Goal: Information Seeking & Learning: Learn about a topic

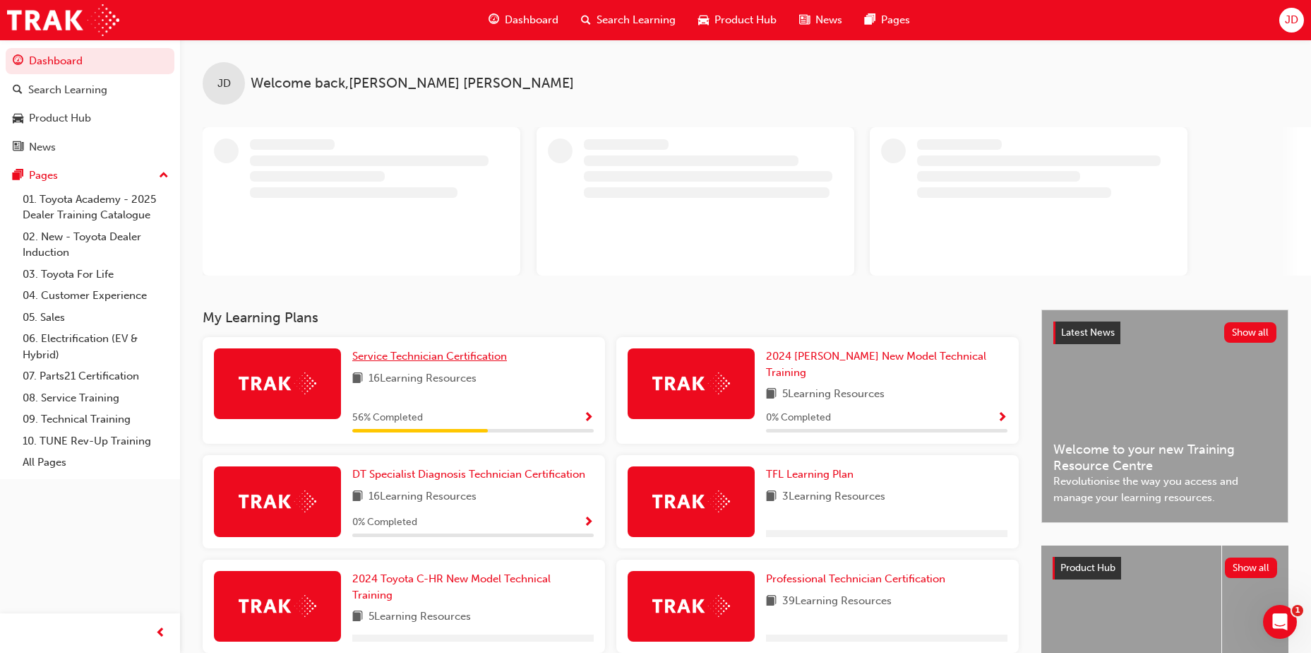
click at [412, 352] on span "Service Technician Certification" at bounding box center [429, 356] width 155 height 13
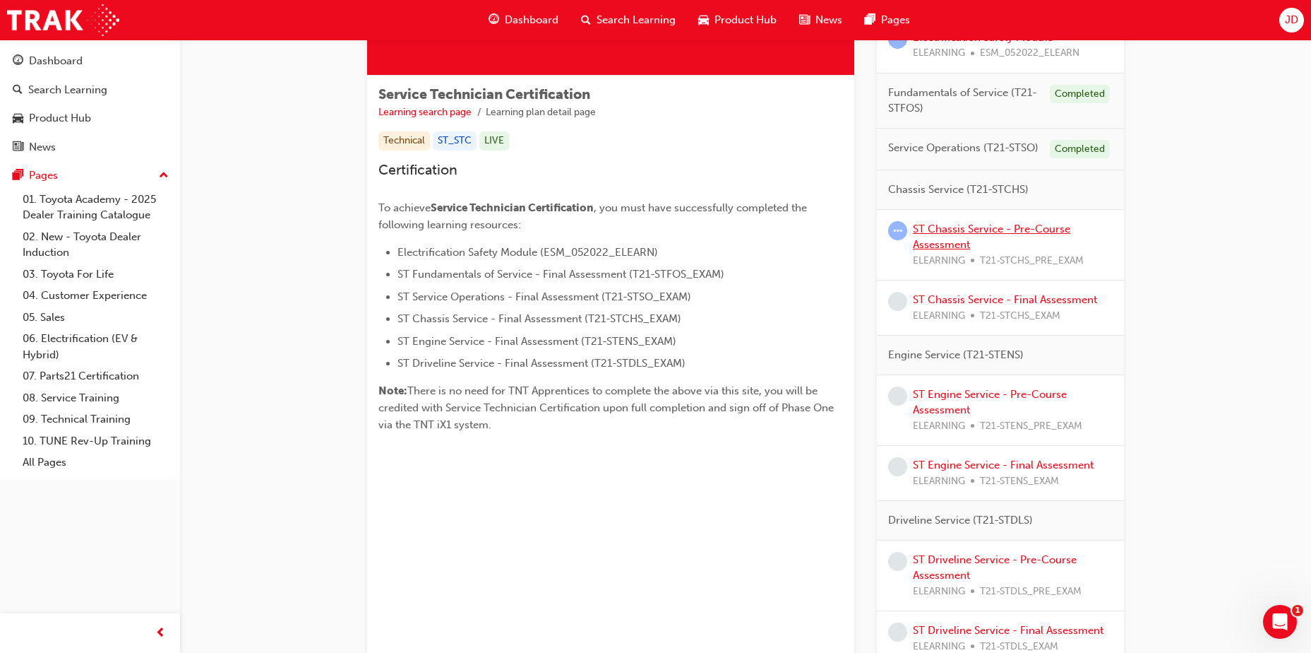
scroll to position [114, 0]
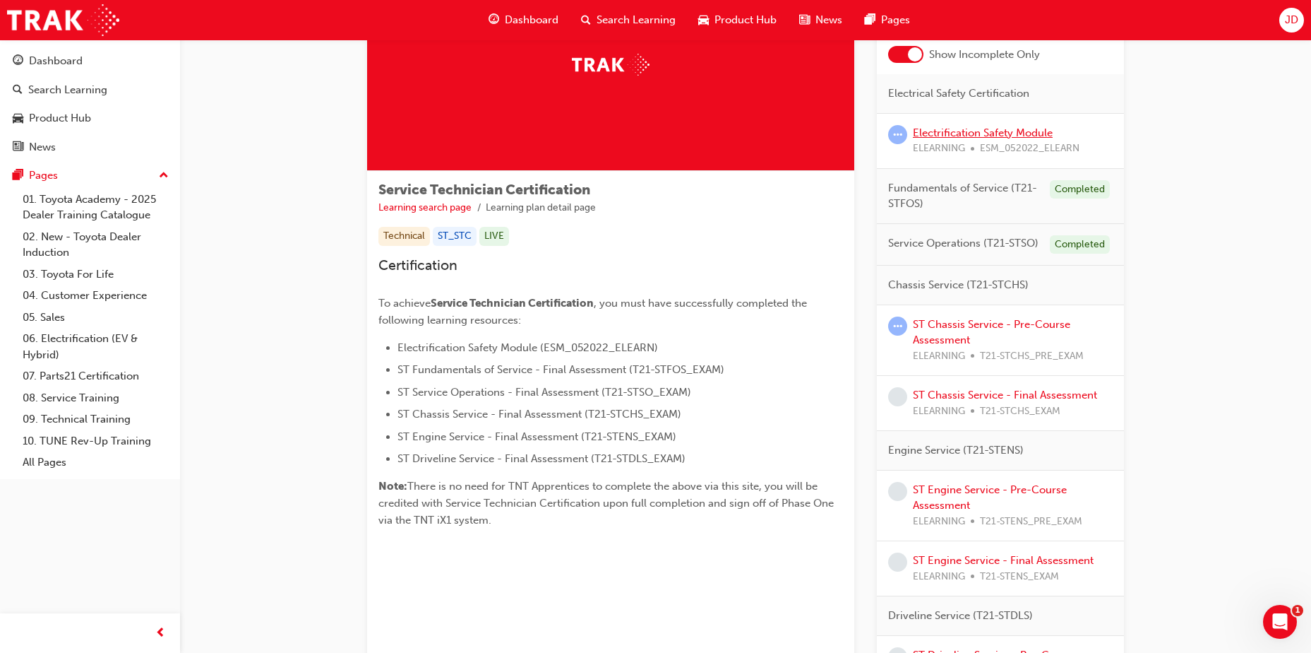
click at [944, 130] on link "Electrification Safety Module" at bounding box center [983, 132] width 140 height 13
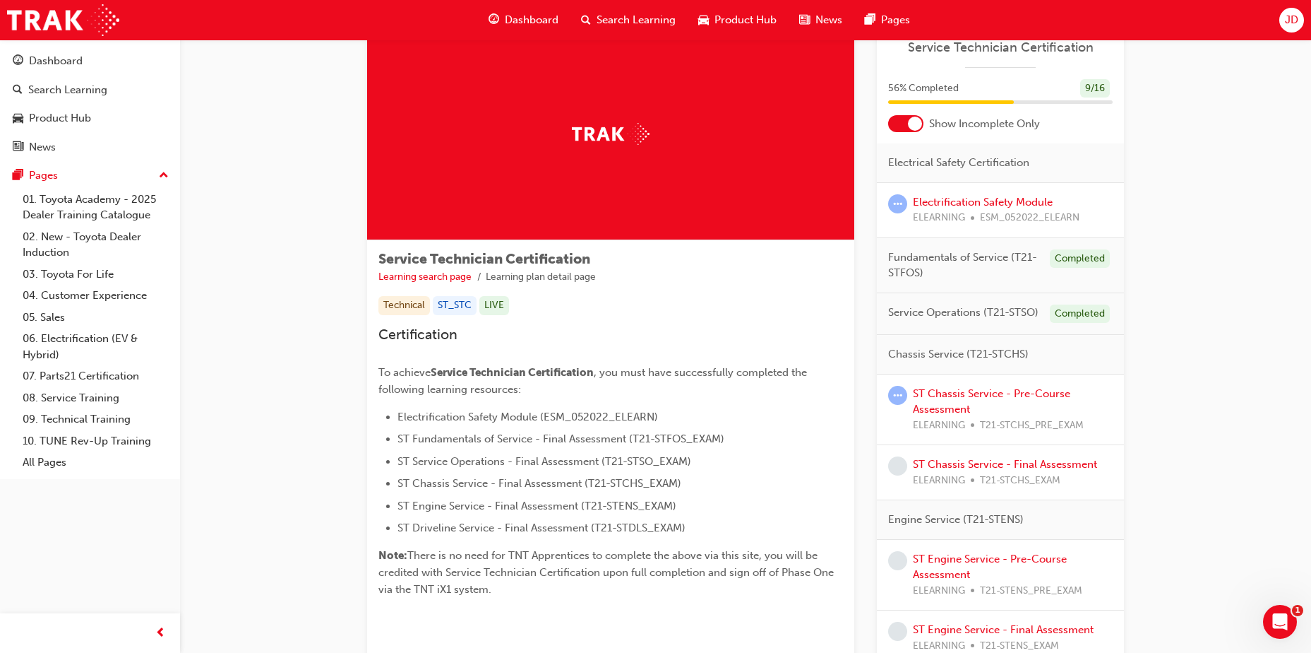
scroll to position [71, 0]
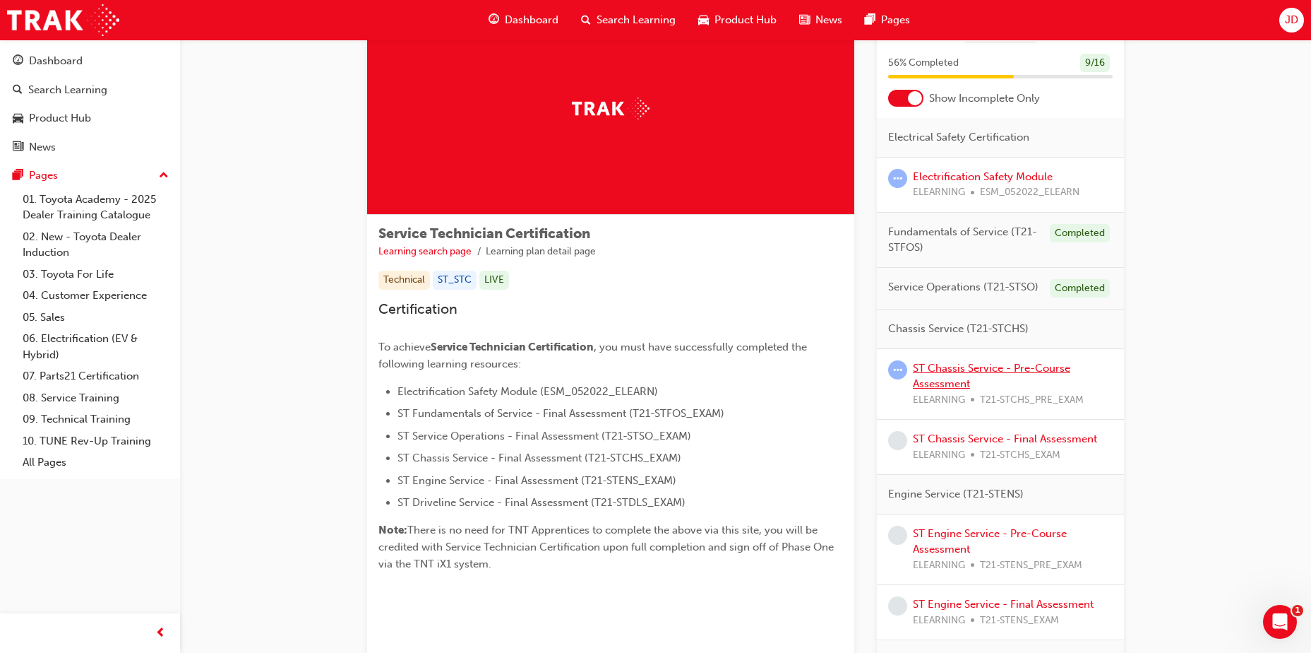
click at [989, 369] on link "ST Chassis Service - Pre-Course Assessment" at bounding box center [991, 376] width 157 height 29
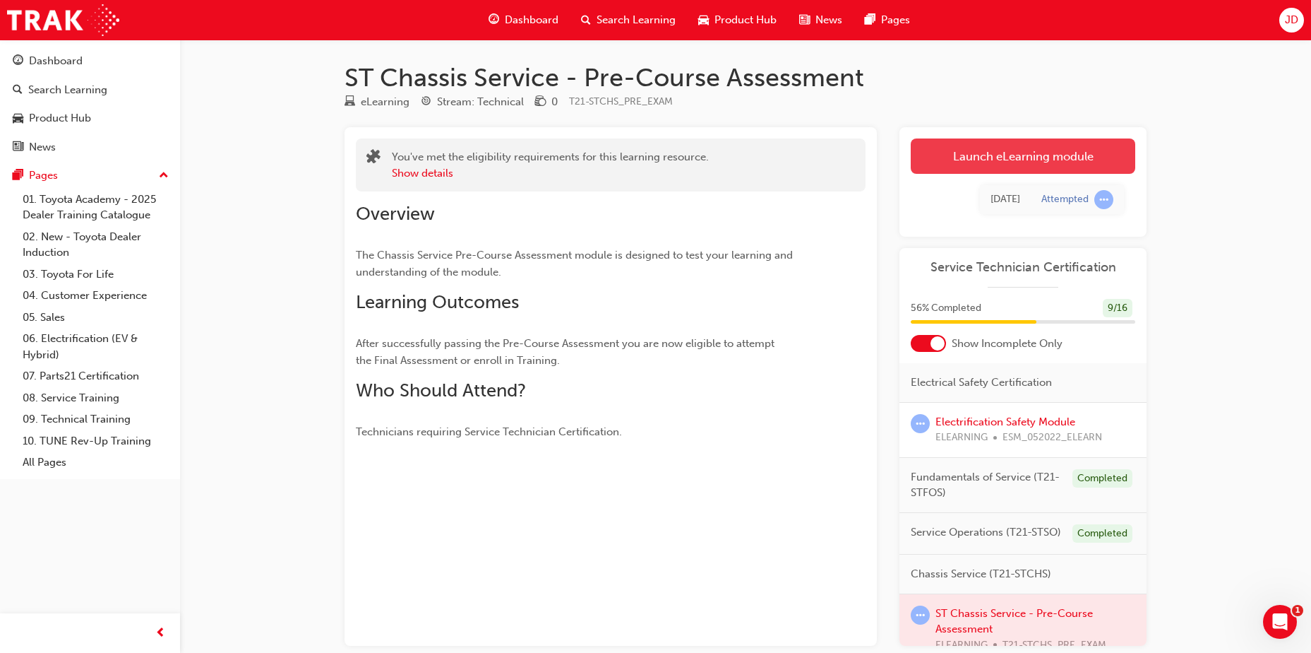
click at [1033, 155] on link "Launch eLearning module" at bounding box center [1023, 155] width 225 height 35
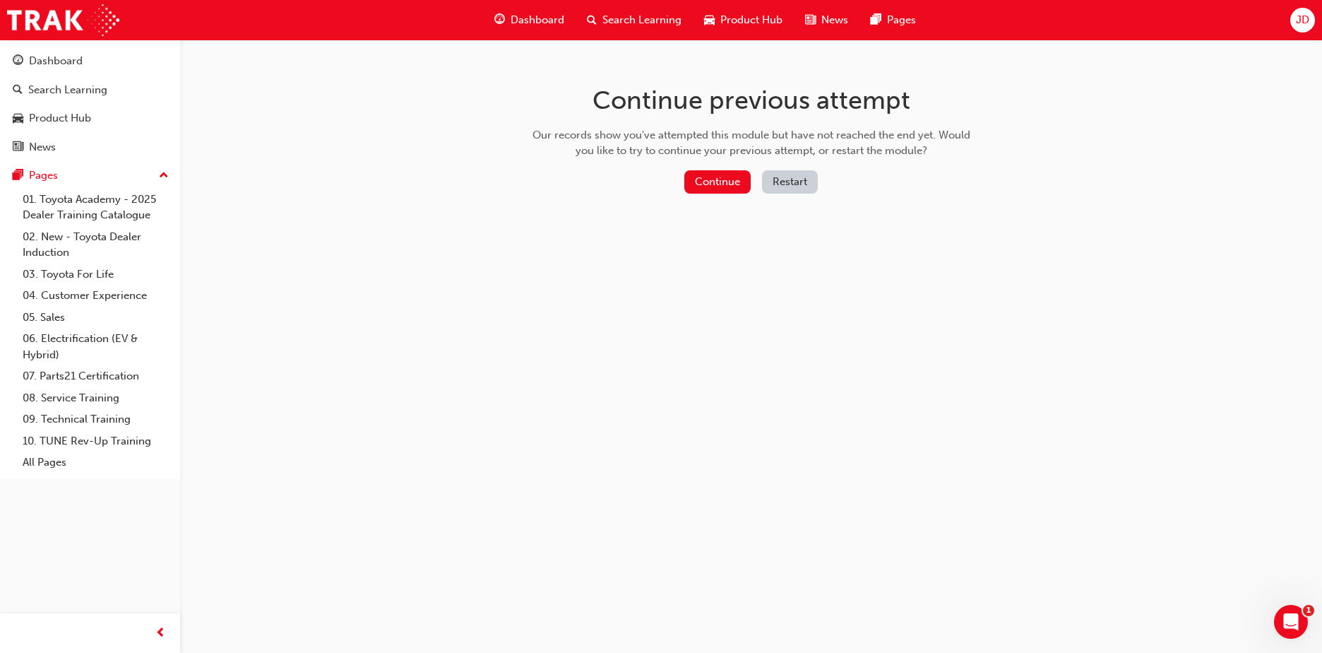
click at [797, 182] on button "Restart" at bounding box center [790, 181] width 56 height 23
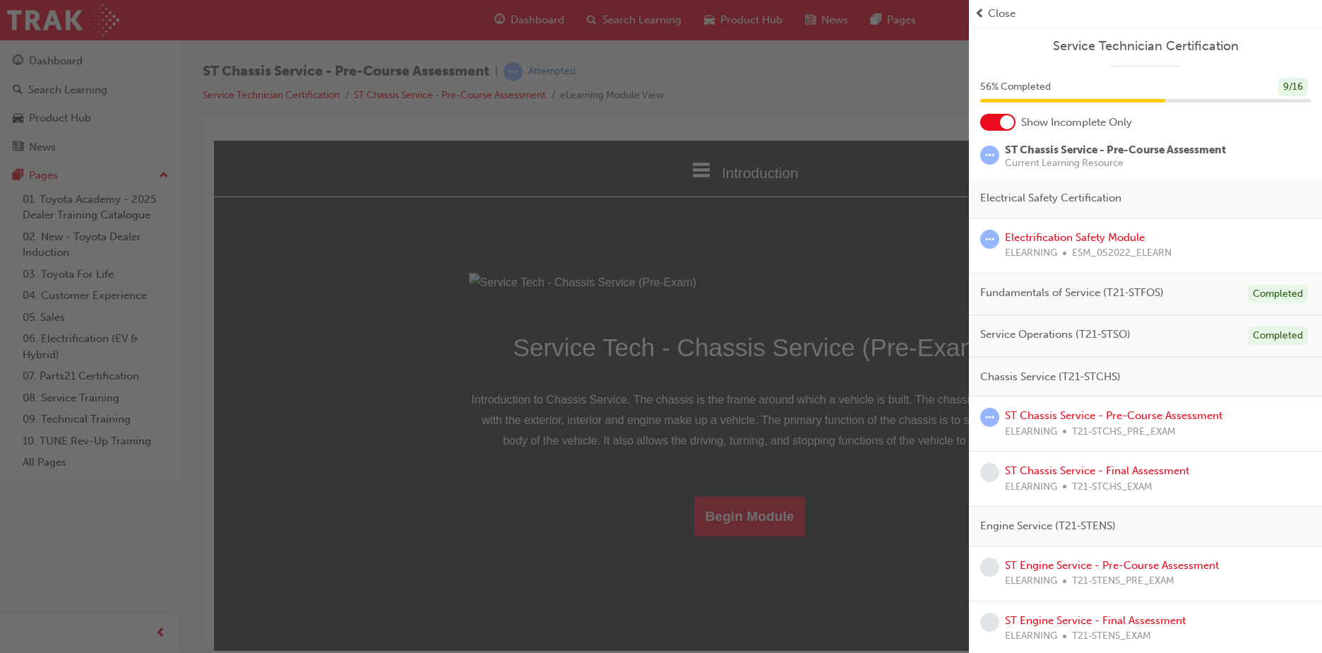
click at [977, 13] on span "prev-icon" at bounding box center [980, 14] width 11 height 16
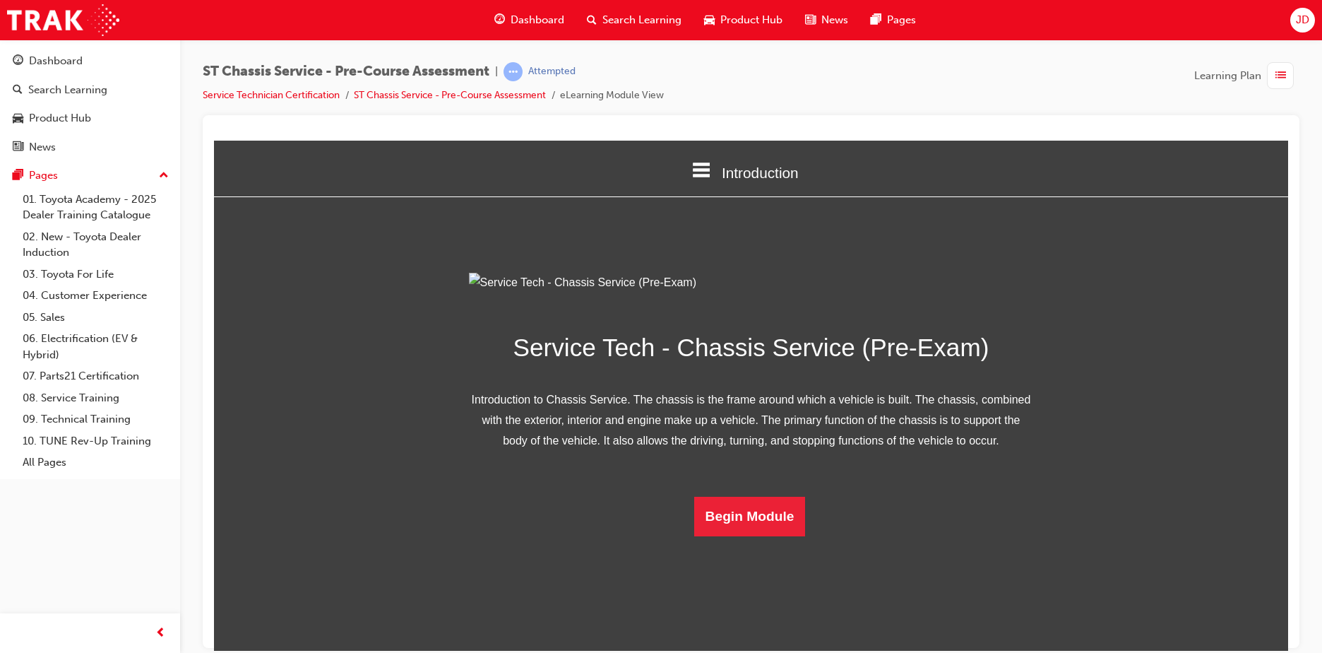
scroll to position [41, 0]
click at [756, 535] on button "Begin Module" at bounding box center [750, 516] width 112 height 40
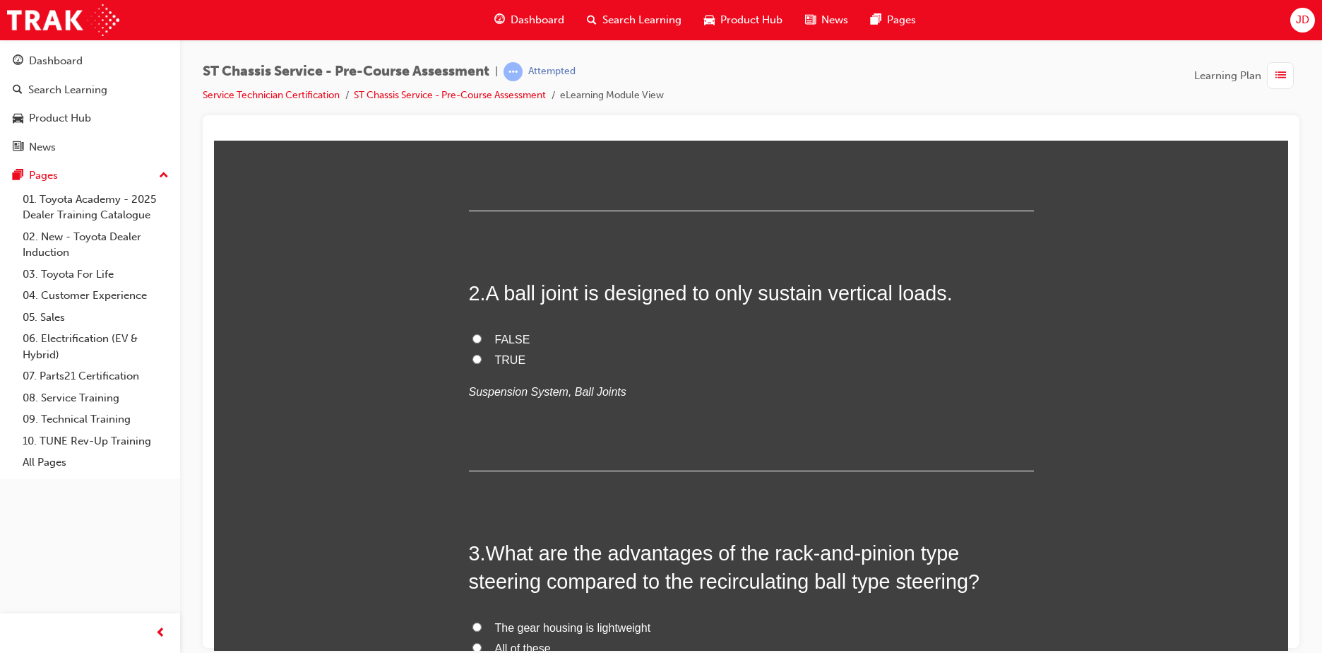
scroll to position [353, 0]
click at [514, 104] on span "Drum brake" at bounding box center [524, 98] width 59 height 12
click at [482, 102] on input "Drum brake" at bounding box center [476, 97] width 9 height 9
radio input "true"
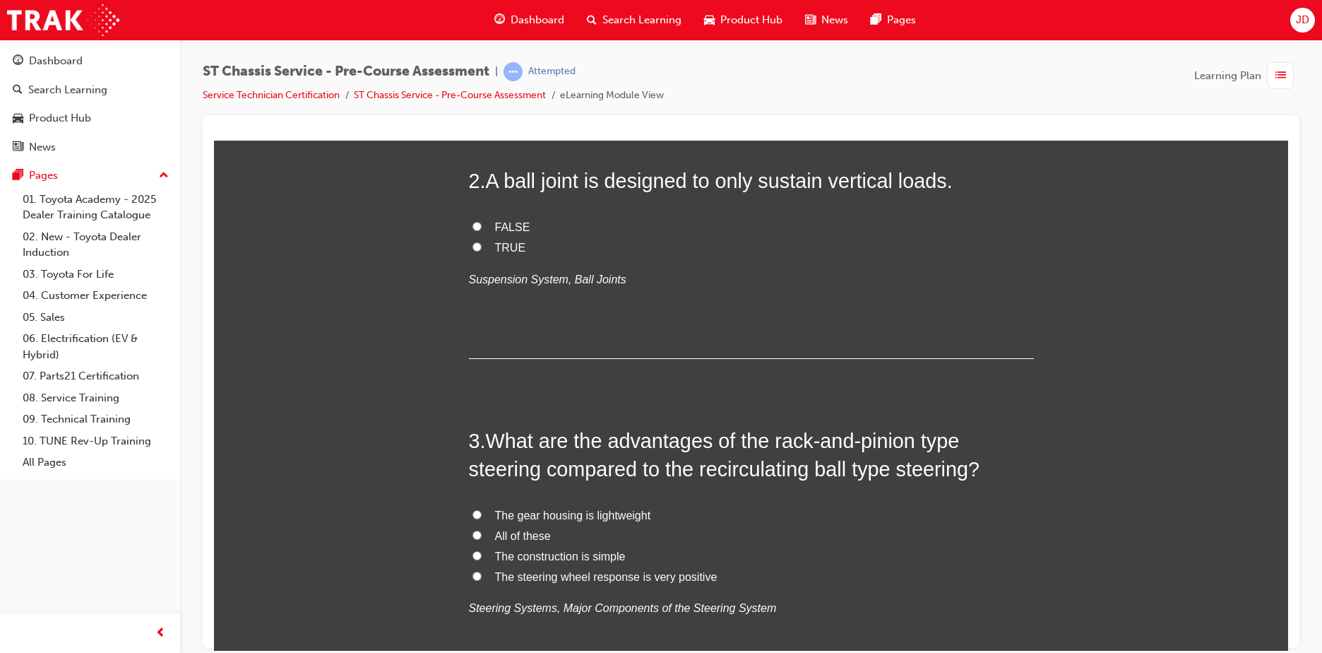
scroll to position [706, 0]
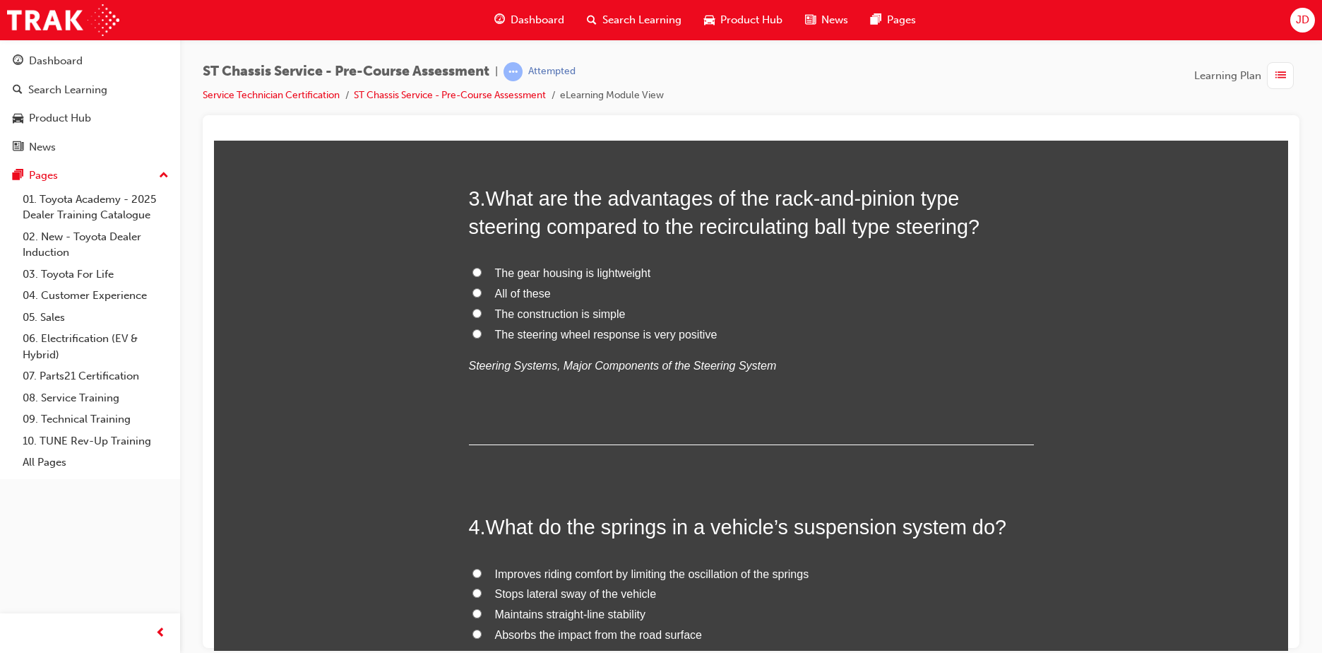
click at [509, 11] on span "TRUE" at bounding box center [510, 5] width 31 height 12
click at [482, 8] on input "TRUE" at bounding box center [476, 3] width 9 height 9
radio input "true"
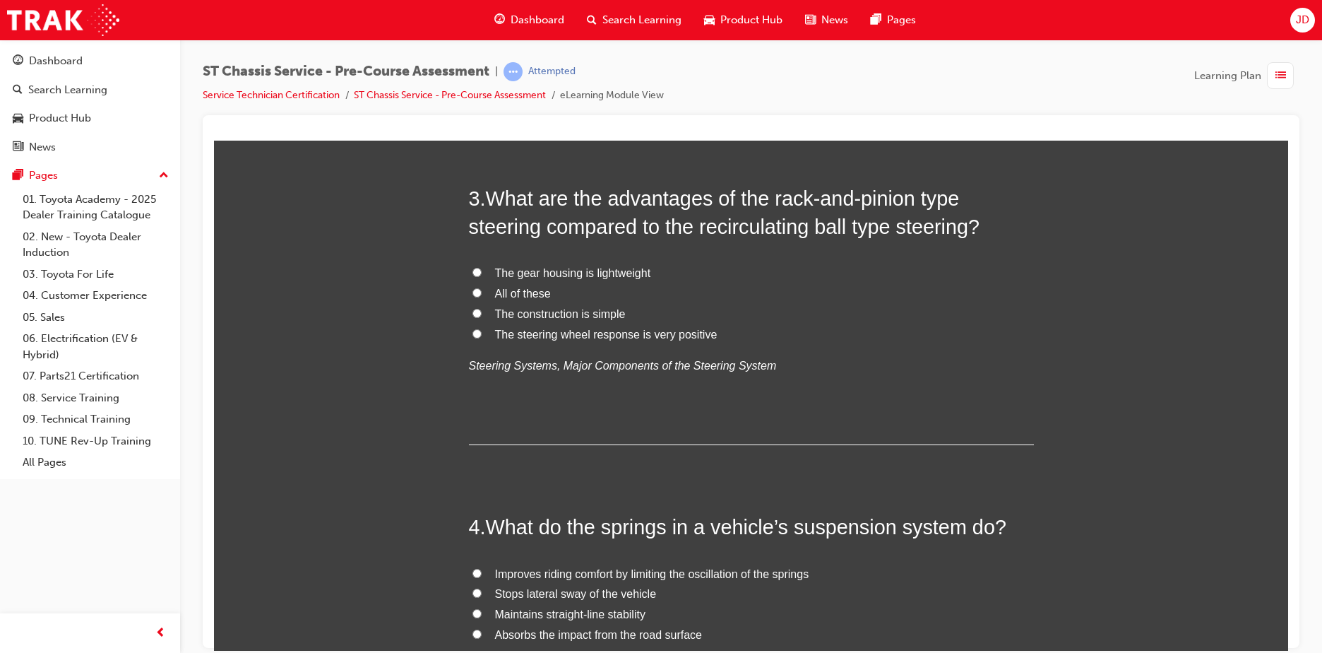
radio input "true"
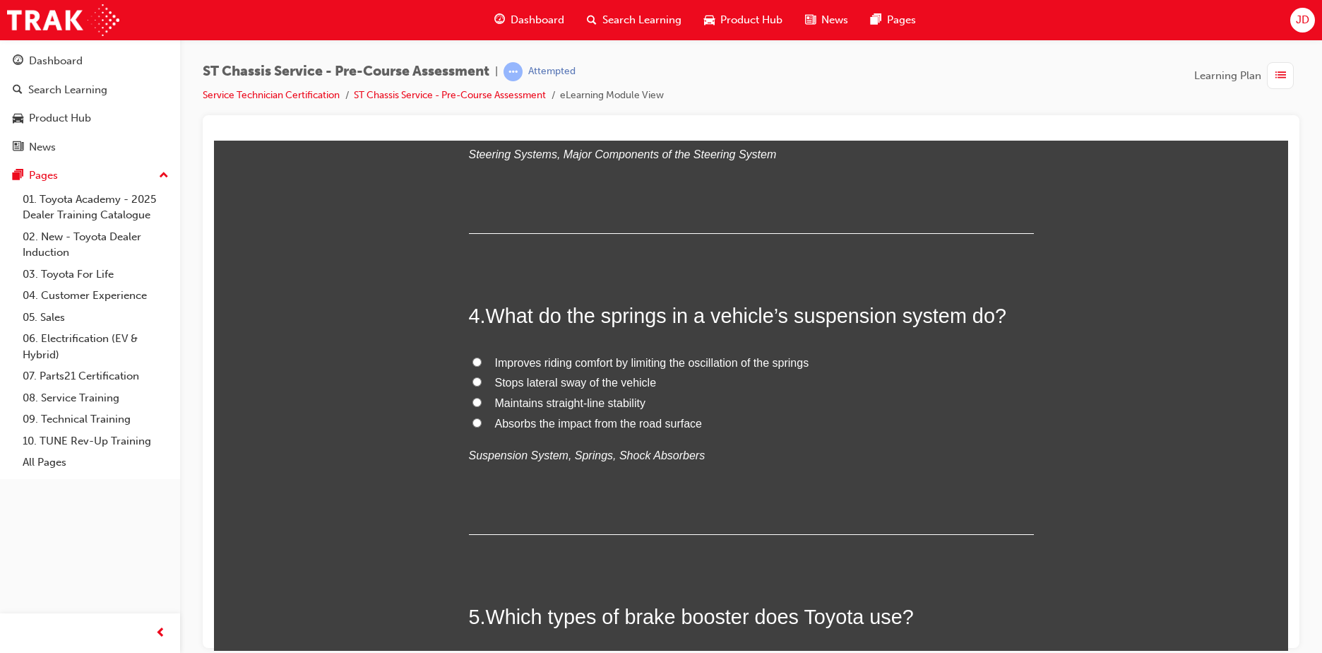
scroll to position [918, 0]
click at [525, 87] on span "All of these" at bounding box center [523, 81] width 56 height 12
click at [482, 85] on input "All of these" at bounding box center [476, 80] width 9 height 9
radio input "true"
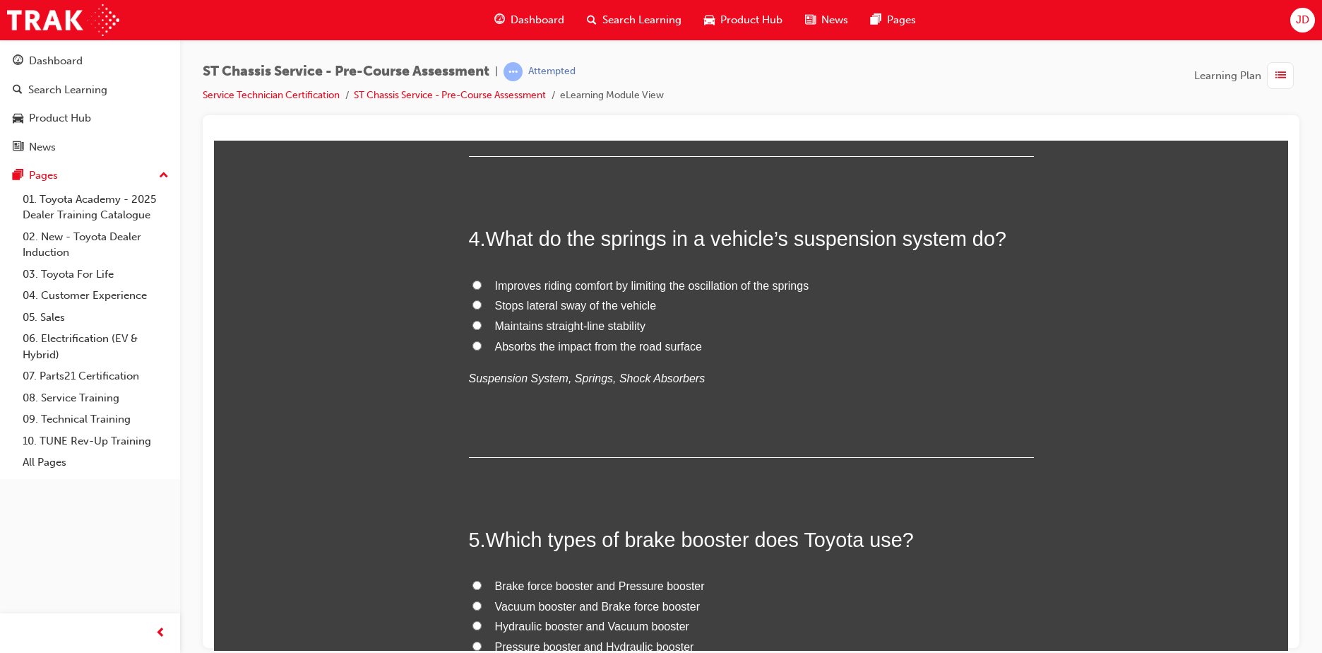
scroll to position [1130, 0]
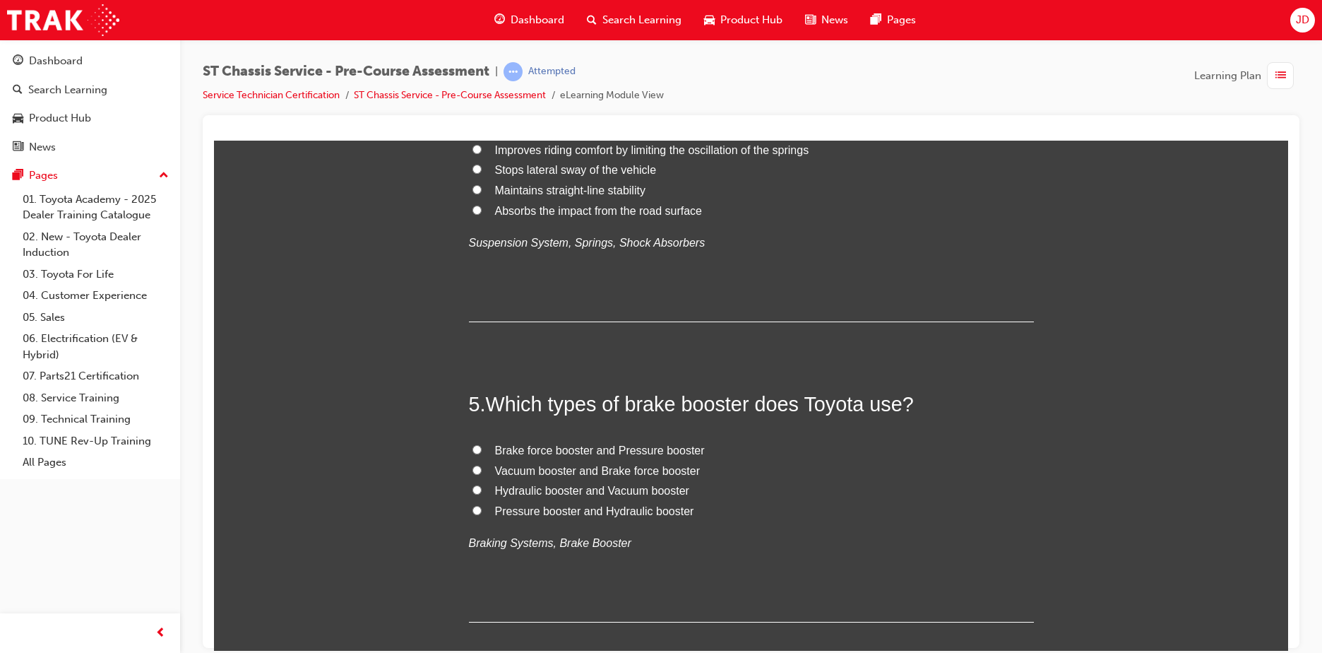
click at [579, 216] on span "Absorbs the impact from the road surface" at bounding box center [598, 210] width 207 height 12
click at [482, 214] on input "Absorbs the impact from the road surface" at bounding box center [476, 209] width 9 height 9
radio input "true"
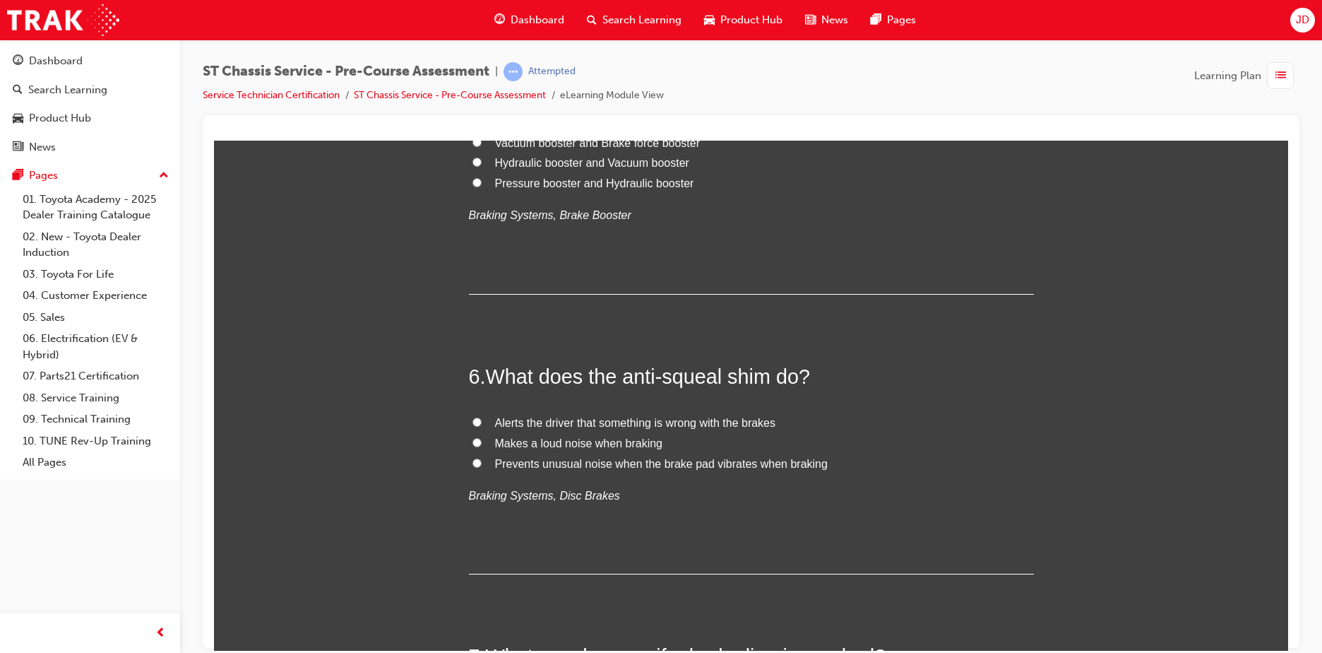
scroll to position [1483, 0]
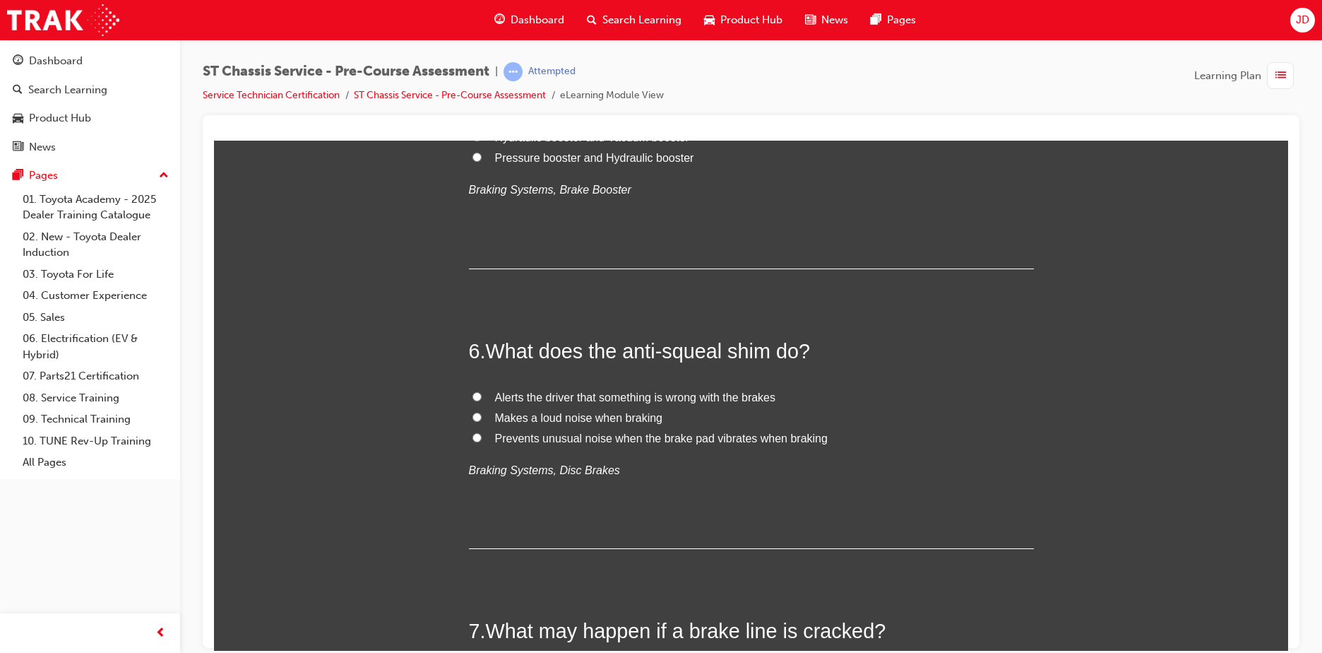
click at [550, 143] on span "Hydraulic booster and Vacuum booster" at bounding box center [592, 137] width 194 height 12
click at [482, 141] on input "Hydraulic booster and Vacuum booster" at bounding box center [476, 135] width 9 height 9
radio input "true"
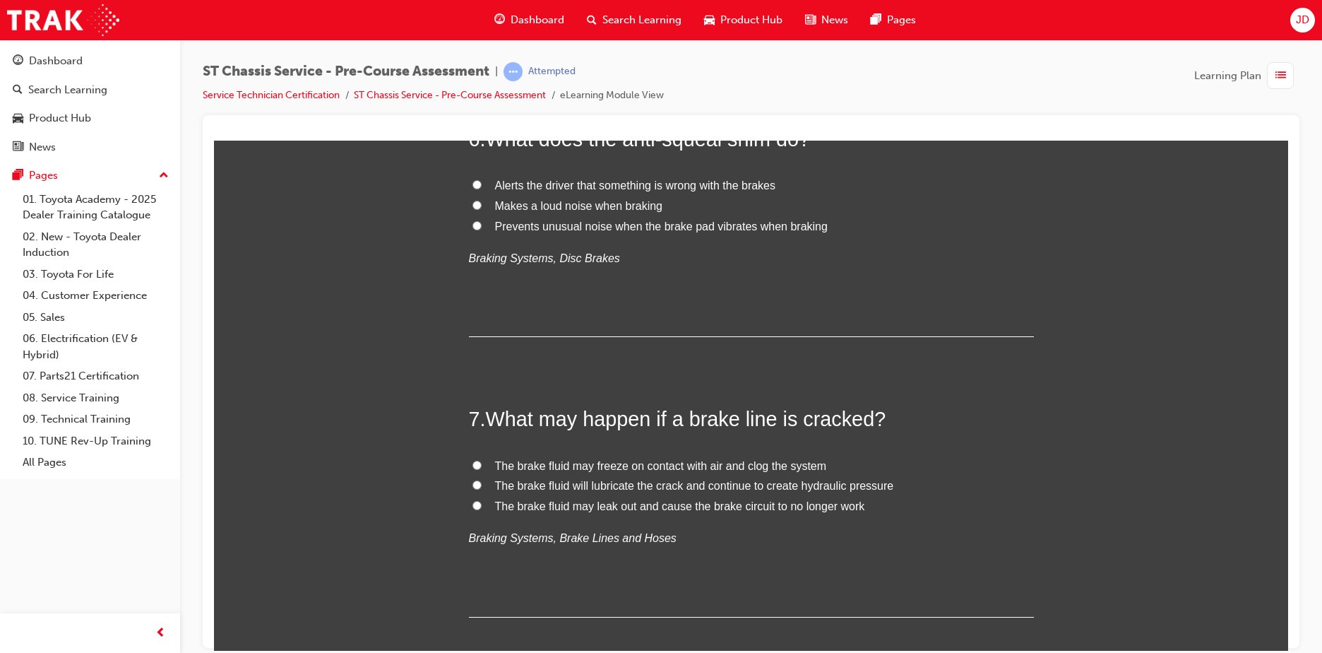
scroll to position [1766, 0]
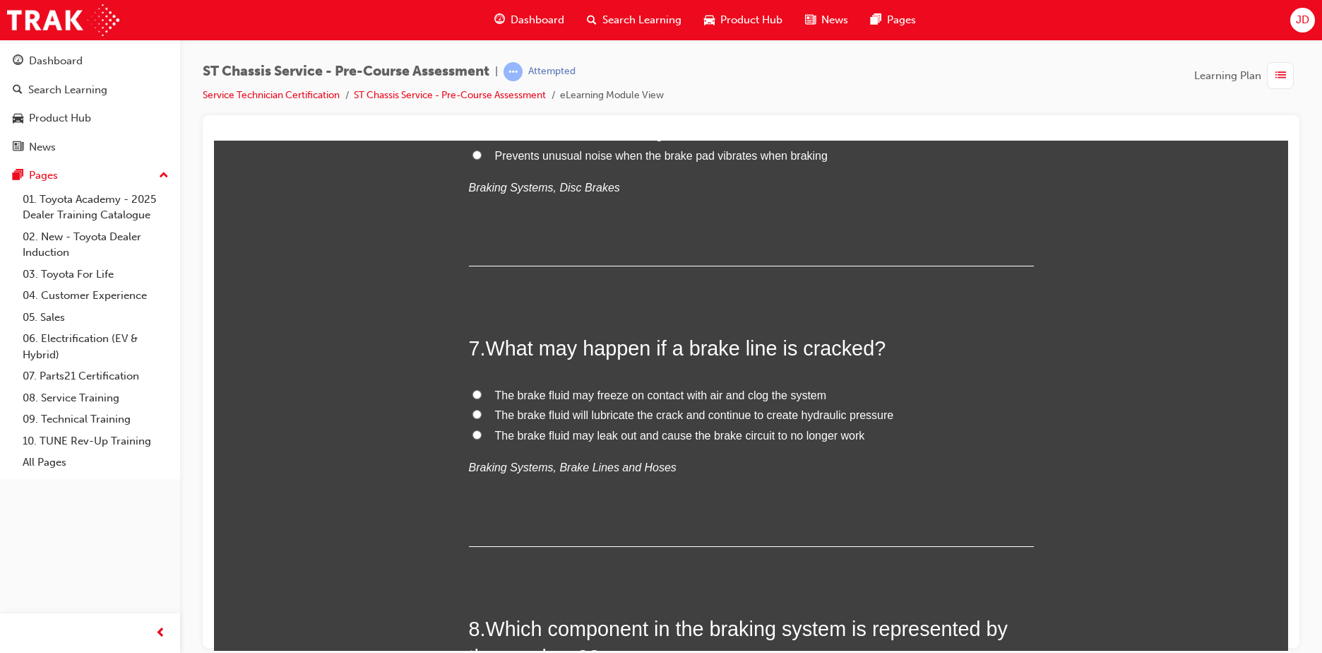
click at [547, 161] on span "Prevents unusual noise when the brake pad vibrates when braking" at bounding box center [661, 155] width 333 height 12
click at [482, 159] on input "Prevents unusual noise when the brake pad vibrates when braking" at bounding box center [476, 154] width 9 height 9
radio input "true"
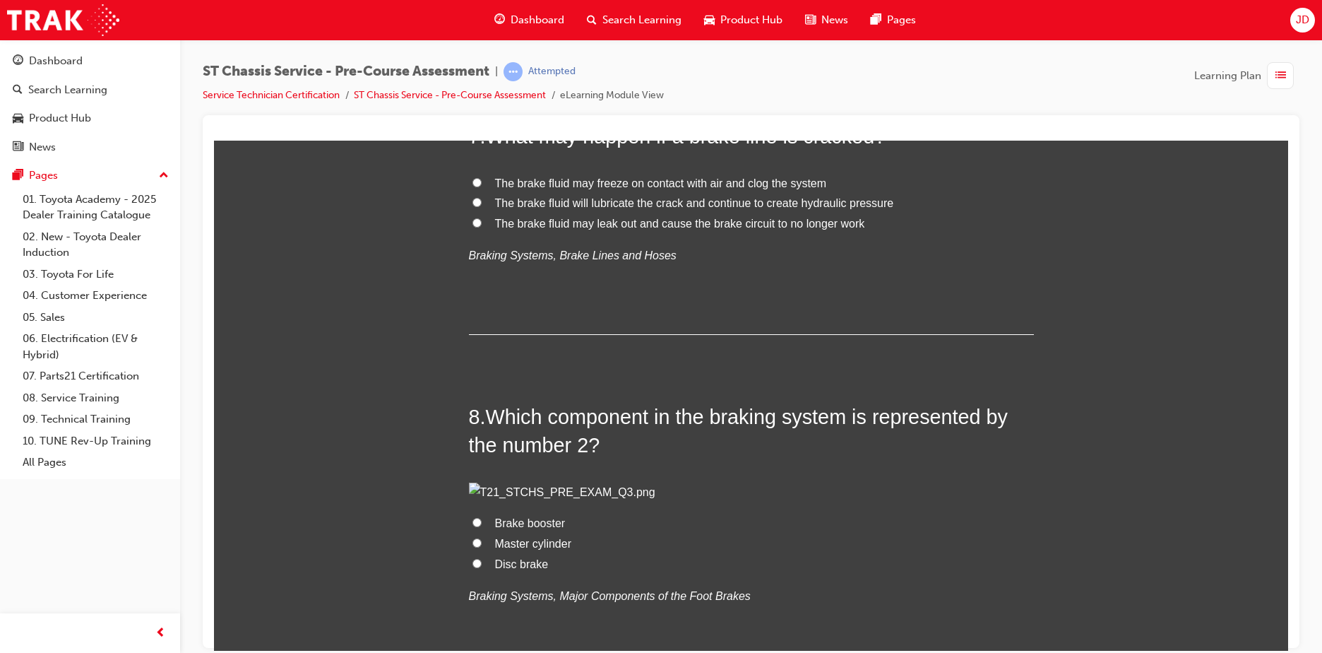
scroll to position [2048, 0]
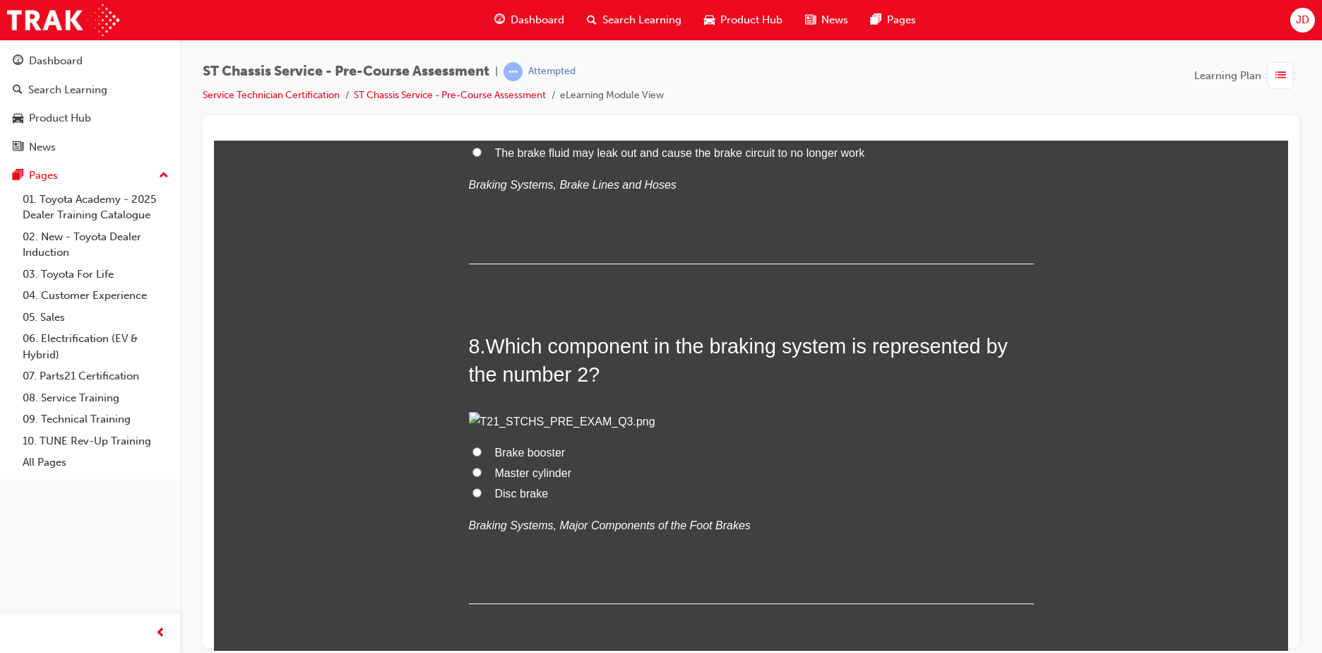
click at [535, 158] on span "The brake fluid may leak out and cause the brake circuit to no longer work" at bounding box center [680, 152] width 370 height 12
click at [482, 156] on input "The brake fluid may leak out and cause the brake circuit to no longer work" at bounding box center [476, 151] width 9 height 9
radio input "true"
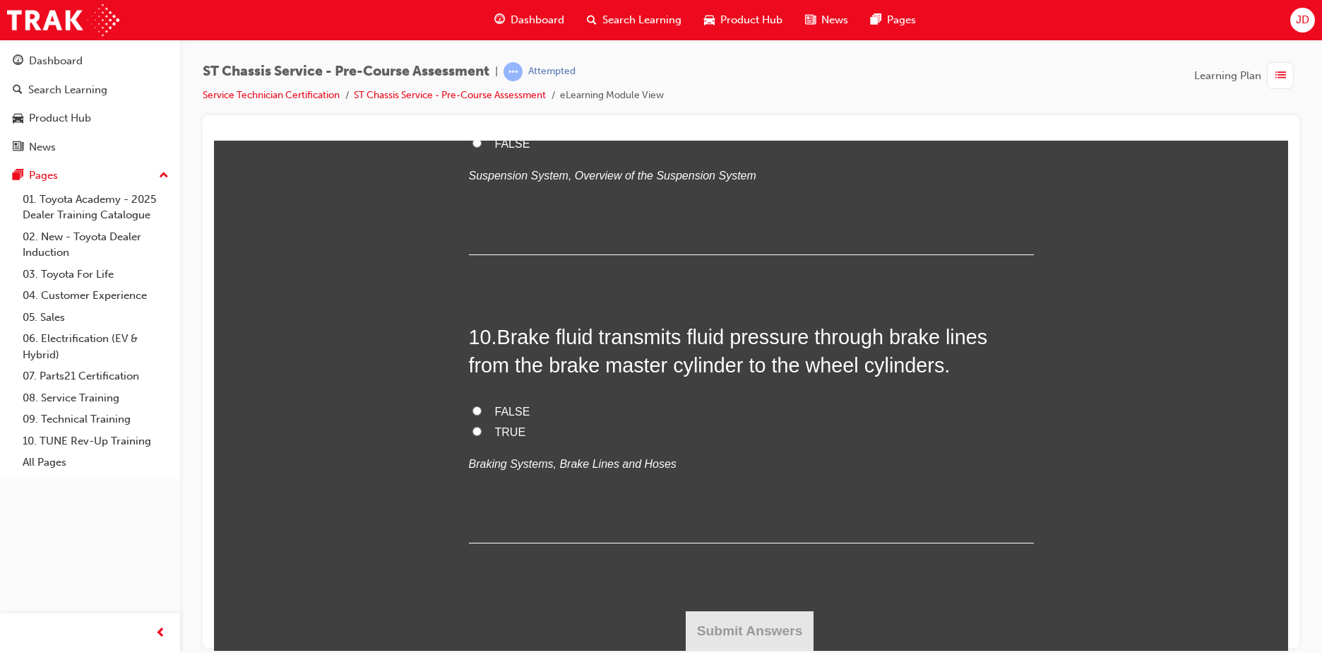
scroll to position [2754, 0]
radio input "true"
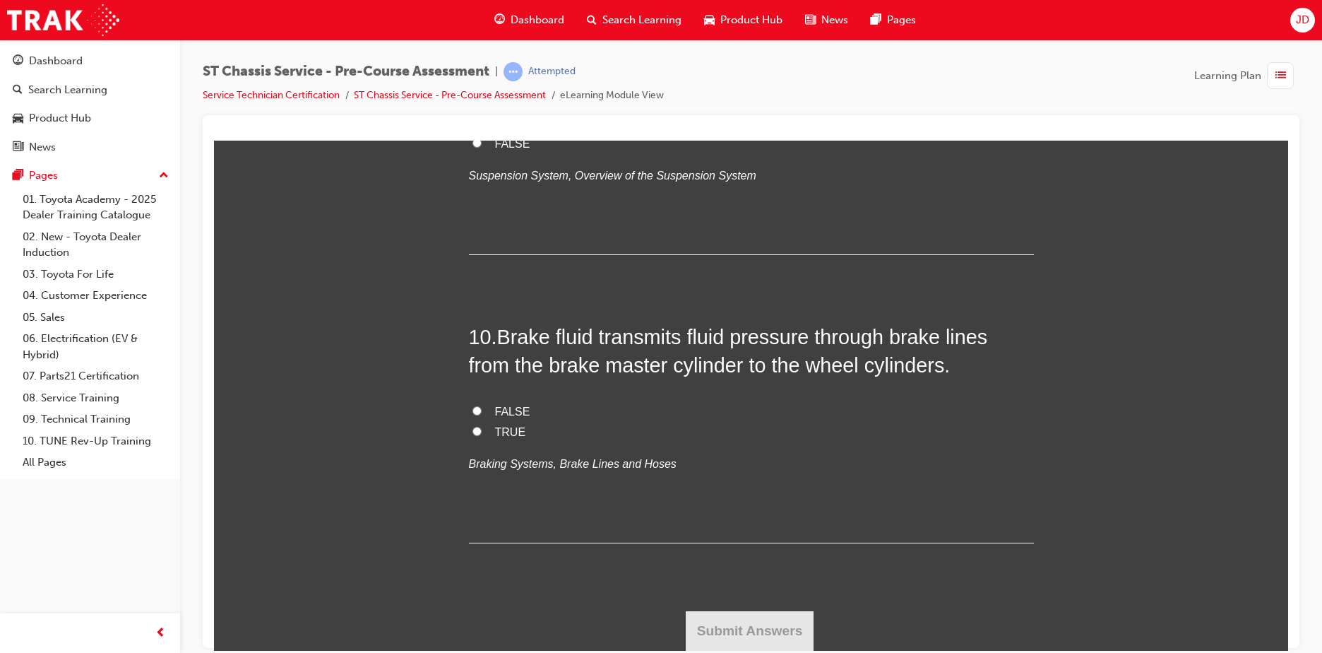
click at [495, 129] on span "TRUE" at bounding box center [510, 123] width 31 height 12
click at [482, 126] on input "TRUE" at bounding box center [476, 121] width 9 height 9
radio input "true"
click at [501, 149] on span "FALSE" at bounding box center [512, 143] width 35 height 12
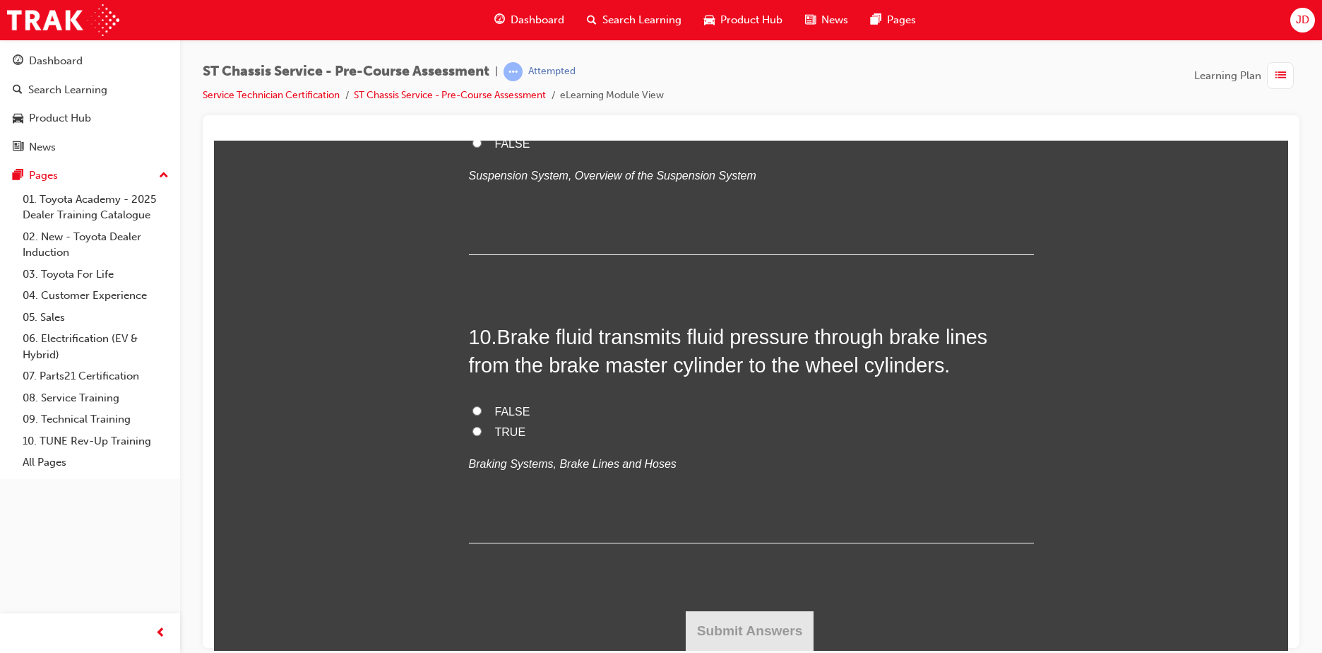
click at [482, 147] on input "FALSE" at bounding box center [476, 142] width 9 height 9
radio input "true"
click at [508, 437] on span "TRUE" at bounding box center [510, 431] width 31 height 12
click at [482, 435] on input "TRUE" at bounding box center [476, 430] width 9 height 9
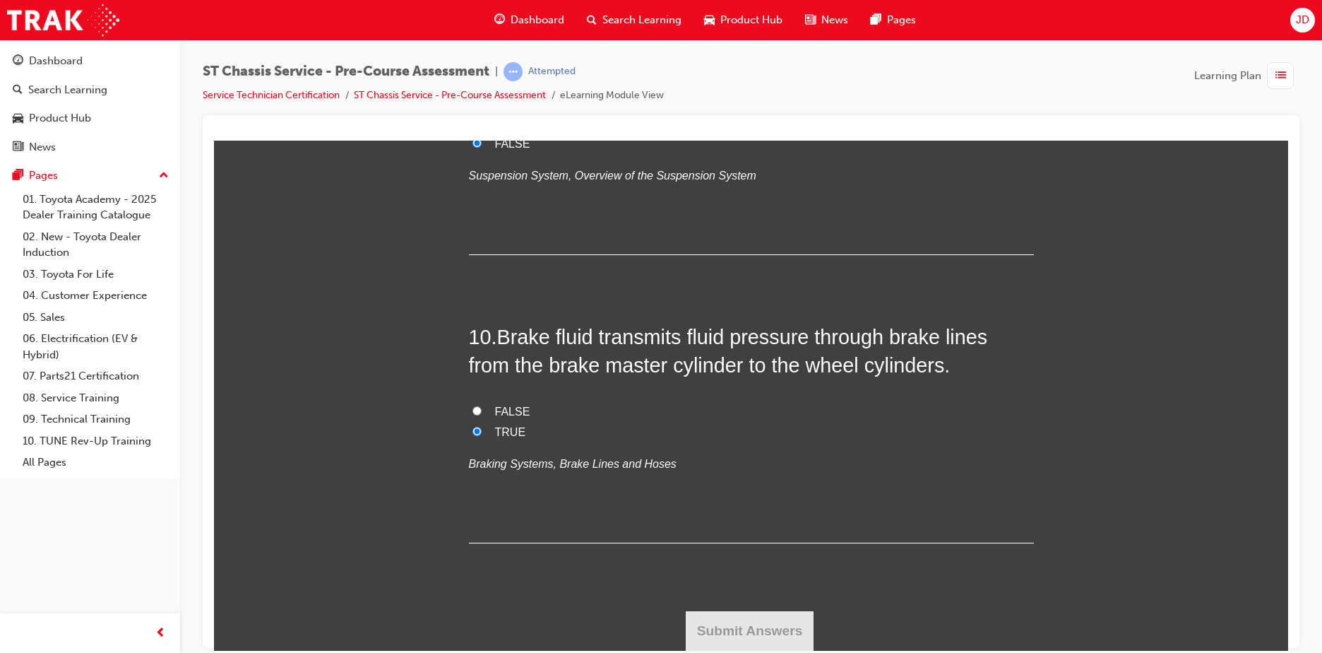
radio input "true"
click at [772, 616] on button "Submit Answers" at bounding box center [750, 630] width 129 height 40
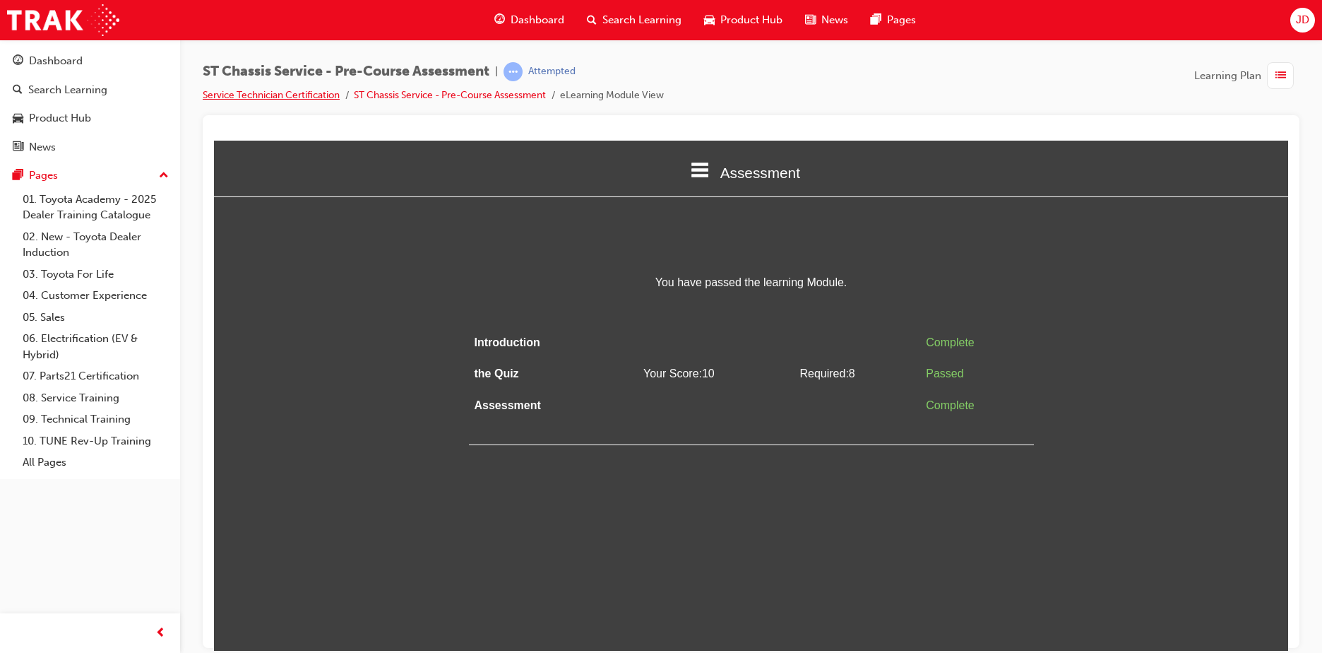
click at [327, 89] on div "ST Chassis Service - Pre-Course Assessment | Attempted Service Technician Certi…" at bounding box center [661, 326] width 1322 height 653
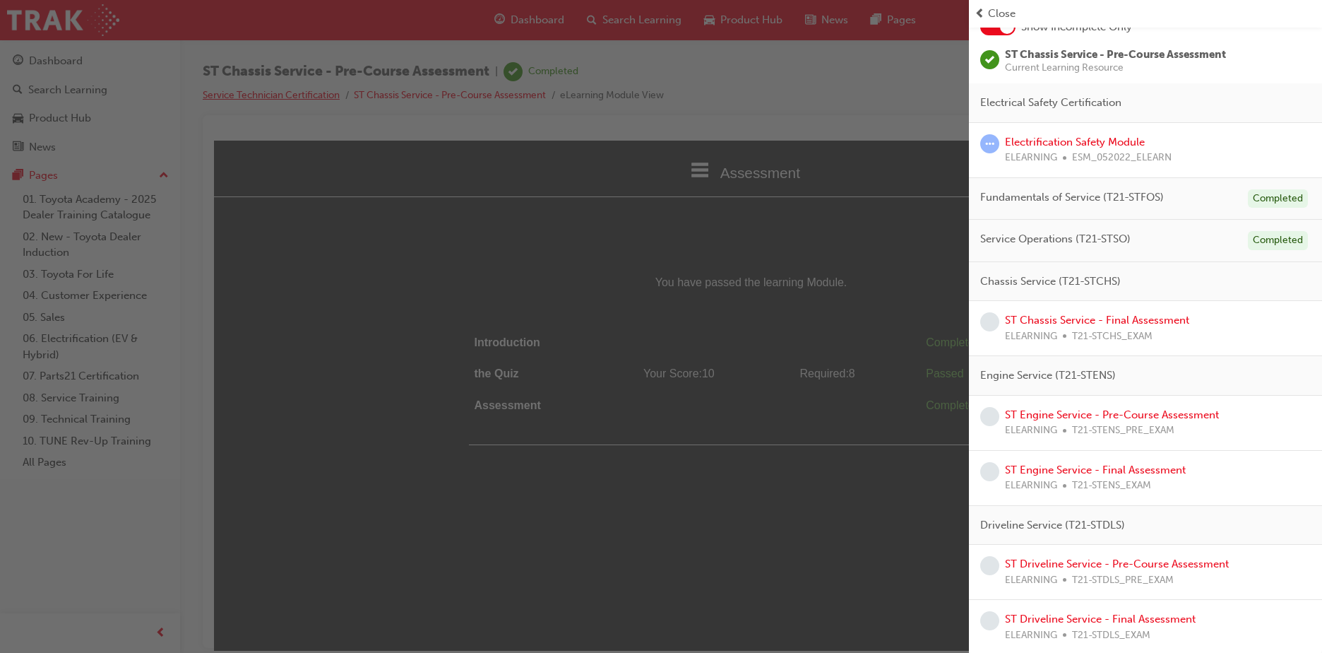
scroll to position [97, 0]
click at [1183, 412] on link "ST Engine Service - Pre-Course Assessment" at bounding box center [1112, 412] width 214 height 13
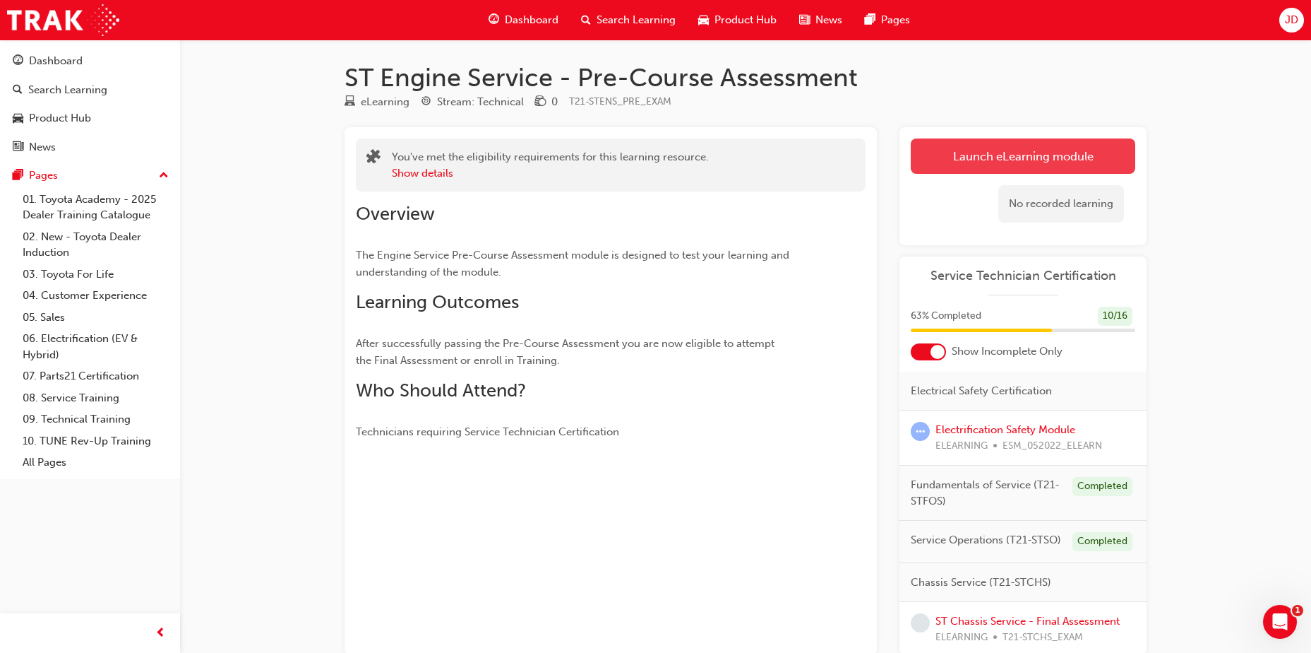
click at [1064, 148] on link "Launch eLearning module" at bounding box center [1023, 155] width 225 height 35
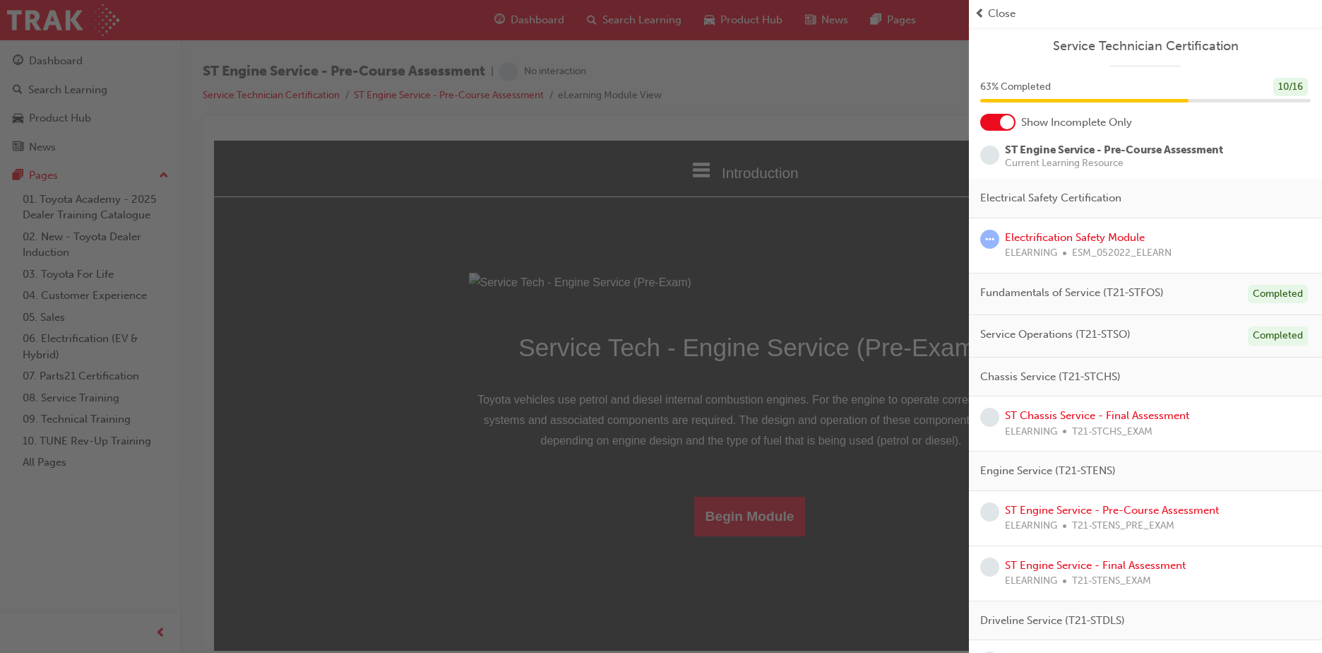
click at [992, 15] on span "Close" at bounding box center [1002, 14] width 28 height 16
click at [992, 10] on span "Close" at bounding box center [1002, 14] width 28 height 16
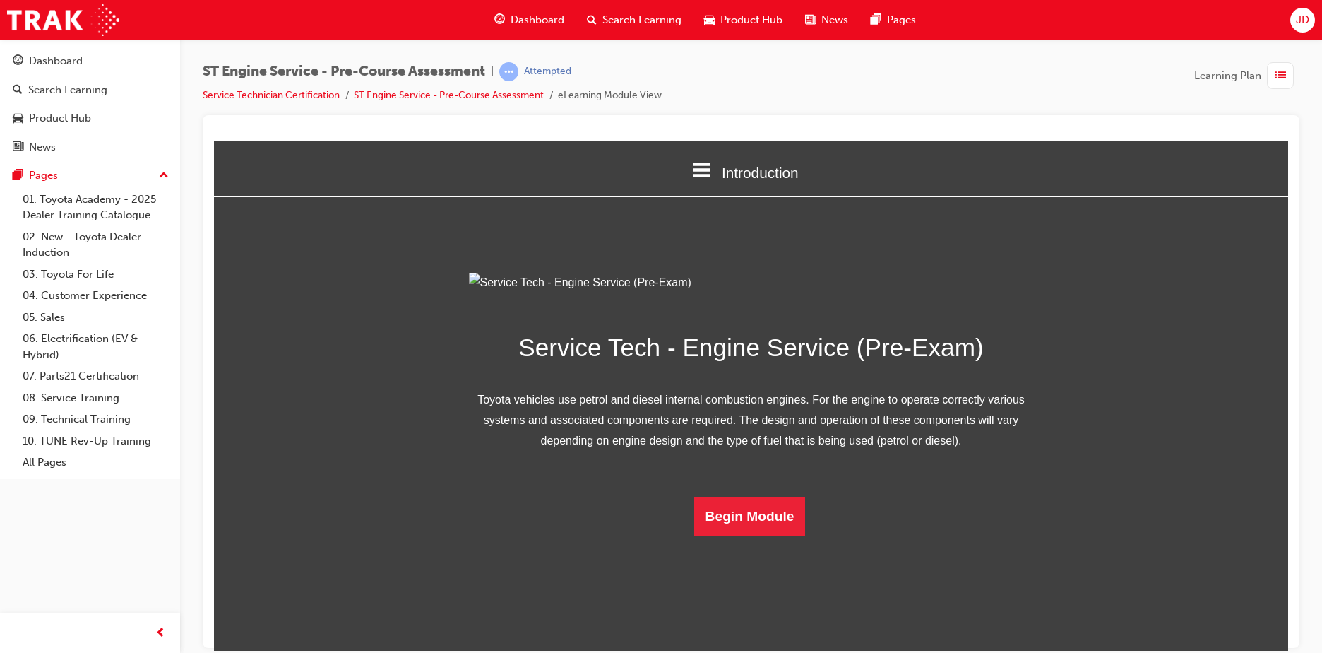
scroll to position [41, 0]
click at [756, 535] on button "Begin Module" at bounding box center [750, 516] width 112 height 40
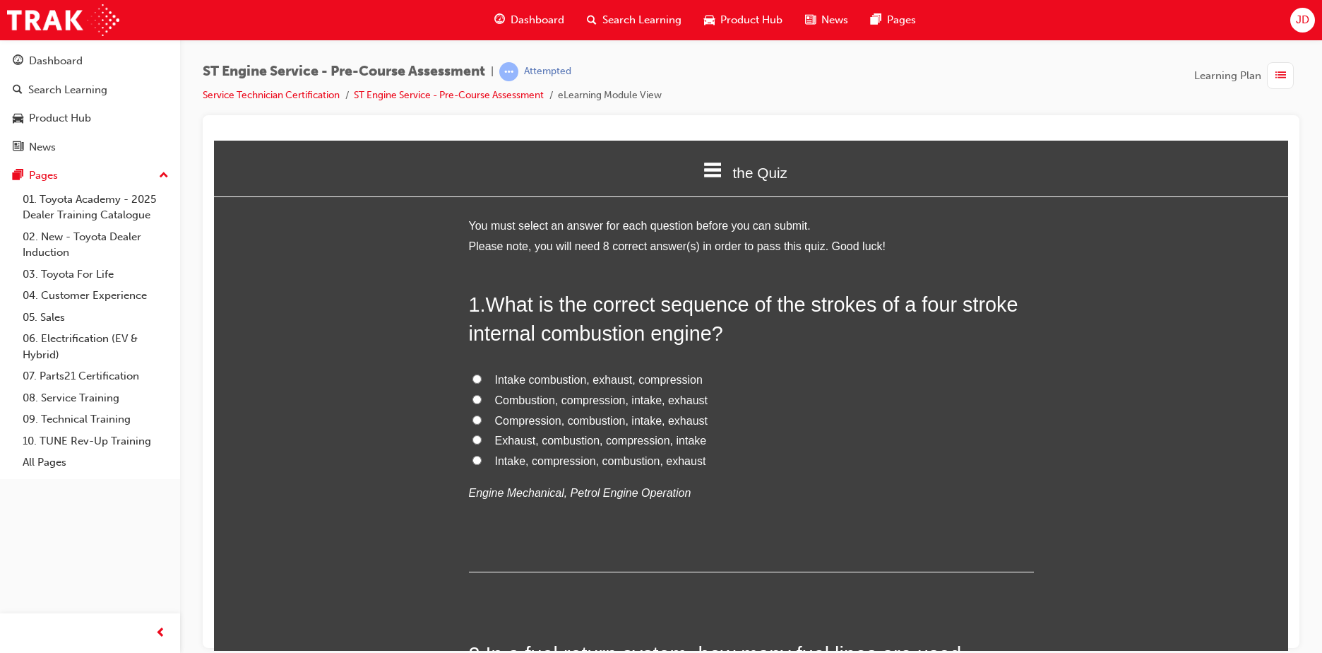
click at [530, 458] on span "Intake, compression, combustion, exhaust" at bounding box center [600, 460] width 211 height 12
click at [482, 458] on input "Intake, compression, combustion, exhaust" at bounding box center [476, 459] width 9 height 9
radio input "true"
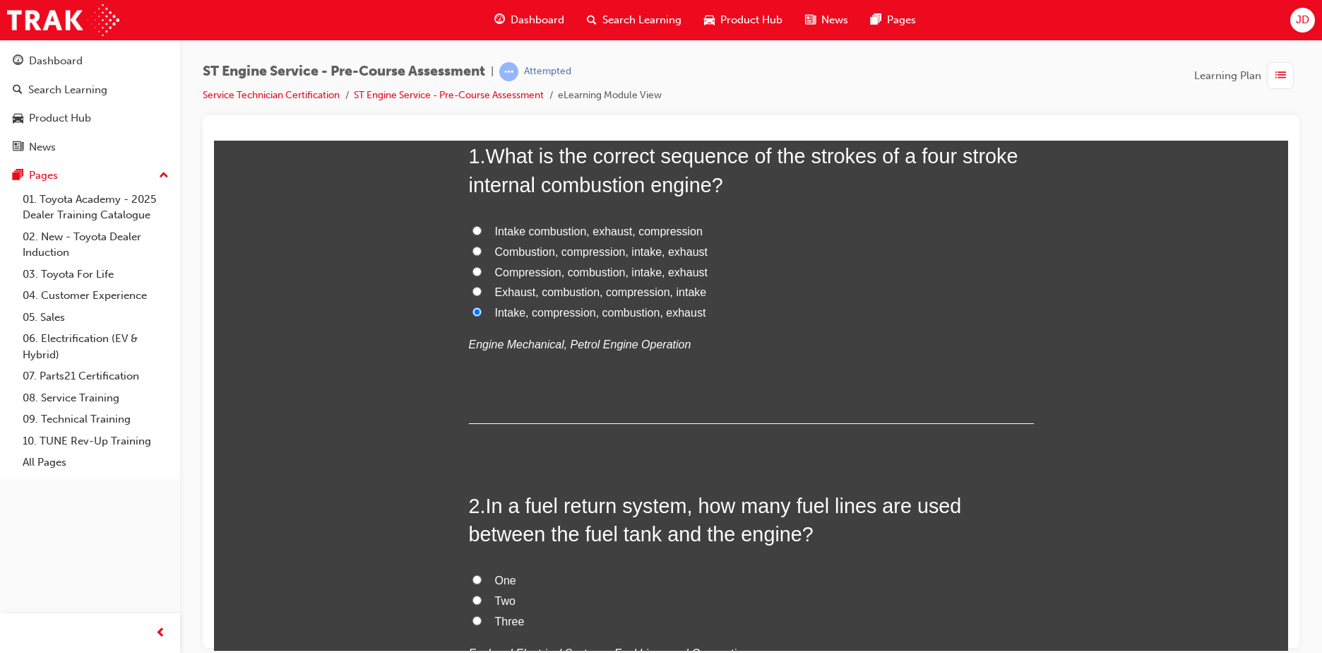
scroll to position [212, 0]
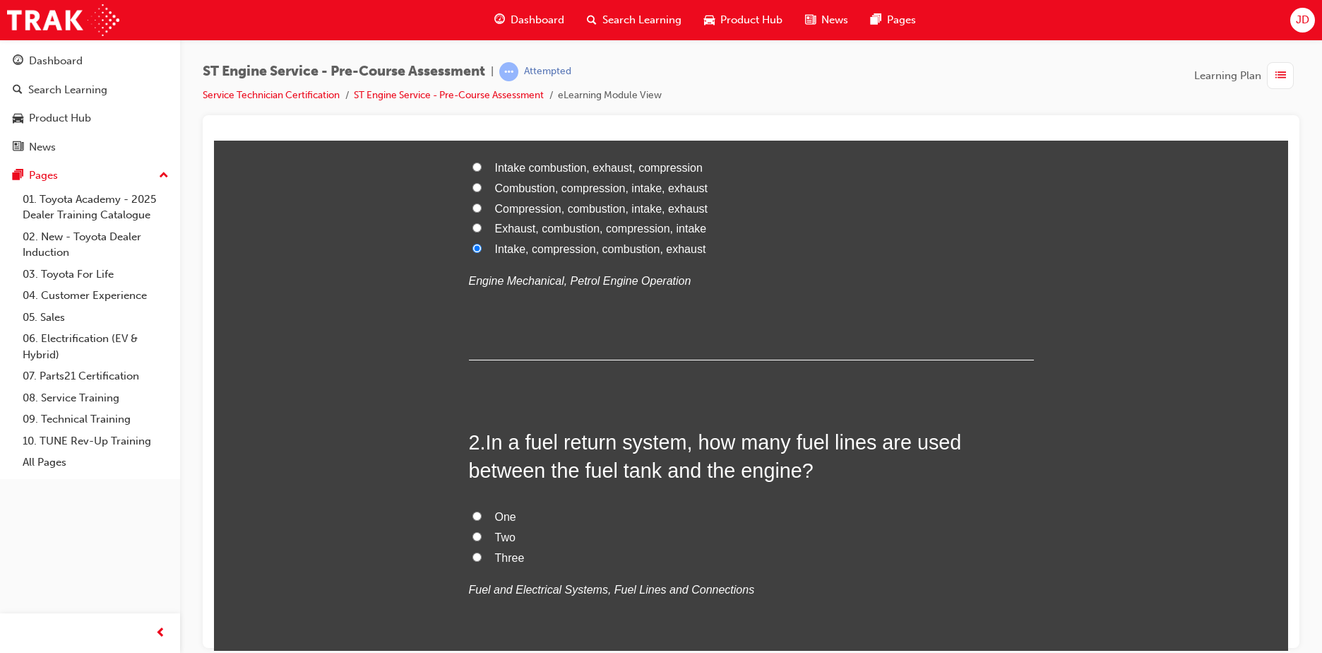
click at [499, 540] on span "Two" at bounding box center [505, 536] width 20 height 12
click at [482, 540] on input "Two" at bounding box center [476, 535] width 9 height 9
radio input "true"
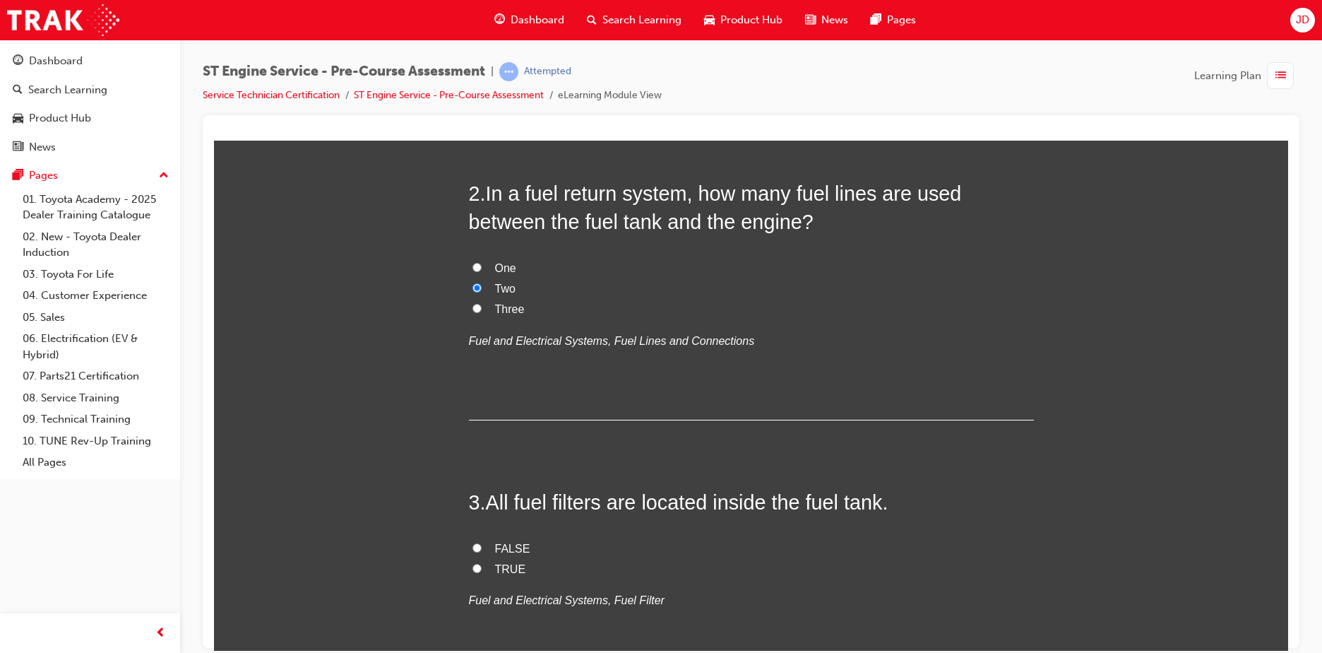
scroll to position [494, 0]
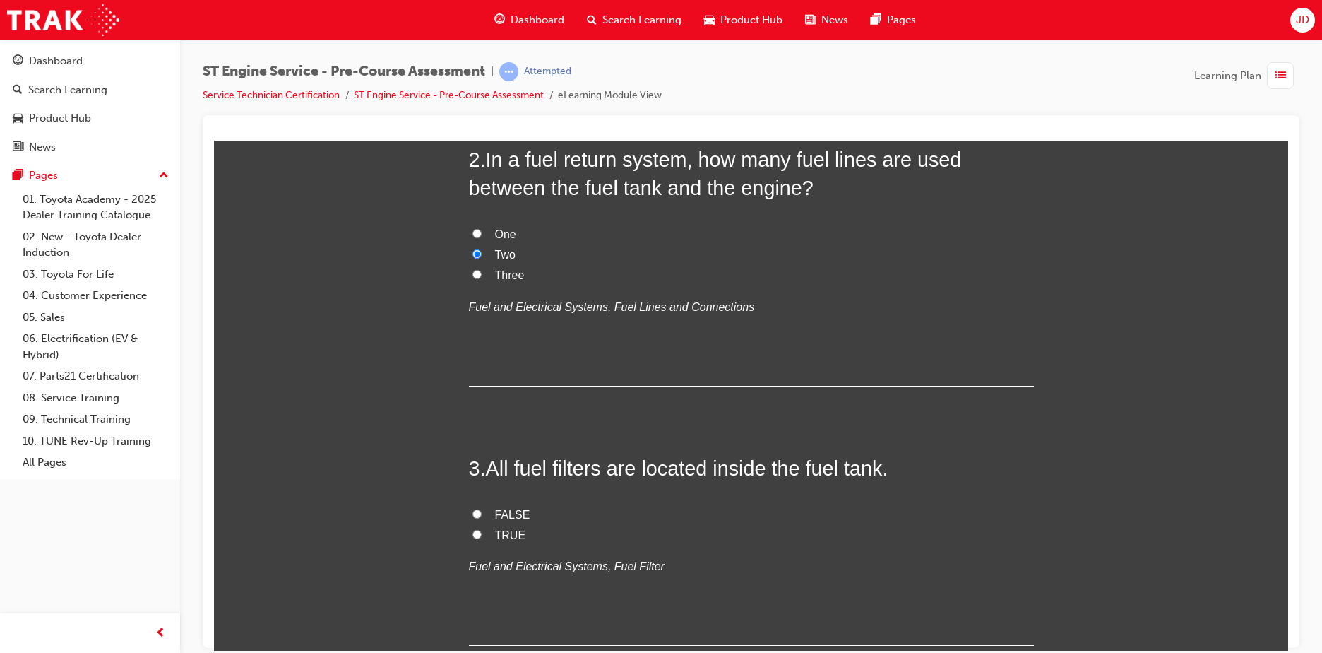
click at [501, 510] on span "FALSE" at bounding box center [512, 514] width 35 height 12
click at [482, 510] on input "FALSE" at bounding box center [476, 512] width 9 height 9
radio input "true"
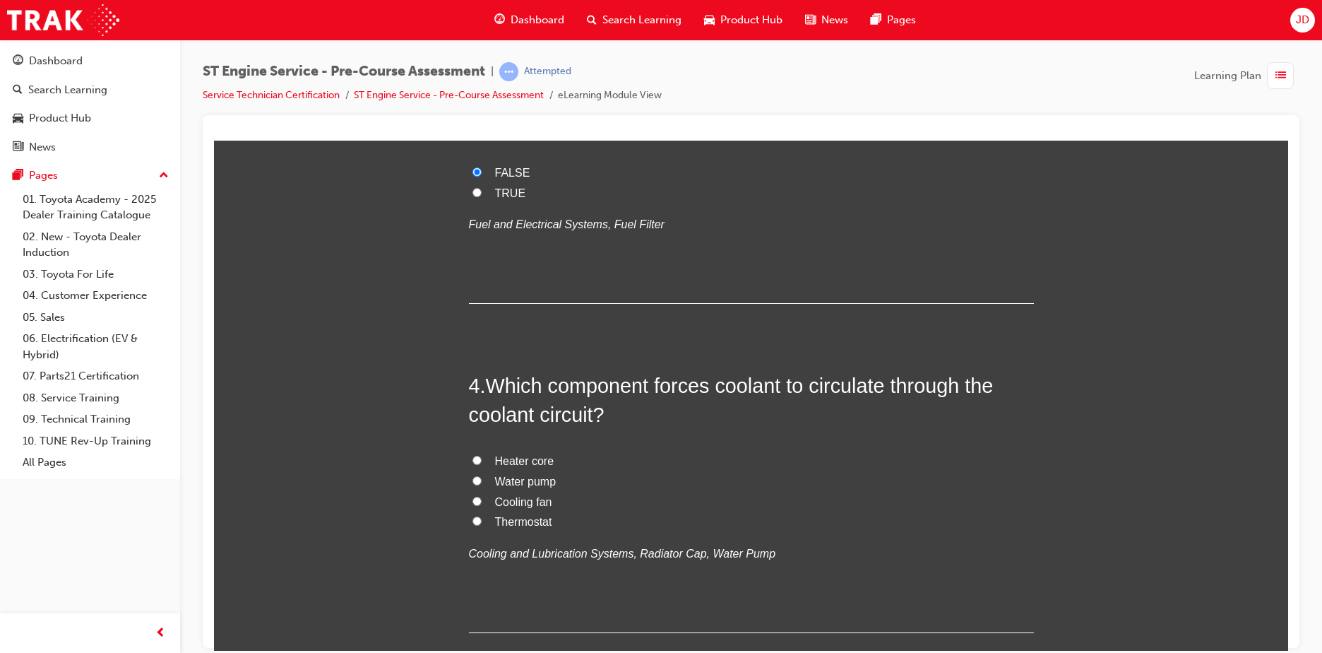
scroll to position [847, 0]
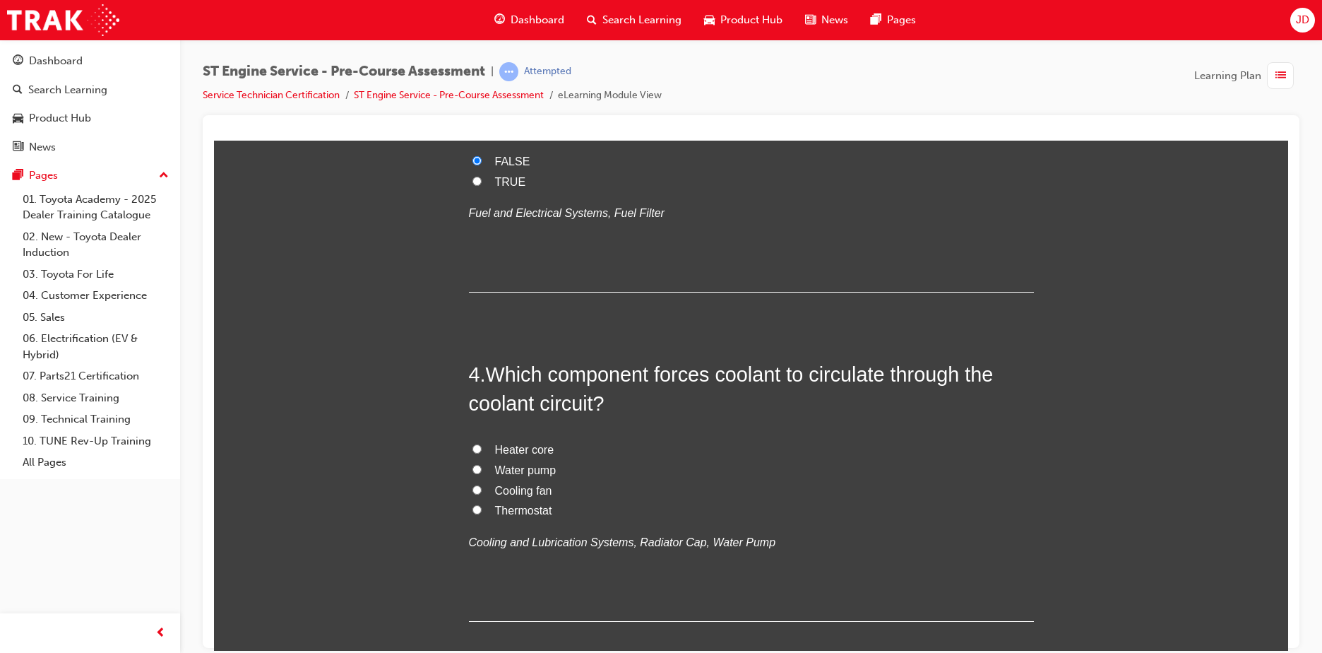
click at [534, 471] on span "Water pump" at bounding box center [525, 469] width 61 height 12
click at [482, 471] on input "Water pump" at bounding box center [476, 468] width 9 height 9
radio input "true"
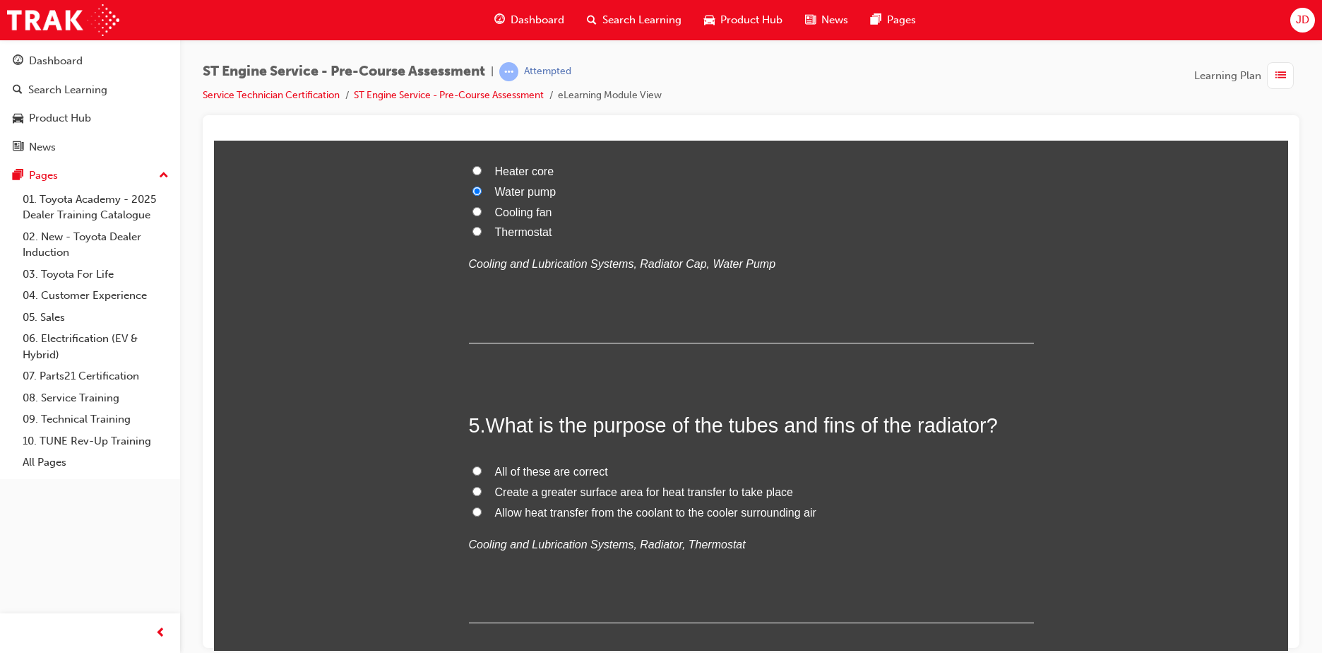
scroll to position [1130, 0]
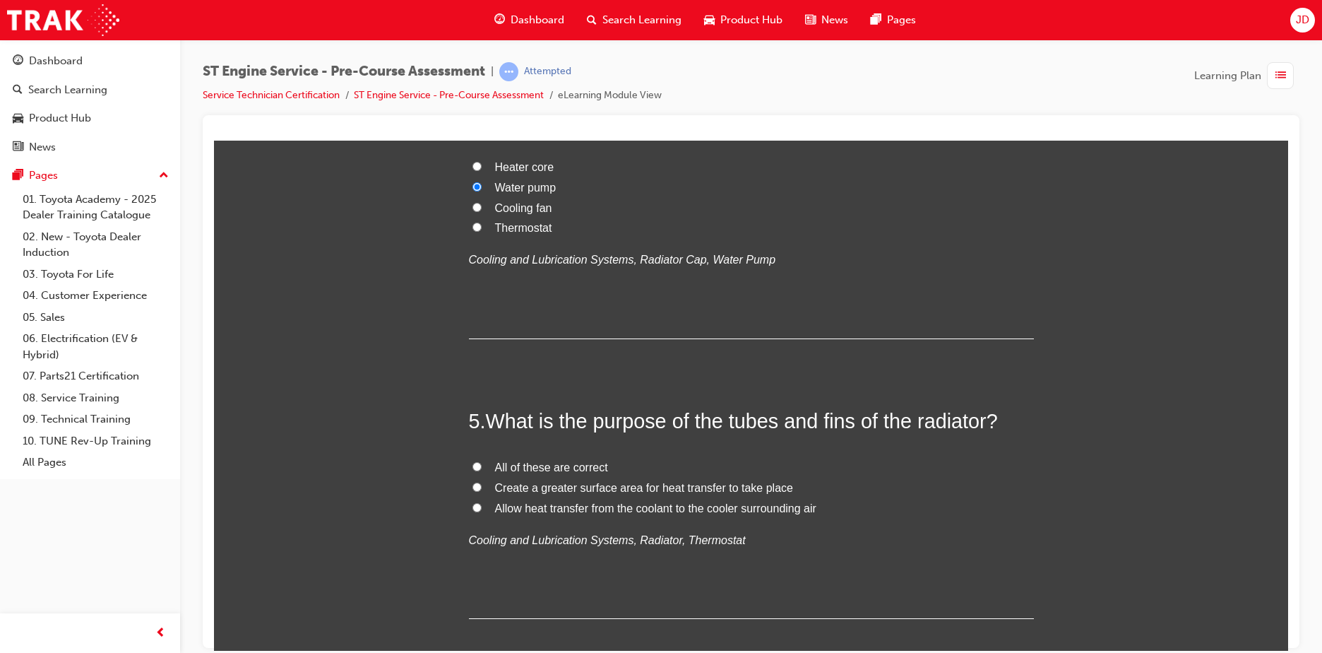
click at [522, 473] on label "All of these are correct" at bounding box center [751, 467] width 565 height 20
click at [482, 470] on input "All of these are correct" at bounding box center [476, 465] width 9 height 9
radio input "true"
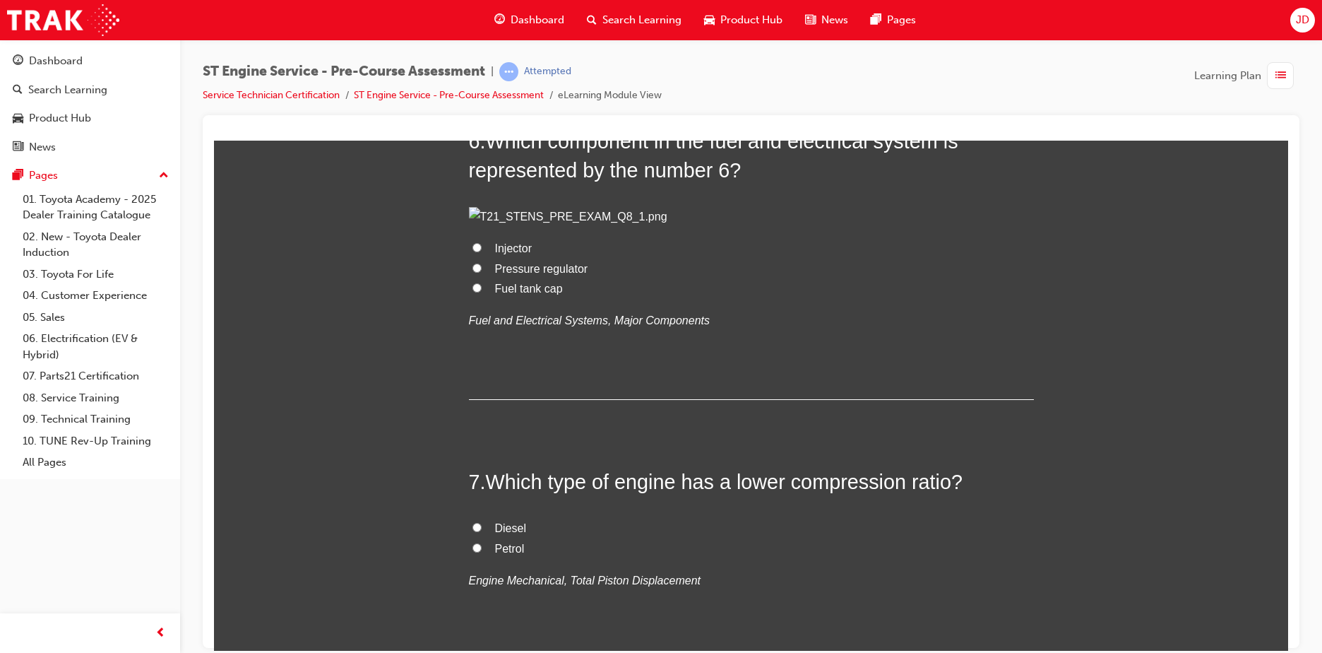
scroll to position [1766, 0]
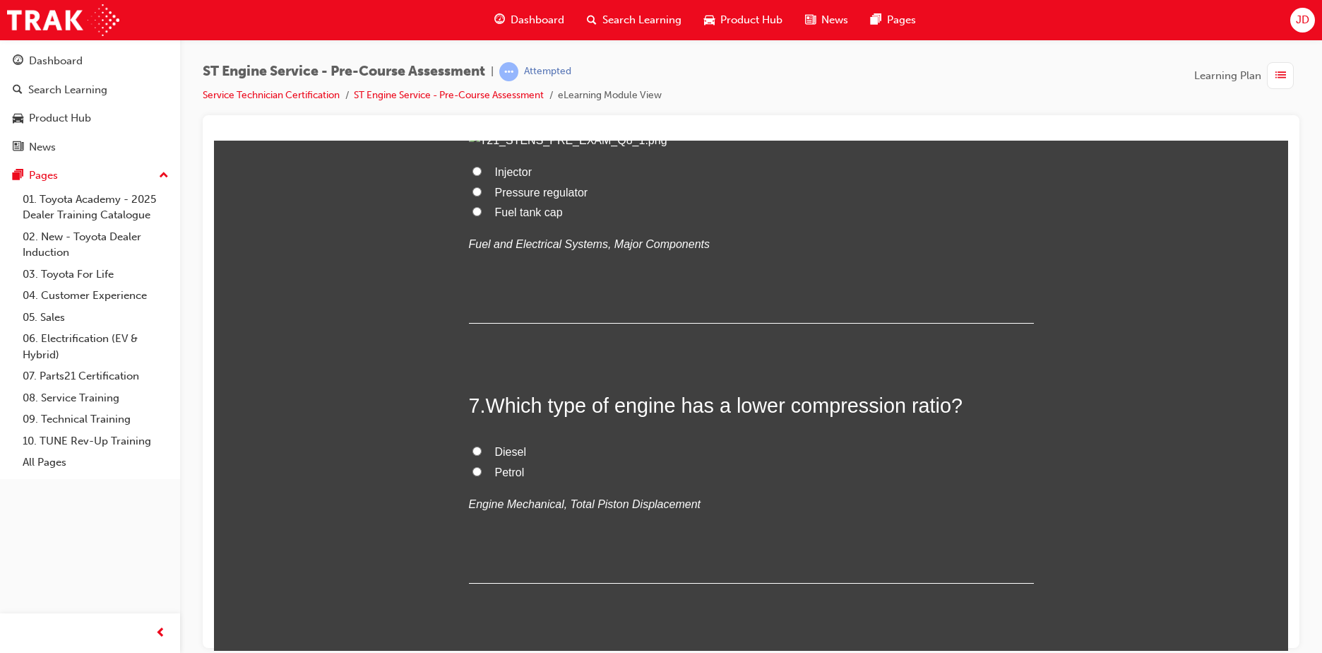
click at [516, 218] on span "Fuel tank cap" at bounding box center [529, 212] width 68 height 12
click at [482, 215] on input "Fuel tank cap" at bounding box center [476, 210] width 9 height 9
radio input "true"
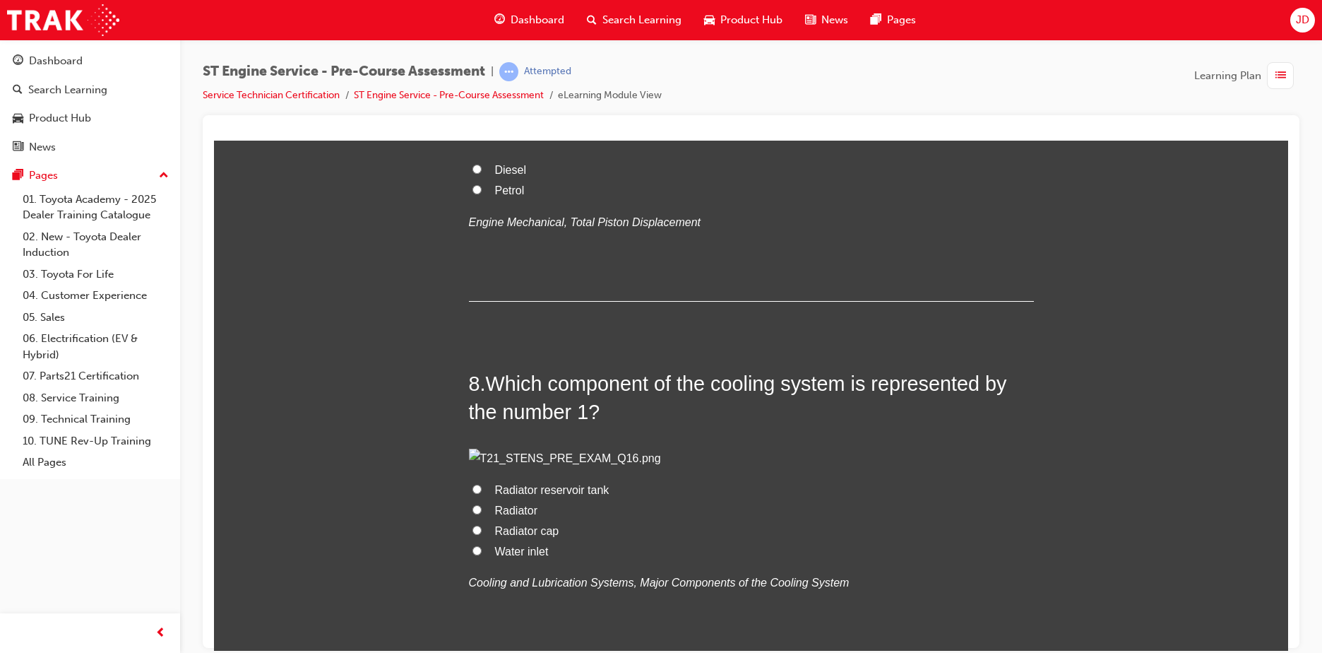
scroll to position [2048, 0]
click at [516, 195] on span "Petrol" at bounding box center [510, 189] width 30 height 12
click at [482, 193] on input "Petrol" at bounding box center [476, 188] width 9 height 9
radio input "true"
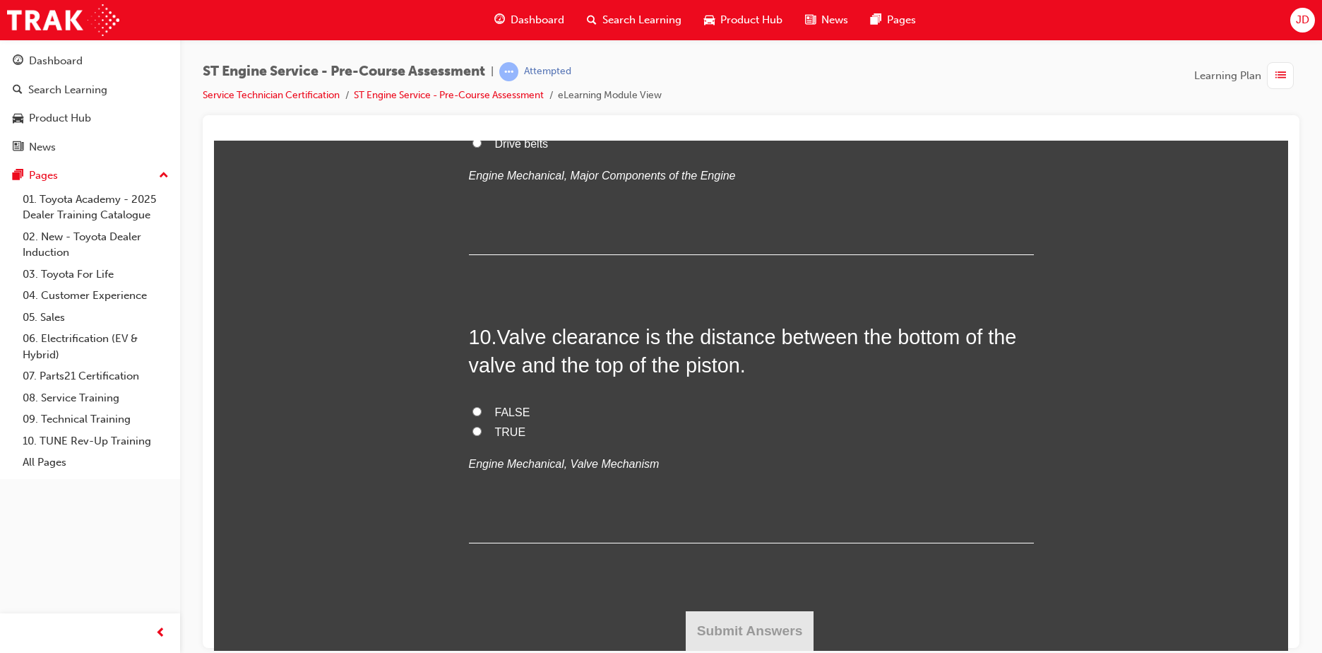
scroll to position [2966, 0]
radio input "true"
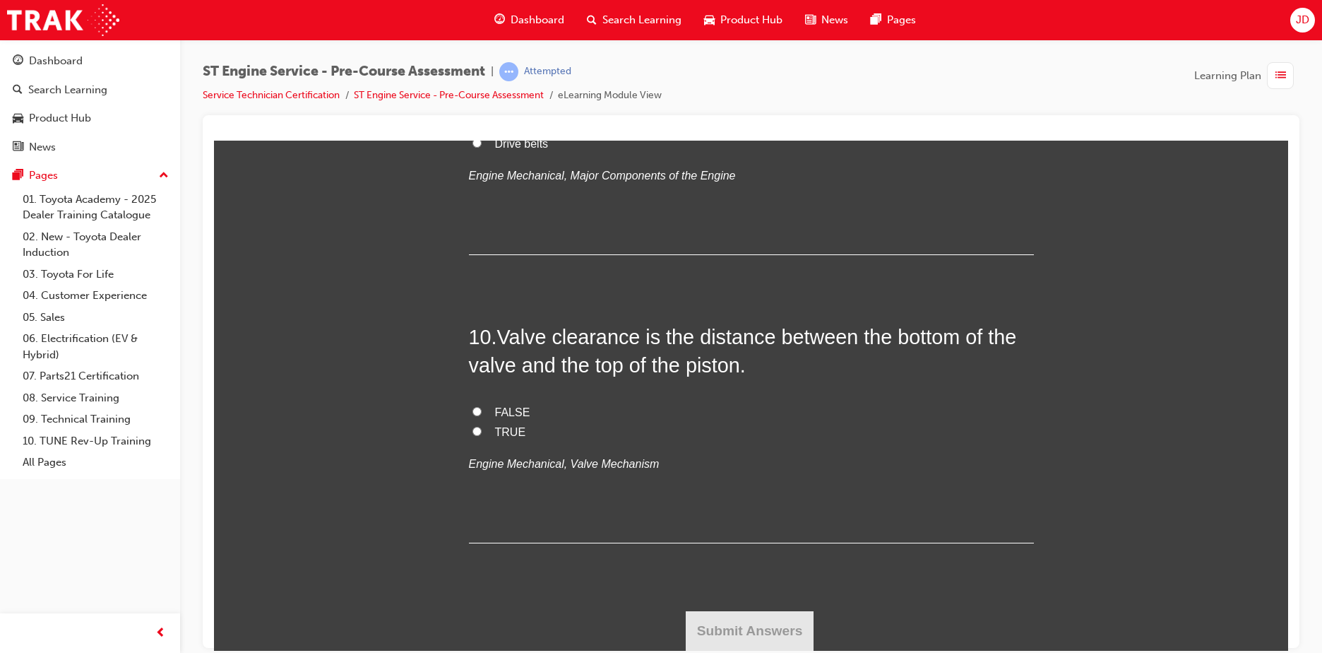
click at [524, 109] on span "Flywheel" at bounding box center [517, 103] width 44 height 12
click at [482, 107] on input "Flywheel" at bounding box center [476, 101] width 9 height 9
radio input "true"
click at [513, 417] on span "FALSE" at bounding box center [512, 411] width 35 height 12
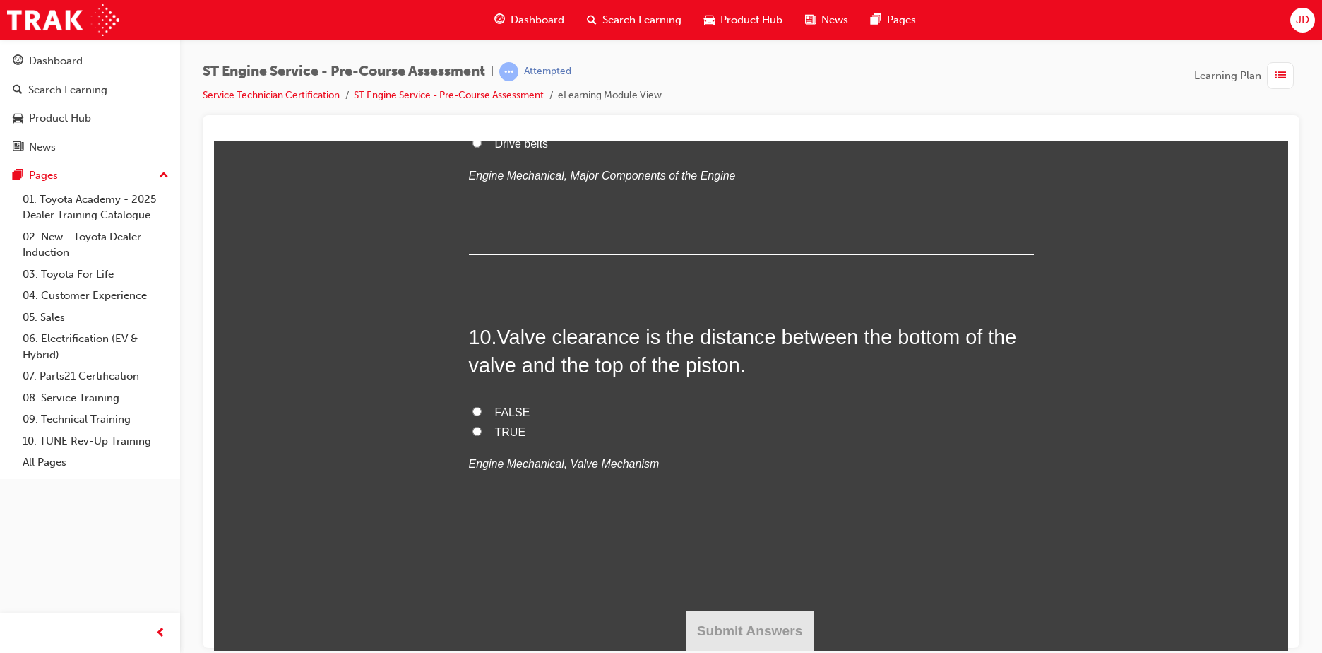
click at [482, 415] on input "FALSE" at bounding box center [476, 410] width 9 height 9
radio input "true"
click at [712, 619] on button "Submit Answers" at bounding box center [750, 630] width 129 height 40
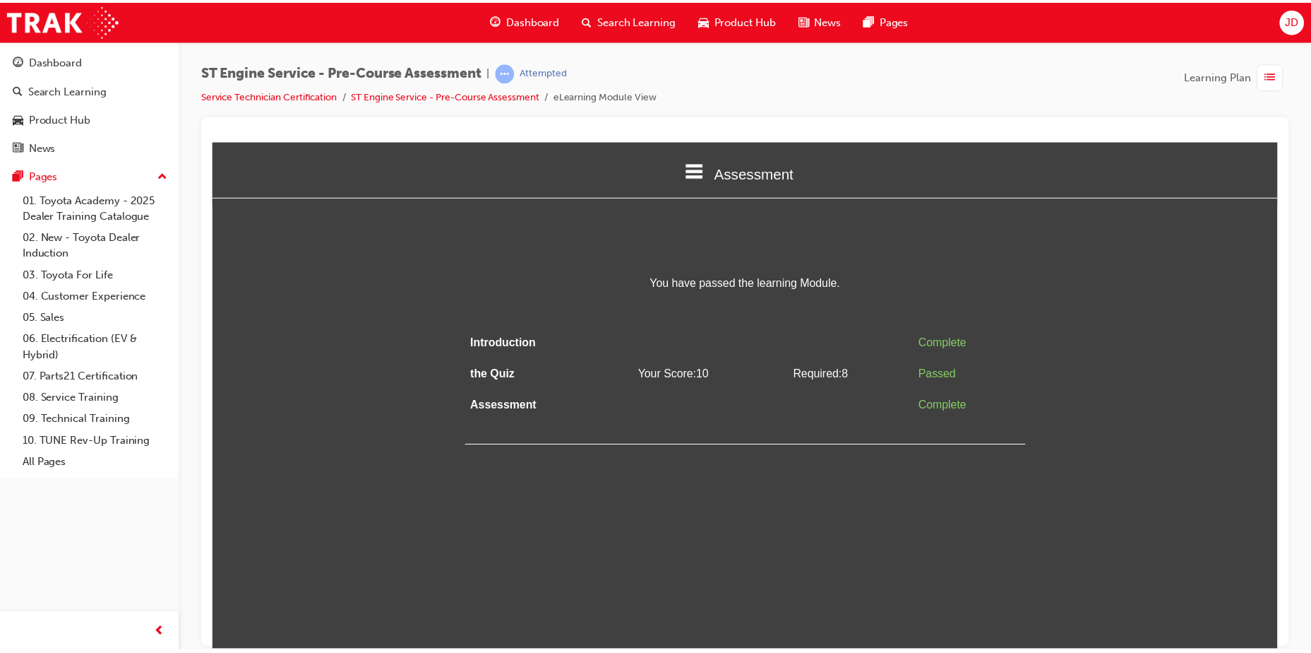
scroll to position [0, 0]
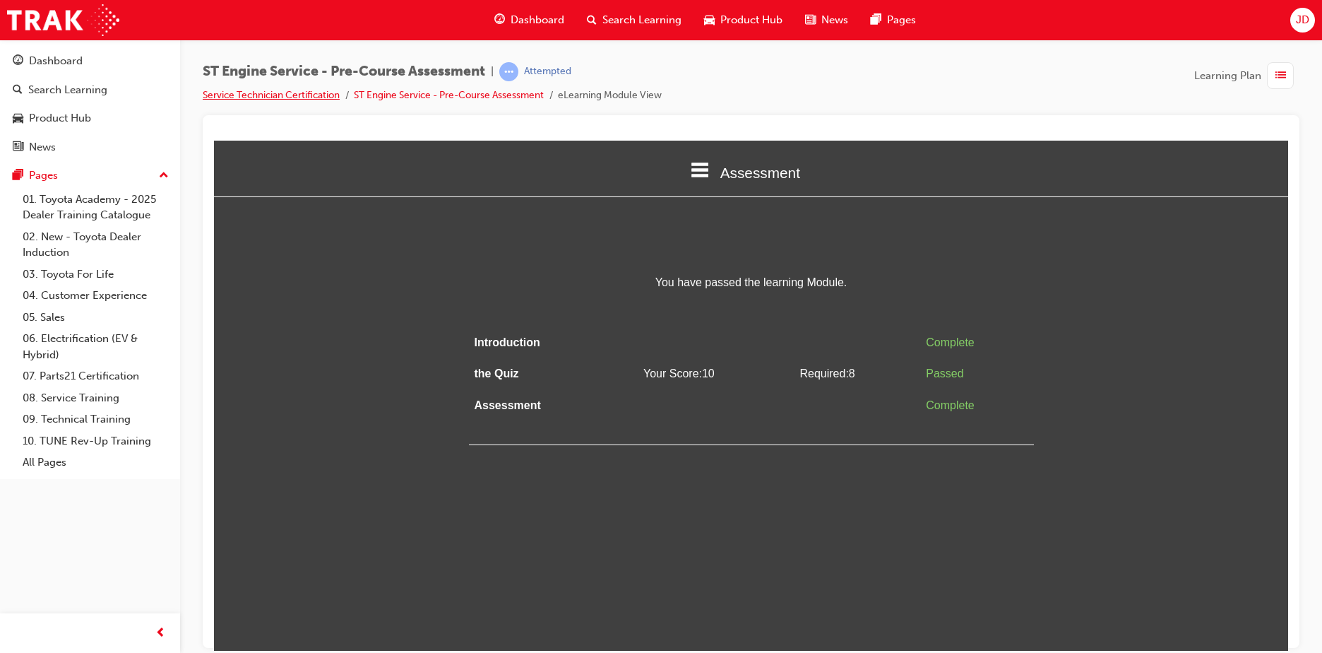
click at [278, 90] on link "Service Technician Certification" at bounding box center [271, 95] width 137 height 12
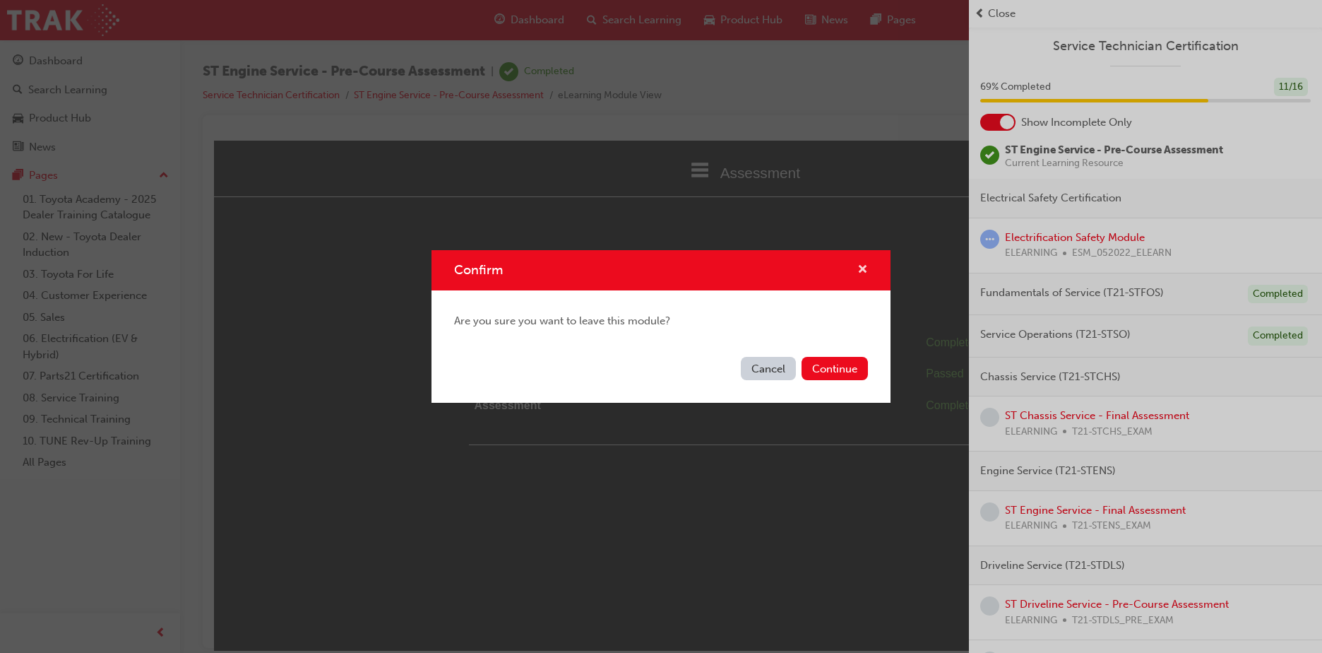
click at [865, 266] on span "cross-icon" at bounding box center [862, 270] width 11 height 13
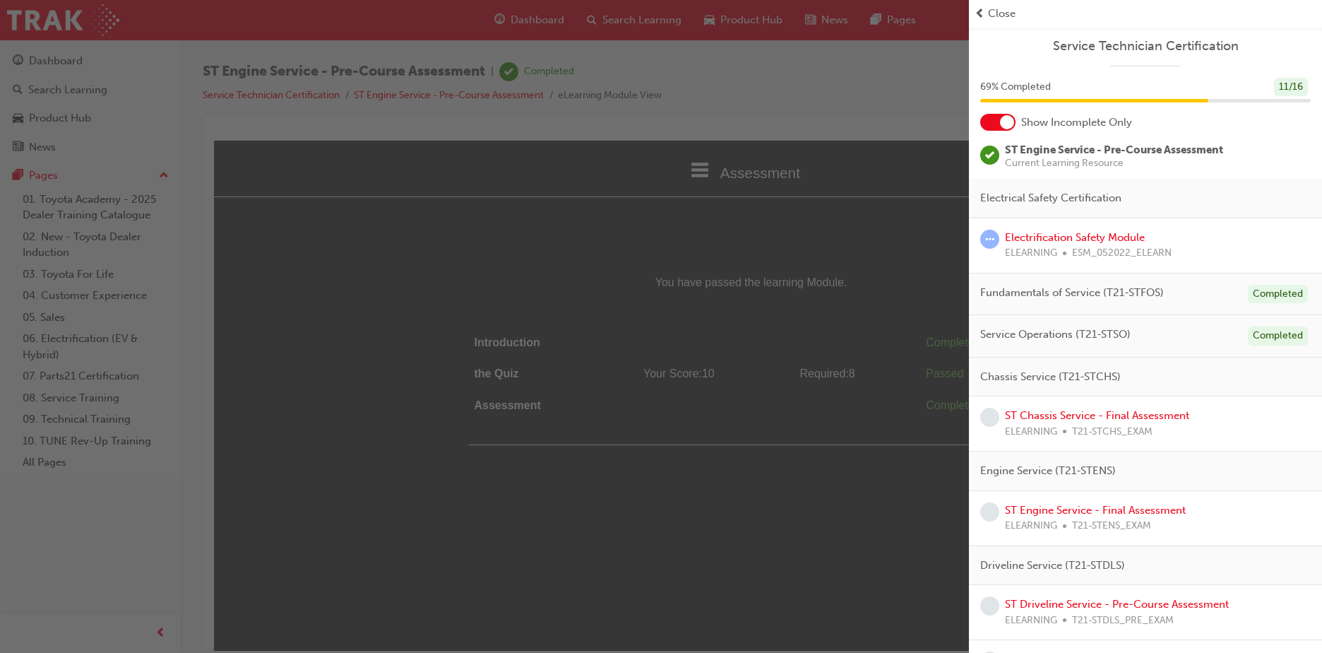
click at [1005, 10] on span "Close" at bounding box center [1002, 14] width 28 height 16
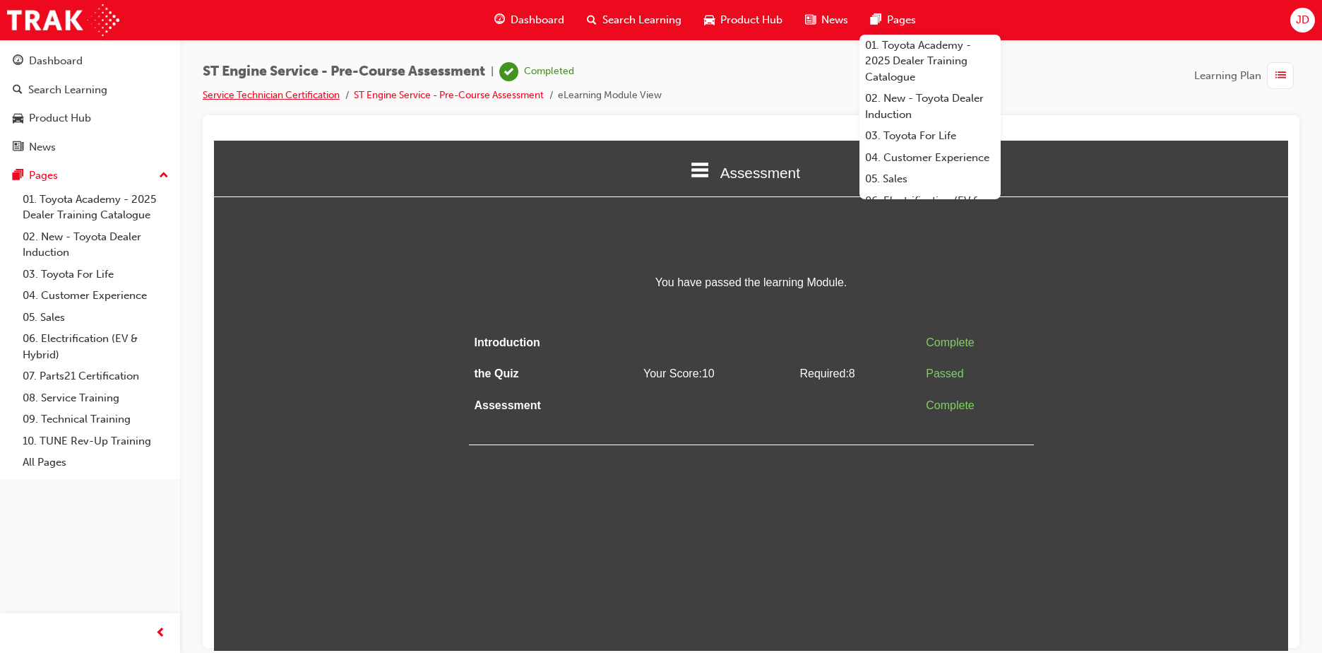
click at [290, 94] on link "Service Technician Certification" at bounding box center [271, 95] width 137 height 12
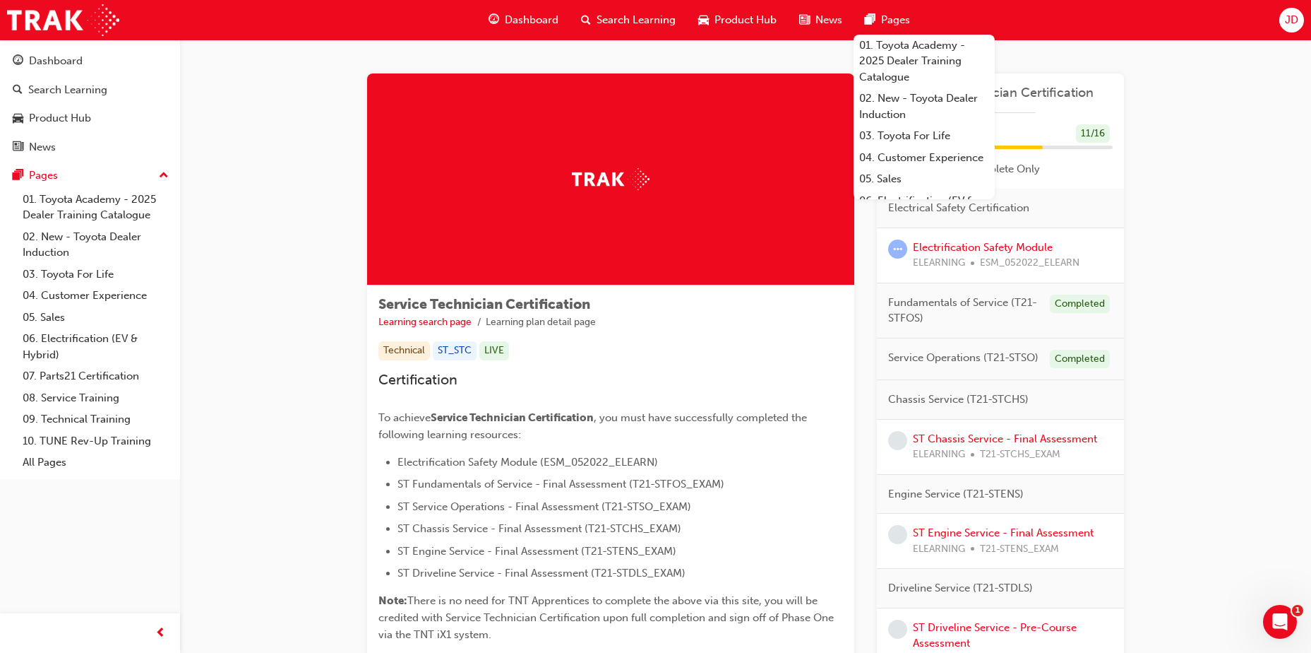
click at [1216, 170] on div "Service Technician Certification Learning search page Learning plan detail page…" at bounding box center [745, 421] width 1131 height 762
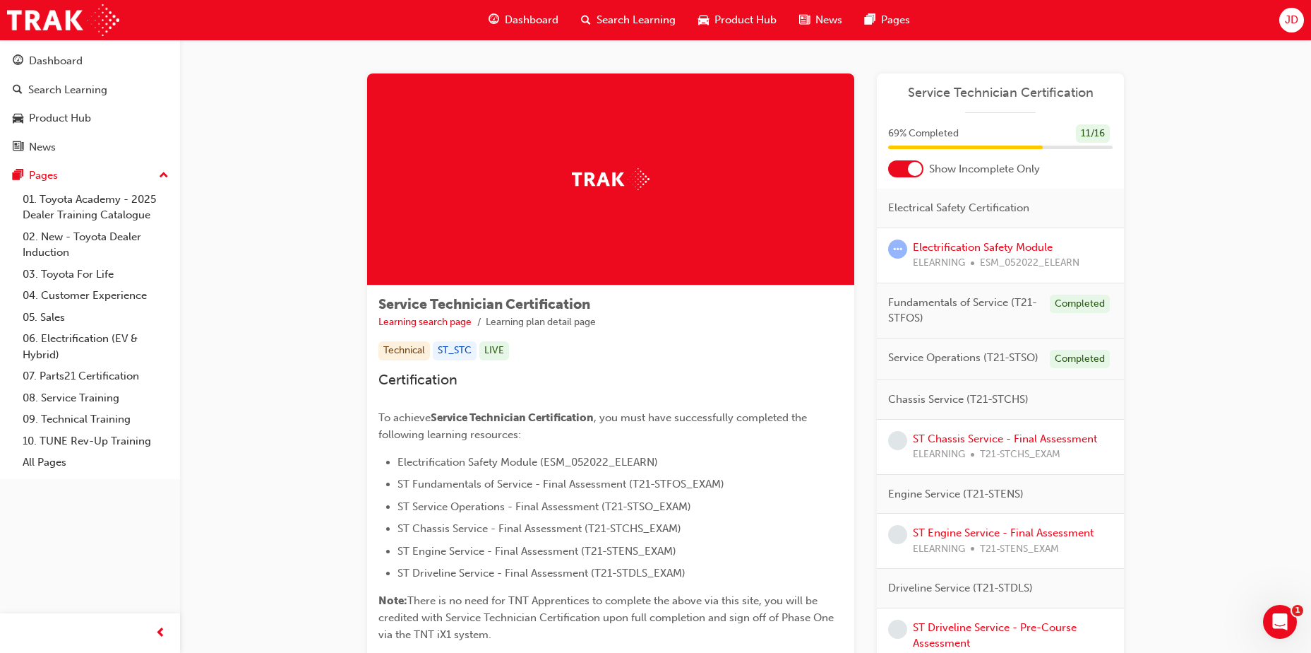
click at [910, 163] on div at bounding box center [915, 169] width 14 height 14
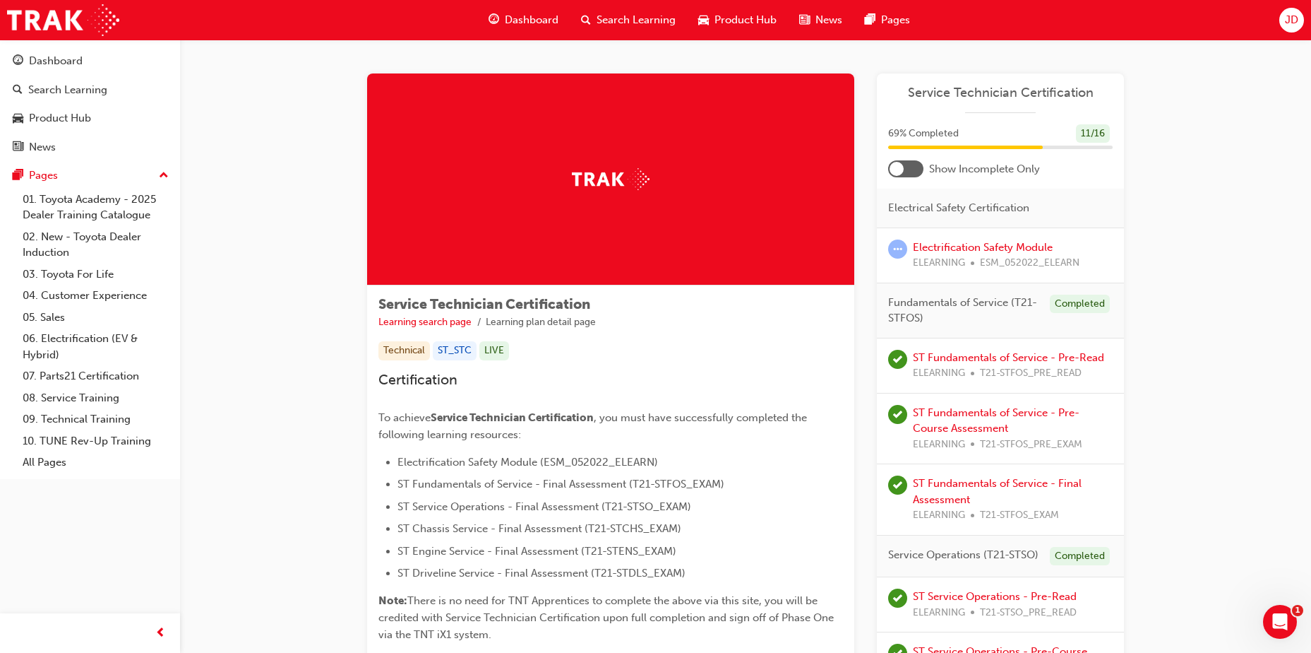
click at [906, 167] on div at bounding box center [905, 168] width 35 height 17
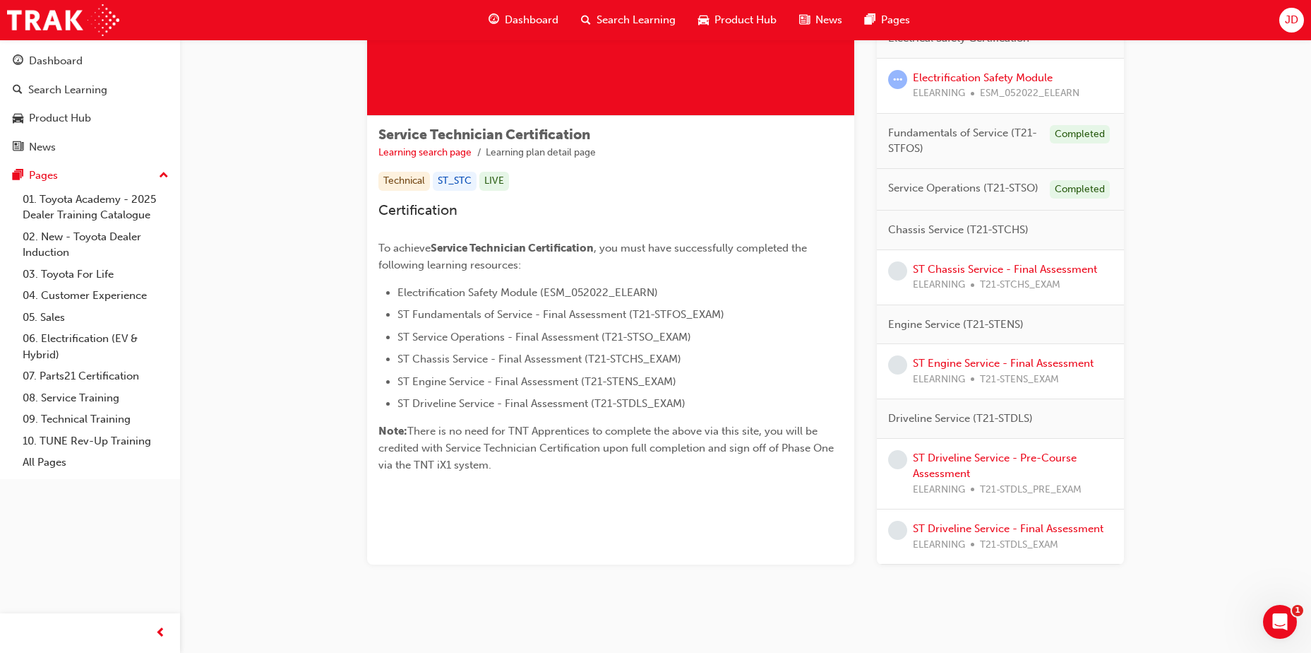
scroll to position [184, 0]
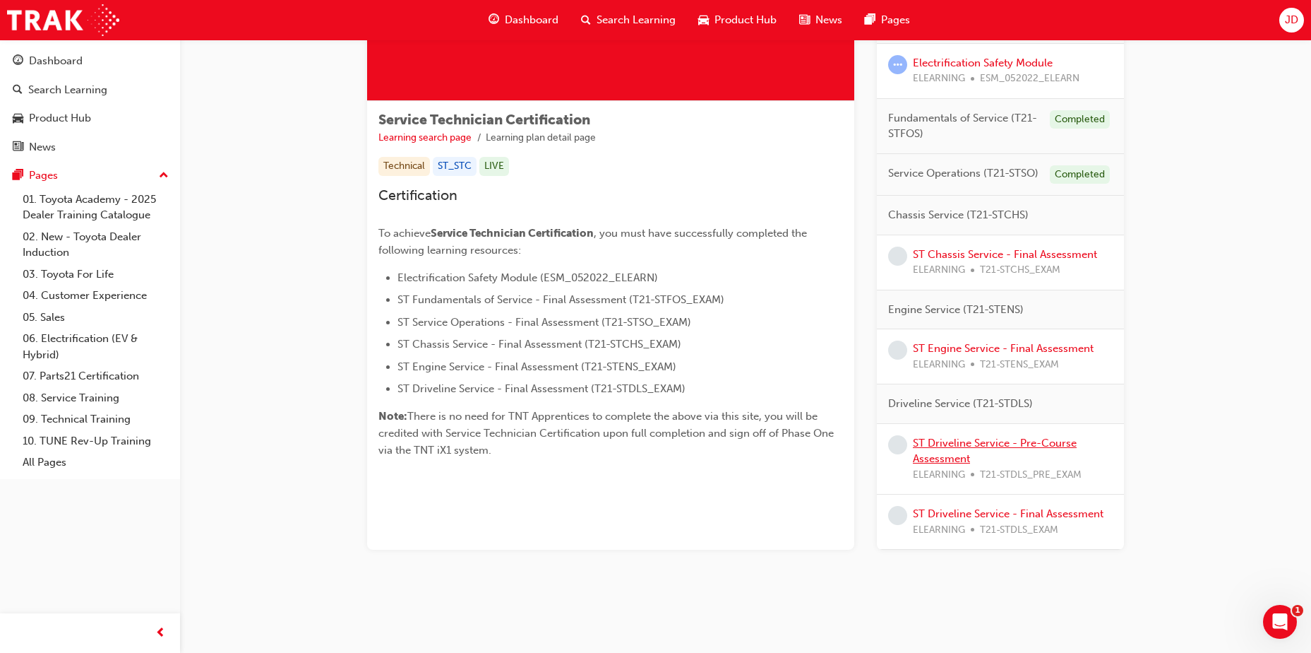
click at [1009, 442] on link "ST Driveline Service - Pre-Course Assessment" at bounding box center [995, 450] width 164 height 29
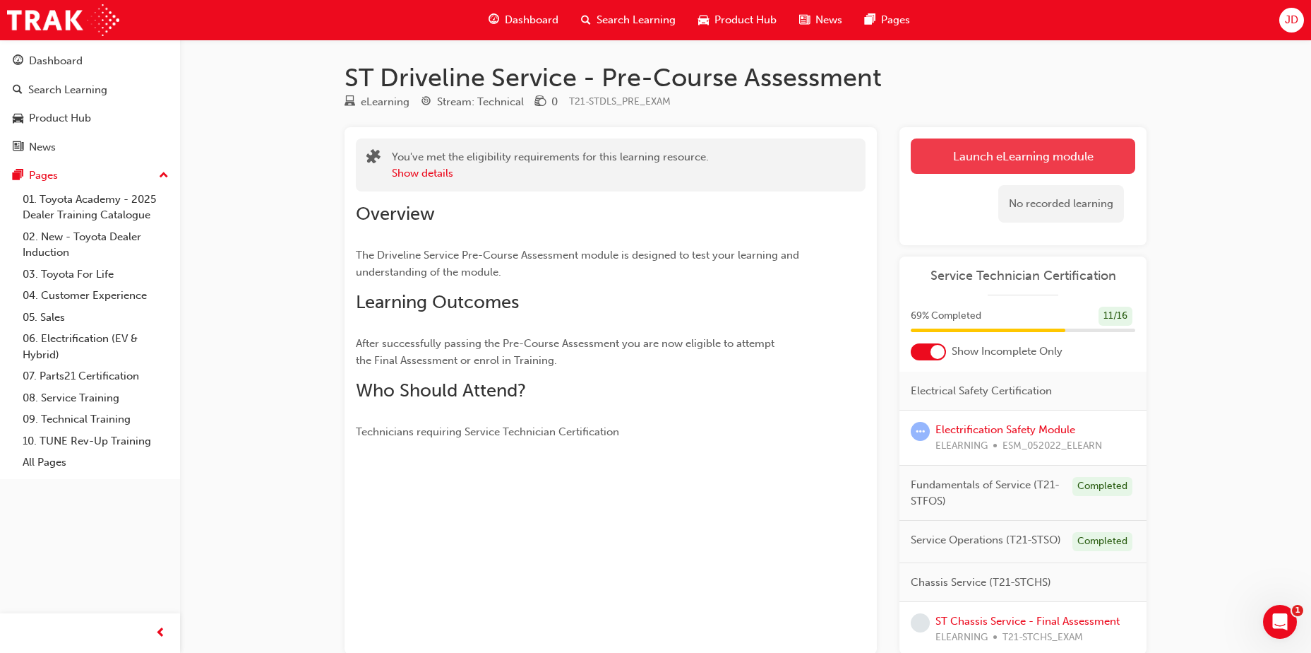
click at [1000, 158] on link "Launch eLearning module" at bounding box center [1023, 155] width 225 height 35
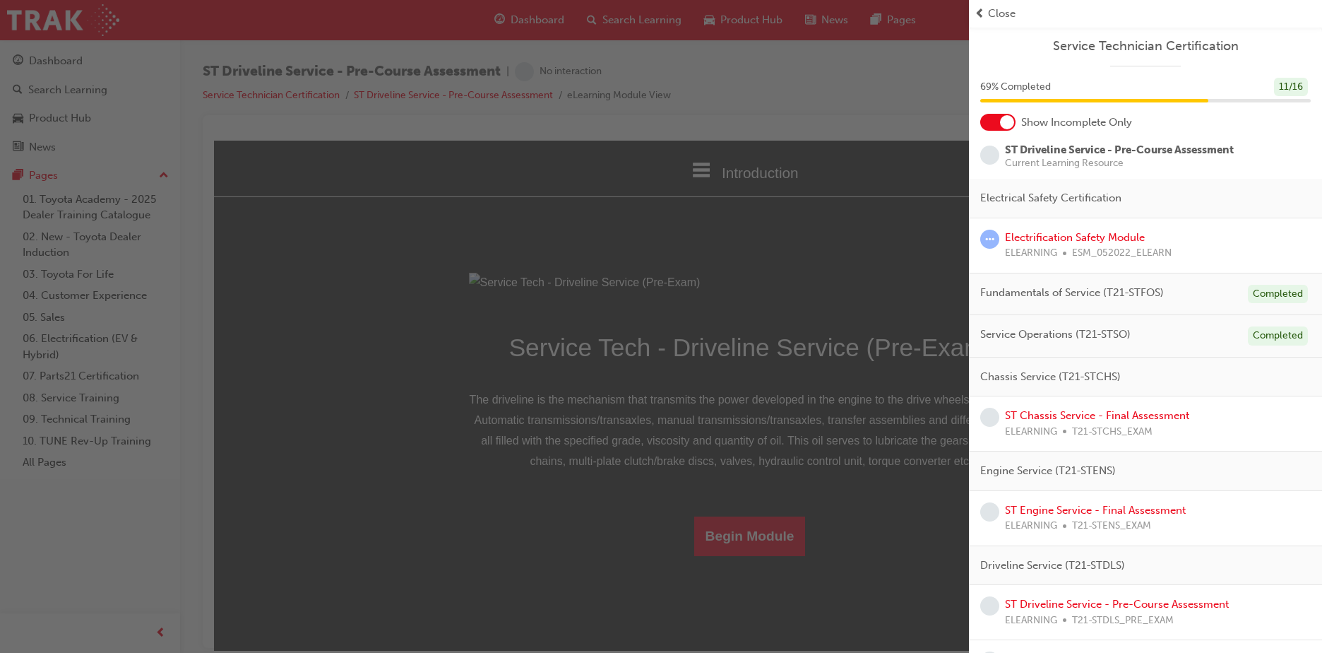
click at [989, 1] on div "Close" at bounding box center [1145, 14] width 353 height 28
click at [1003, 13] on span "Close" at bounding box center [1002, 14] width 28 height 16
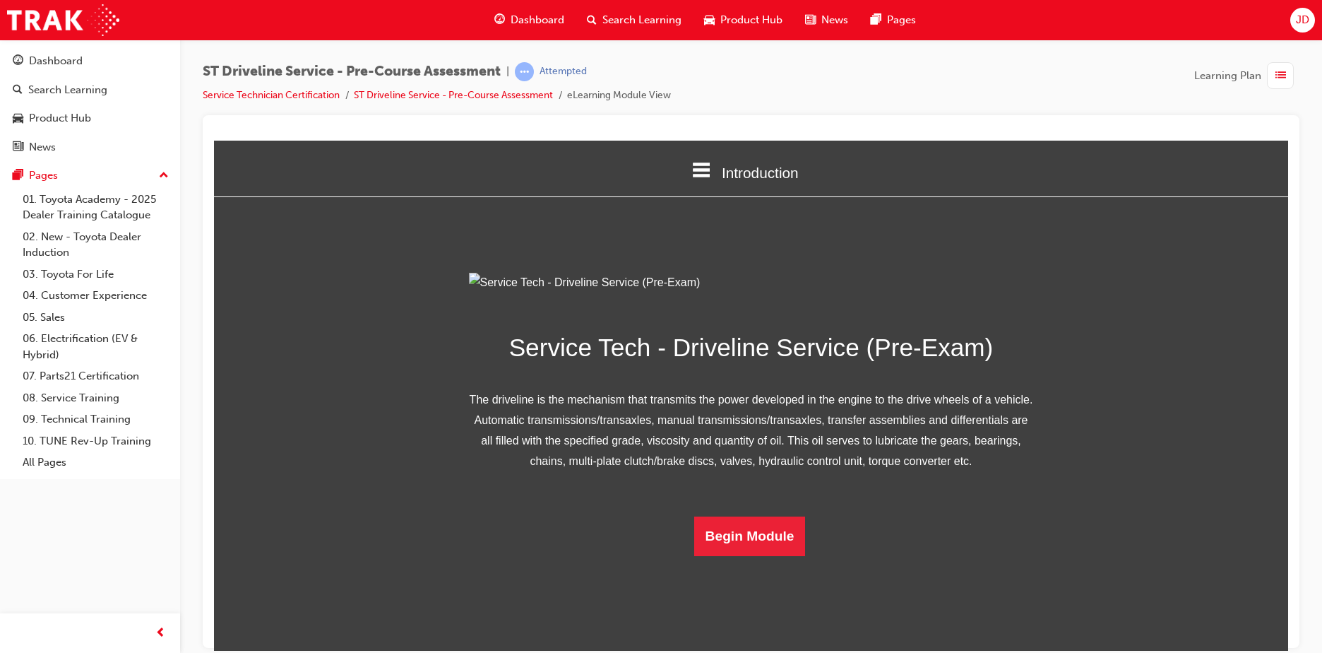
scroll to position [61, 0]
click at [764, 555] on button "Begin Module" at bounding box center [750, 536] width 112 height 40
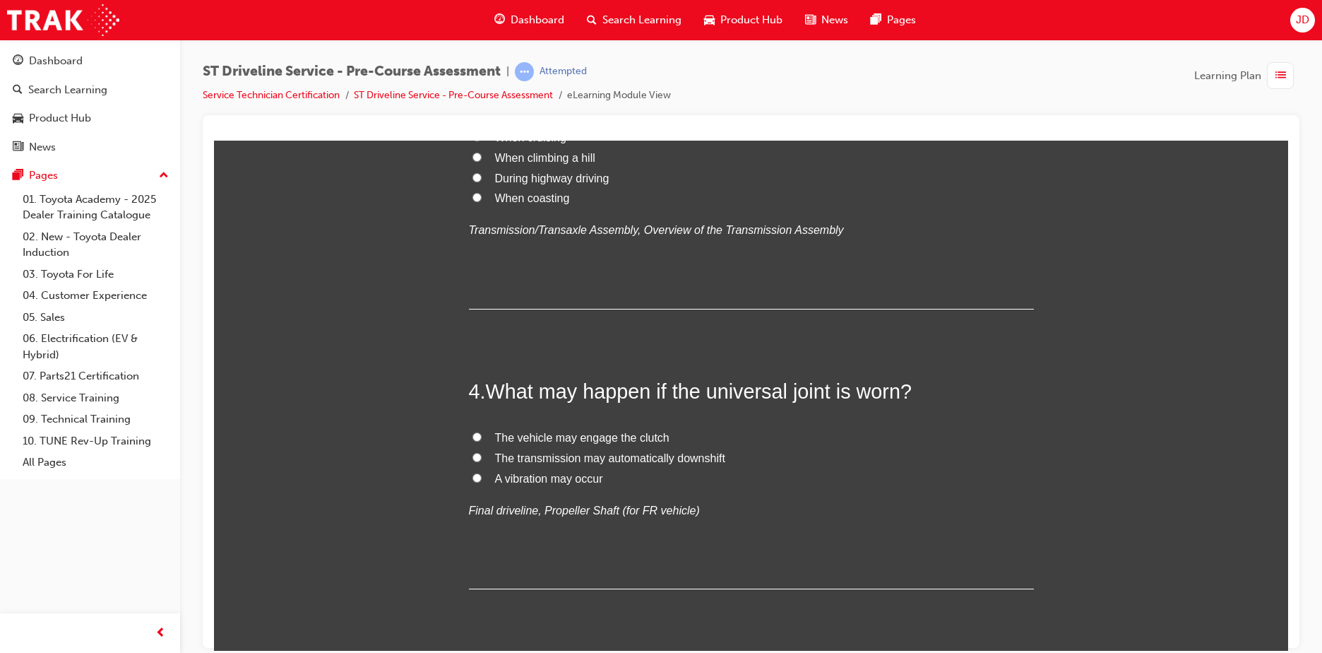
scroll to position [847, 0]
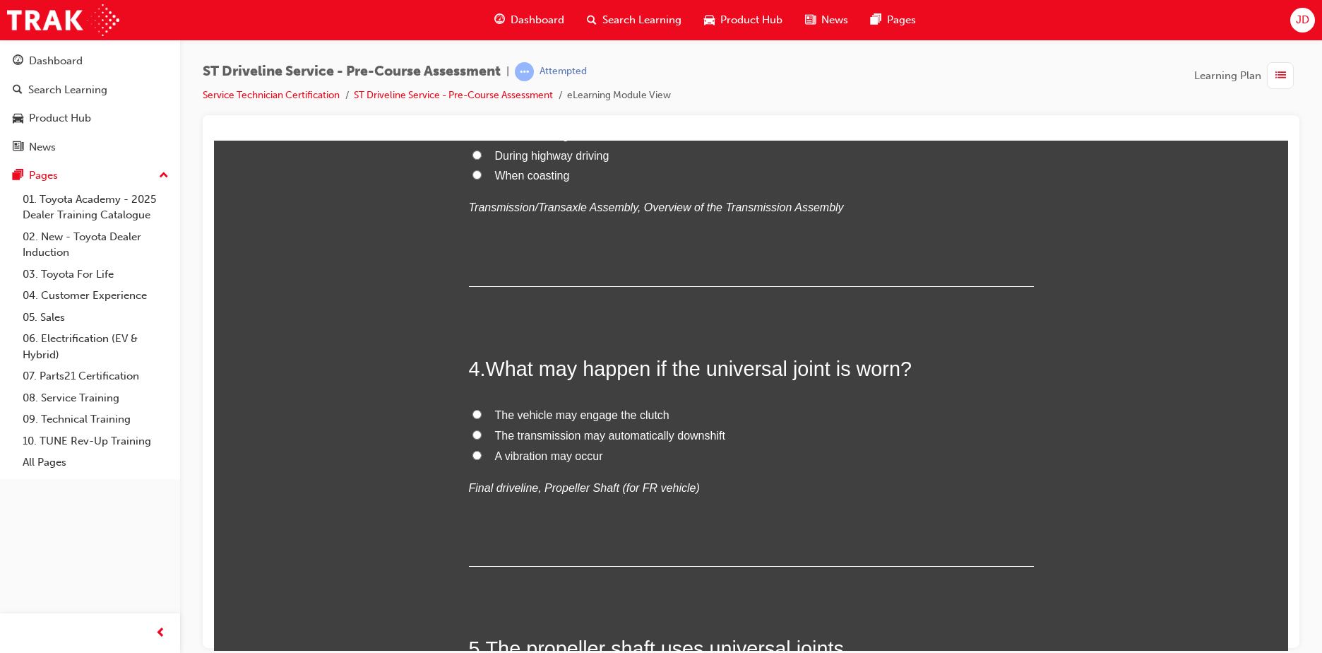
radio input "true"
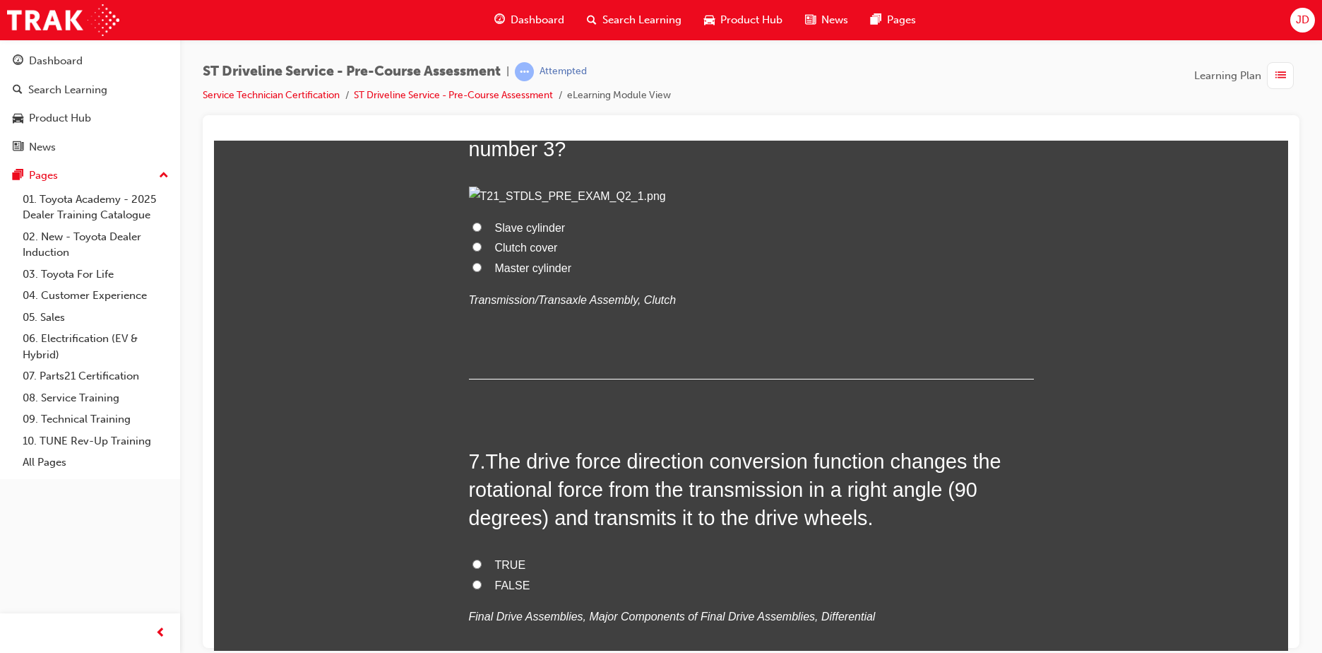
scroll to position [1766, 0]
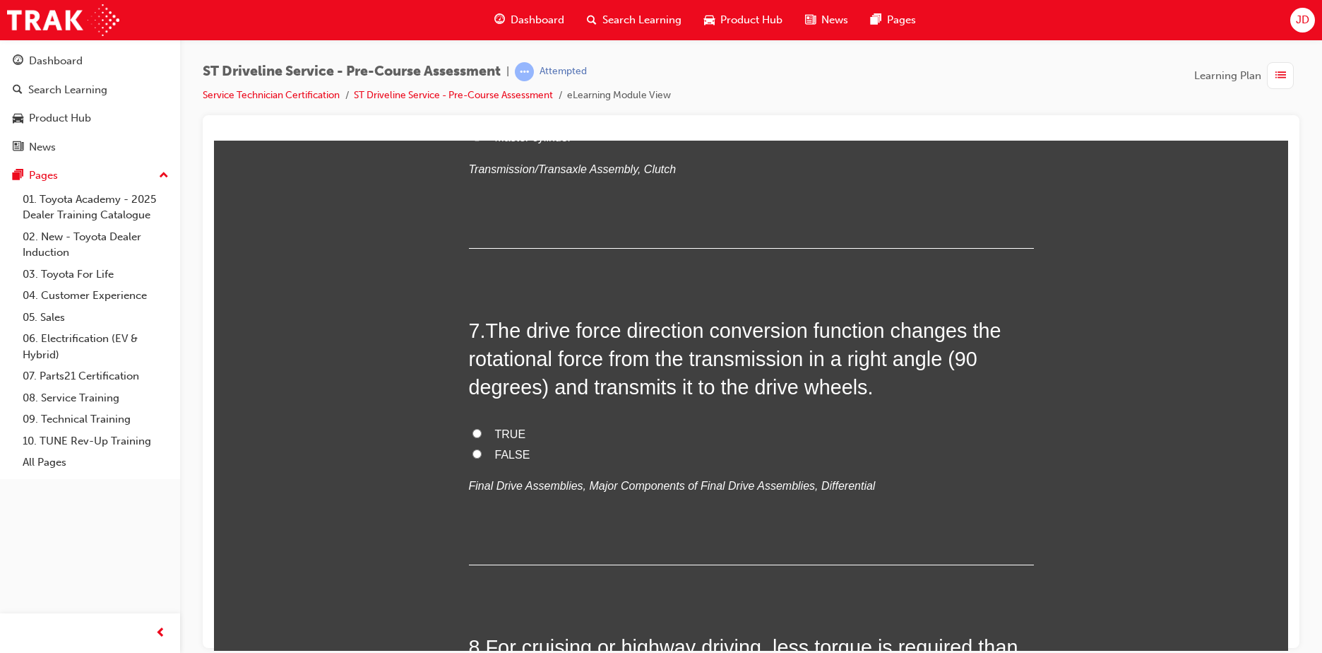
radio input "true"
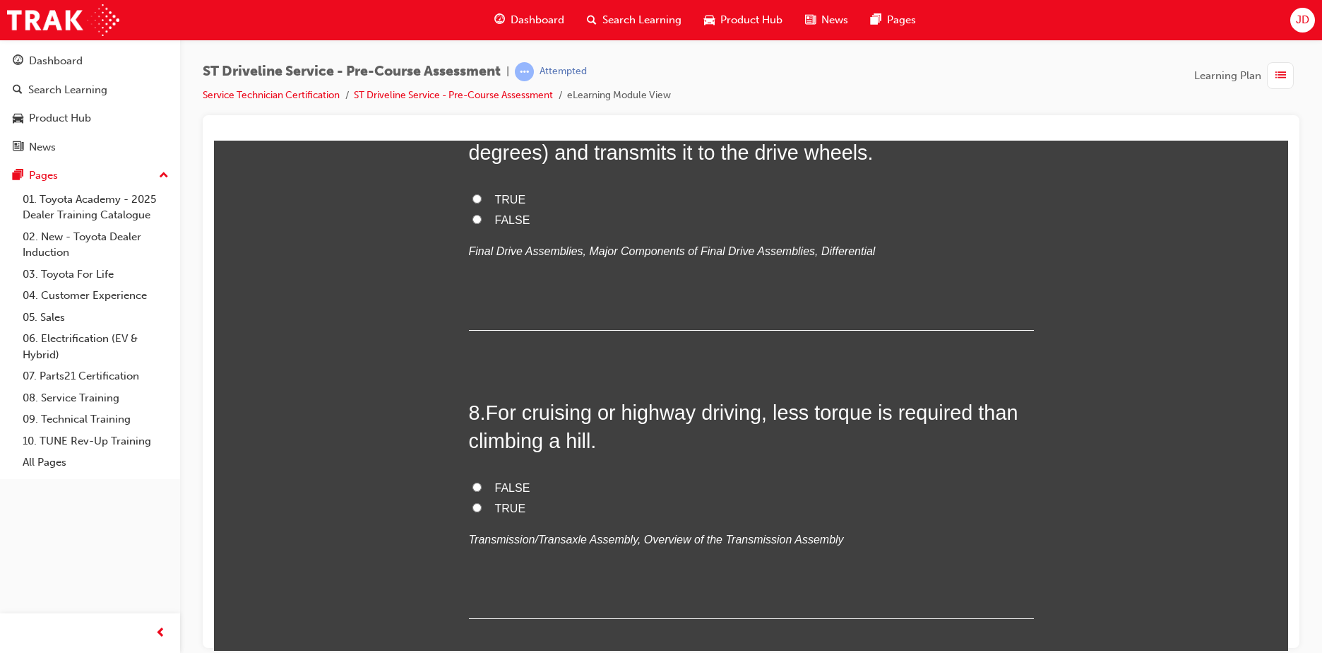
scroll to position [2048, 0]
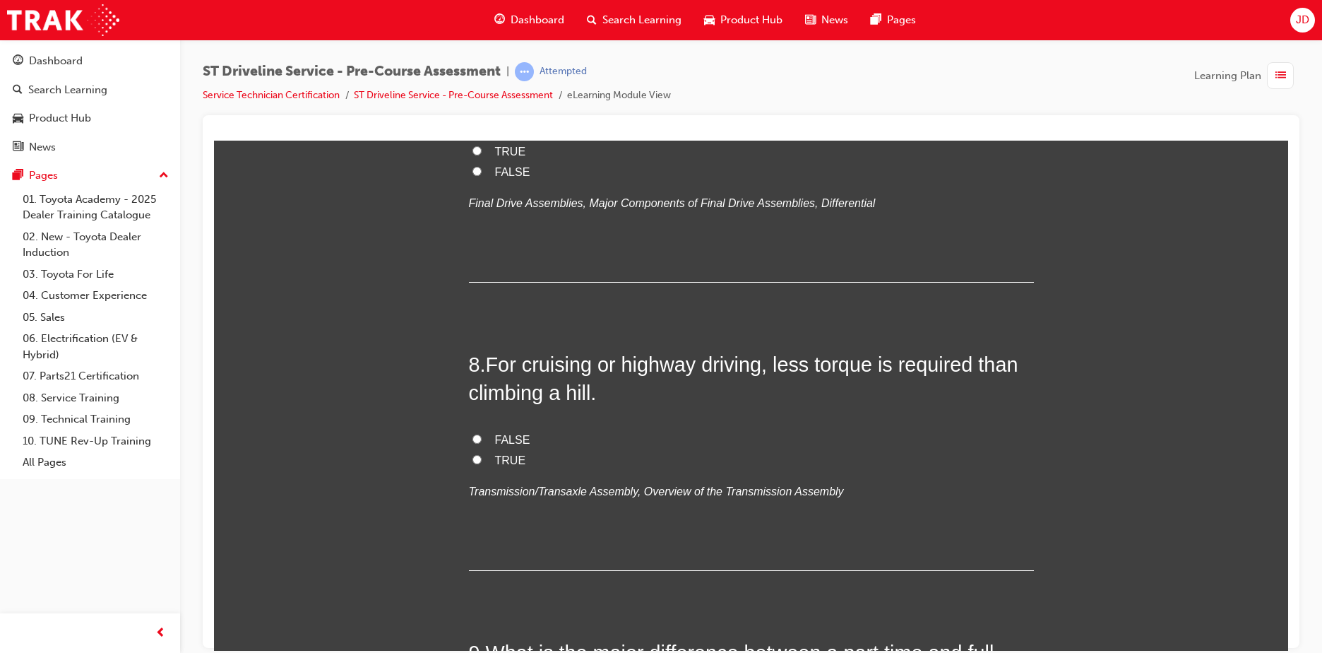
radio input "true"
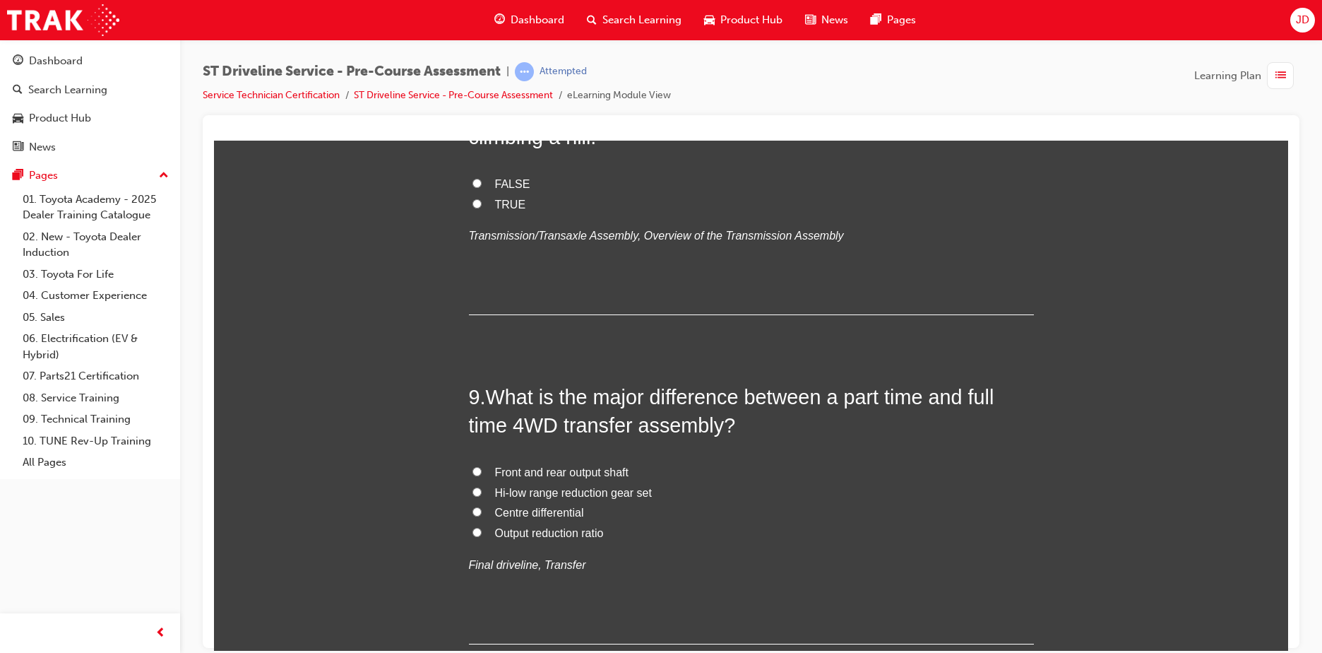
scroll to position [2401, 0]
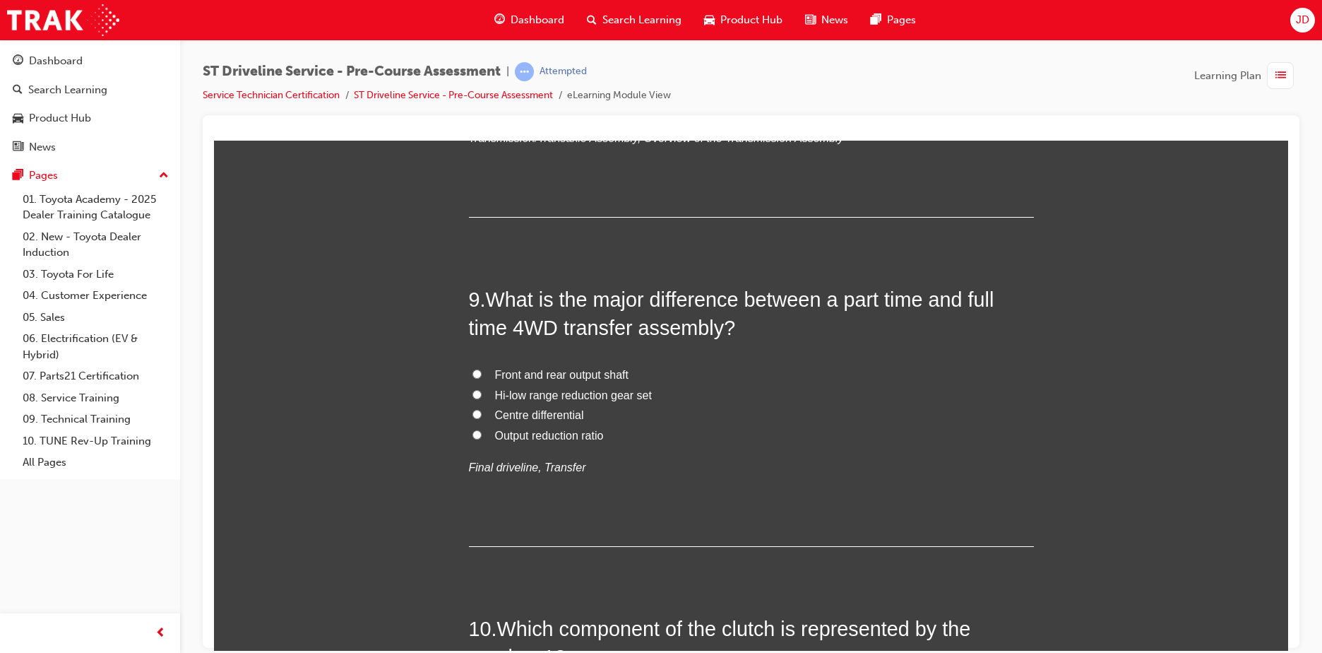
radio input "true"
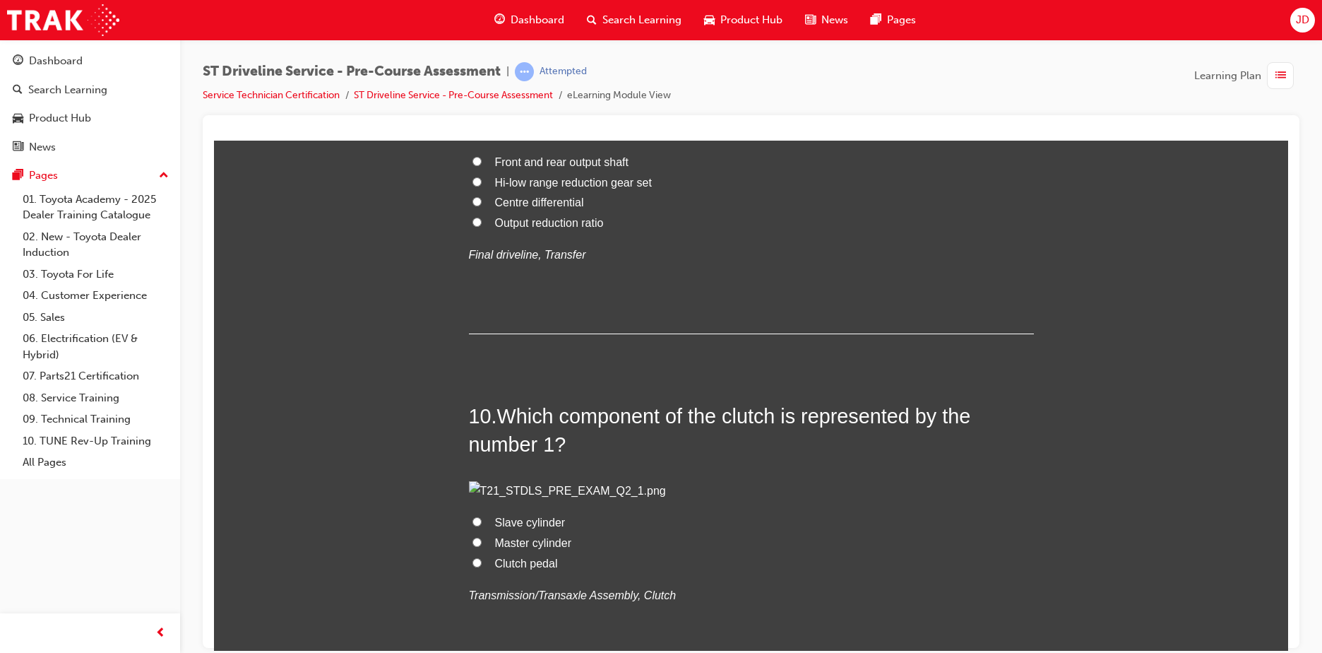
scroll to position [2684, 0]
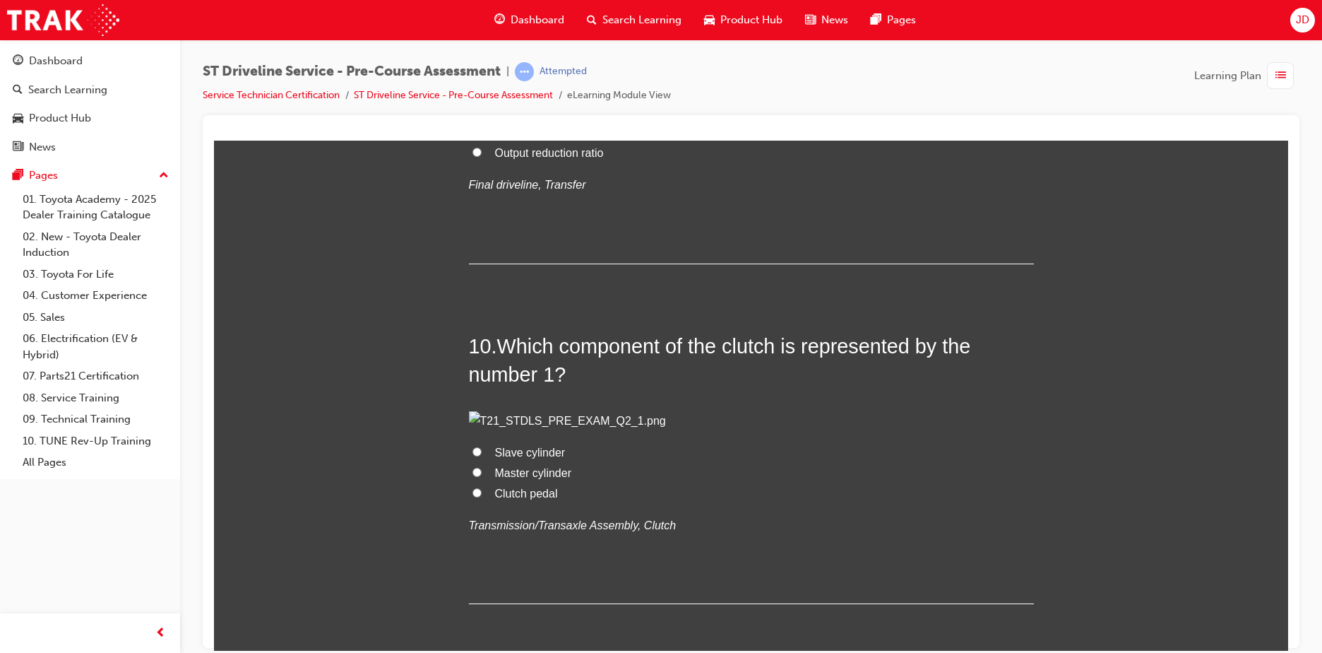
radio input "true"
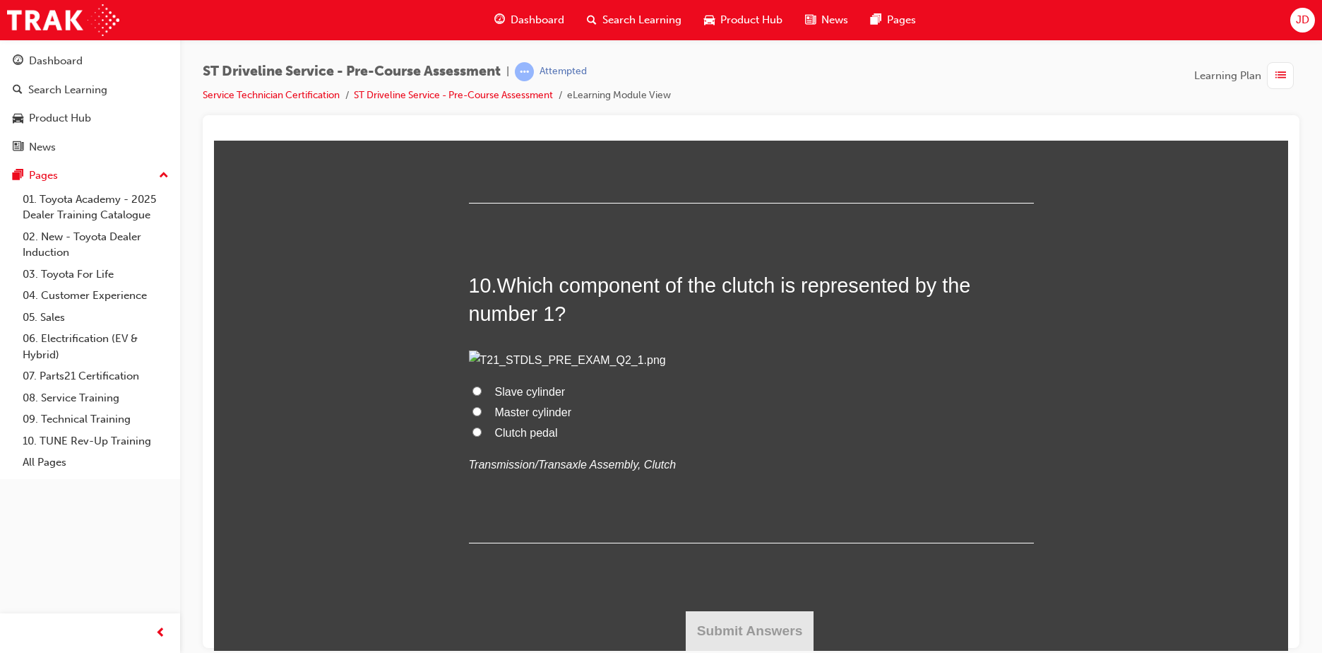
scroll to position [3249, 0]
radio input "true"
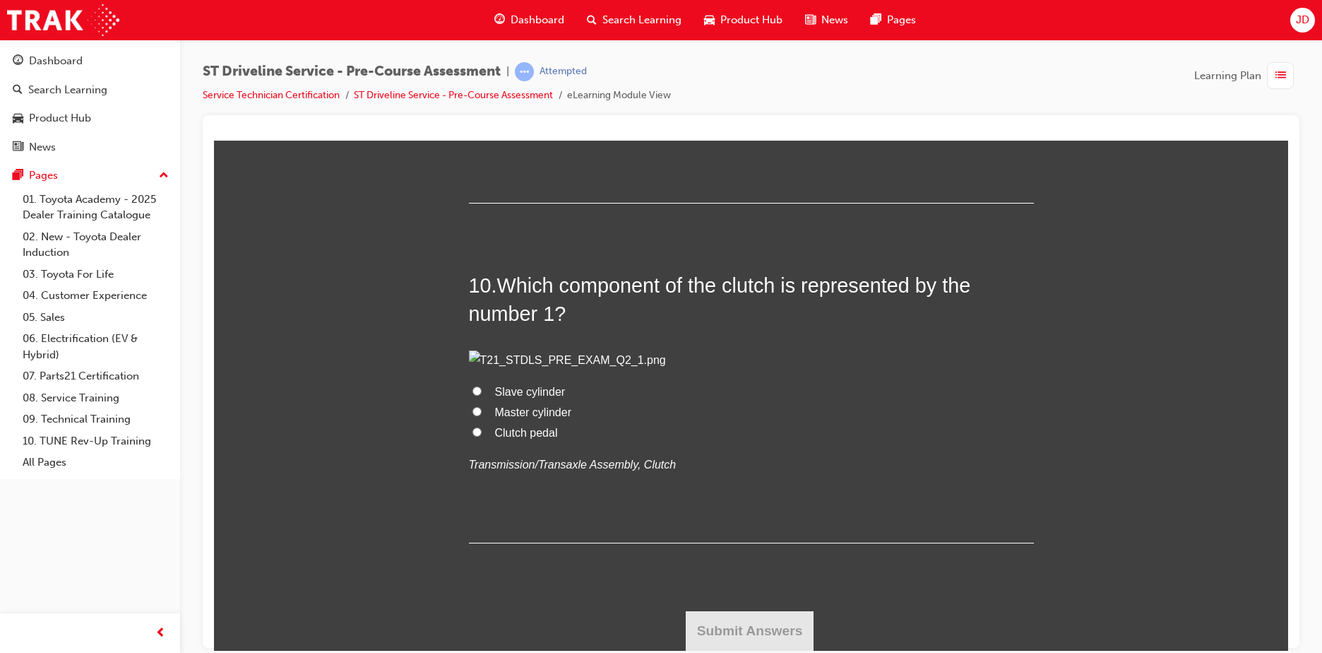
radio input "true"
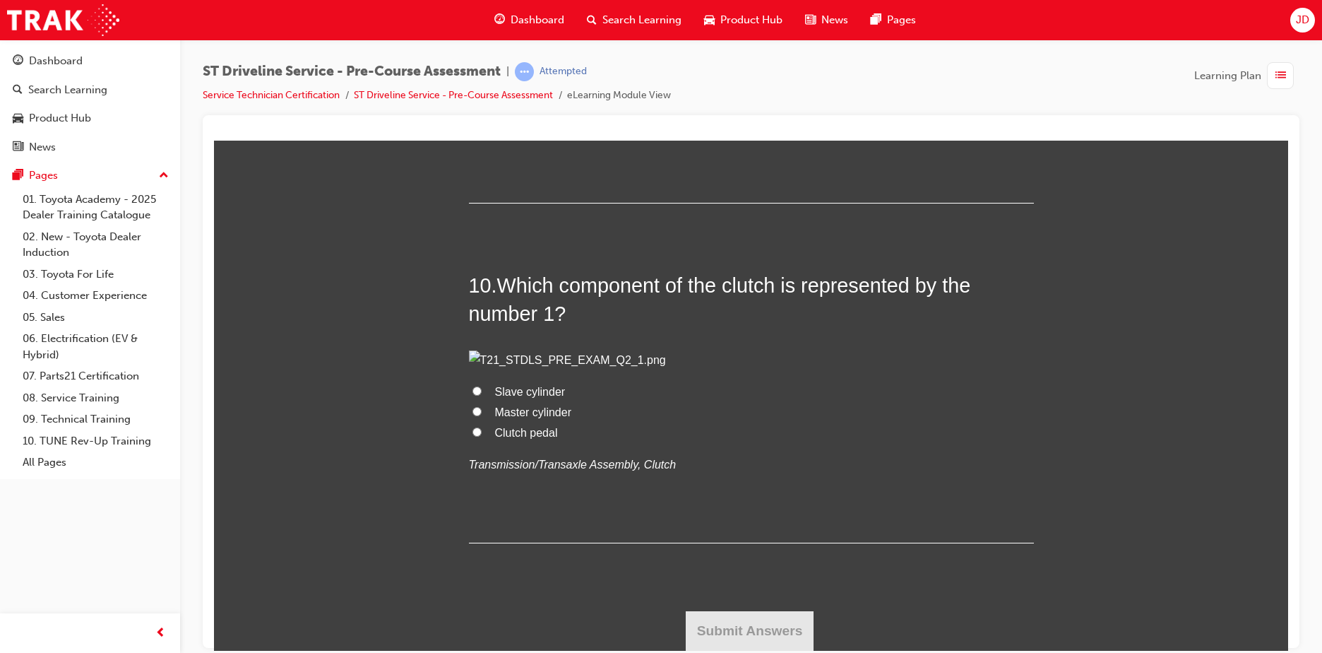
radio input "true"
click at [546, 77] on span "Centre differential" at bounding box center [539, 71] width 89 height 12
click at [482, 75] on input "Centre differential" at bounding box center [476, 70] width 9 height 9
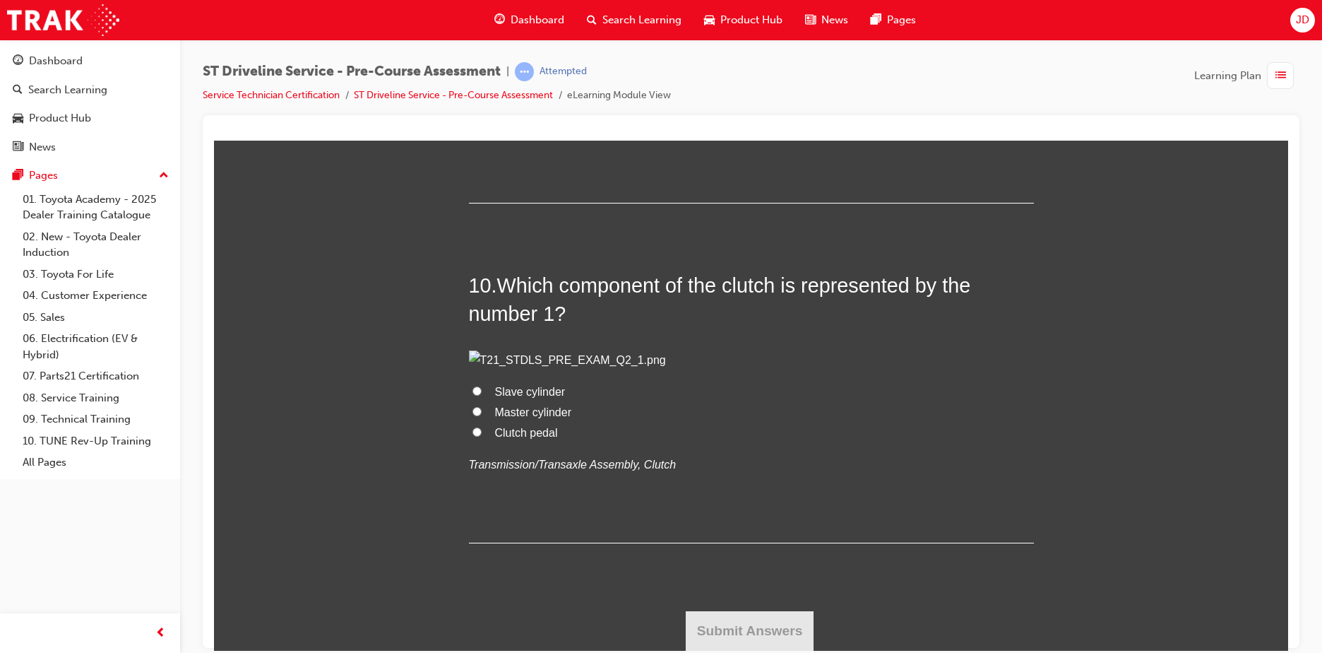
radio input "true"
click at [534, 438] on span "Clutch pedal" at bounding box center [526, 432] width 63 height 12
click at [482, 436] on input "Clutch pedal" at bounding box center [476, 431] width 9 height 9
radio input "true"
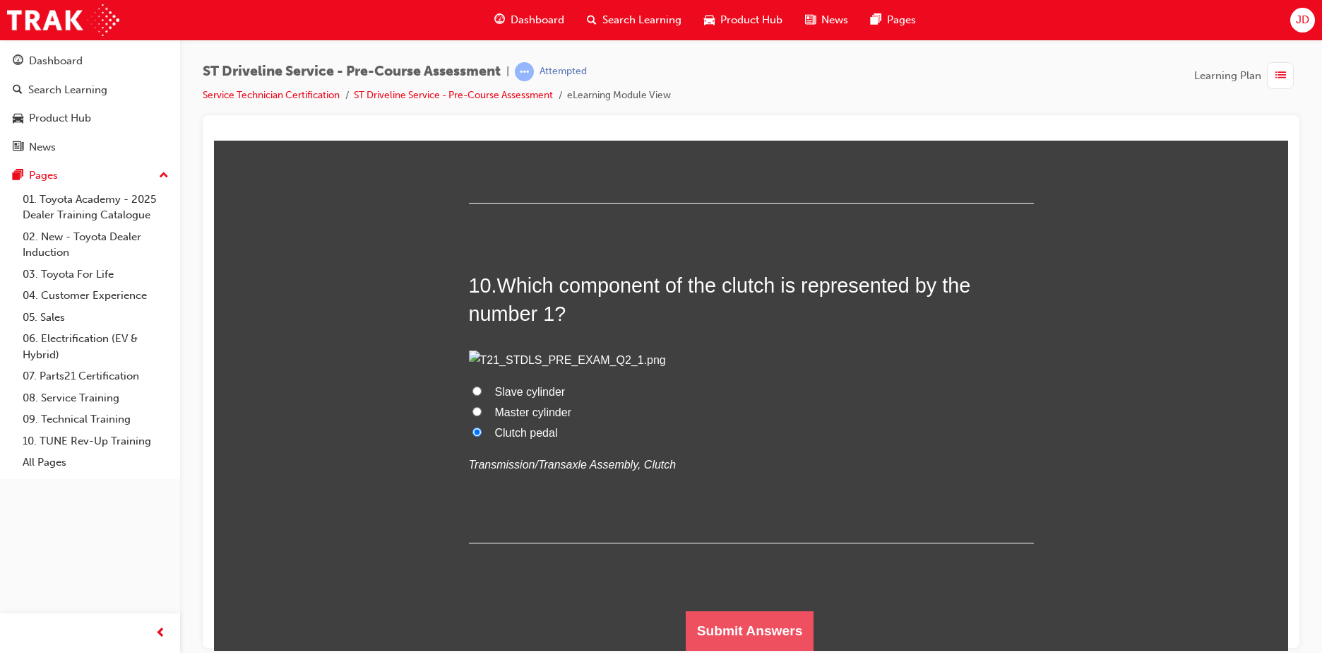
click at [725, 628] on button "Submit Answers" at bounding box center [750, 630] width 129 height 40
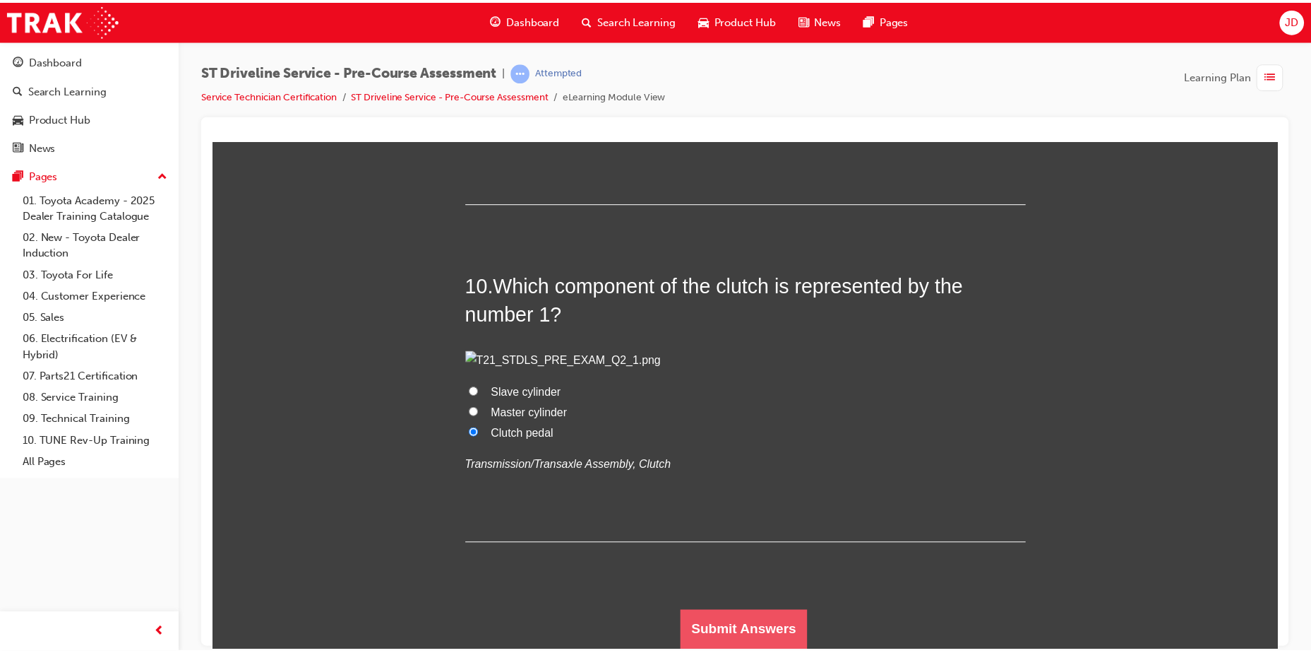
scroll to position [0, 0]
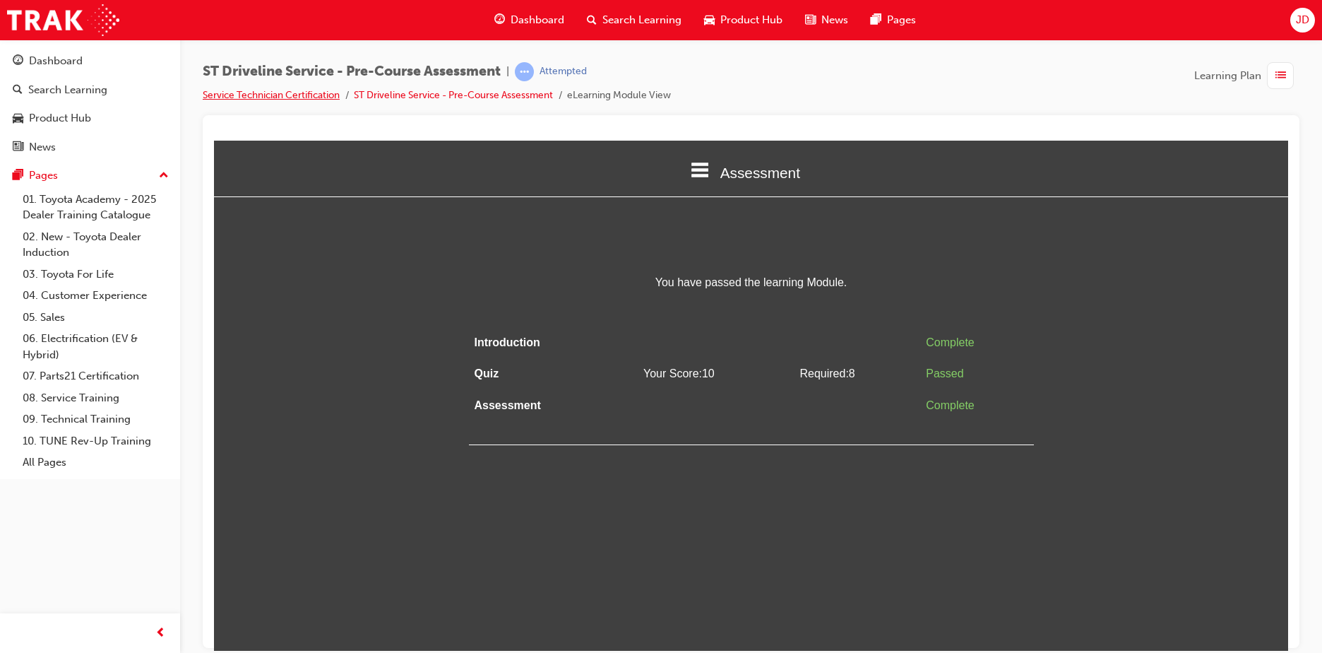
click at [311, 96] on link "Service Technician Certification" at bounding box center [271, 95] width 137 height 12
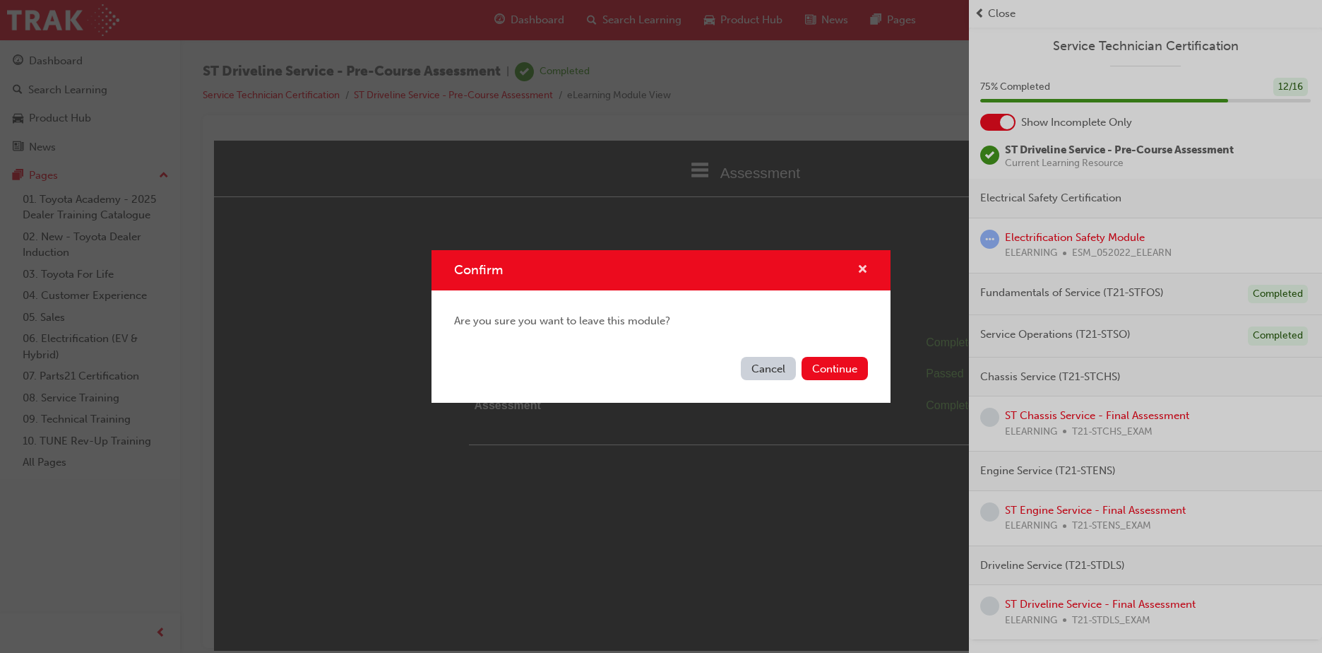
click at [861, 269] on span "cross-icon" at bounding box center [862, 270] width 11 height 13
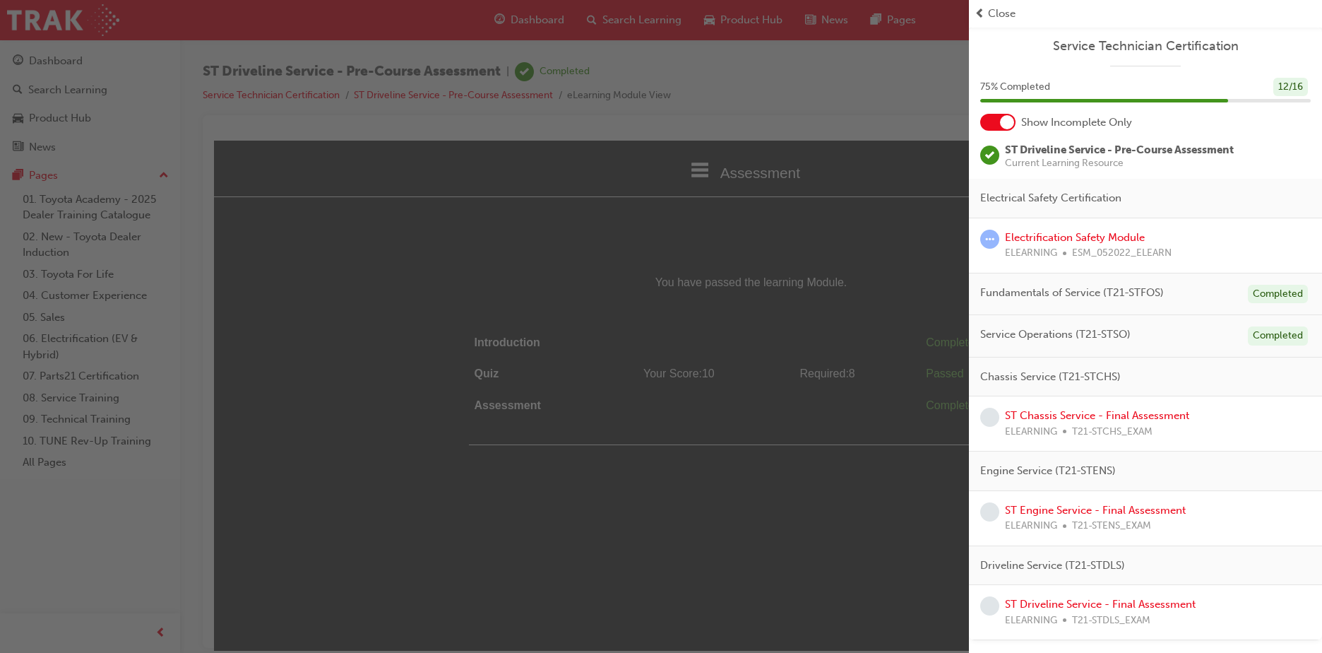
click at [995, 11] on span "Close" at bounding box center [1002, 14] width 28 height 16
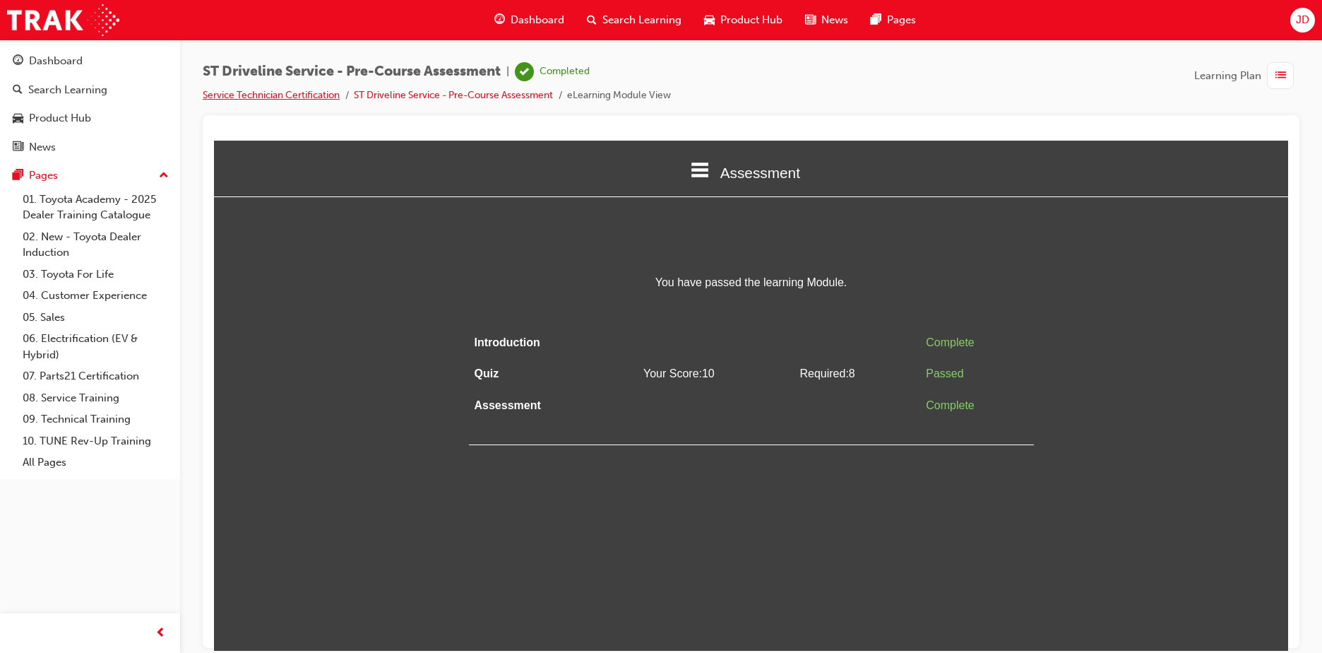
click at [302, 93] on link "Service Technician Certification" at bounding box center [271, 95] width 137 height 12
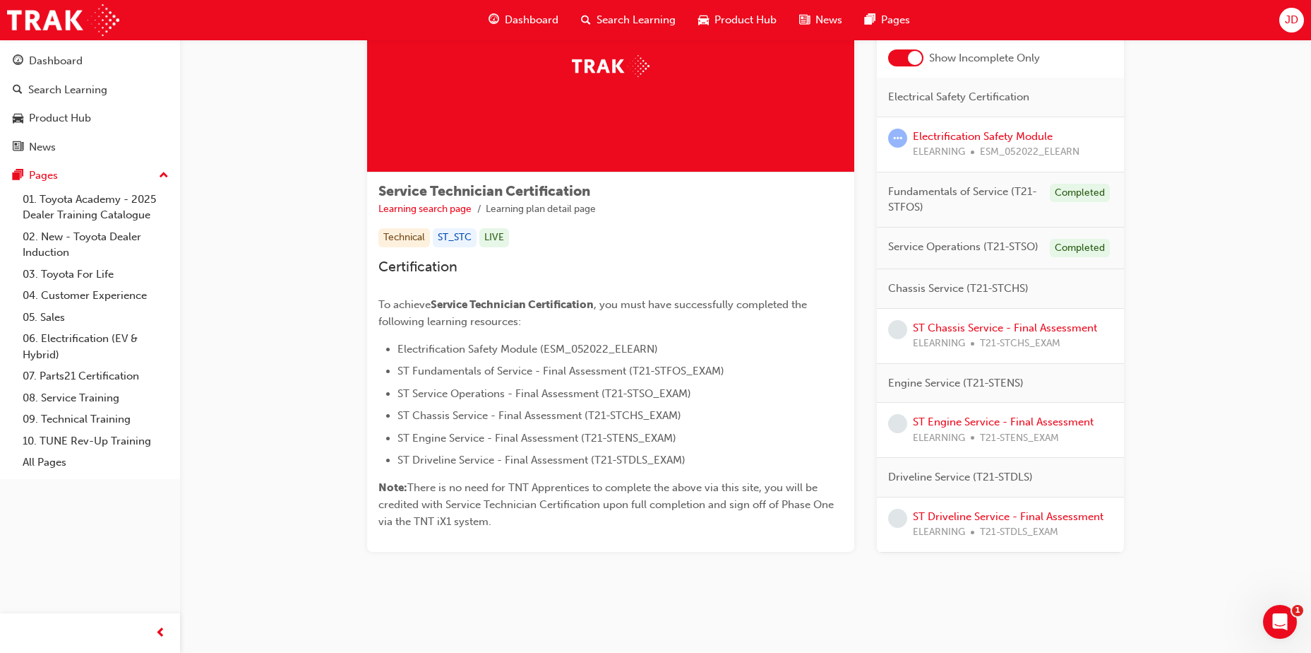
scroll to position [115, 0]
click at [1064, 325] on link "ST Chassis Service - Final Assessment" at bounding box center [1005, 325] width 184 height 13
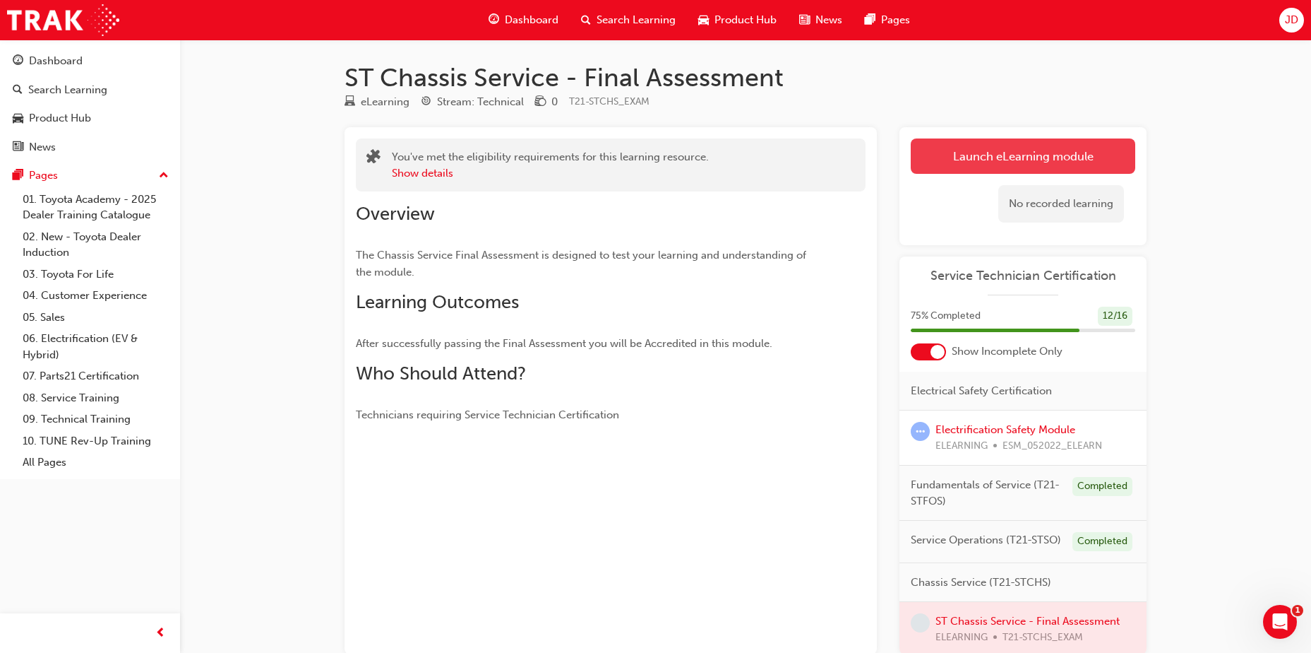
click at [1034, 145] on link "Launch eLearning module" at bounding box center [1023, 155] width 225 height 35
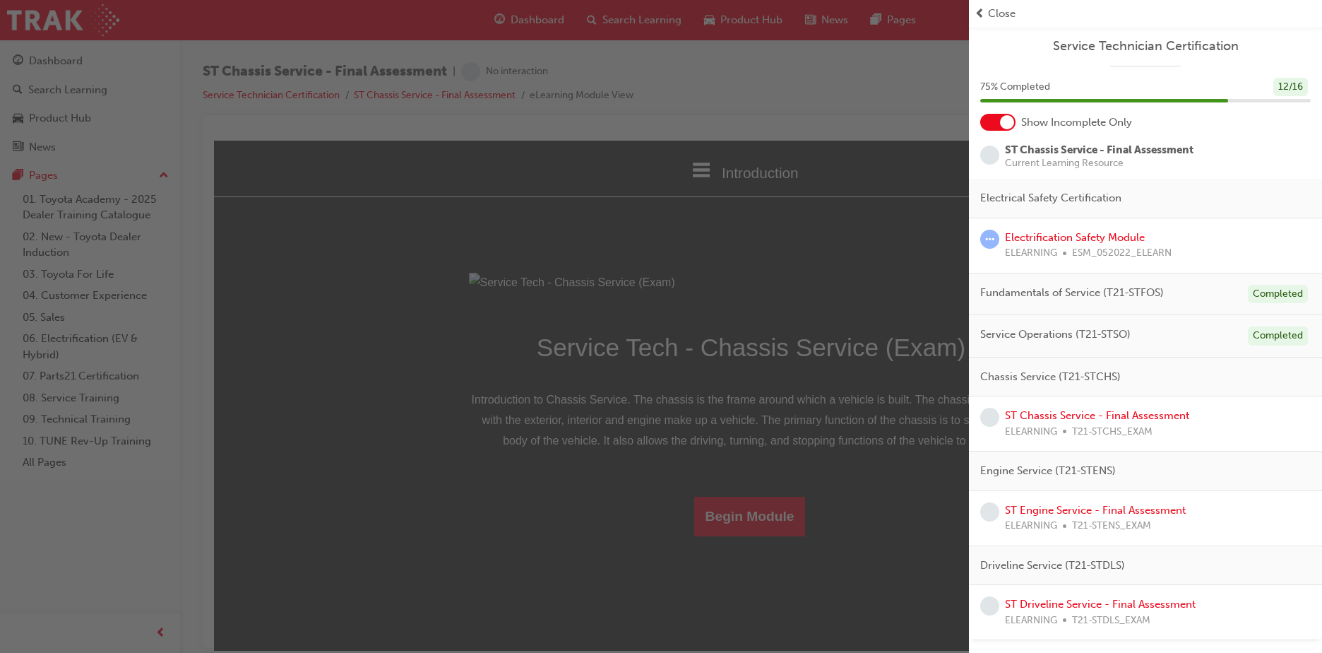
drag, startPoint x: 977, startPoint y: 14, endPoint x: 985, endPoint y: 6, distance: 11.0
click at [980, 8] on span "prev-icon" at bounding box center [980, 14] width 11 height 16
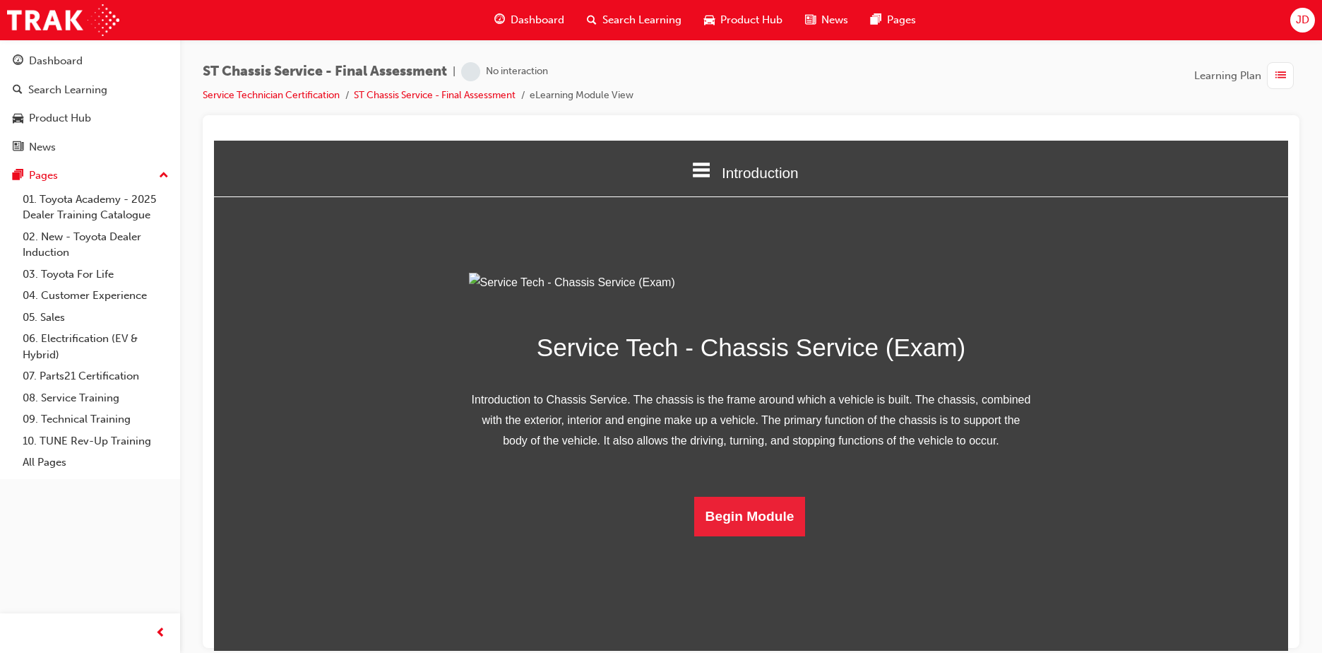
scroll to position [41, 0]
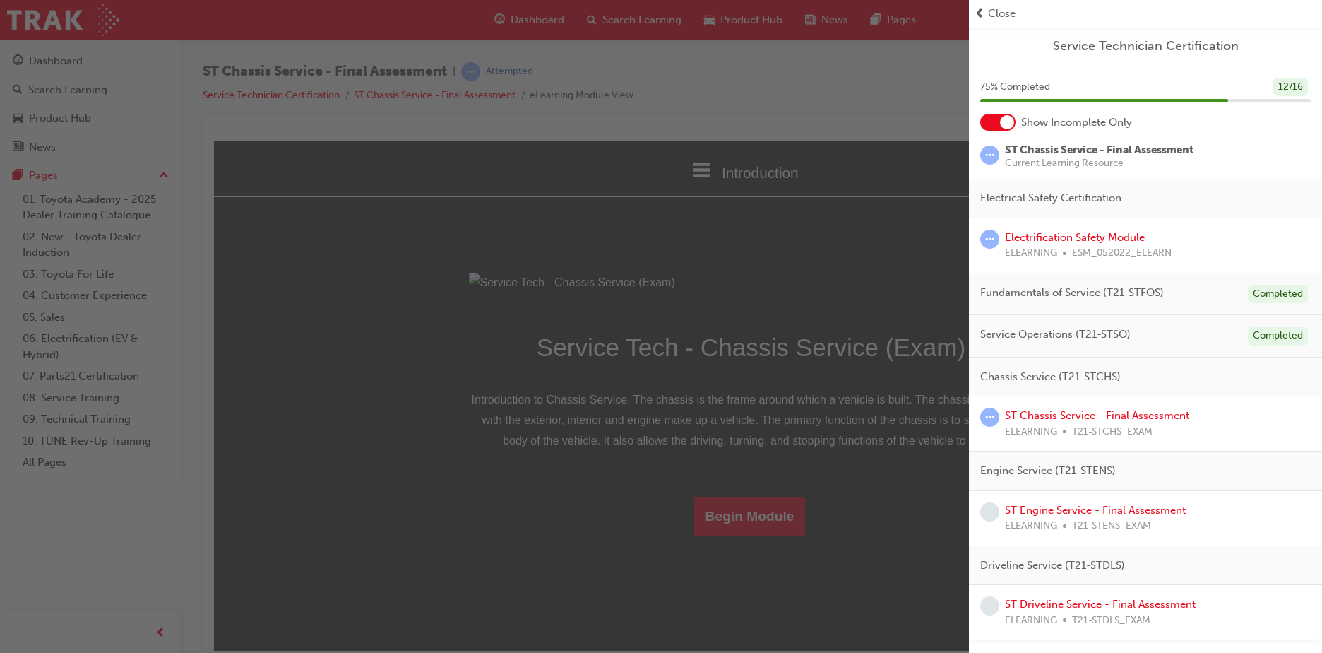
click at [986, 9] on div "Close" at bounding box center [1146, 14] width 342 height 16
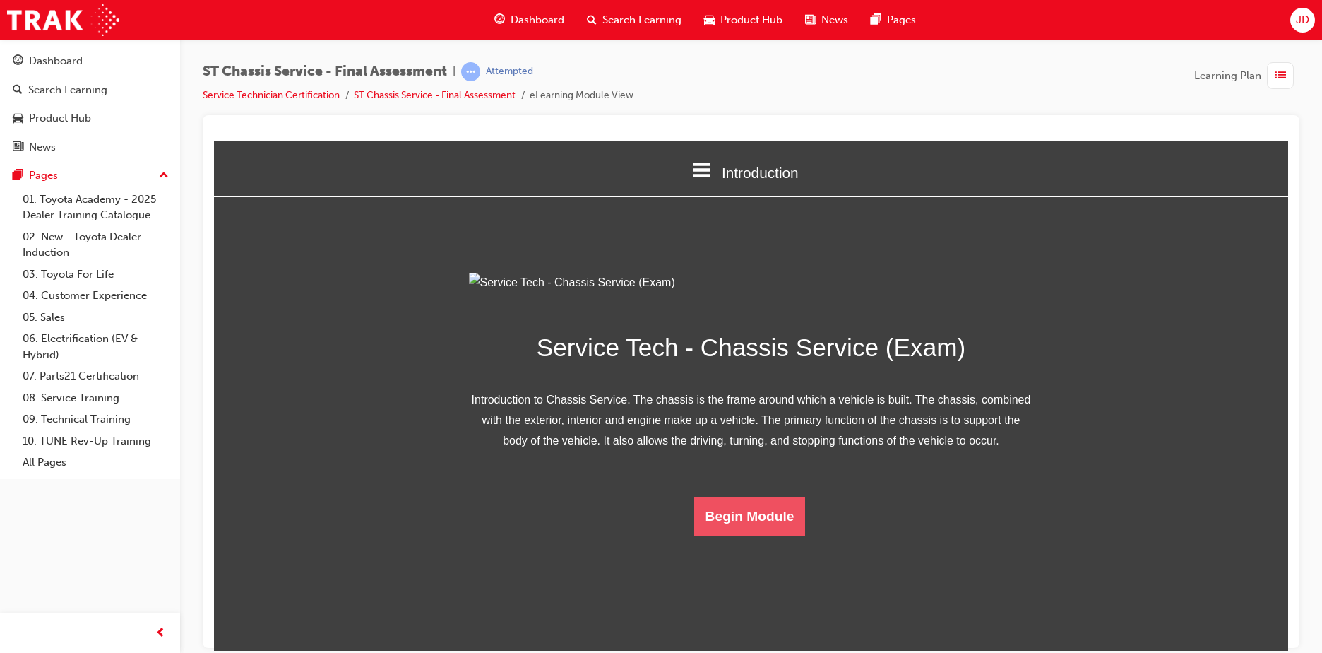
click at [779, 535] on button "Begin Module" at bounding box center [750, 516] width 112 height 40
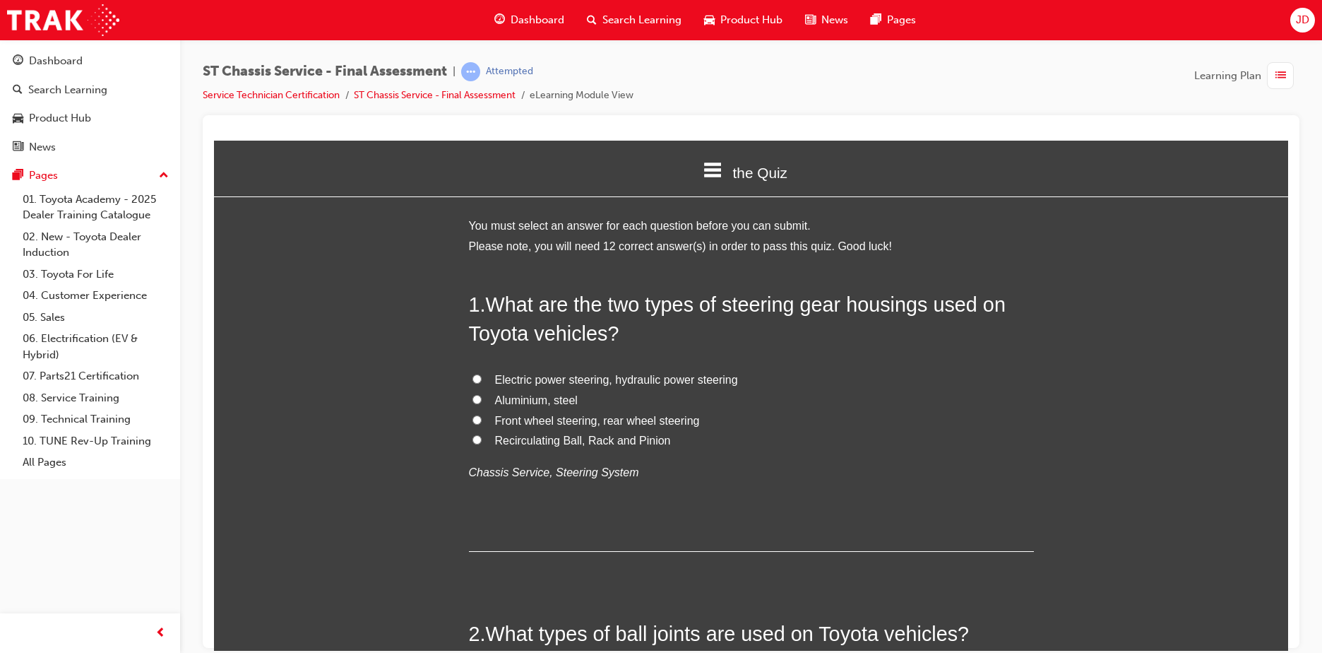
click at [564, 435] on span "Recirculating Ball, Rack and Pinion" at bounding box center [583, 440] width 176 height 12
click at [482, 435] on input "Recirculating Ball, Rack and Pinion" at bounding box center [476, 438] width 9 height 9
radio input "true"
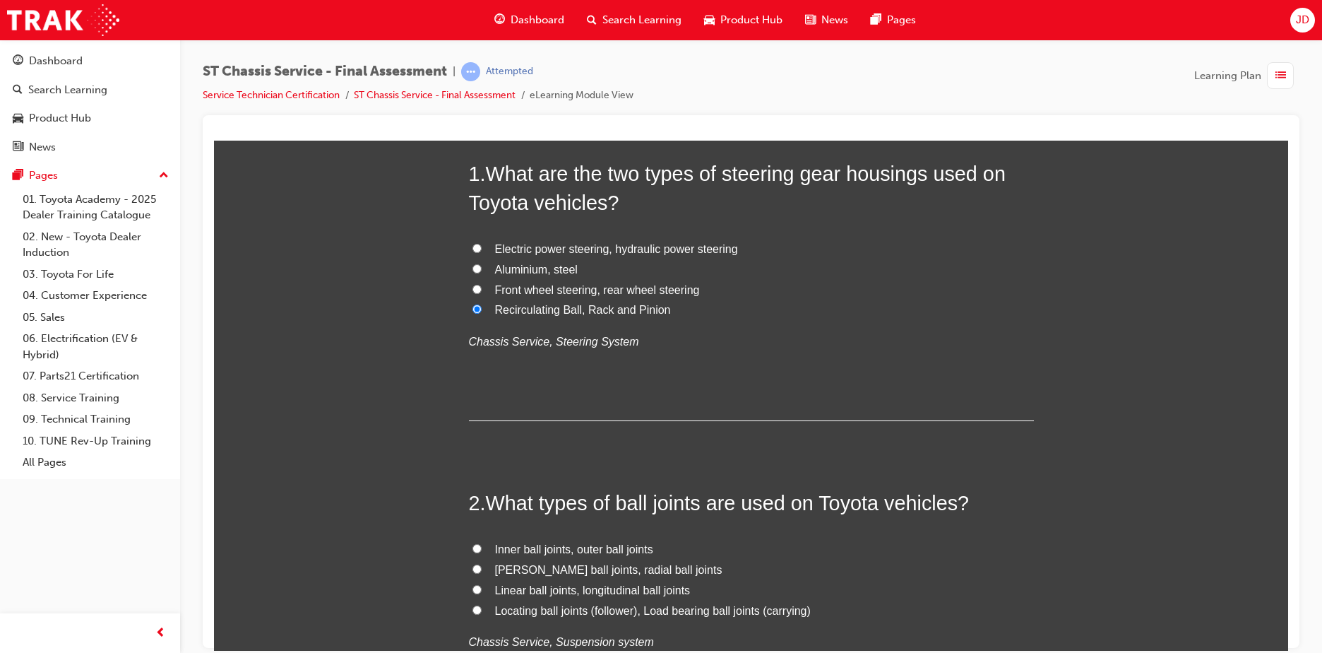
scroll to position [212, 0]
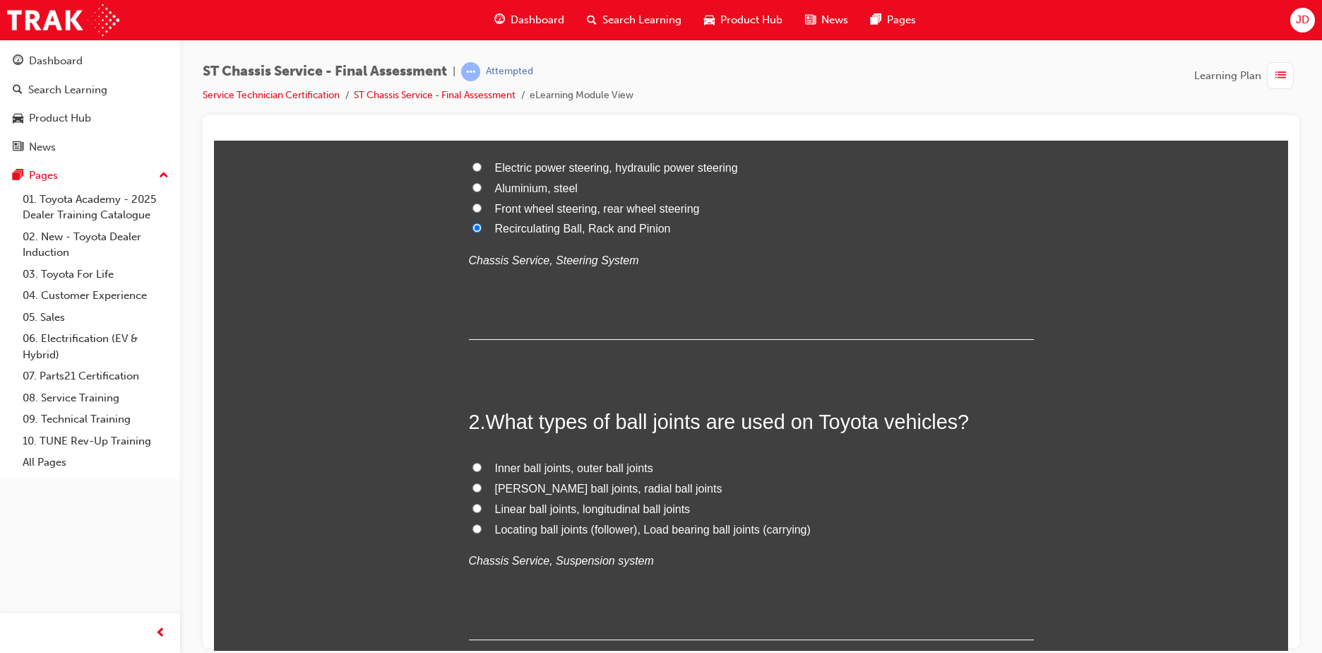
click at [564, 486] on span "[PERSON_NAME] ball joints, radial ball joints" at bounding box center [608, 488] width 227 height 12
click at [482, 486] on input "[PERSON_NAME] ball joints, radial ball joints" at bounding box center [476, 486] width 9 height 9
radio input "true"
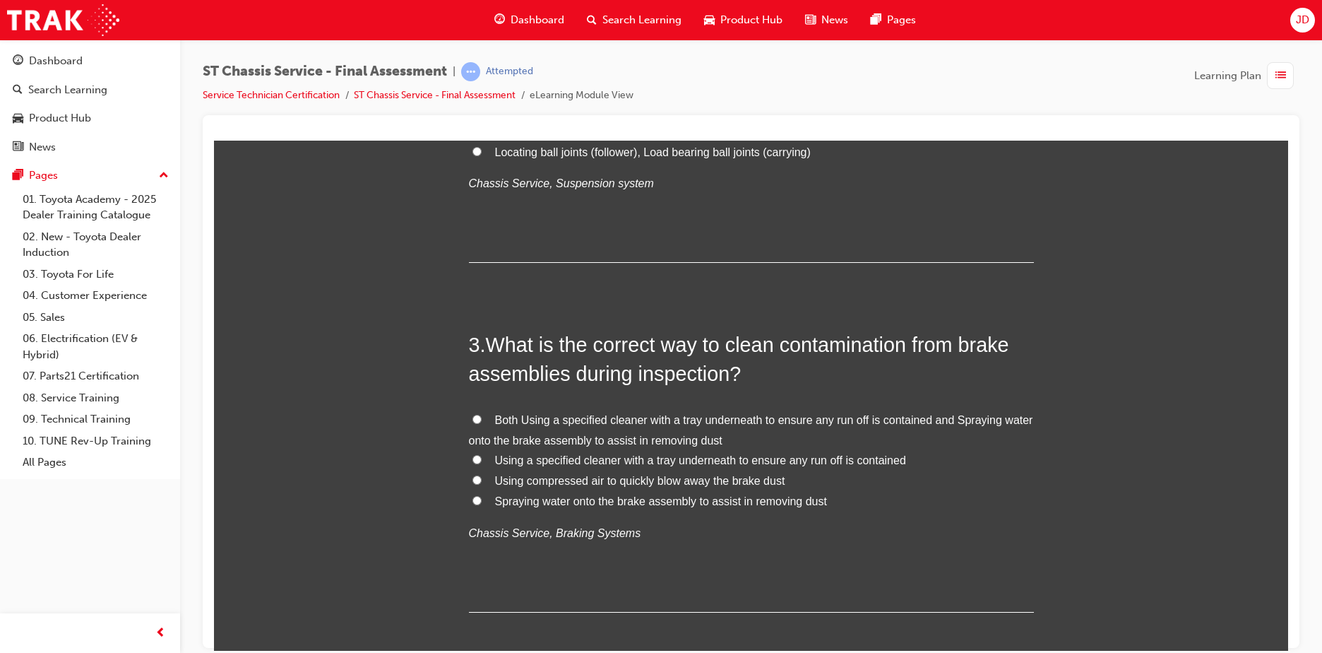
scroll to position [636, 0]
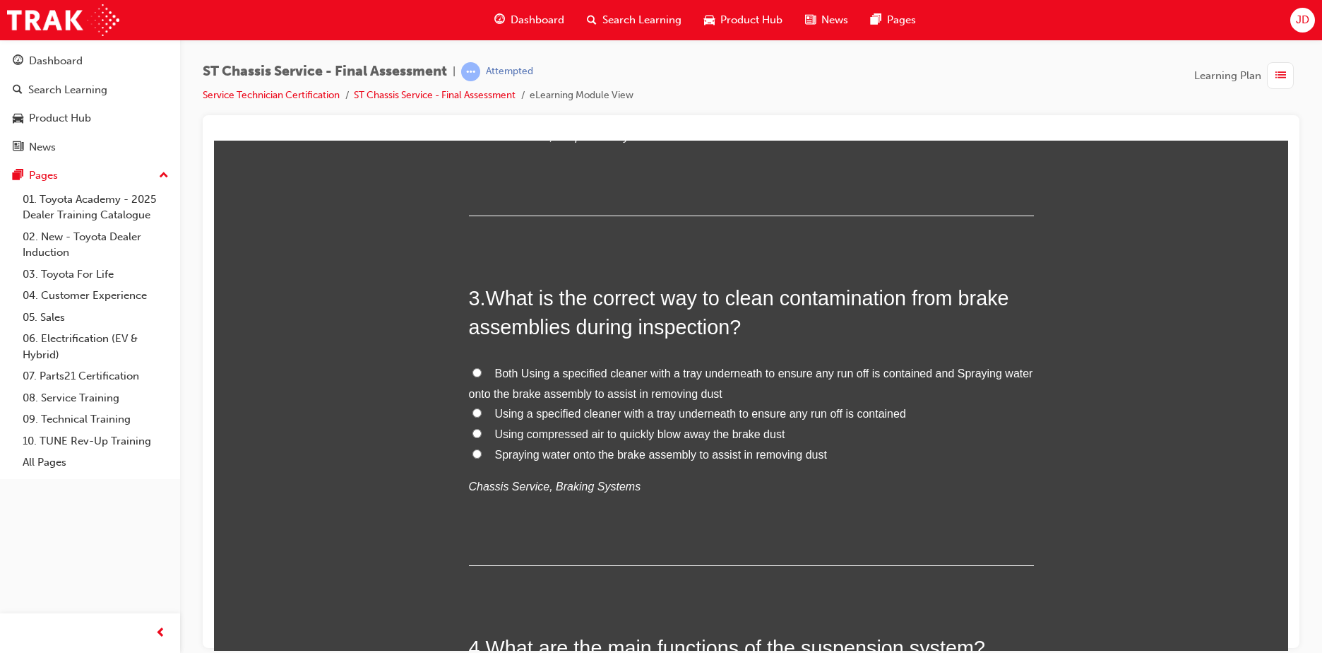
click at [552, 412] on span "Using a specified cleaner with a tray underneath to ensure any run off is conta…" at bounding box center [700, 413] width 411 height 12
click at [482, 412] on input "Using a specified cleaner with a tray underneath to ensure any run off is conta…" at bounding box center [476, 412] width 9 height 9
radio input "true"
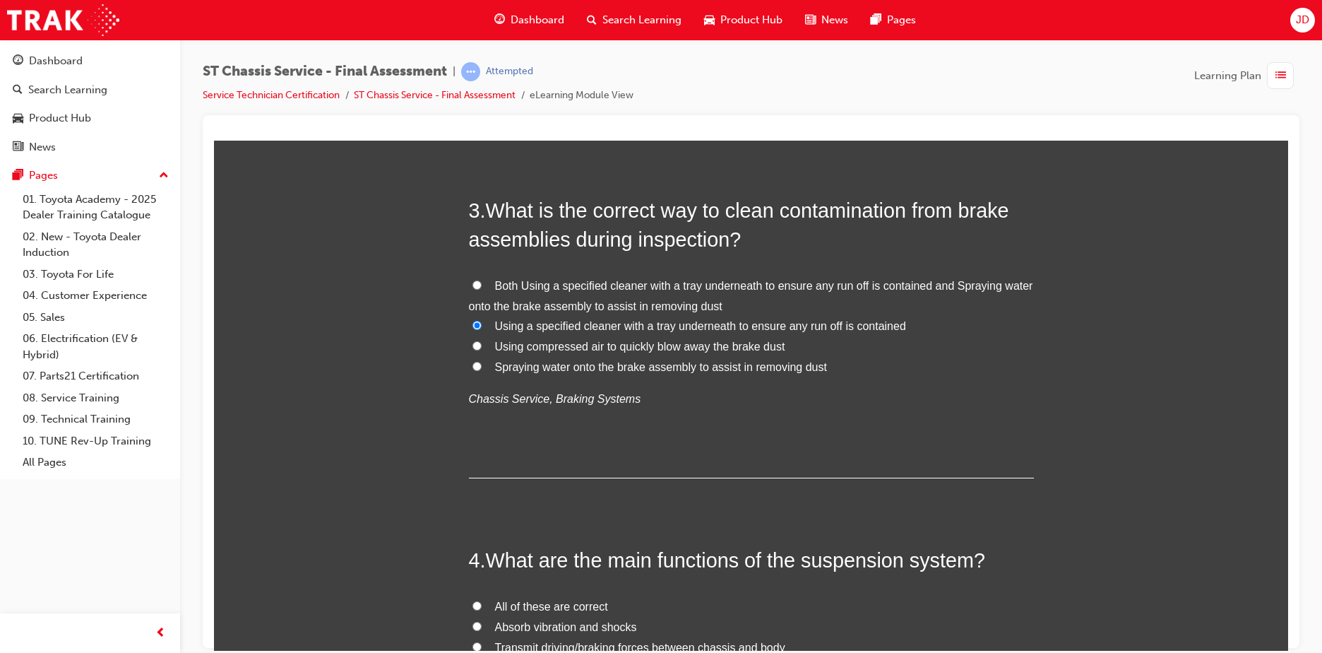
scroll to position [847, 0]
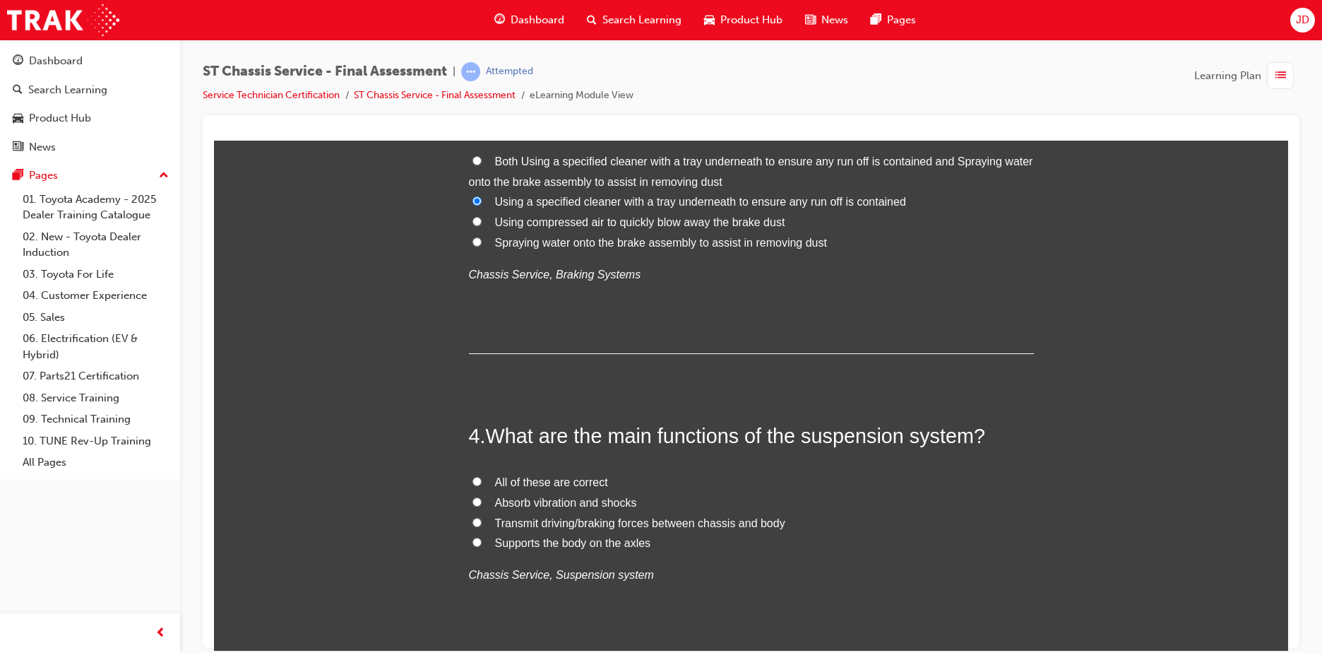
click at [529, 483] on span "All of these are correct" at bounding box center [551, 481] width 113 height 12
click at [482, 483] on input "All of these are correct" at bounding box center [476, 480] width 9 height 9
radio input "true"
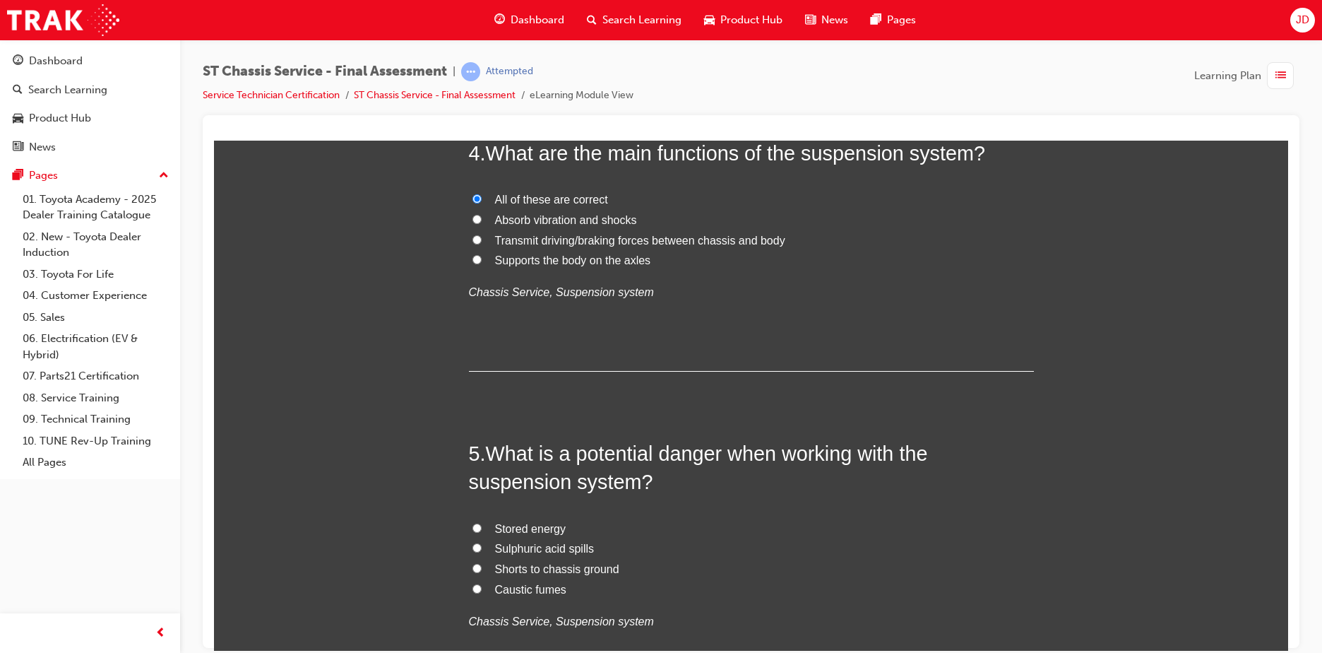
scroll to position [1201, 0]
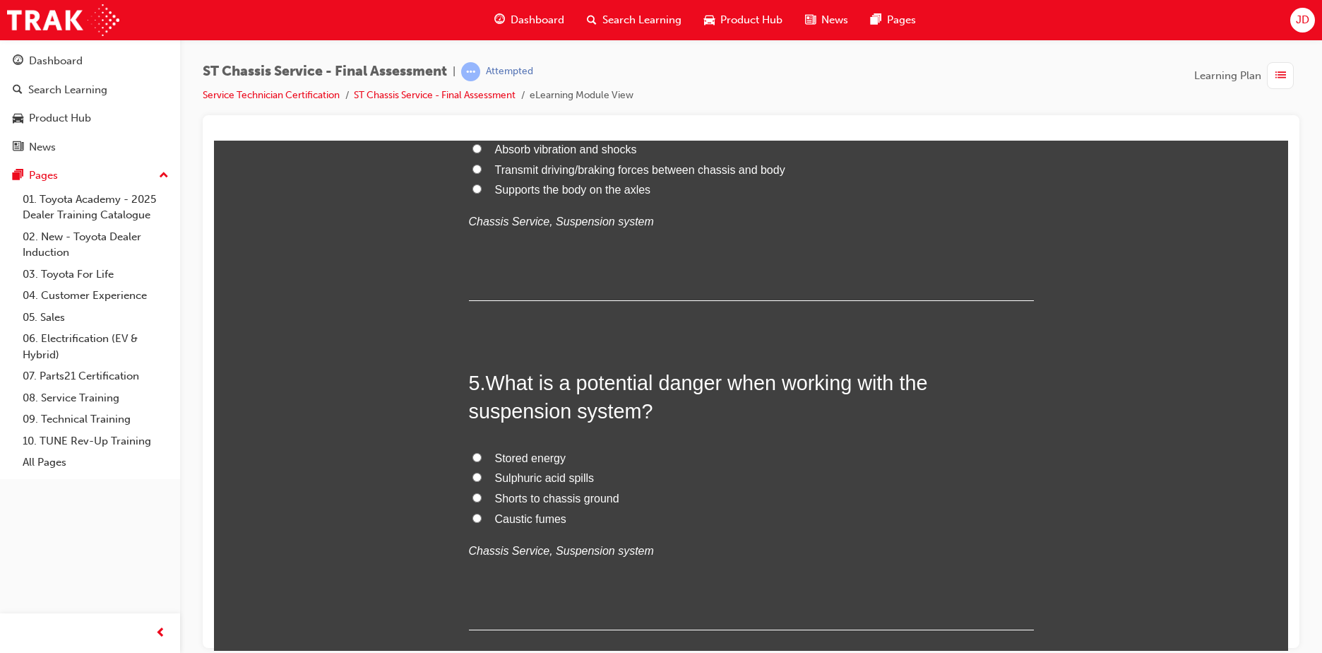
click at [537, 454] on span "Stored energy" at bounding box center [530, 457] width 71 height 12
click at [482, 454] on input "Stored energy" at bounding box center [476, 456] width 9 height 9
radio input "true"
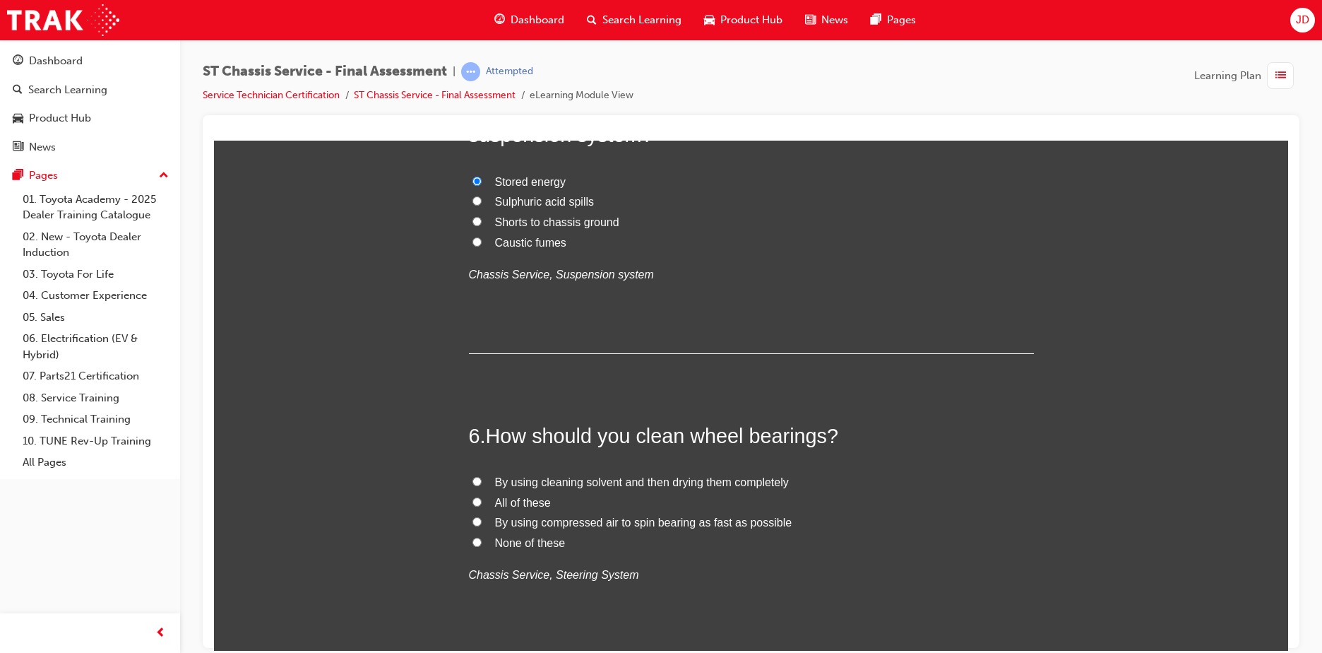
scroll to position [1483, 0]
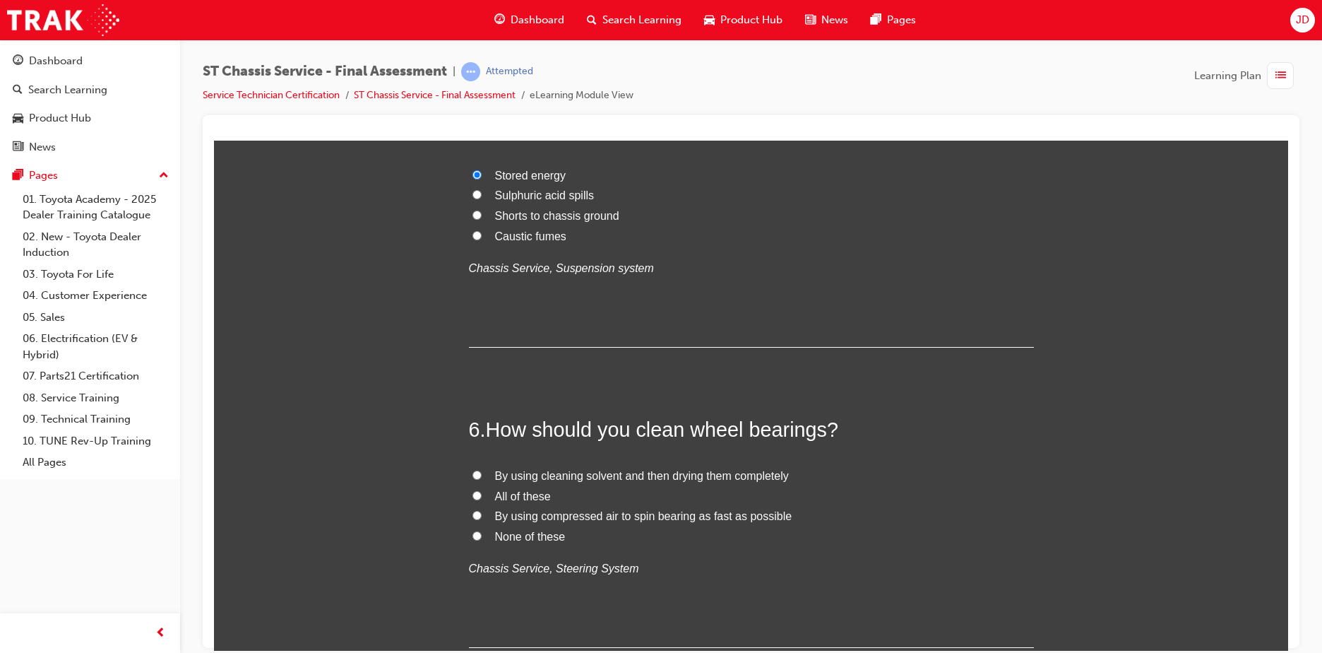
click at [535, 475] on span "By using cleaning solvent and then drying them completely" at bounding box center [642, 475] width 294 height 12
click at [482, 475] on input "By using cleaning solvent and then drying them completely" at bounding box center [476, 474] width 9 height 9
radio input "true"
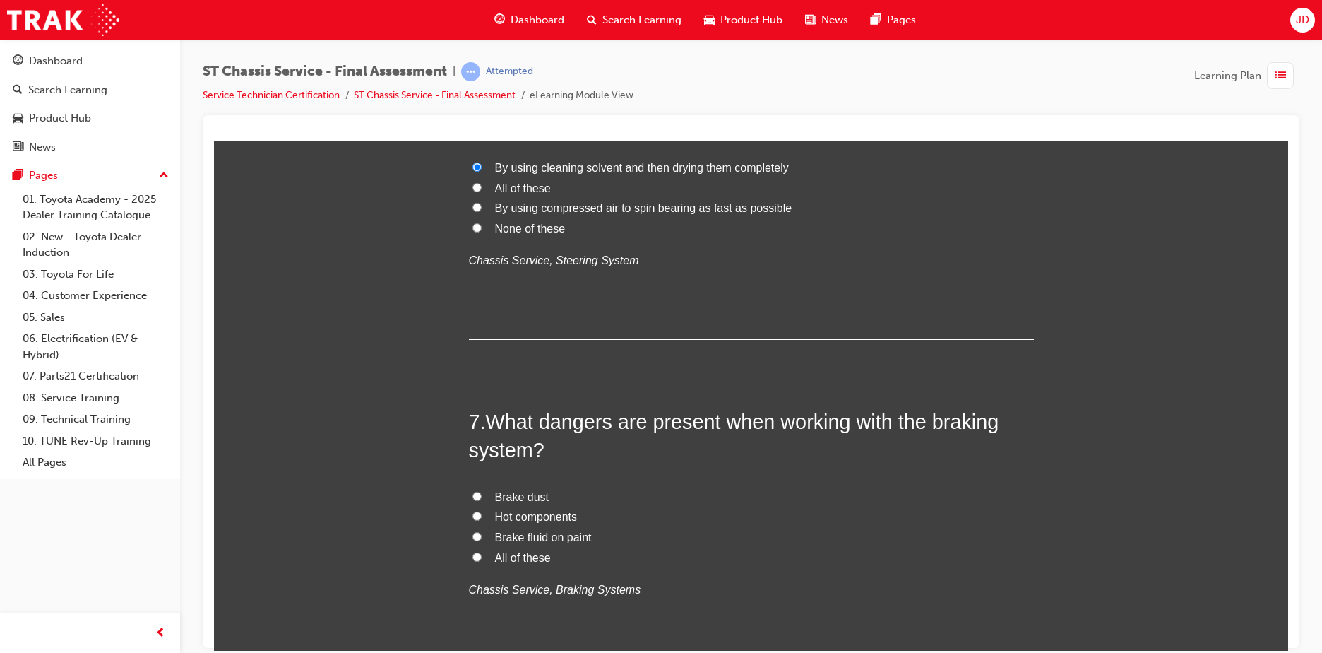
scroll to position [1836, 0]
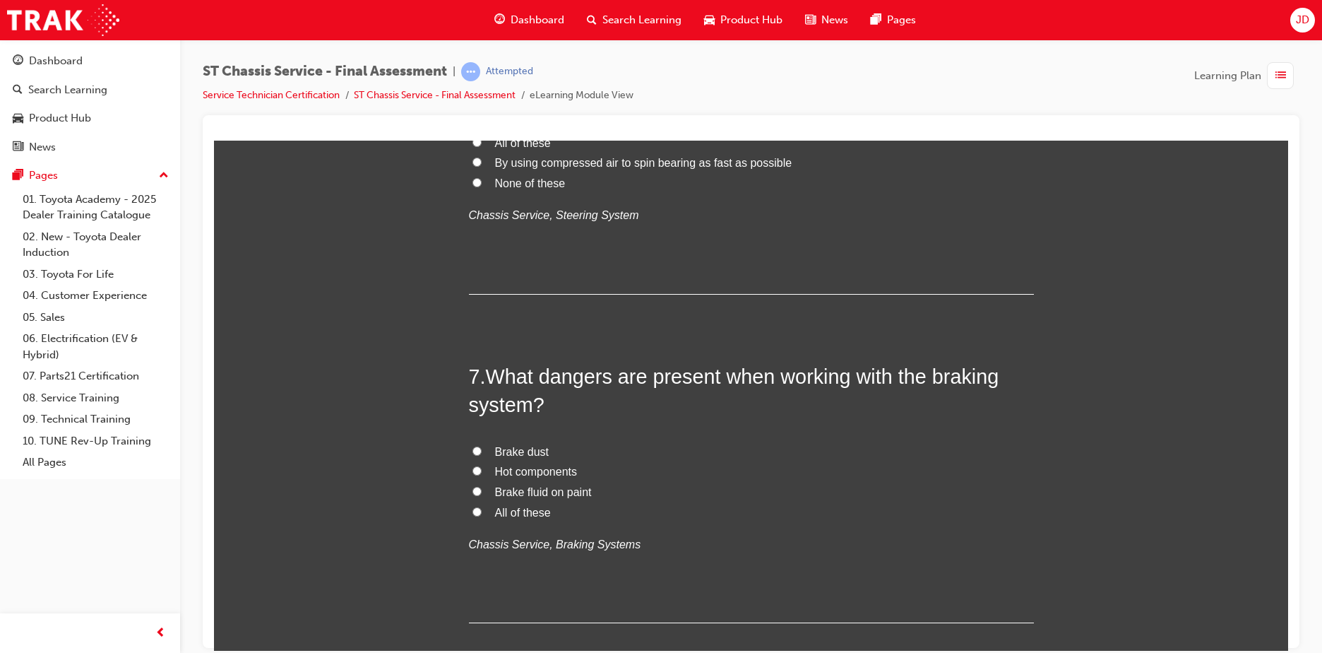
click at [520, 510] on span "All of these" at bounding box center [523, 512] width 56 height 12
click at [482, 510] on input "All of these" at bounding box center [476, 510] width 9 height 9
radio input "true"
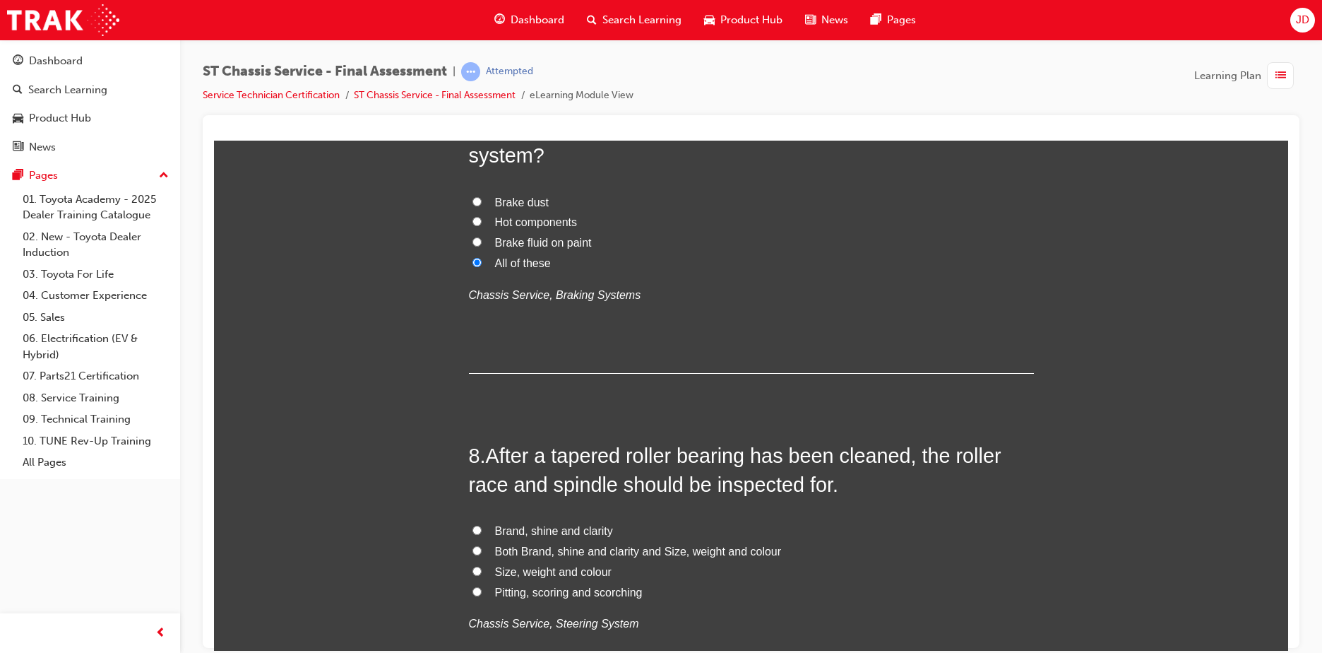
scroll to position [2119, 0]
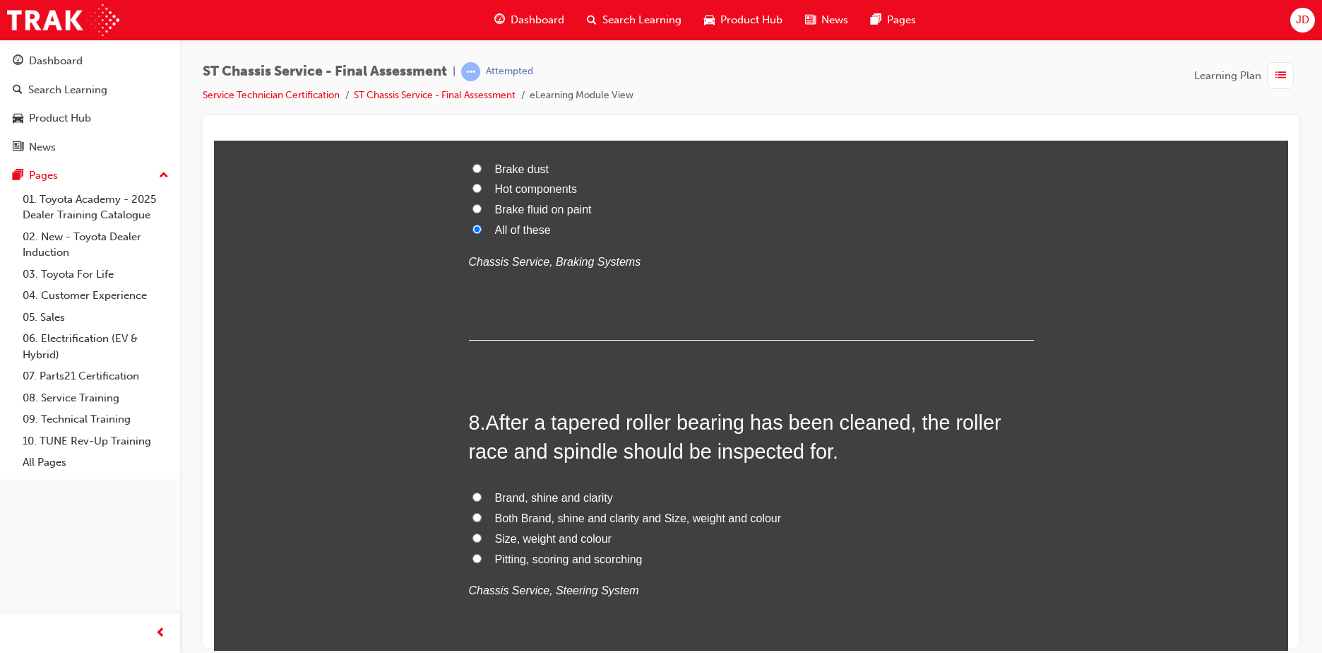
click at [567, 558] on span "Pitting, scoring and scorching" at bounding box center [569, 558] width 148 height 12
click at [482, 558] on input "Pitting, scoring and scorching" at bounding box center [476, 557] width 9 height 9
radio input "true"
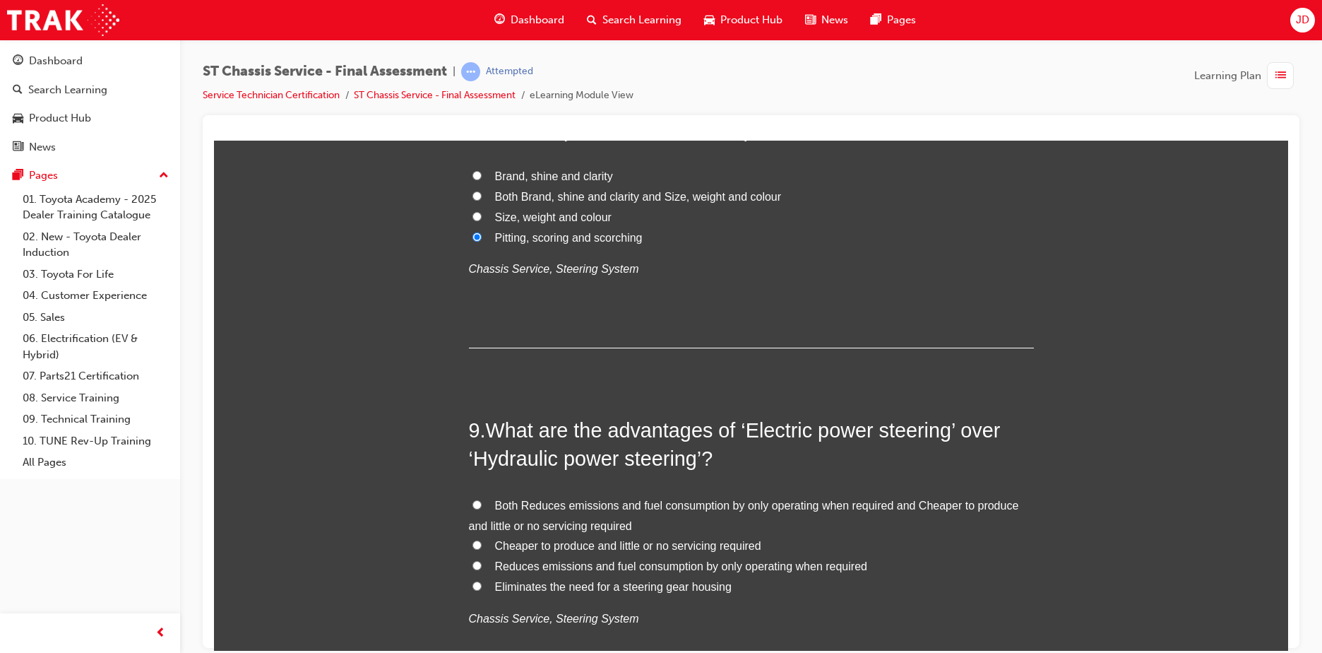
scroll to position [2472, 0]
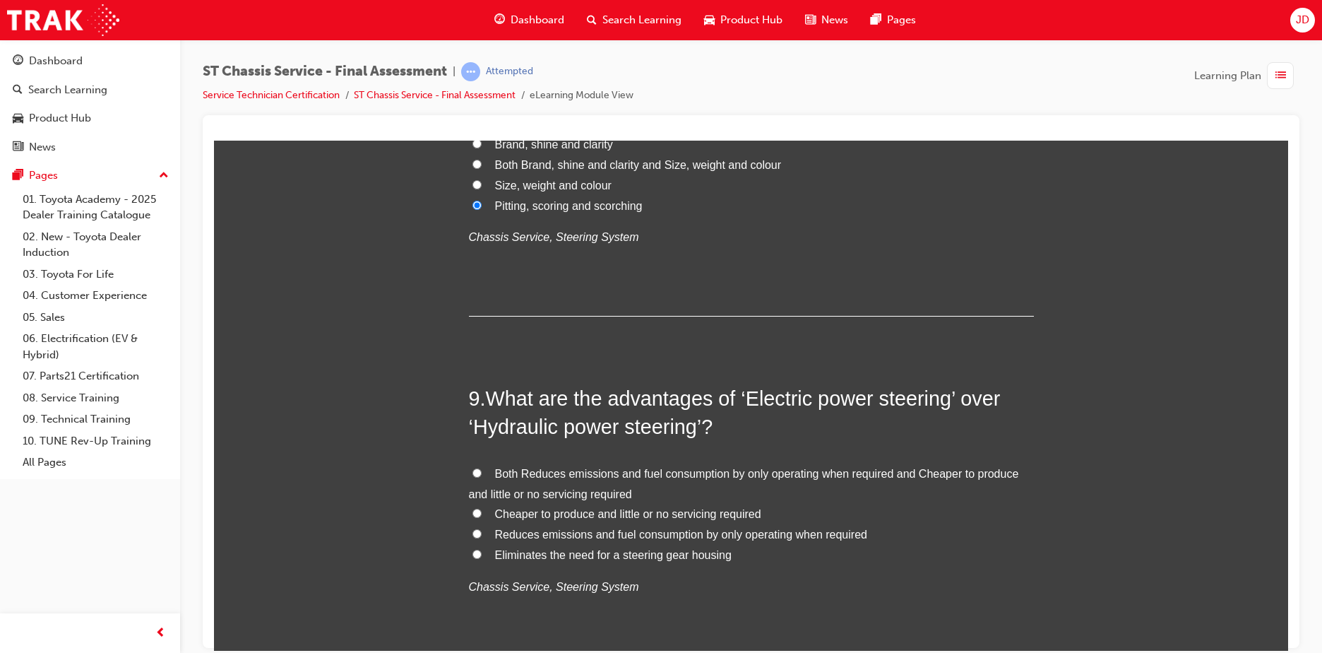
click at [520, 471] on span "Both Reduces emissions and fuel consumption by only operating when required and…" at bounding box center [744, 483] width 550 height 32
click at [482, 471] on input "Both Reduces emissions and fuel consumption by only operating when required and…" at bounding box center [476, 472] width 9 height 9
radio input "true"
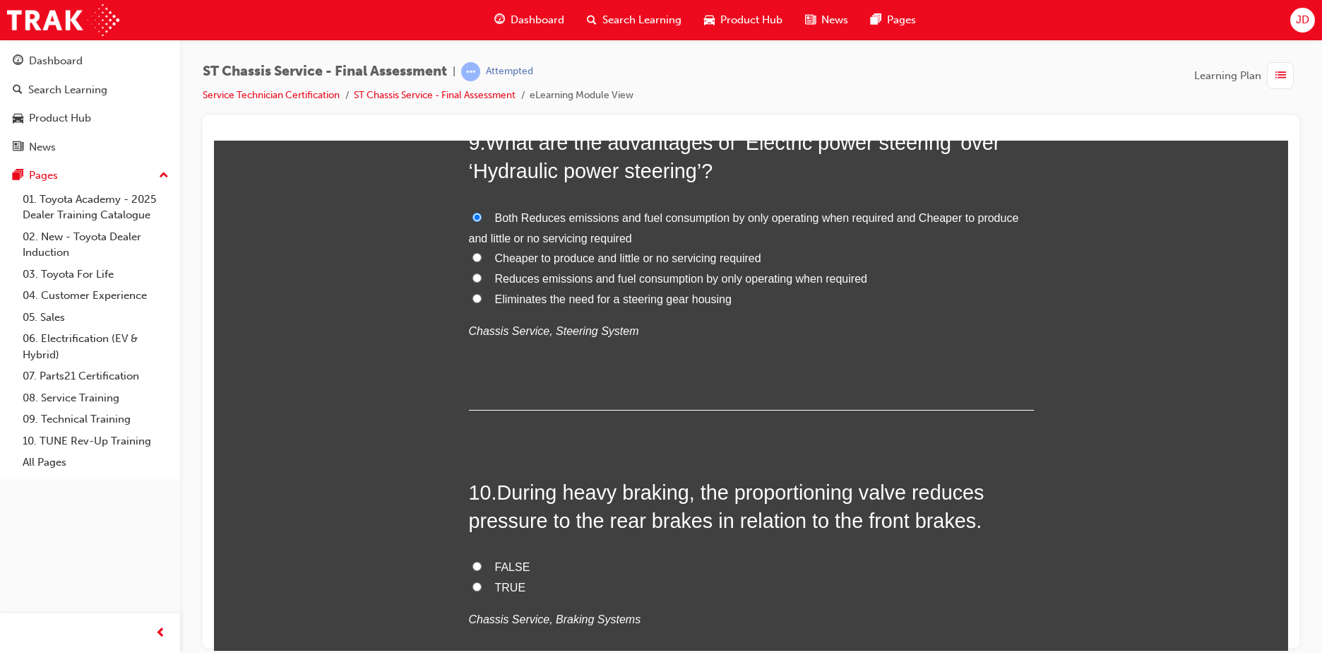
scroll to position [2825, 0]
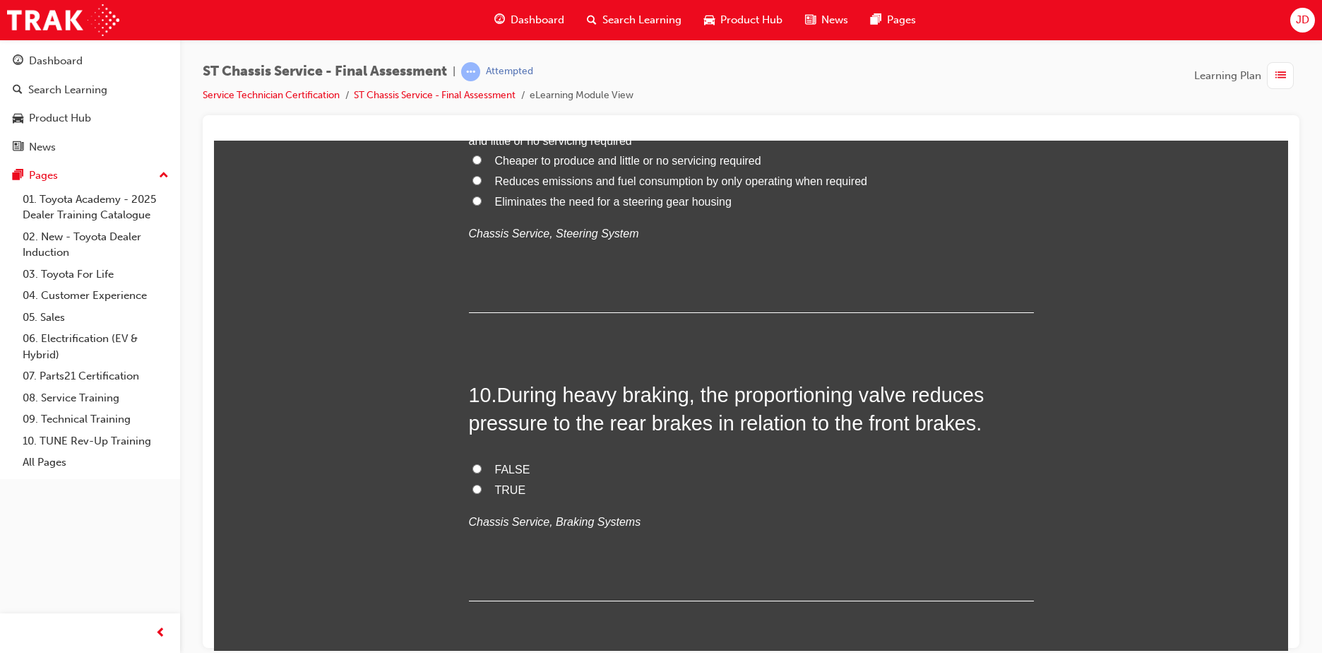
click at [503, 472] on span "FALSE" at bounding box center [512, 469] width 35 height 12
click at [482, 472] on input "FALSE" at bounding box center [476, 467] width 9 height 9
radio input "true"
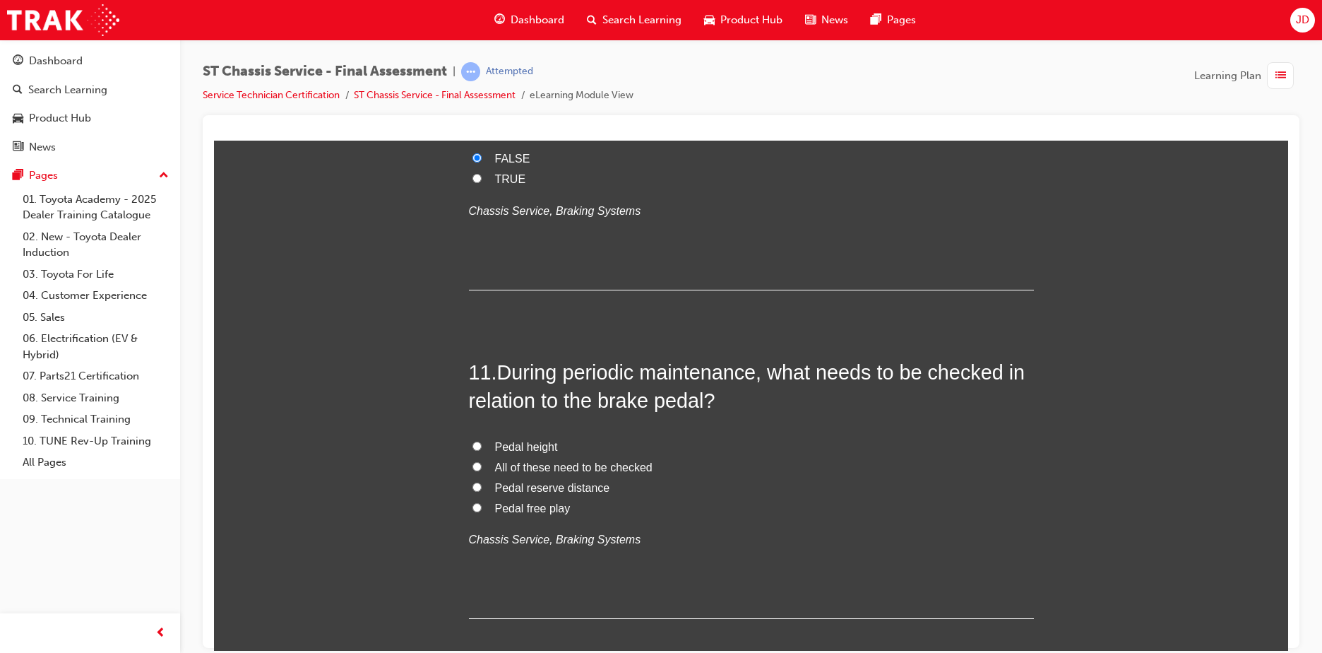
scroll to position [3178, 0]
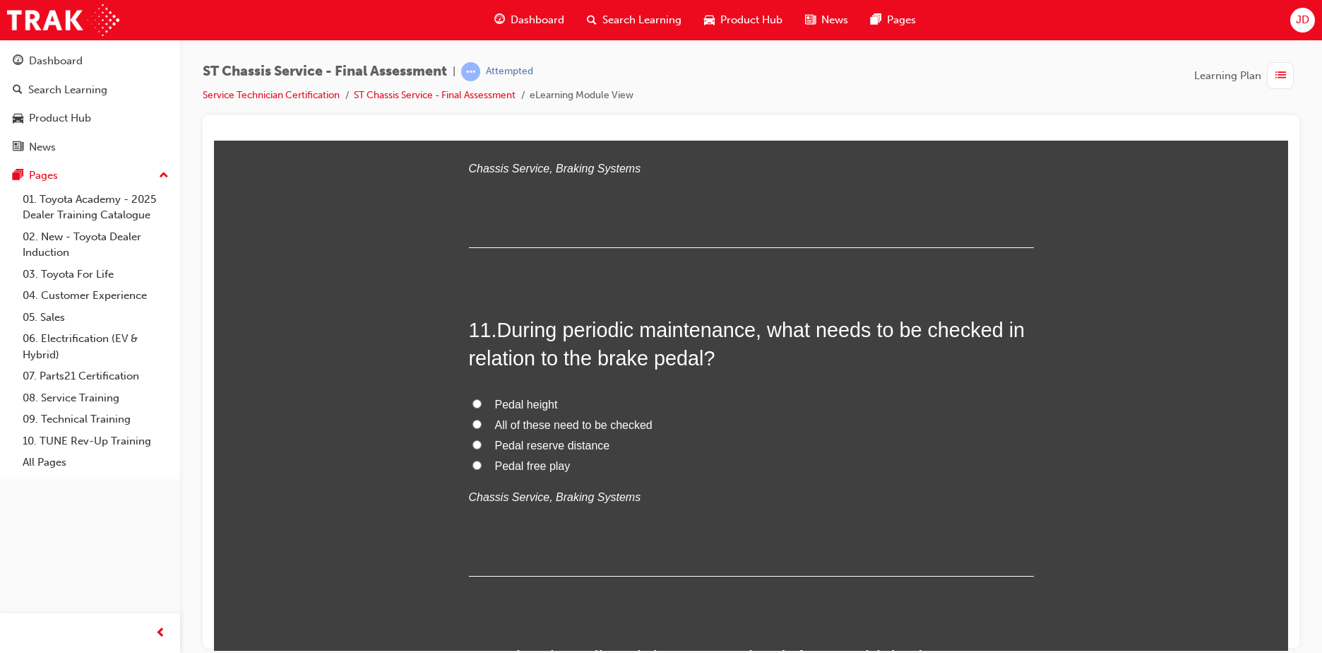
click at [563, 424] on span "All of these need to be checked" at bounding box center [573, 424] width 157 height 12
click at [482, 424] on input "All of these need to be checked" at bounding box center [476, 423] width 9 height 9
radio input "true"
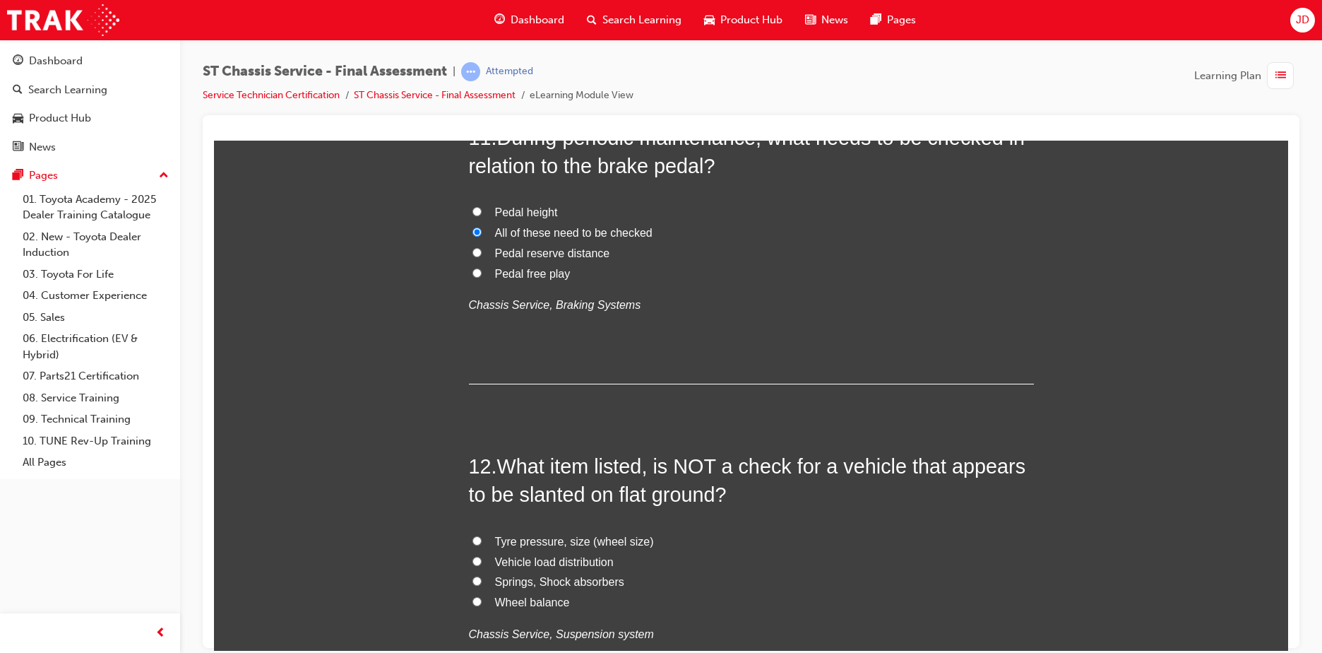
scroll to position [3390, 0]
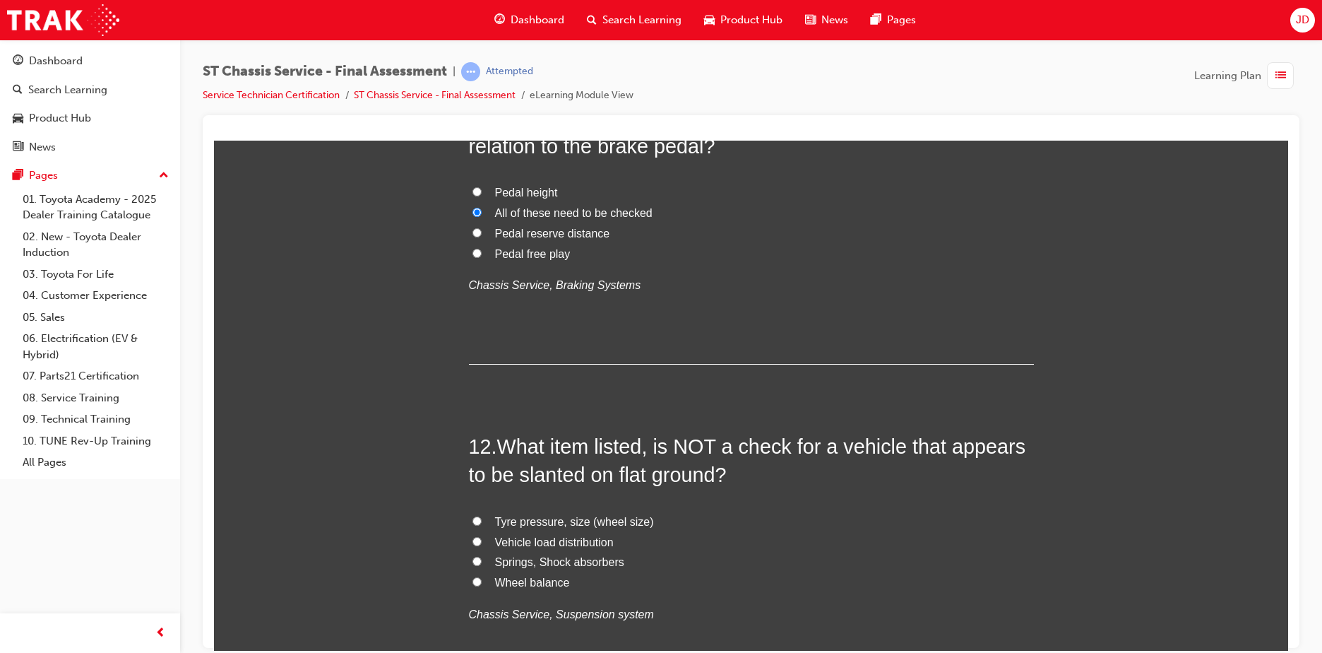
click at [529, 584] on span "Wheel balance" at bounding box center [532, 582] width 75 height 12
click at [482, 584] on input "Wheel balance" at bounding box center [476, 580] width 9 height 9
radio input "true"
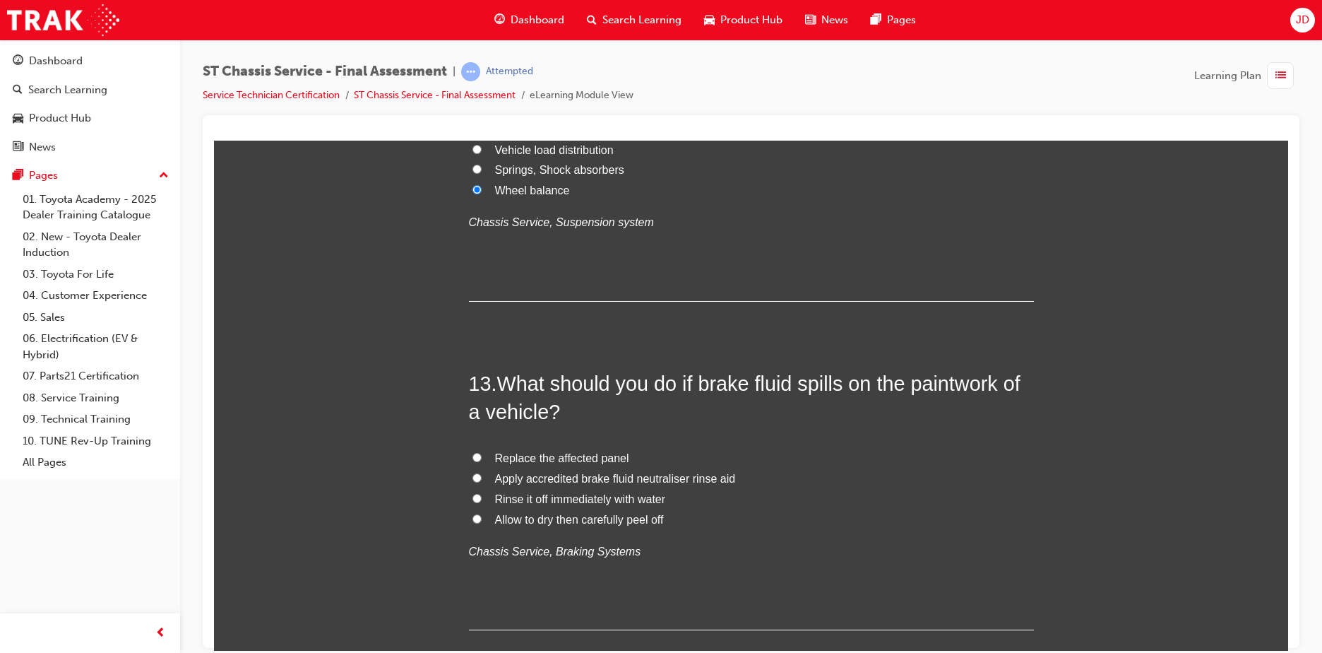
scroll to position [3814, 0]
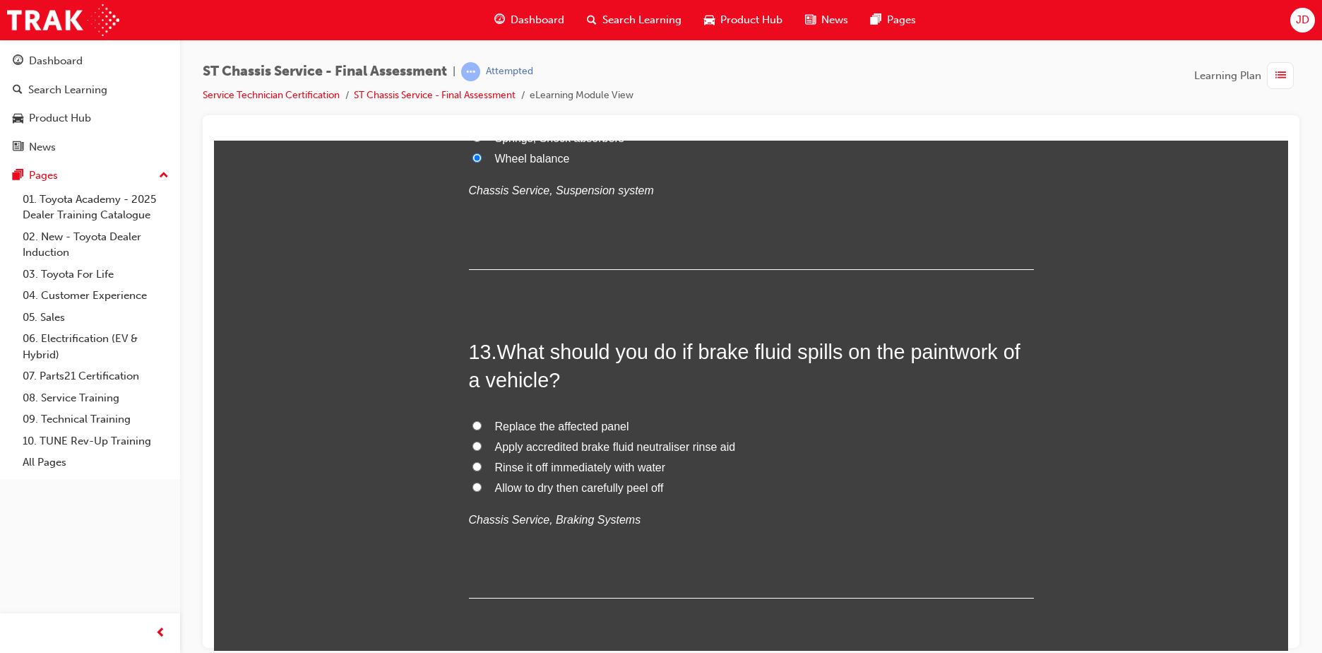
click at [525, 468] on span "Rinse it off immediately with water" at bounding box center [580, 466] width 171 height 12
click at [482, 468] on input "Rinse it off immediately with water" at bounding box center [476, 465] width 9 height 9
radio input "true"
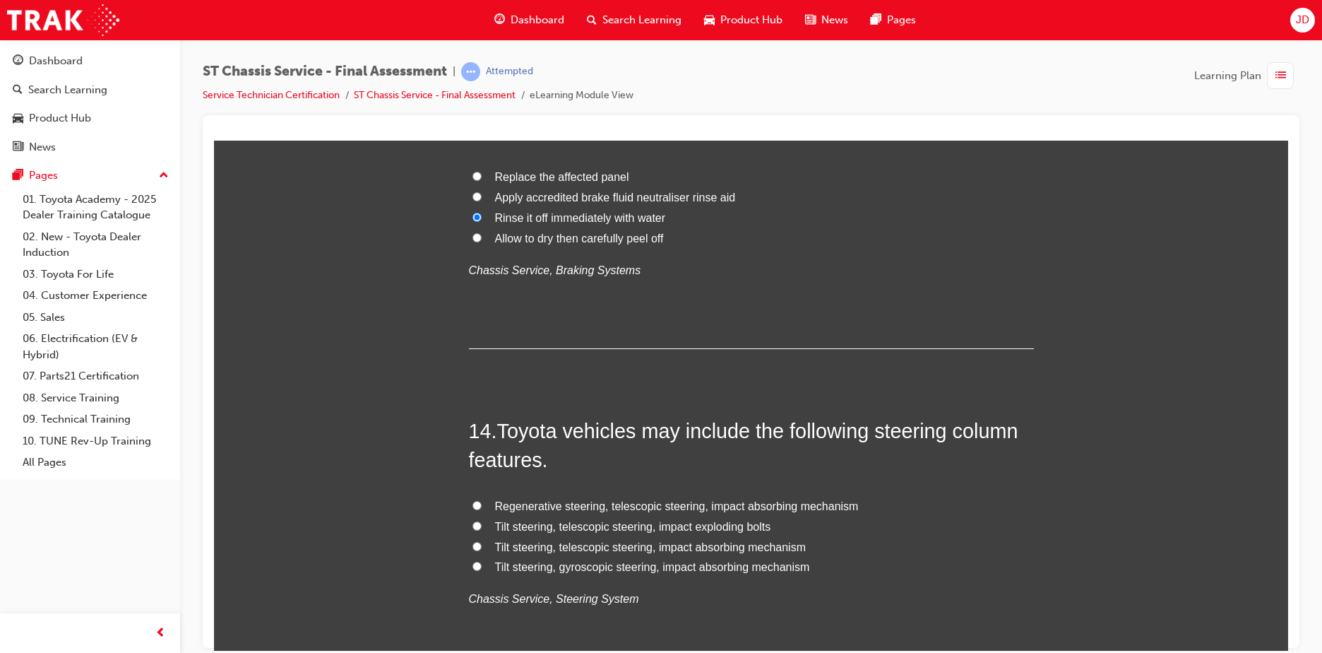
scroll to position [4096, 0]
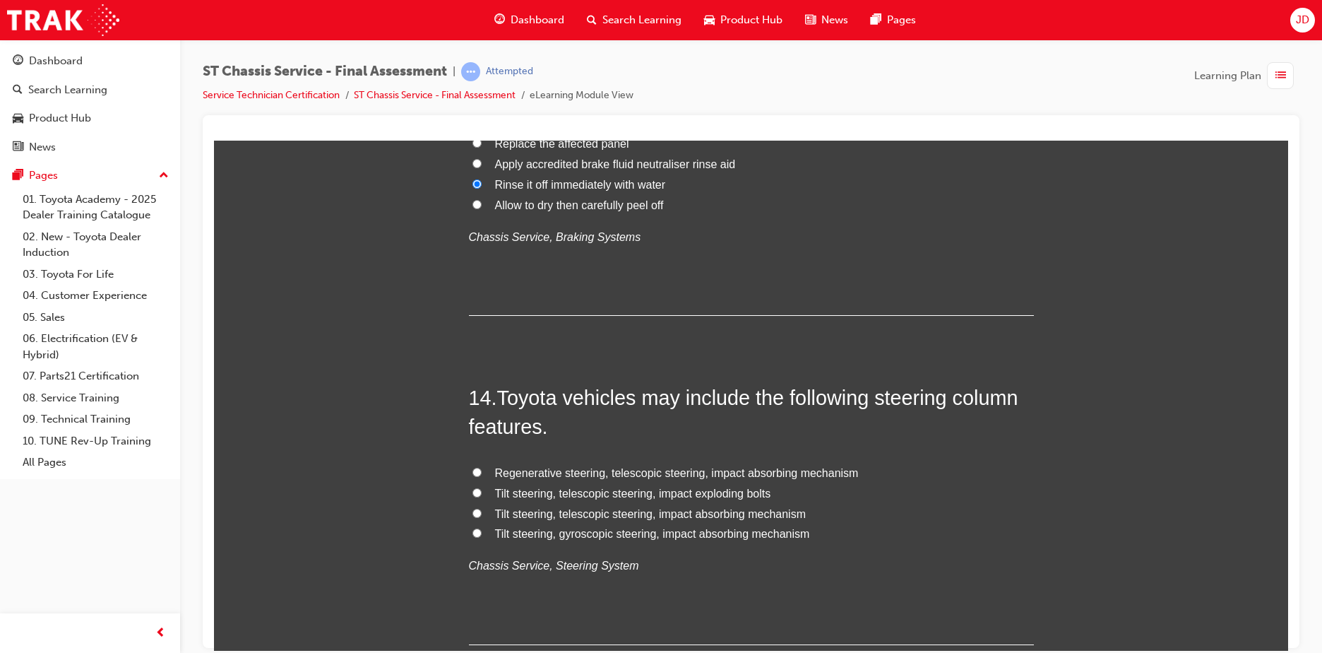
click at [557, 513] on span "Tilt steering, telescopic steering, impact absorbing mechanism" at bounding box center [650, 513] width 311 height 12
click at [482, 513] on input "Tilt steering, telescopic steering, impact absorbing mechanism" at bounding box center [476, 512] width 9 height 9
radio input "true"
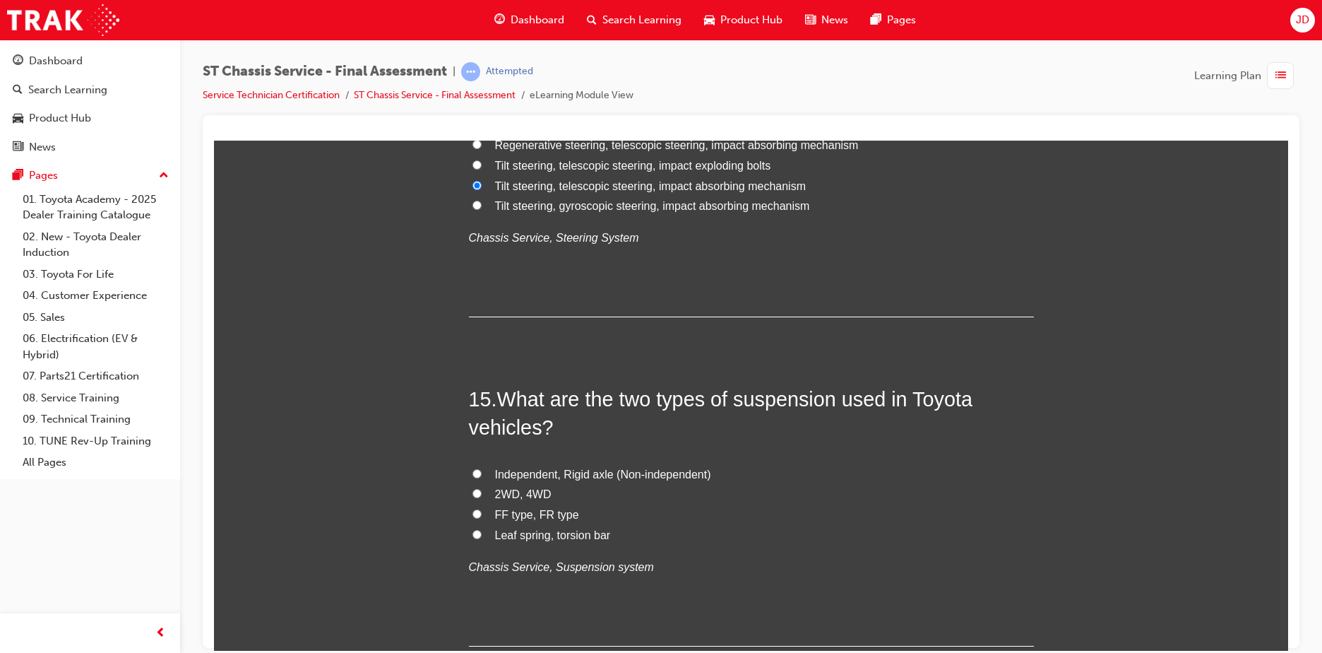
scroll to position [4449, 0]
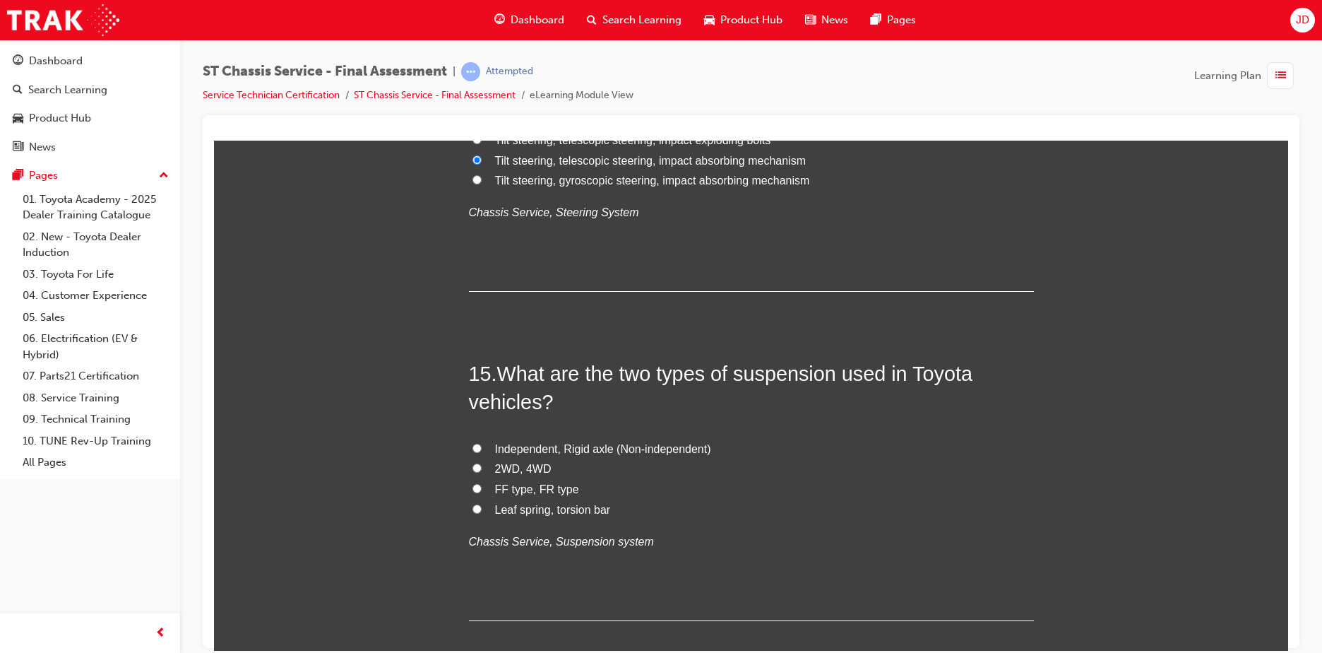
click at [544, 452] on span "Independent, Rigid axle (Non-independent)" at bounding box center [603, 448] width 216 height 12
click at [482, 452] on input "Independent, Rigid axle (Non-independent)" at bounding box center [476, 447] width 9 height 9
radio input "true"
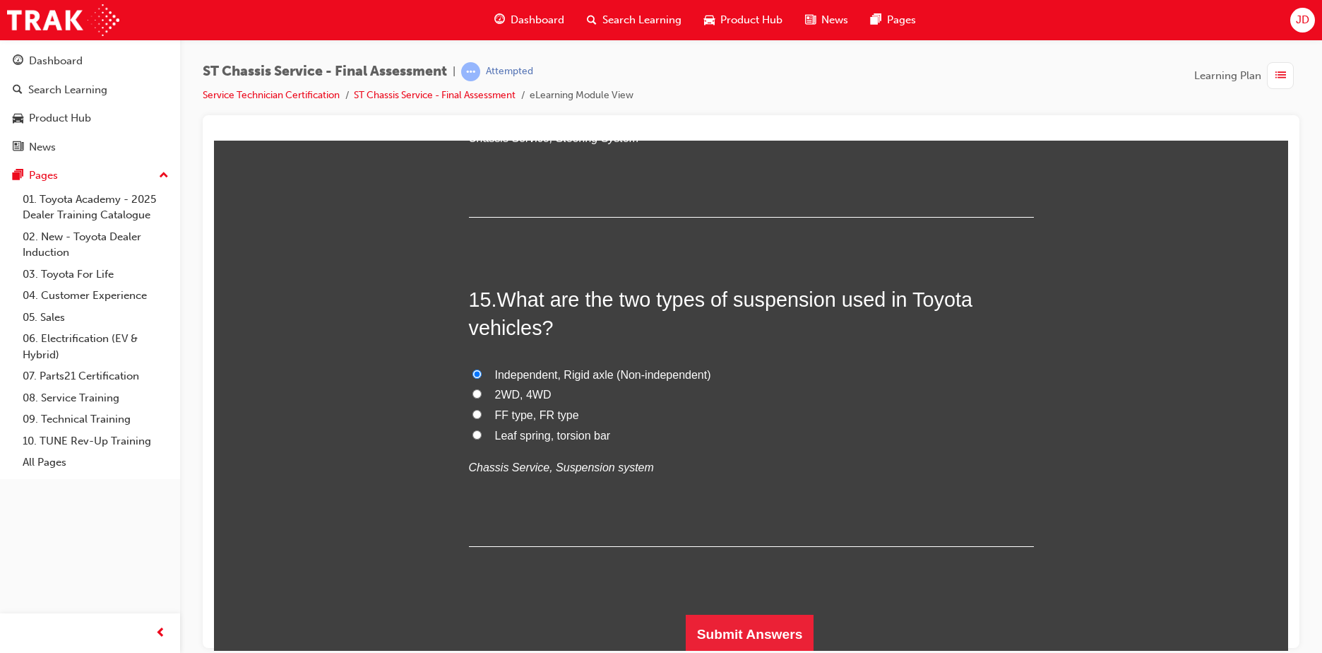
scroll to position [4526, 0]
click at [736, 621] on button "Submit Answers" at bounding box center [750, 631] width 129 height 40
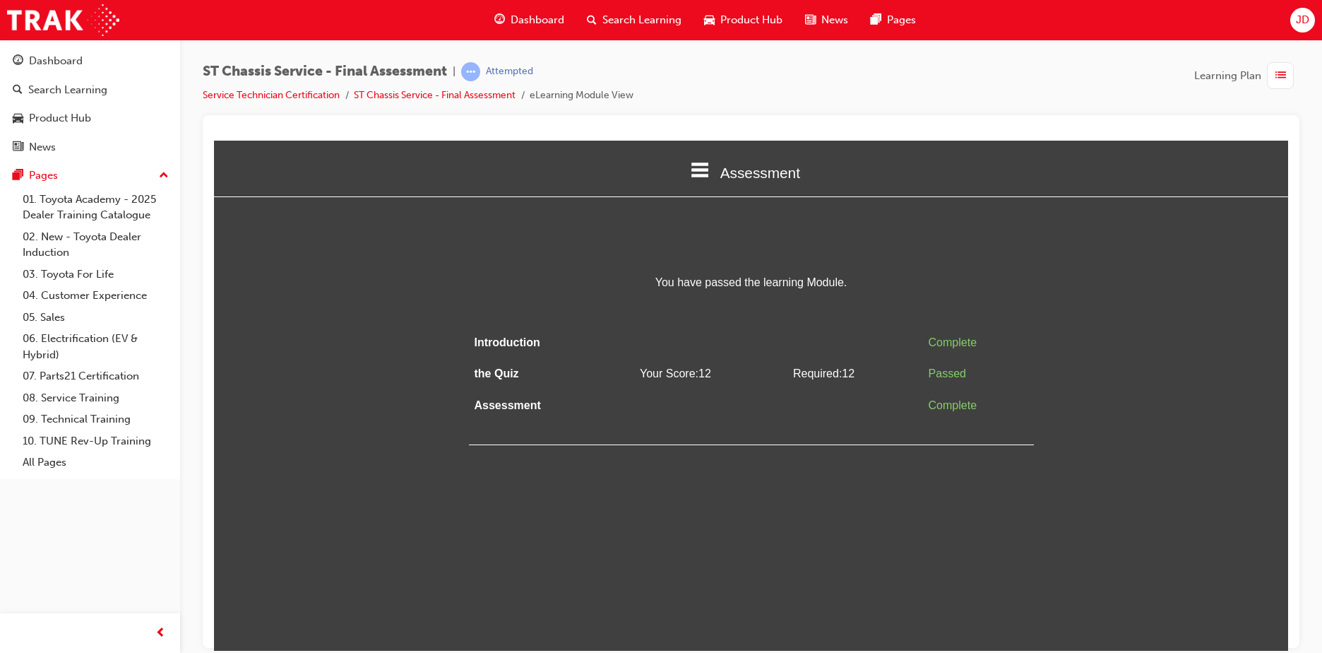
scroll to position [0, 0]
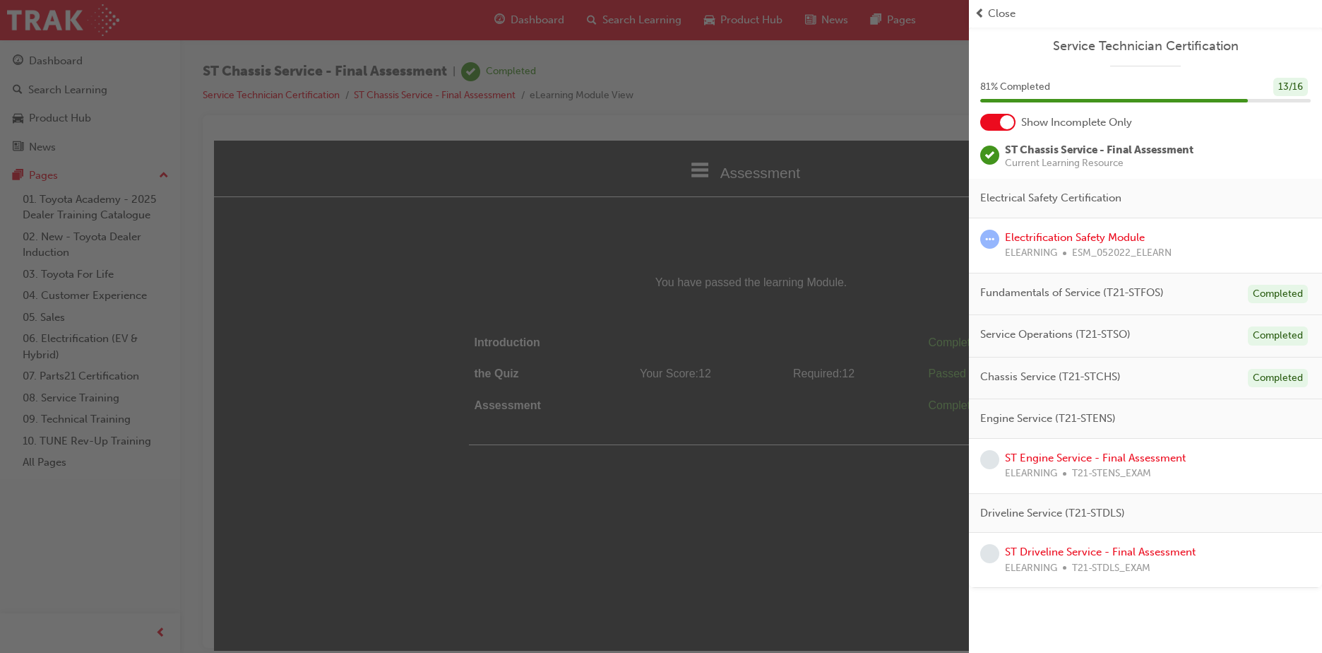
click at [997, 10] on span "Close" at bounding box center [1002, 14] width 28 height 16
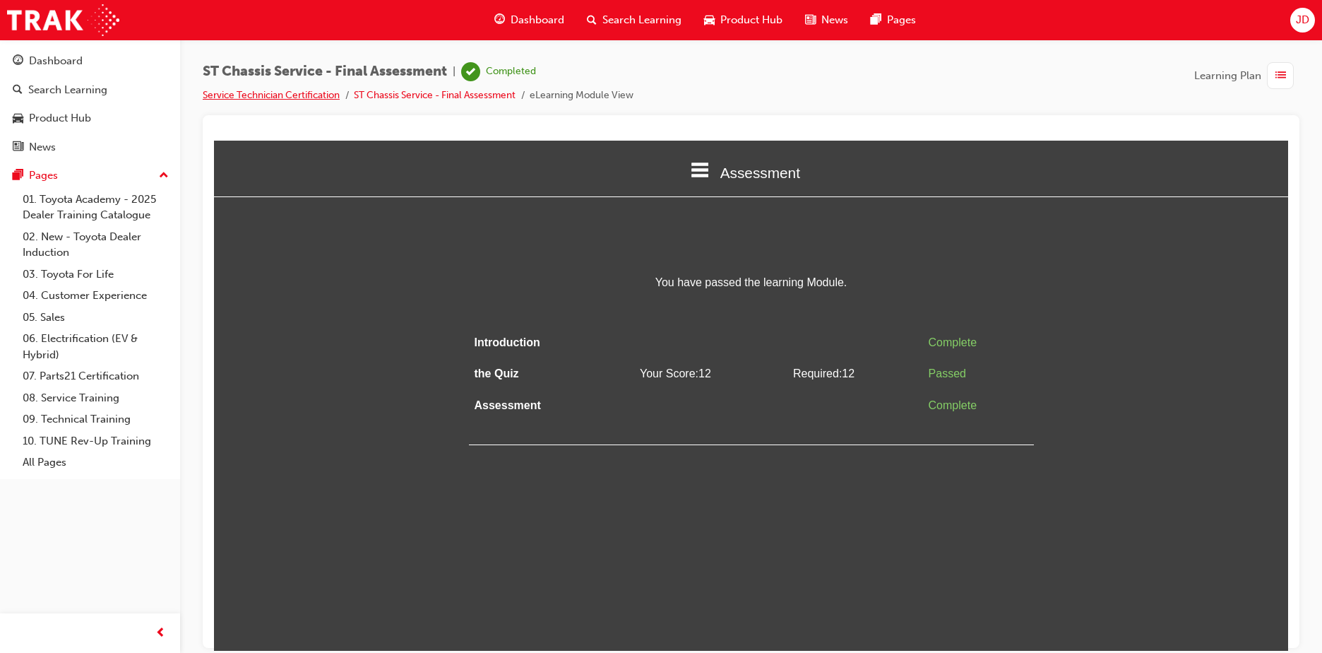
click at [285, 93] on link "Service Technician Certification" at bounding box center [271, 95] width 137 height 12
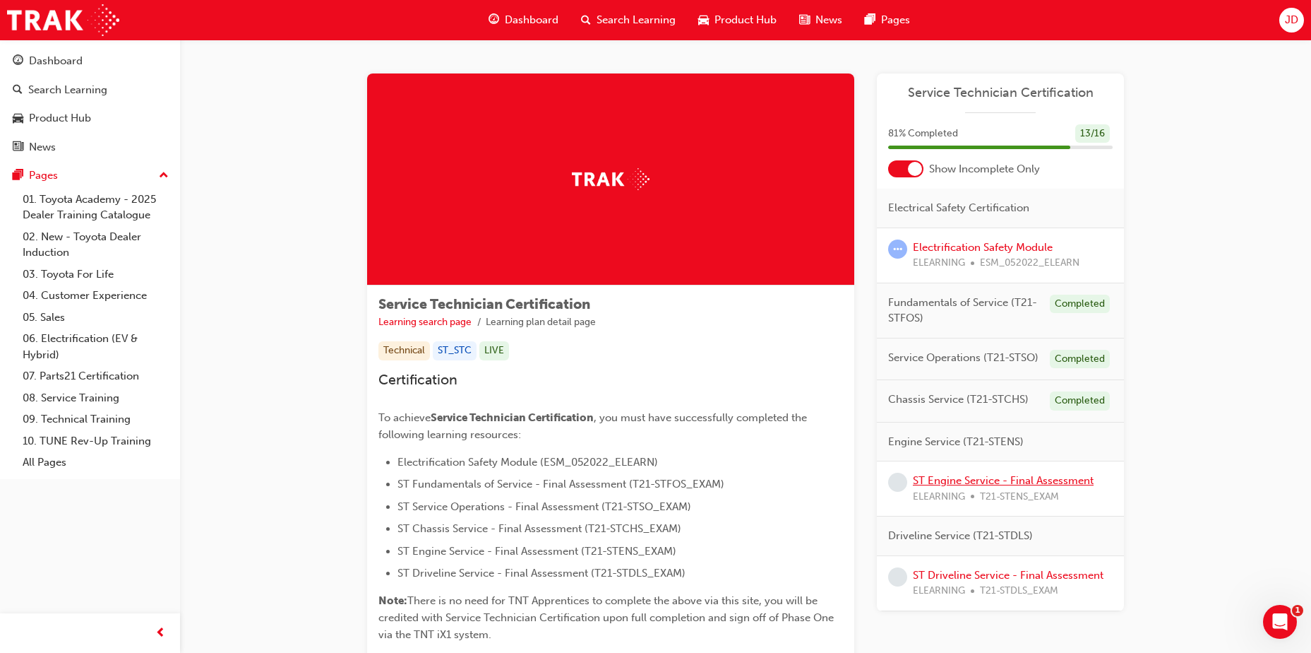
click at [994, 478] on link "ST Engine Service - Final Assessment" at bounding box center [1003, 480] width 181 height 13
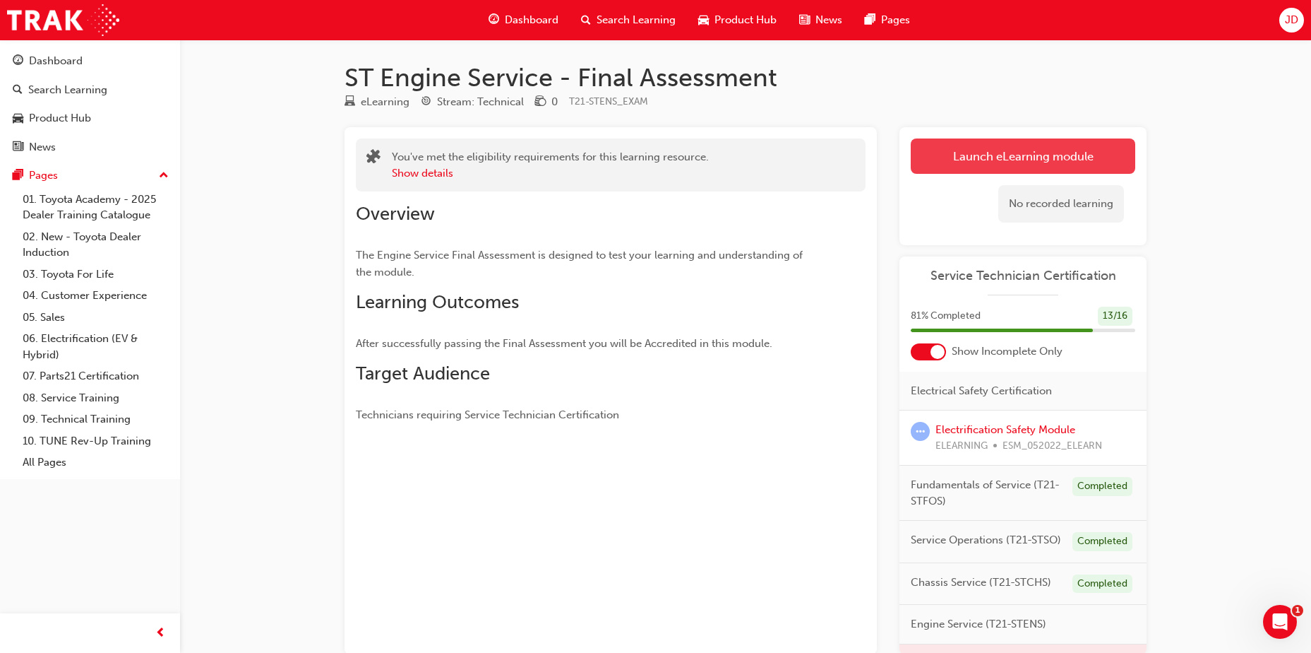
click at [1067, 155] on link "Launch eLearning module" at bounding box center [1023, 155] width 225 height 35
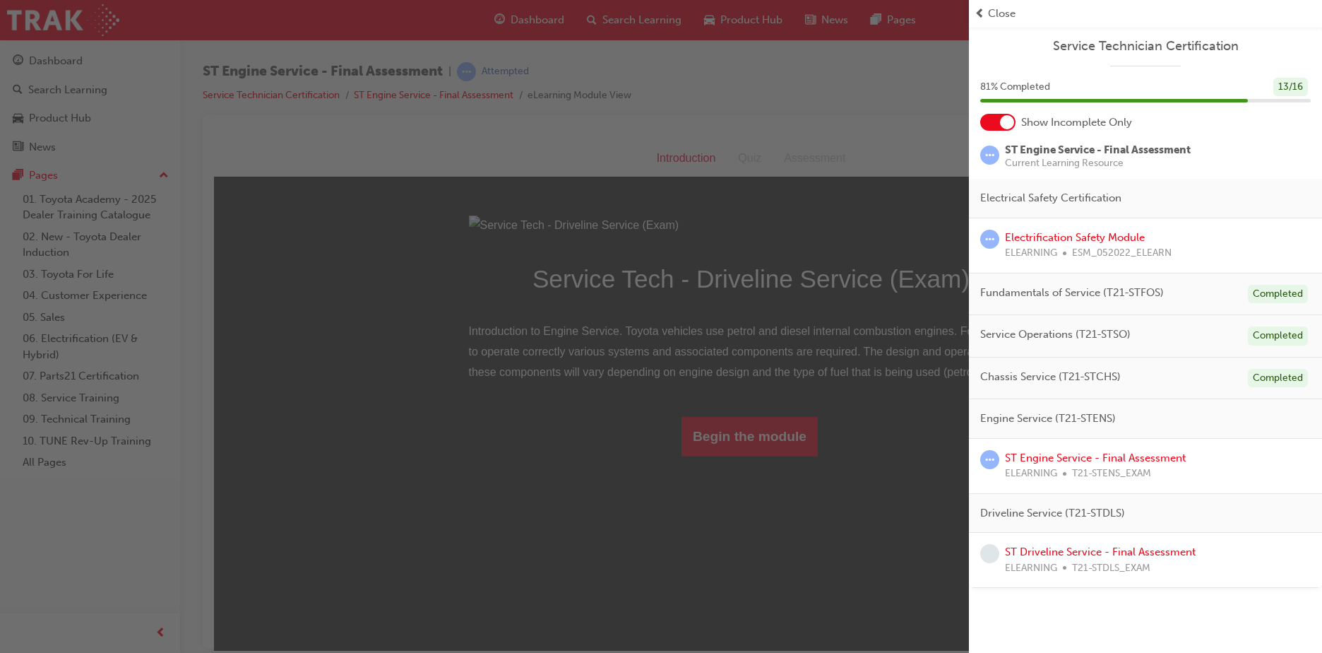
click at [1009, 4] on div "Close" at bounding box center [1145, 14] width 353 height 28
click at [996, 18] on span "Close" at bounding box center [1002, 14] width 28 height 16
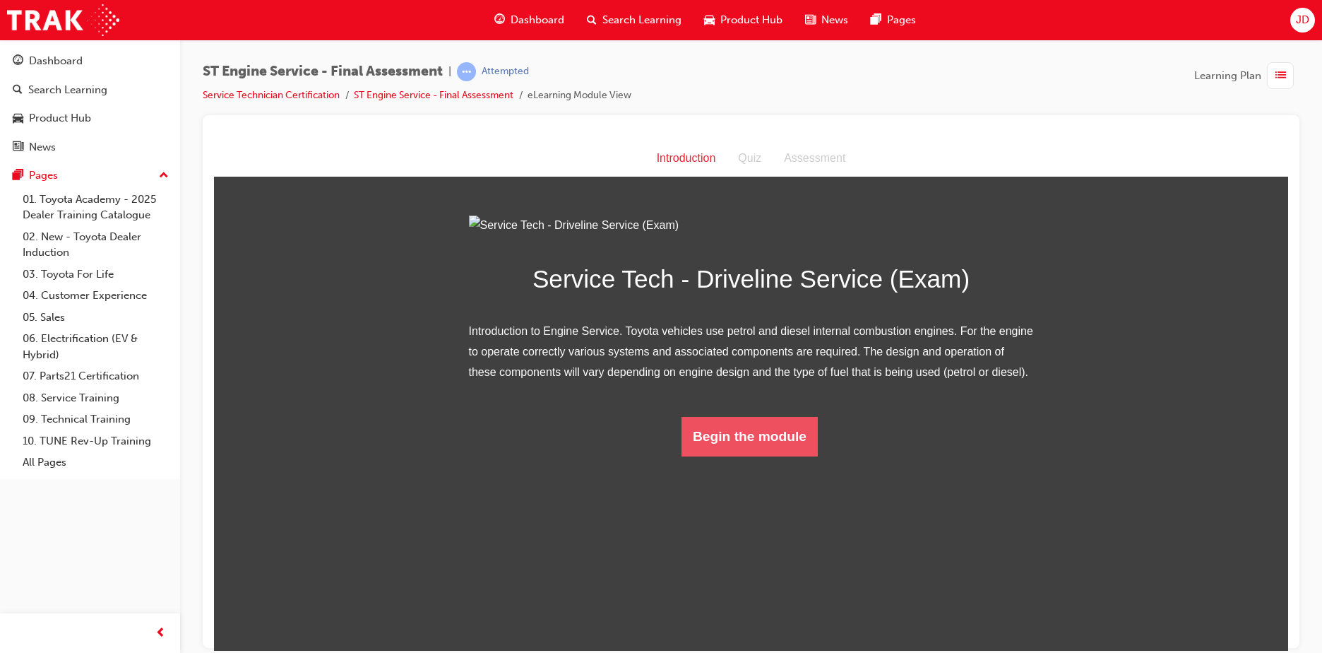
click at [723, 456] on button "Begin the module" at bounding box center [750, 436] width 136 height 40
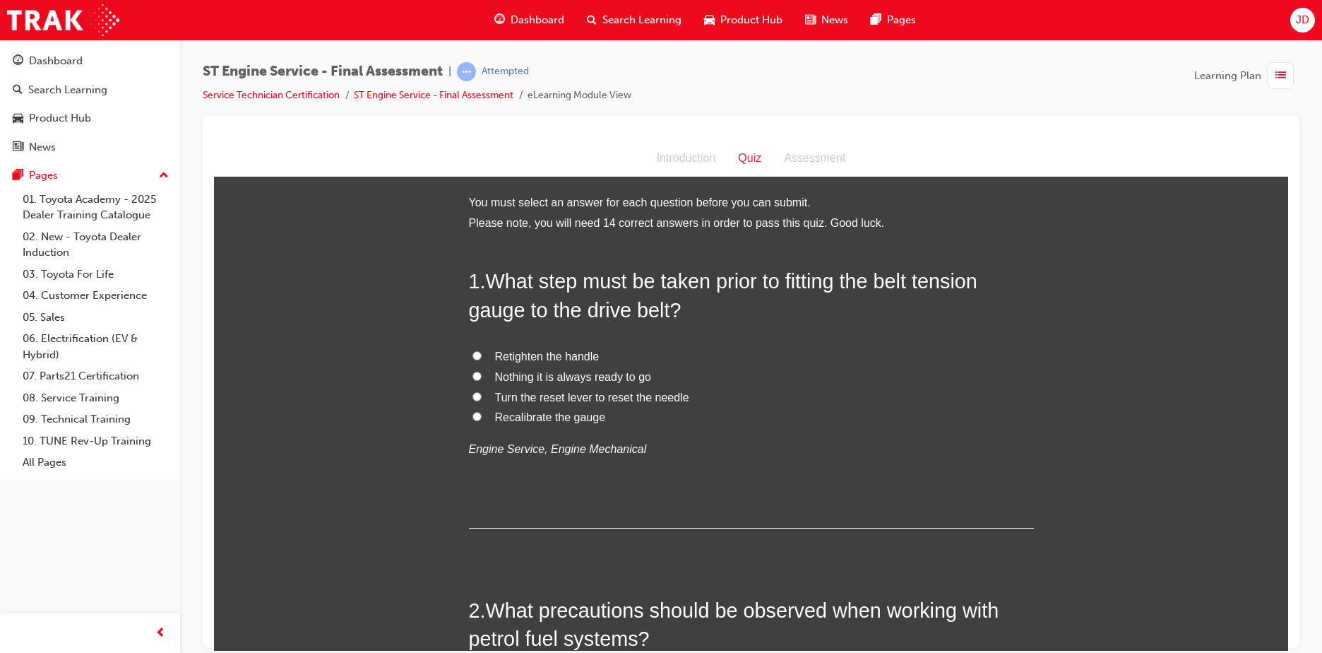
click at [545, 397] on span "Turn the reset lever to reset the needle" at bounding box center [592, 397] width 194 height 12
click at [482, 397] on input "Turn the reset lever to reset the needle" at bounding box center [476, 395] width 9 height 9
radio input "true"
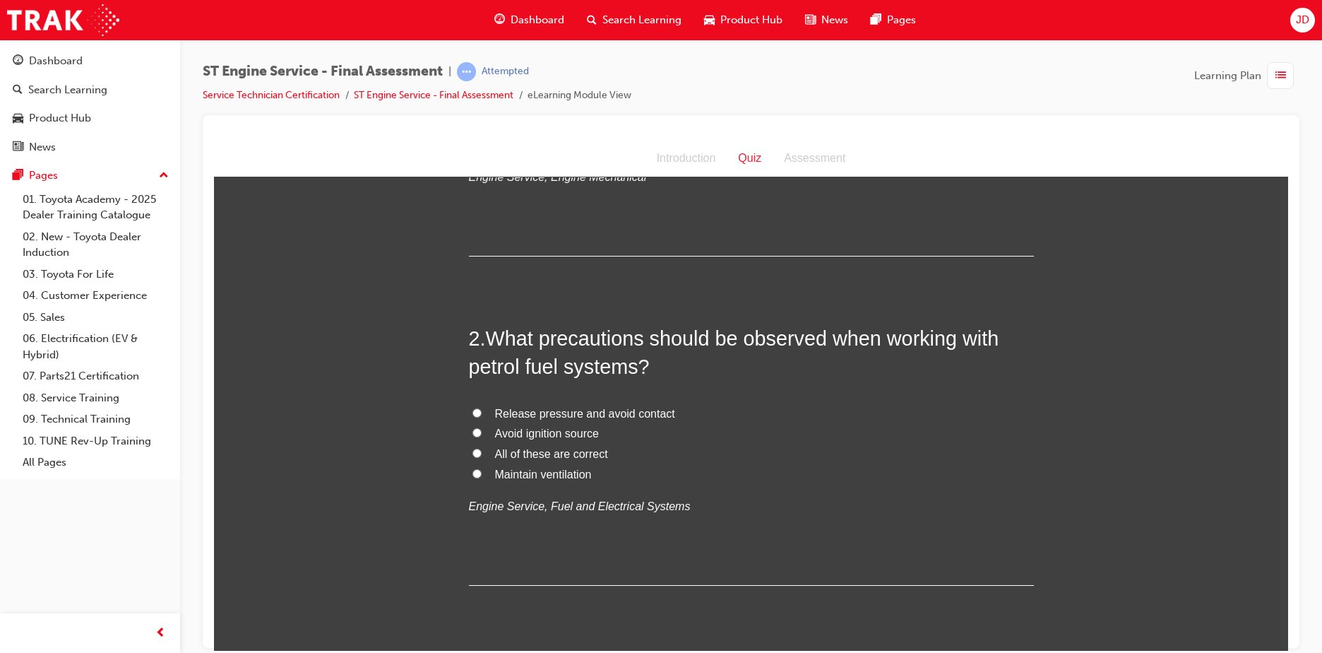
scroll to position [282, 0]
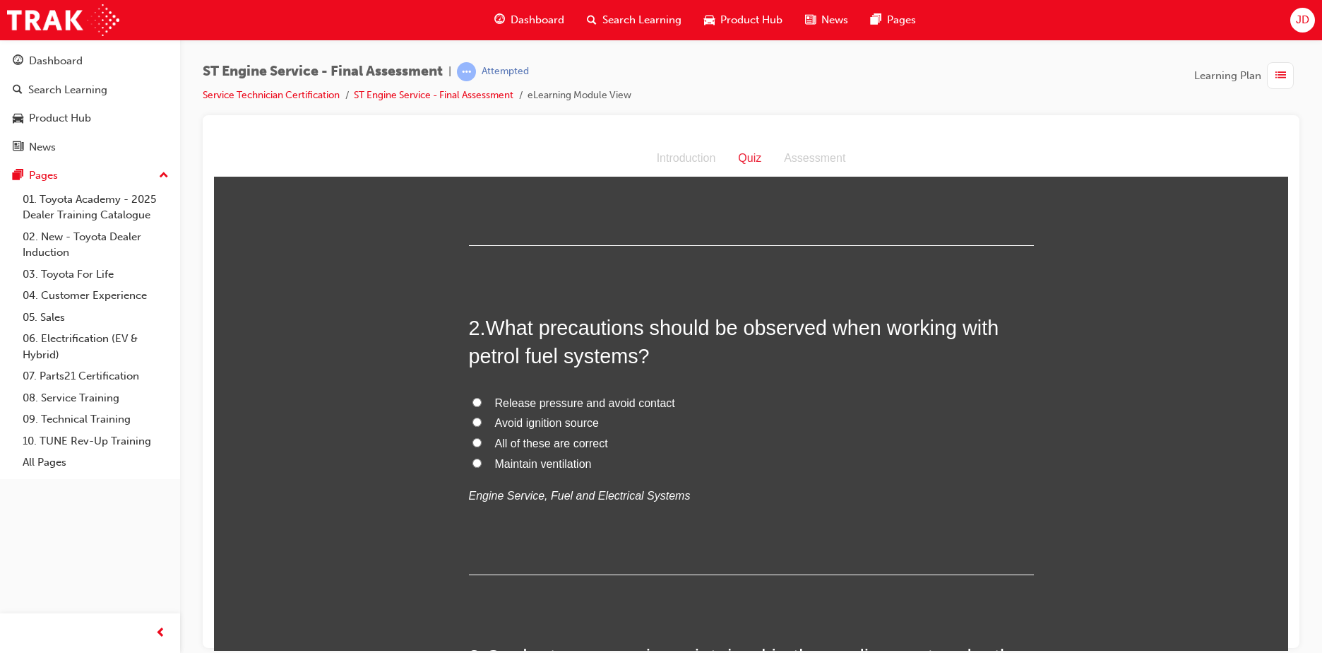
click at [550, 442] on span "All of these are correct" at bounding box center [551, 442] width 113 height 12
click at [482, 442] on input "All of these are correct" at bounding box center [476, 441] width 9 height 9
radio input "true"
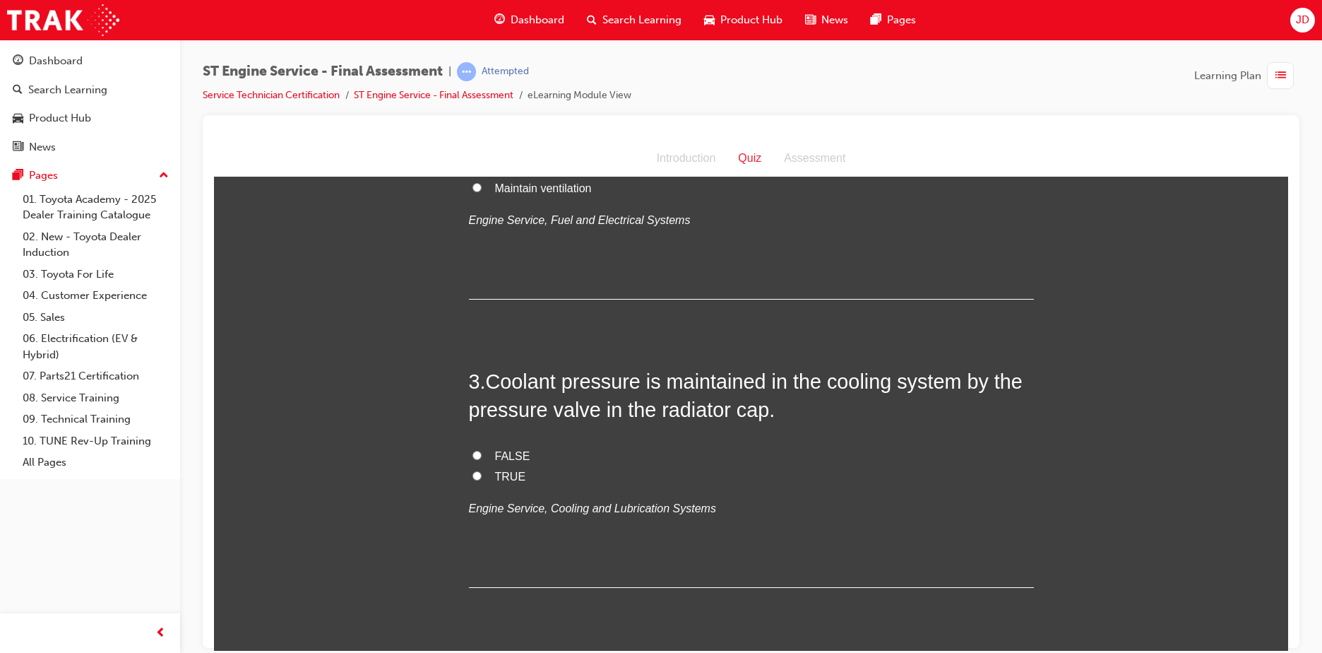
scroll to position [565, 0]
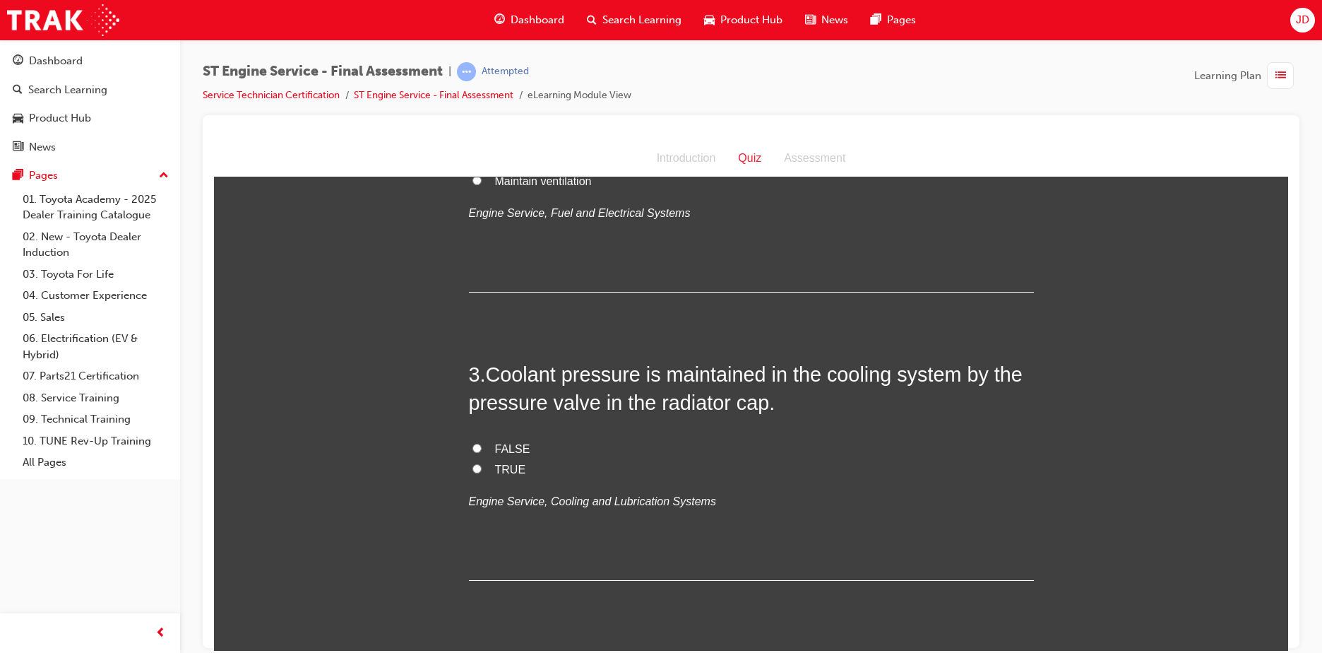
click at [495, 465] on span "TRUE" at bounding box center [510, 469] width 31 height 12
click at [482, 465] on input "TRUE" at bounding box center [476, 467] width 9 height 9
radio input "true"
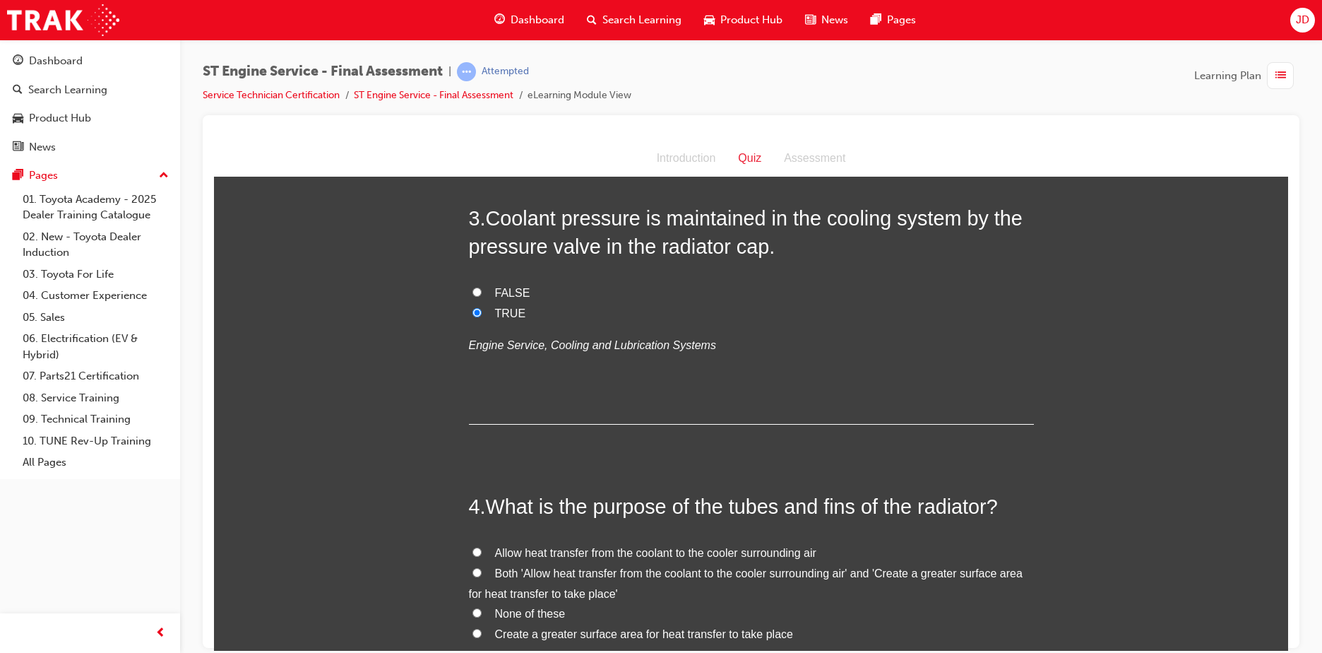
scroll to position [847, 0]
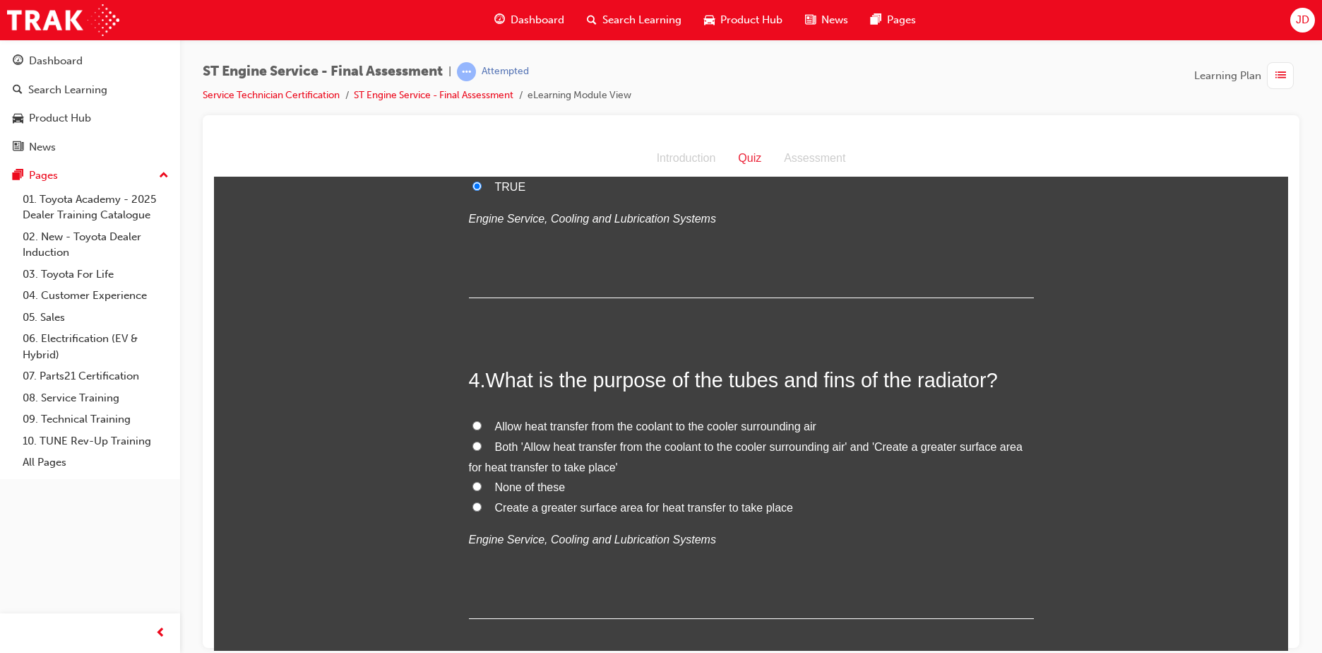
click at [575, 450] on span "Both 'Allow heat transfer from the coolant to the cooler surrounding air' and '…" at bounding box center [746, 456] width 554 height 32
click at [482, 450] on input "Both 'Allow heat transfer from the coolant to the cooler surrounding air' and '…" at bounding box center [476, 445] width 9 height 9
radio input "true"
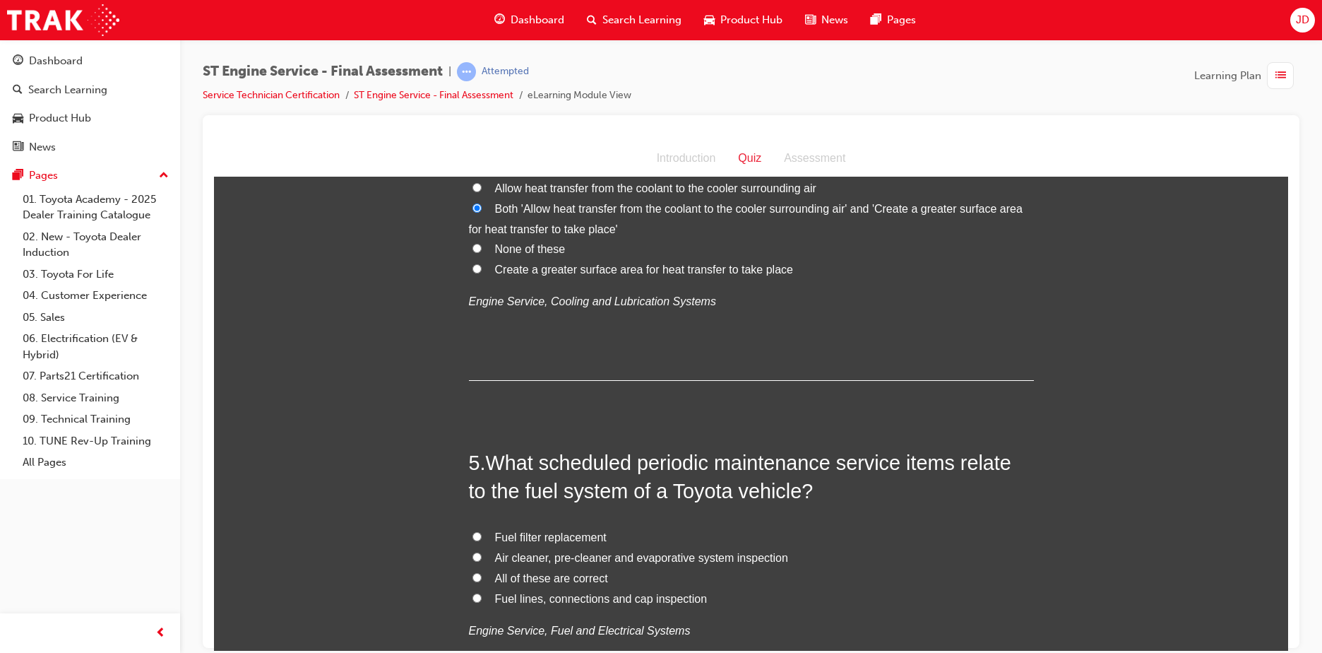
scroll to position [1130, 0]
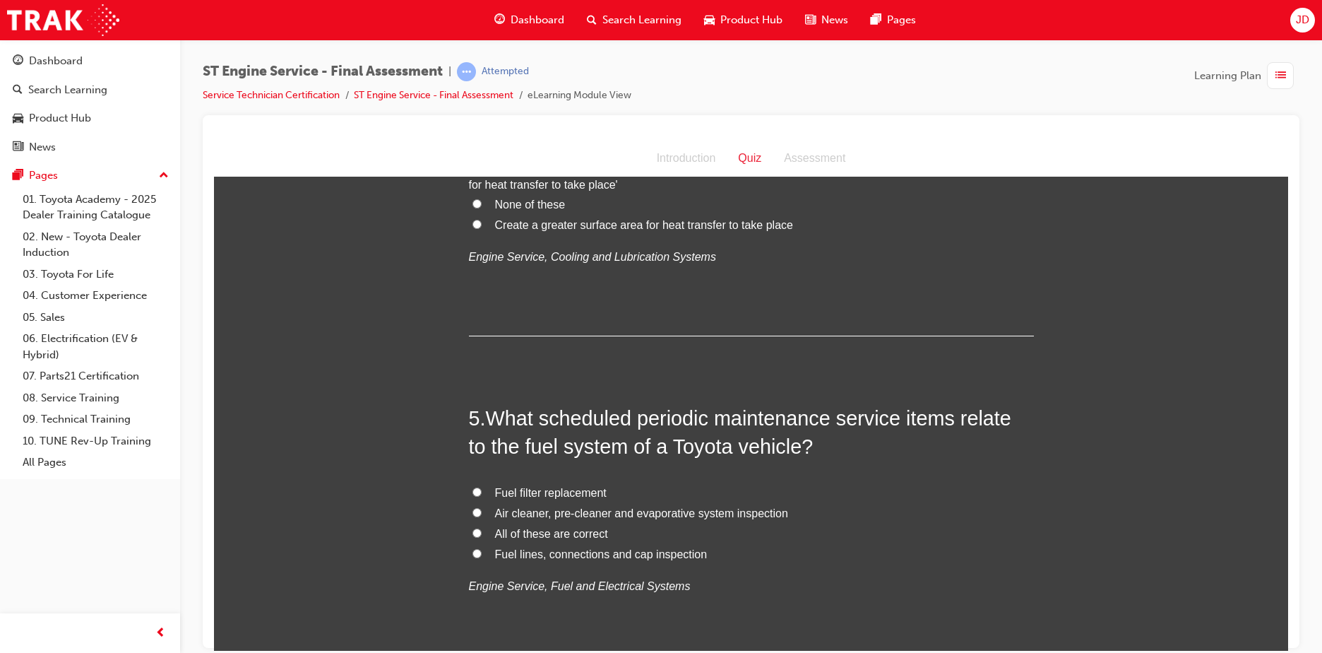
click at [542, 531] on span "All of these are correct" at bounding box center [551, 533] width 113 height 12
click at [482, 531] on input "All of these are correct" at bounding box center [476, 532] width 9 height 9
radio input "true"
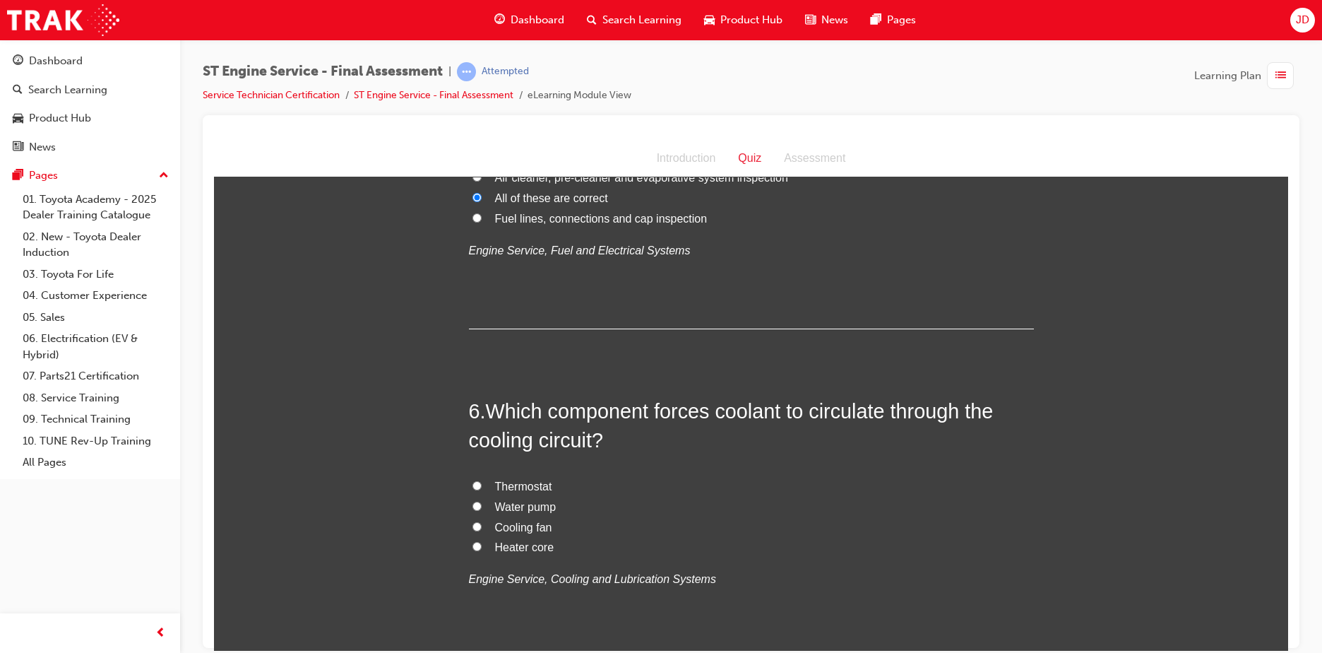
scroll to position [1483, 0]
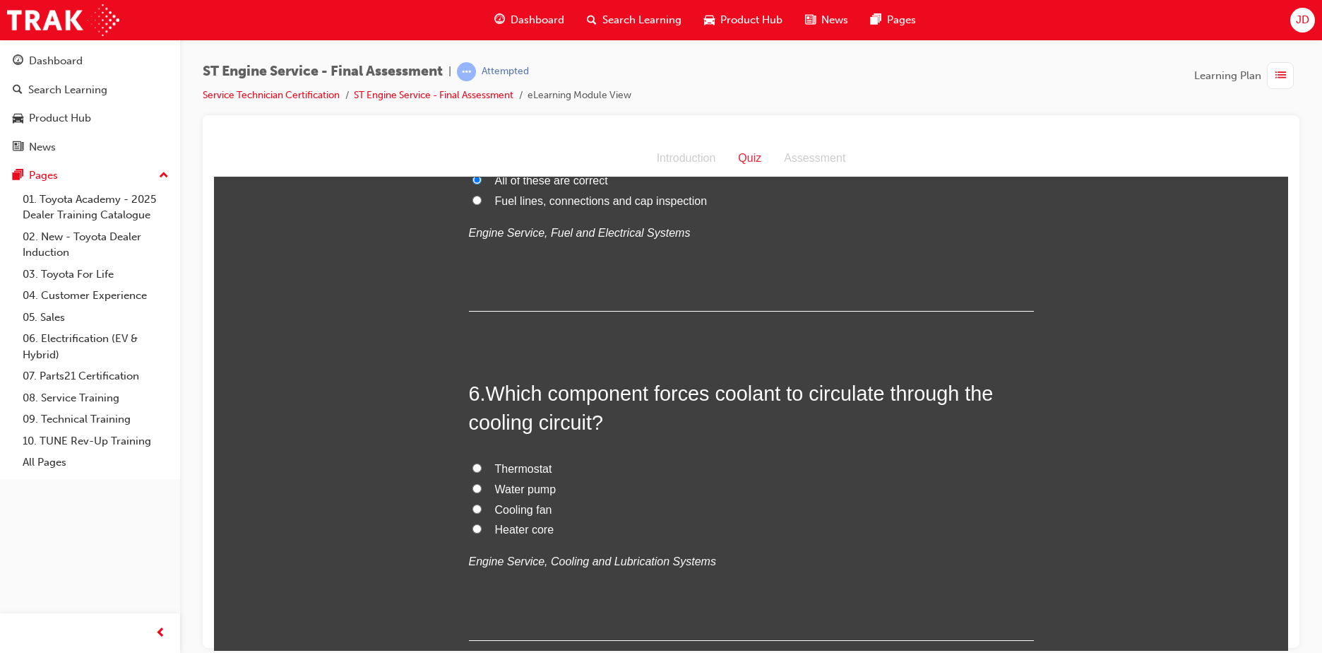
click at [520, 487] on span "Water pump" at bounding box center [525, 488] width 61 height 12
click at [482, 487] on input "Water pump" at bounding box center [476, 487] width 9 height 9
radio input "true"
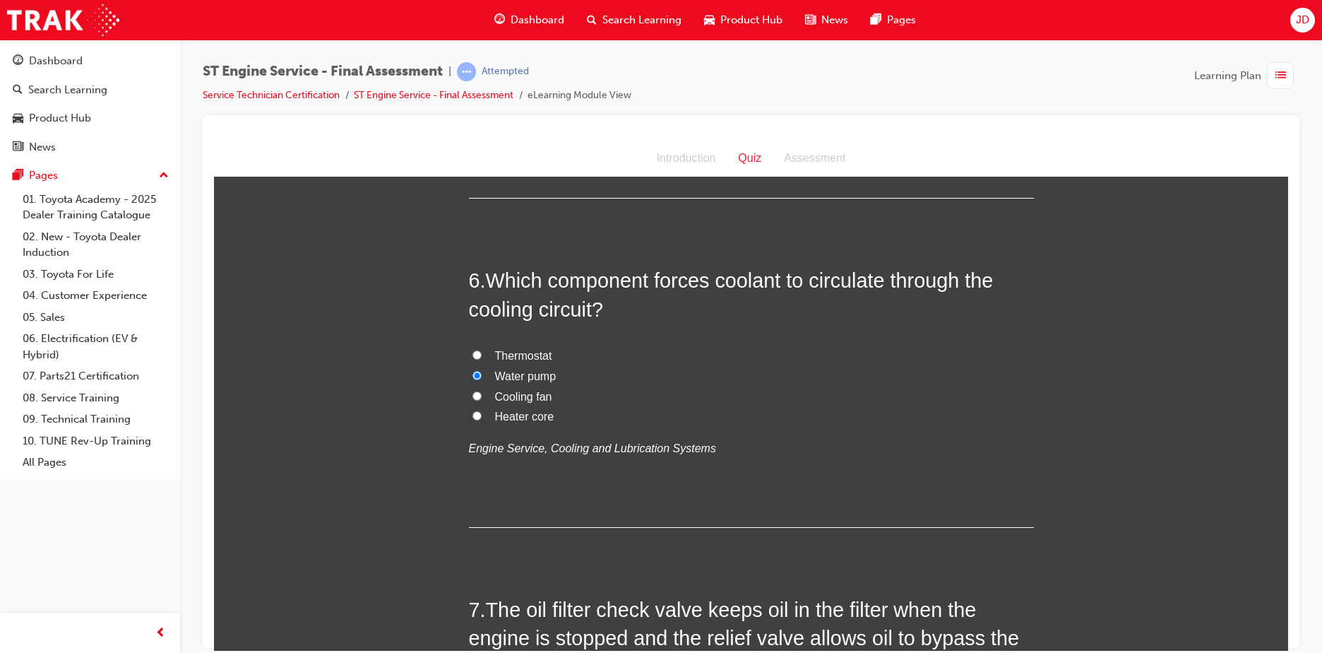
scroll to position [1766, 0]
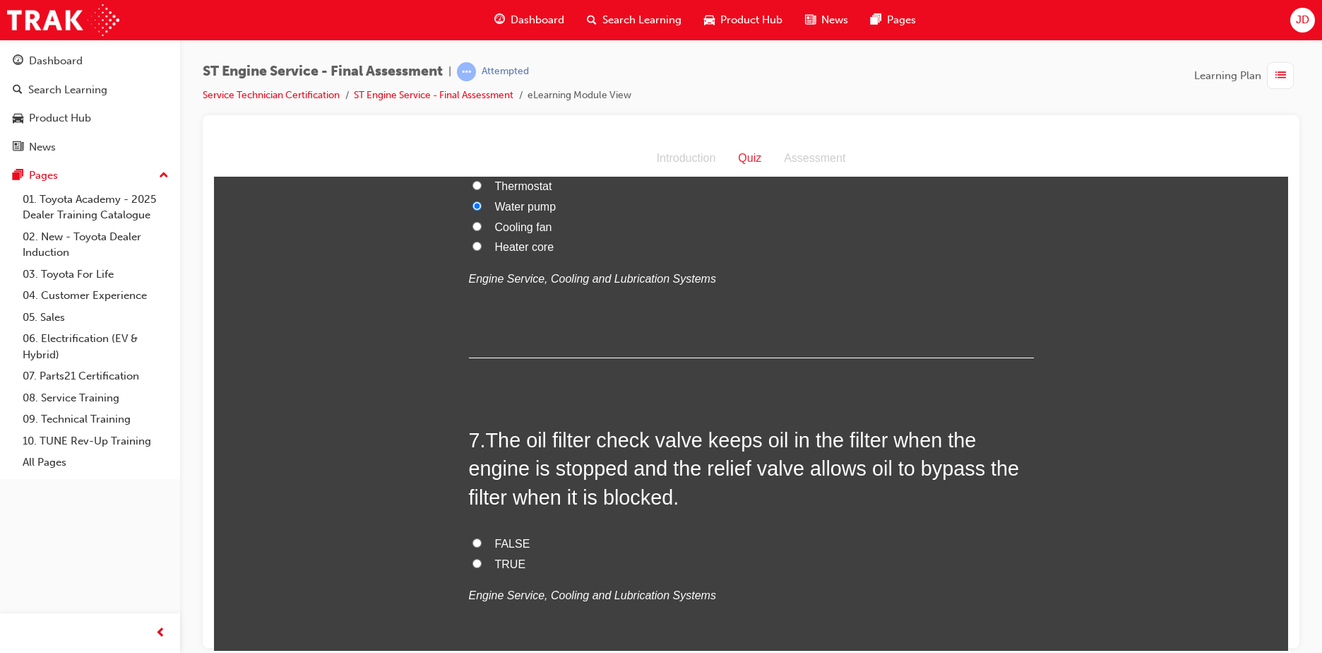
click at [498, 562] on span "TRUE" at bounding box center [510, 563] width 31 height 12
click at [482, 562] on input "TRUE" at bounding box center [476, 562] width 9 height 9
radio input "true"
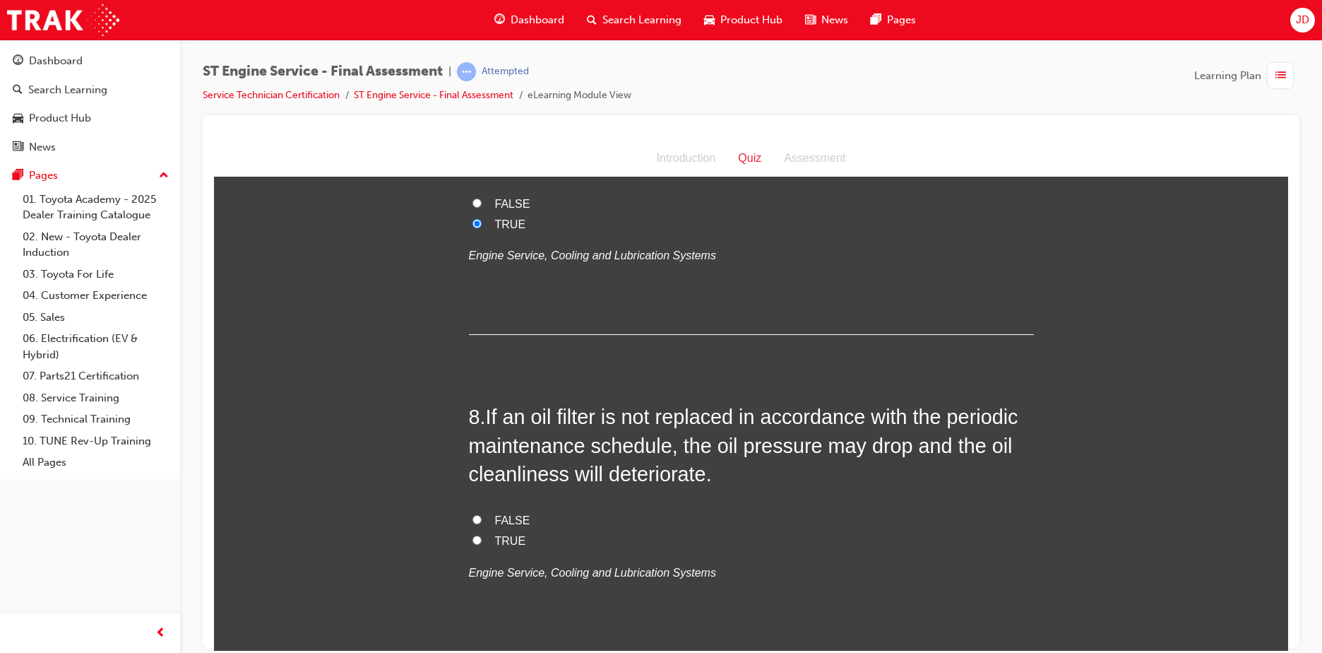
scroll to position [2119, 0]
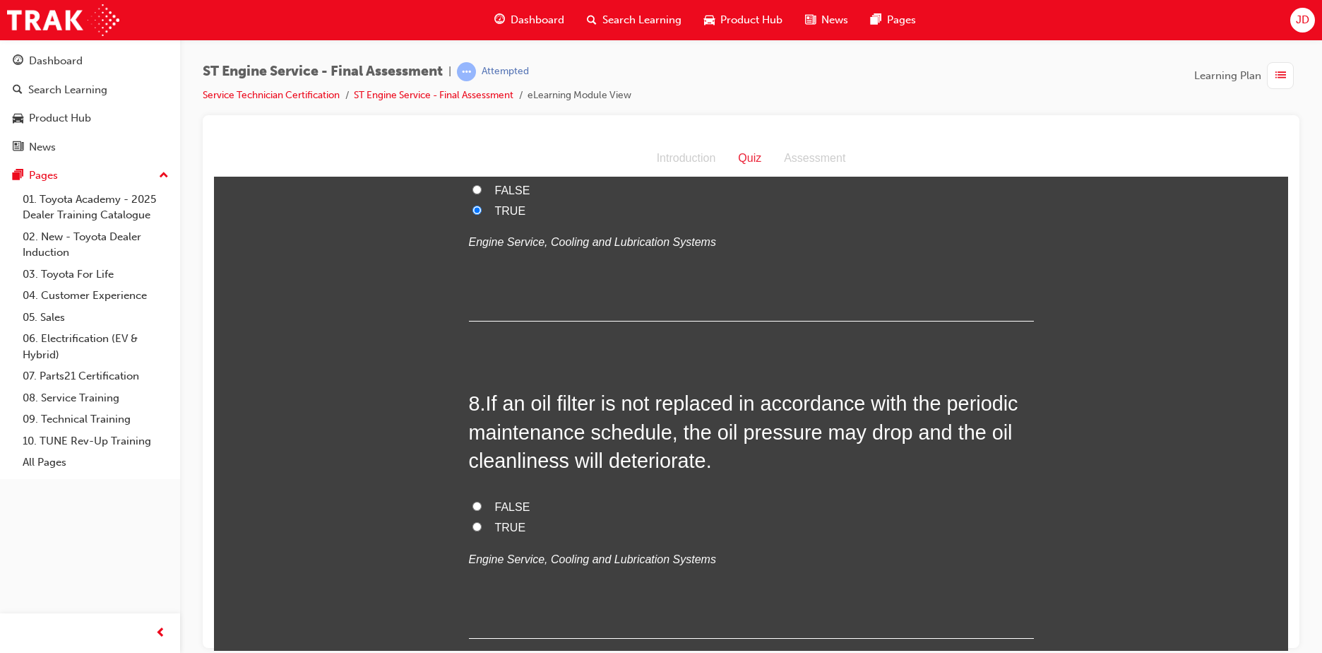
click at [489, 533] on label "TRUE" at bounding box center [751, 527] width 565 height 20
click at [482, 530] on input "TRUE" at bounding box center [476, 525] width 9 height 9
radio input "true"
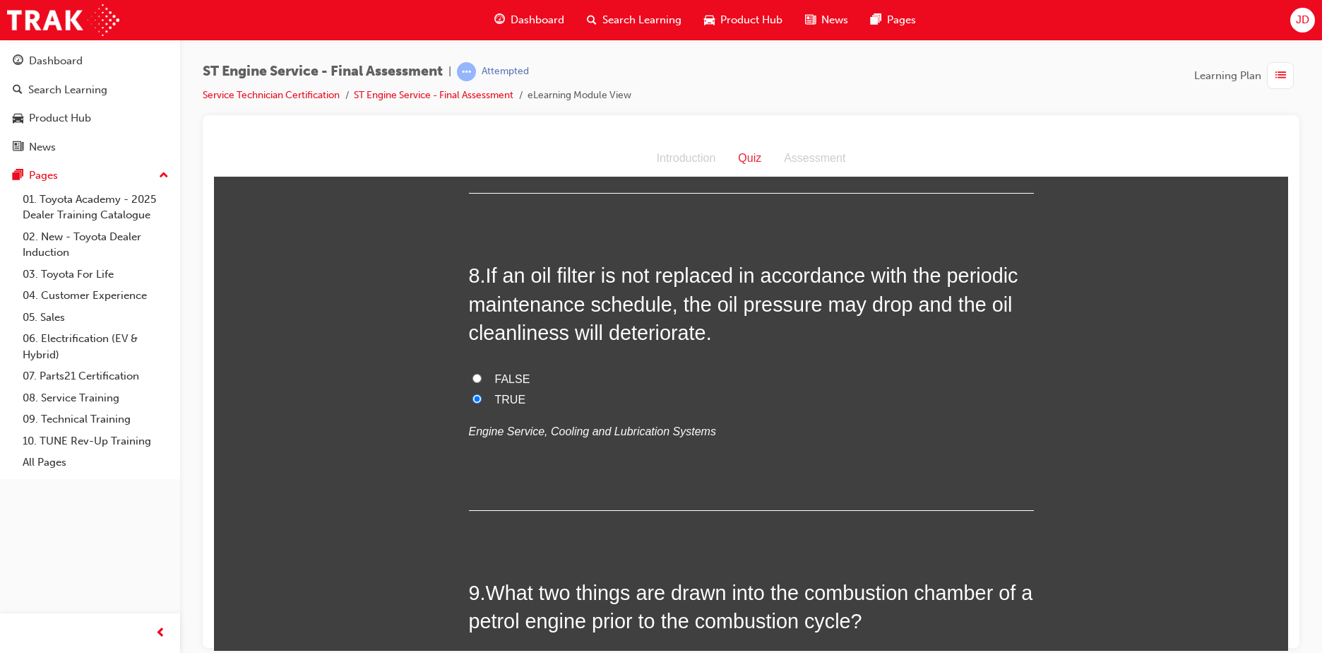
scroll to position [2401, 0]
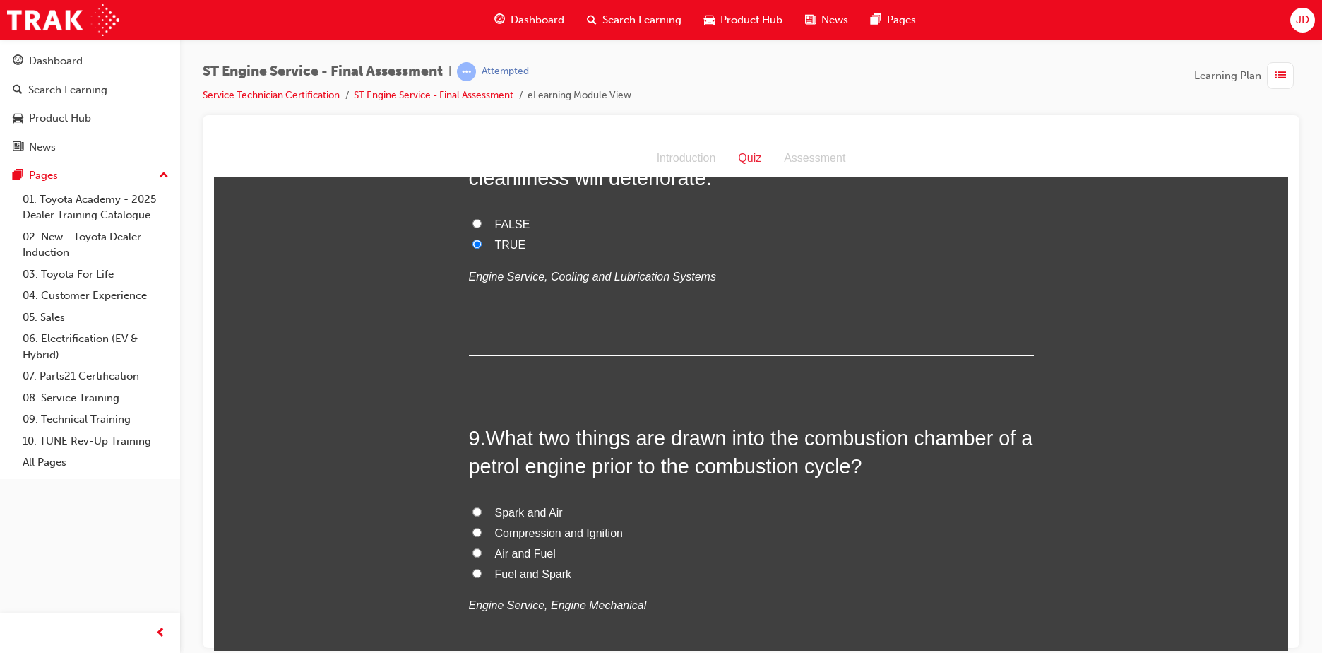
click at [523, 553] on span "Air and Fuel" at bounding box center [525, 553] width 61 height 12
click at [482, 553] on input "Air and Fuel" at bounding box center [476, 551] width 9 height 9
radio input "true"
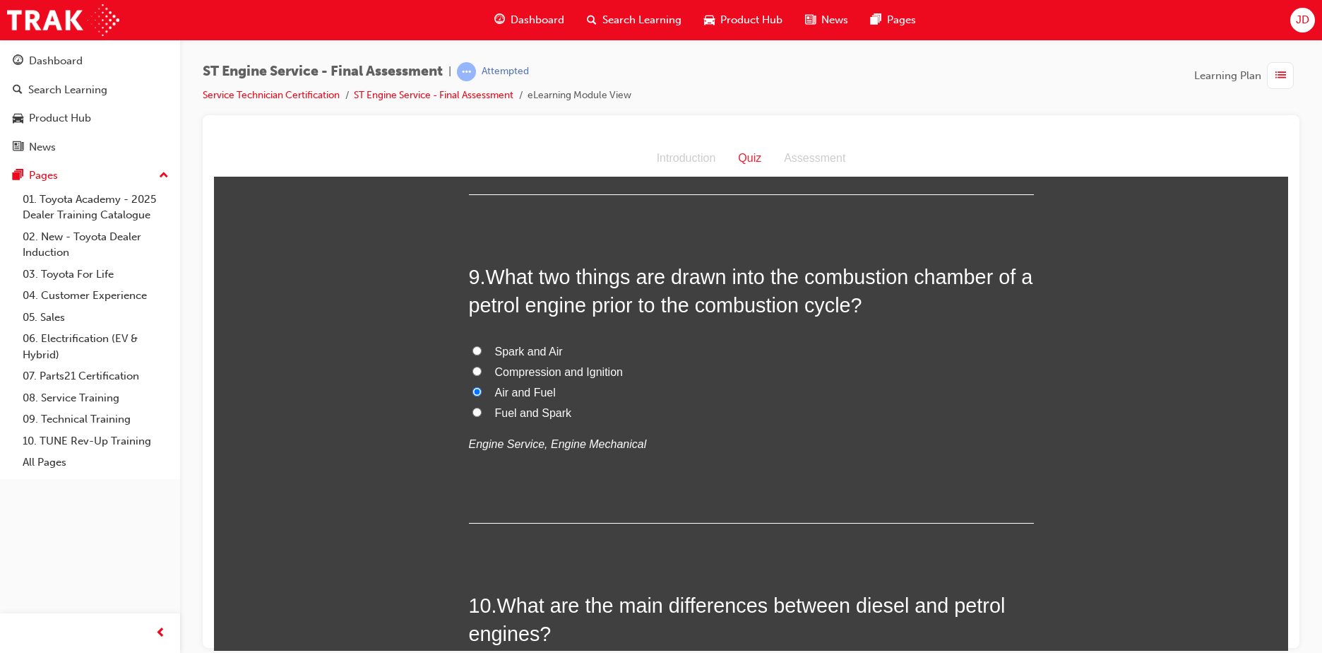
scroll to position [2754, 0]
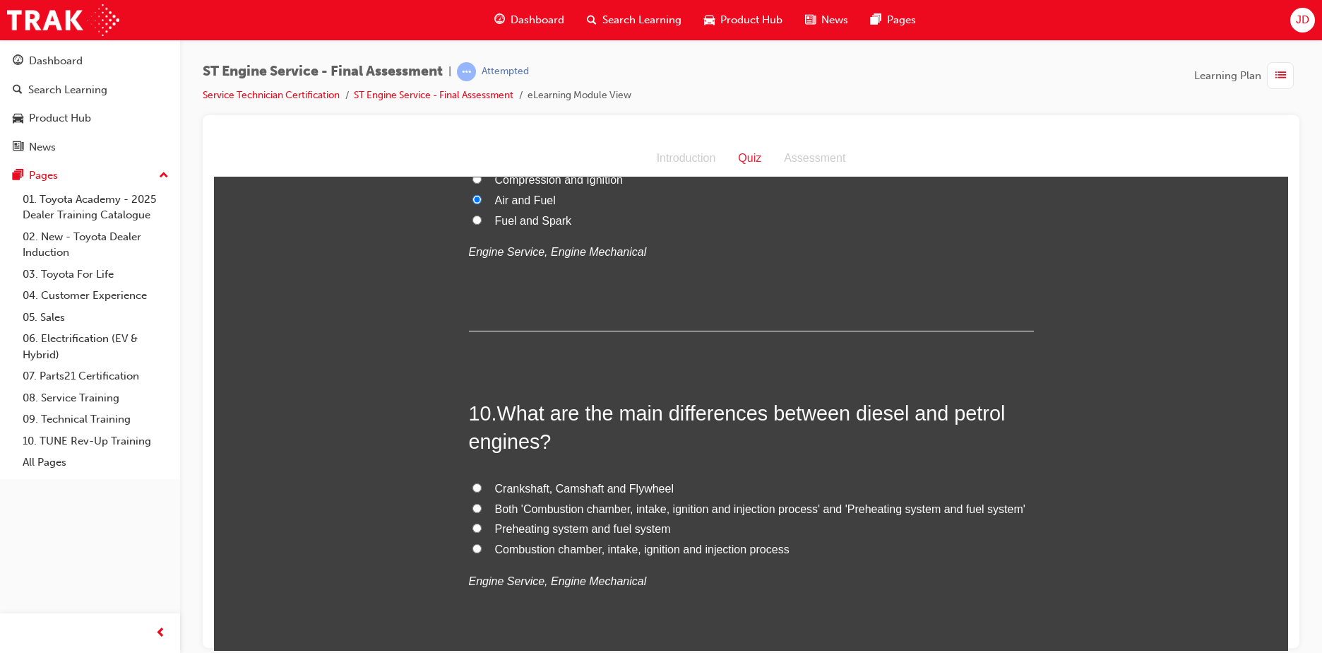
click at [548, 516] on label "Both 'Combustion chamber, intake, ignition and injection process' and 'Preheati…" at bounding box center [751, 509] width 565 height 20
click at [482, 512] on input "Both 'Combustion chamber, intake, ignition and injection process' and 'Preheati…" at bounding box center [476, 507] width 9 height 9
radio input "true"
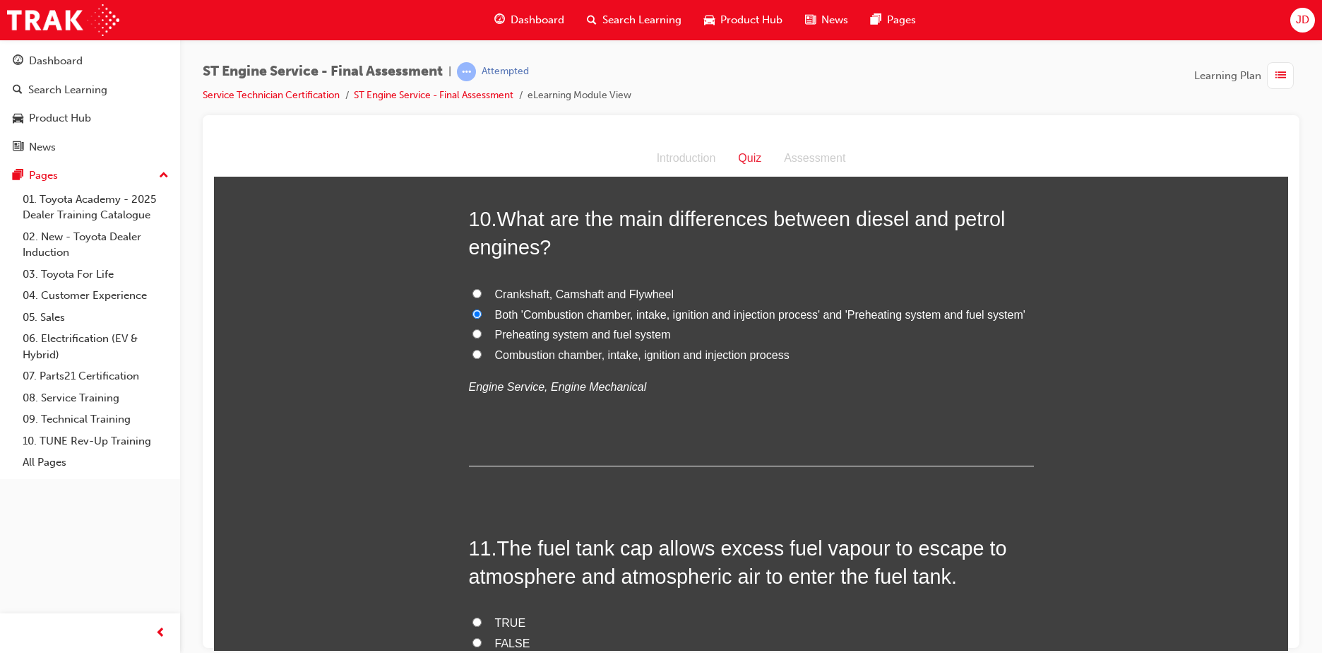
scroll to position [3107, 0]
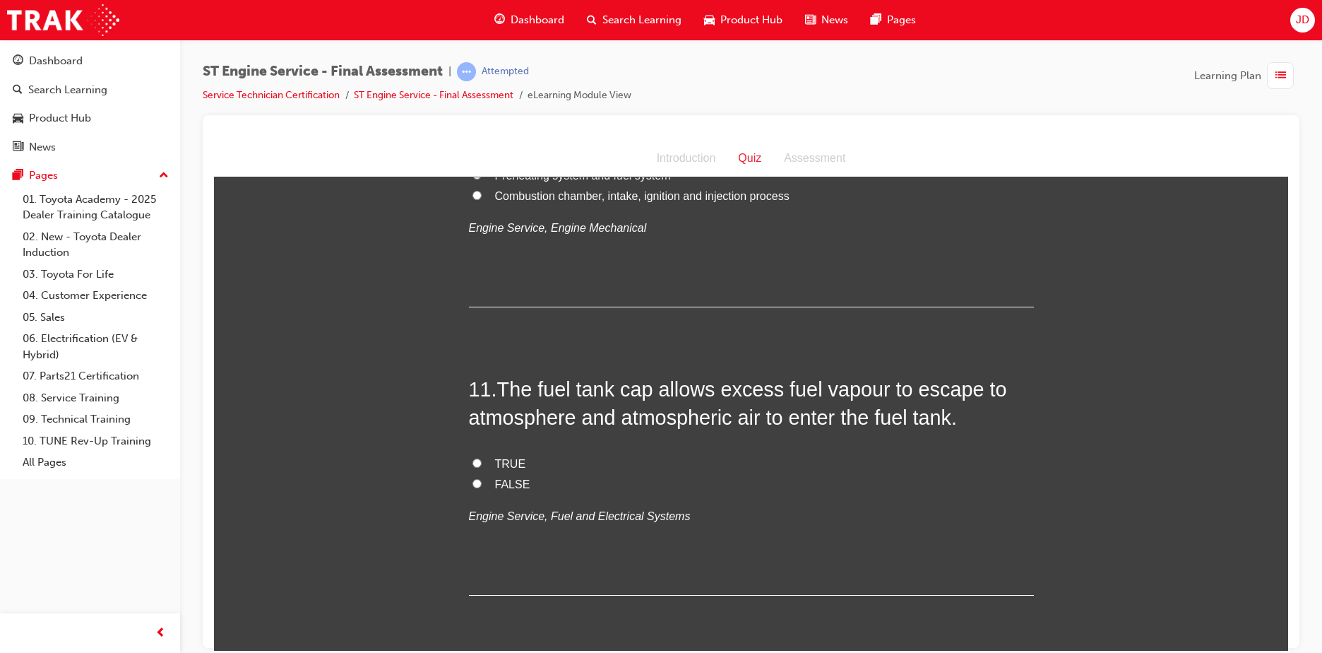
click at [508, 488] on span "FALSE" at bounding box center [512, 483] width 35 height 12
click at [482, 487] on input "FALSE" at bounding box center [476, 482] width 9 height 9
radio input "true"
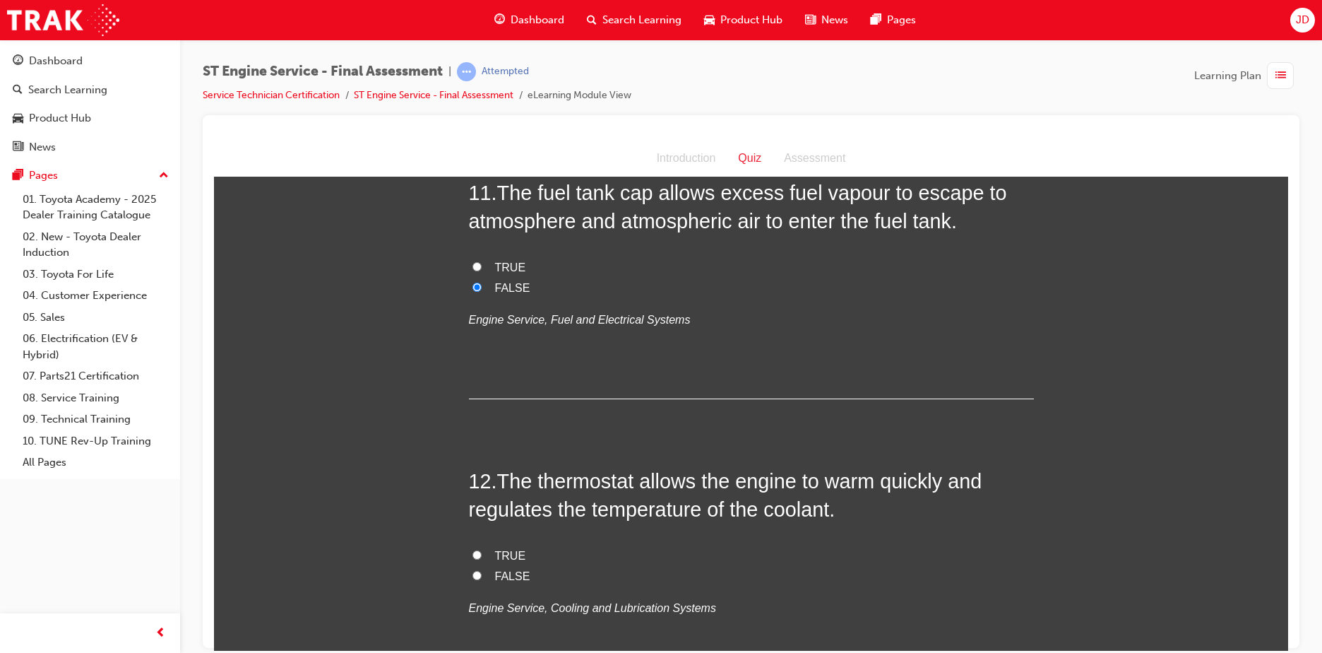
scroll to position [3319, 0]
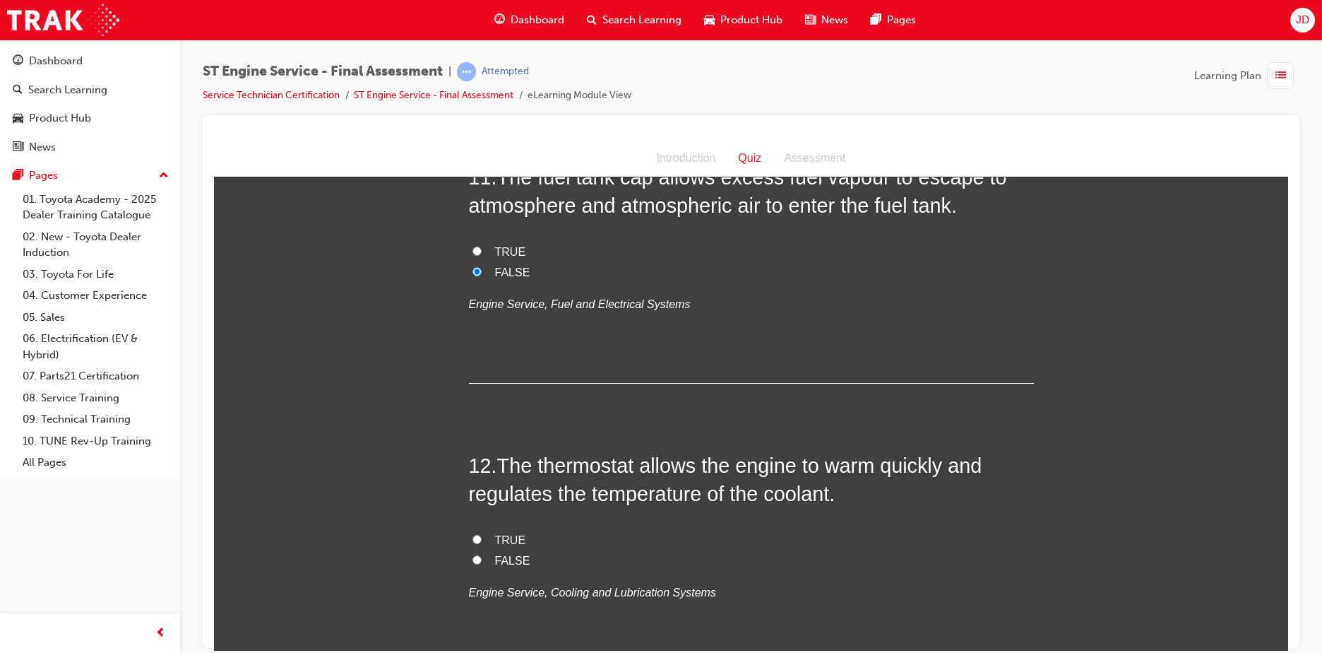
click at [501, 538] on span "TRUE" at bounding box center [510, 539] width 31 height 12
click at [482, 538] on input "TRUE" at bounding box center [476, 538] width 9 height 9
radio input "true"
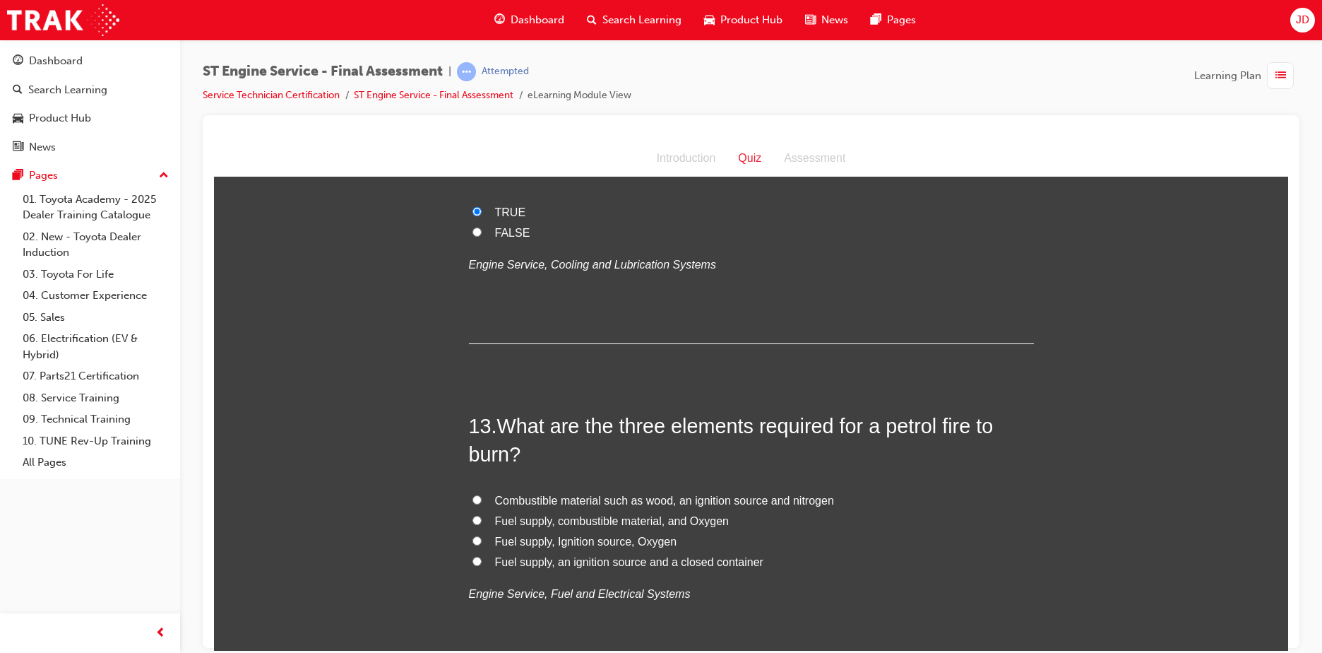
scroll to position [3672, 0]
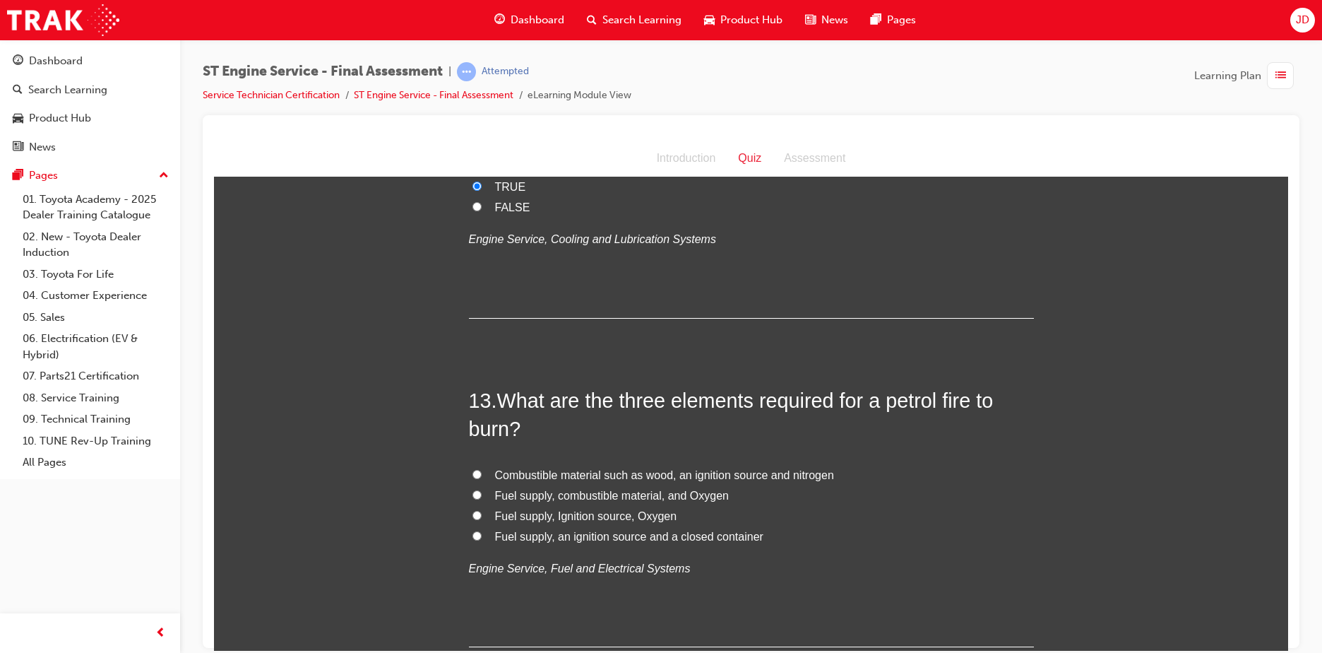
click at [552, 494] on span "Fuel supply, combustible material, and Oxygen" at bounding box center [612, 495] width 234 height 12
click at [482, 494] on input "Fuel supply, combustible material, and Oxygen" at bounding box center [476, 493] width 9 height 9
radio input "true"
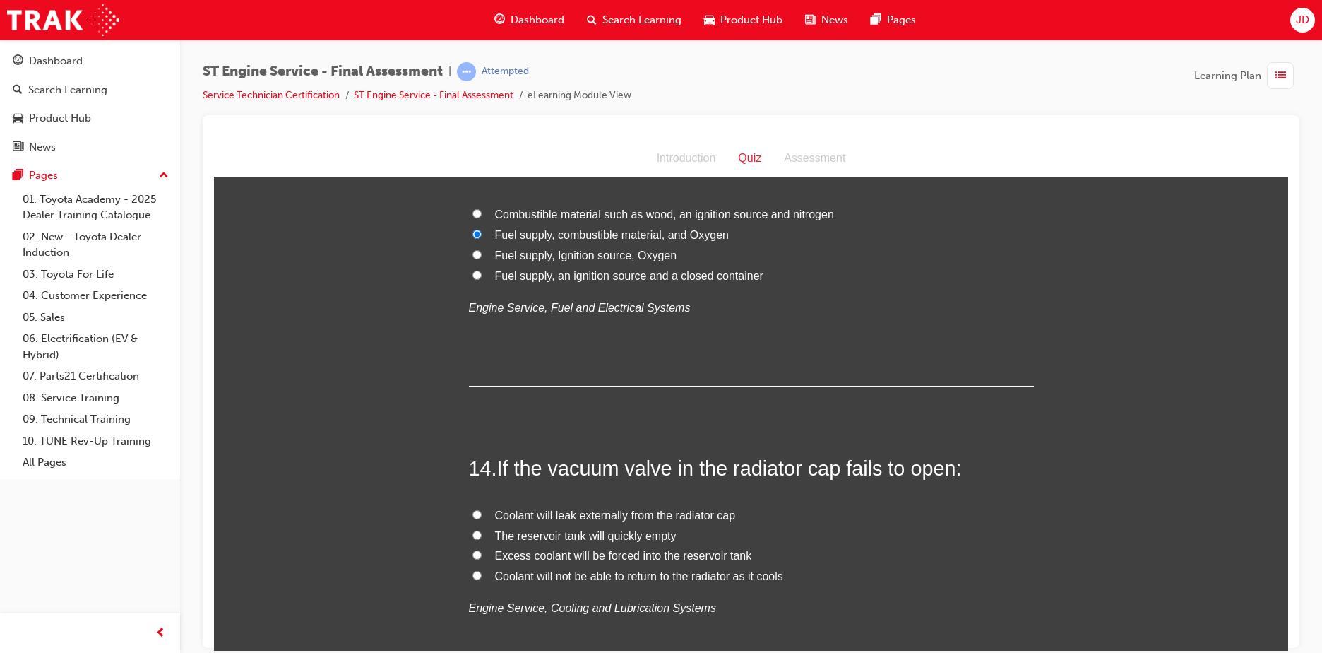
scroll to position [3955, 0]
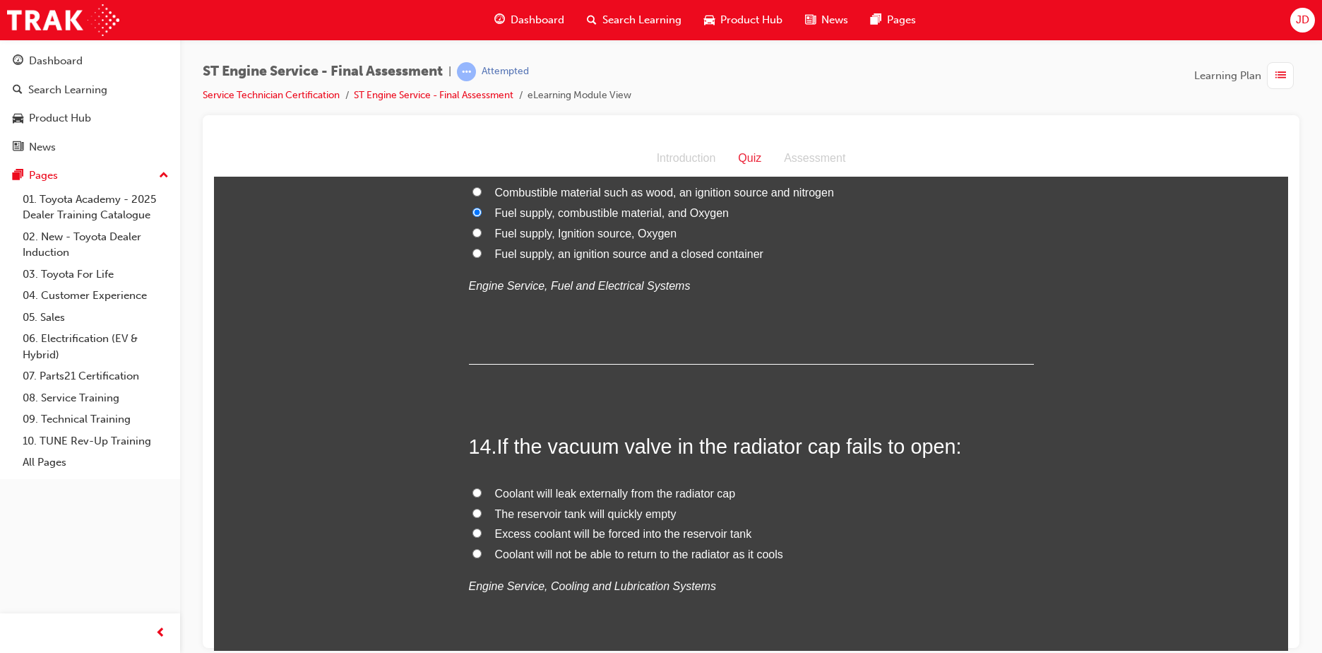
click at [586, 555] on span "Coolant will not be able to return to the radiator as it cools" at bounding box center [639, 553] width 288 height 12
click at [482, 555] on input "Coolant will not be able to return to the radiator as it cools" at bounding box center [476, 552] width 9 height 9
radio input "true"
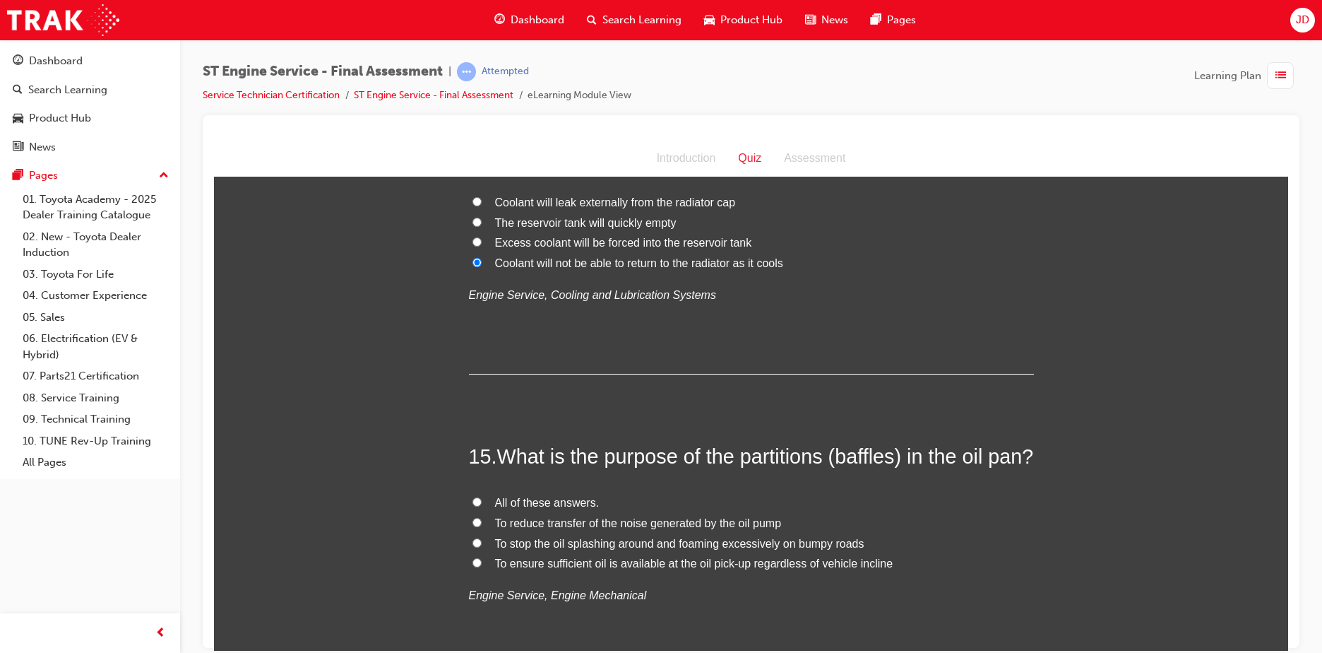
scroll to position [4308, 0]
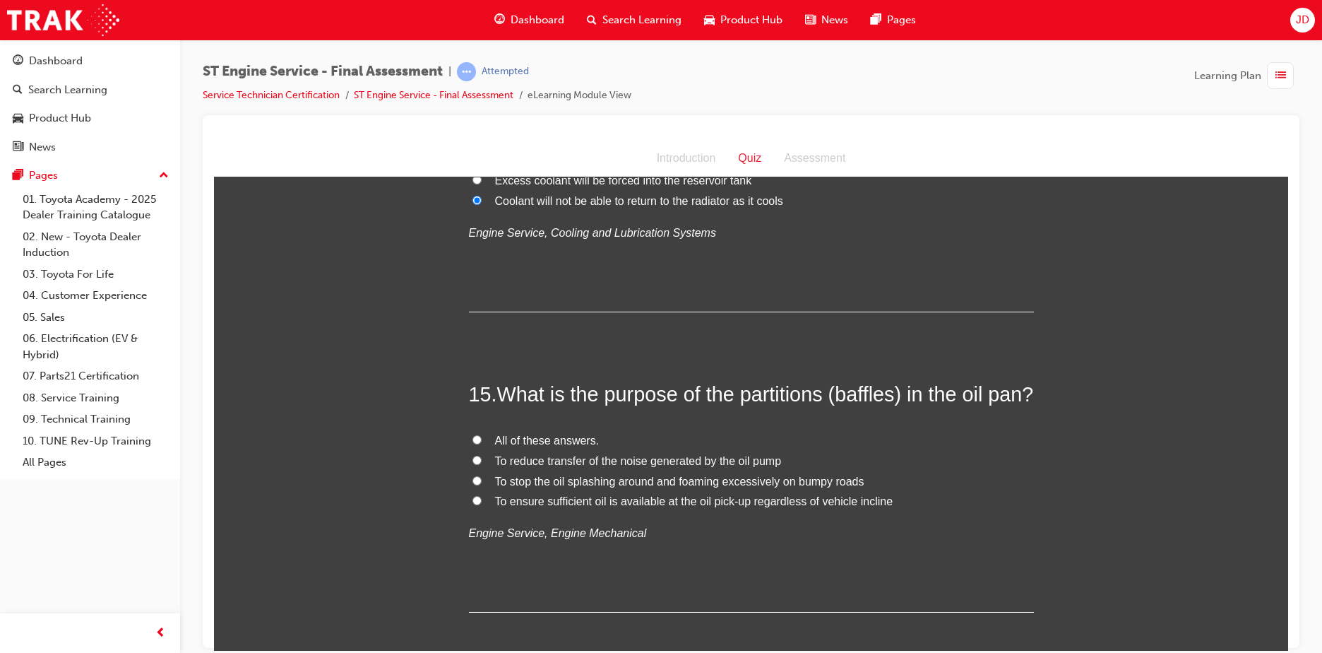
click at [556, 446] on span "All of these answers." at bounding box center [547, 440] width 105 height 12
click at [482, 444] on input "All of these answers." at bounding box center [476, 438] width 9 height 9
radio input "true"
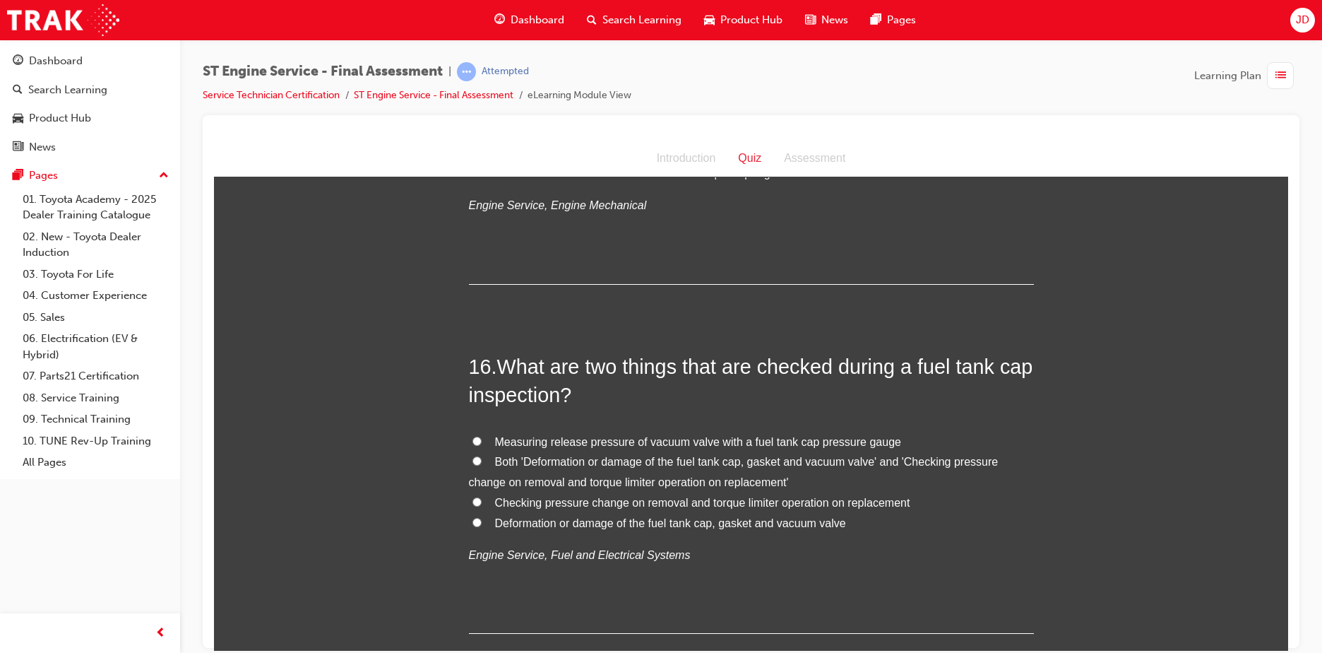
scroll to position [4661, 0]
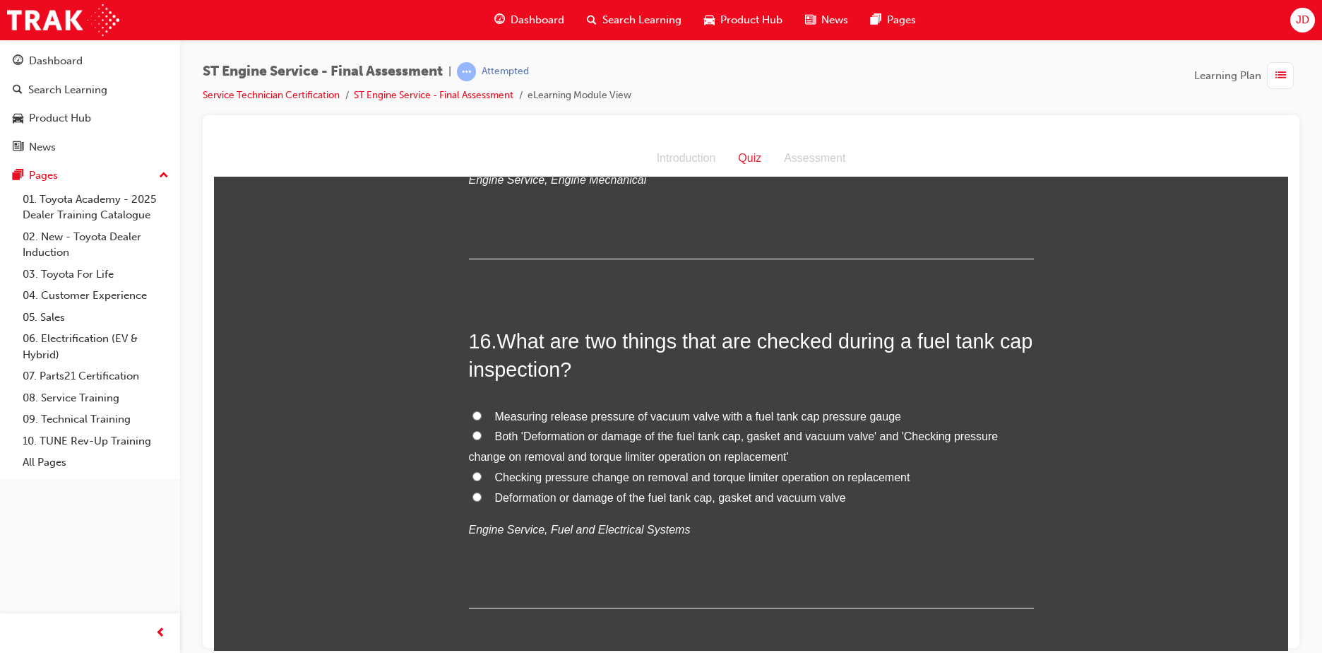
click at [539, 462] on span "Both 'Deformation or damage of the fuel tank cap, gasket and vacuum valve' and …" at bounding box center [734, 445] width 530 height 32
click at [482, 439] on input "Both 'Deformation or damage of the fuel tank cap, gasket and vacuum valve' and …" at bounding box center [476, 434] width 9 height 9
radio input "true"
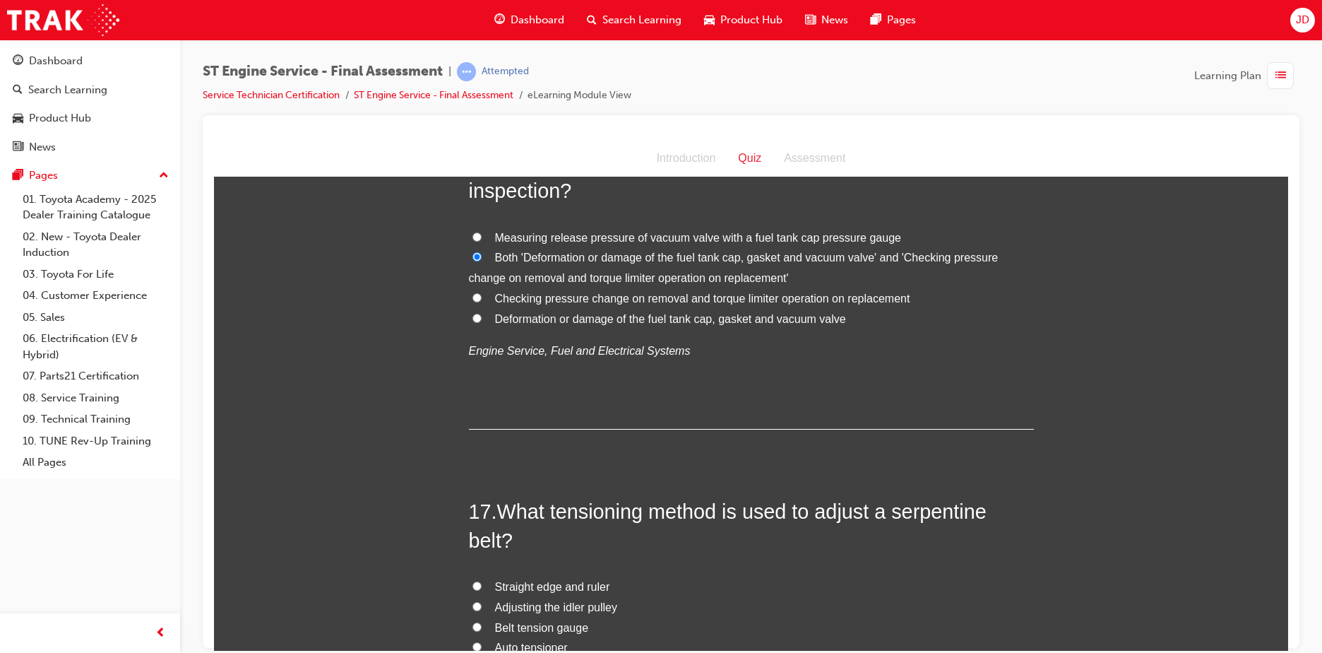
scroll to position [4944, 0]
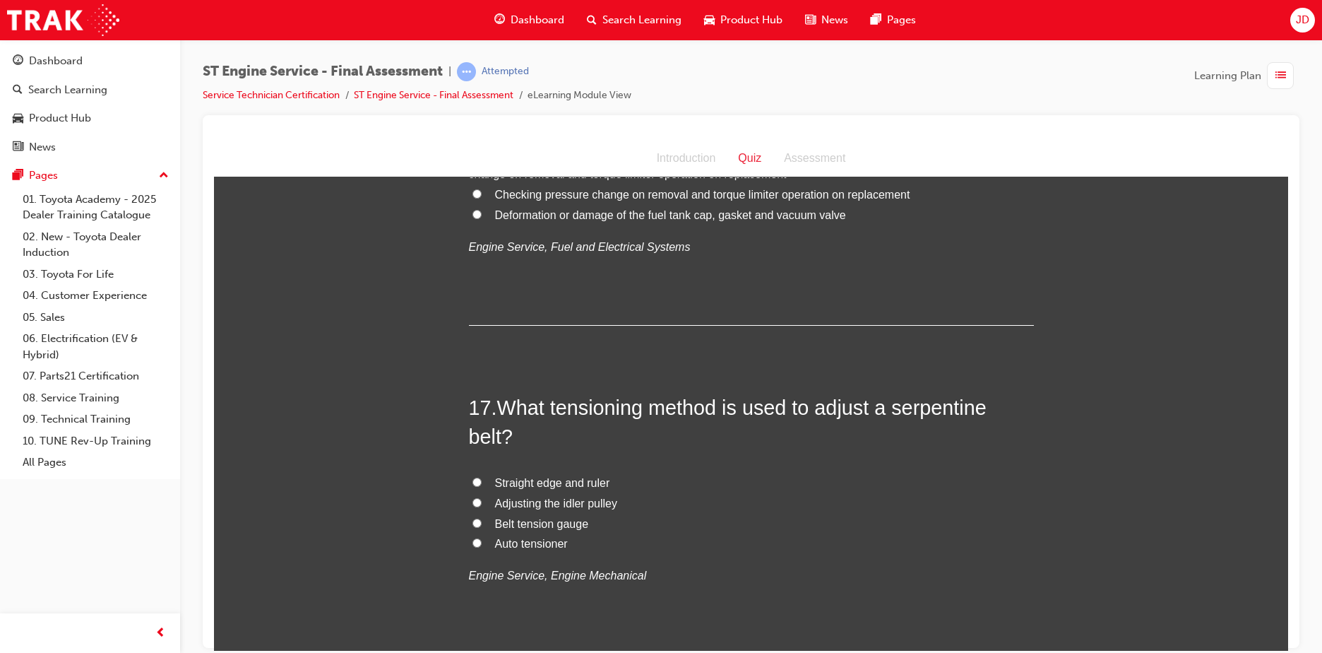
click at [548, 529] on span "Belt tension gauge" at bounding box center [542, 523] width 94 height 12
click at [482, 527] on input "Belt tension gauge" at bounding box center [476, 522] width 9 height 9
radio input "true"
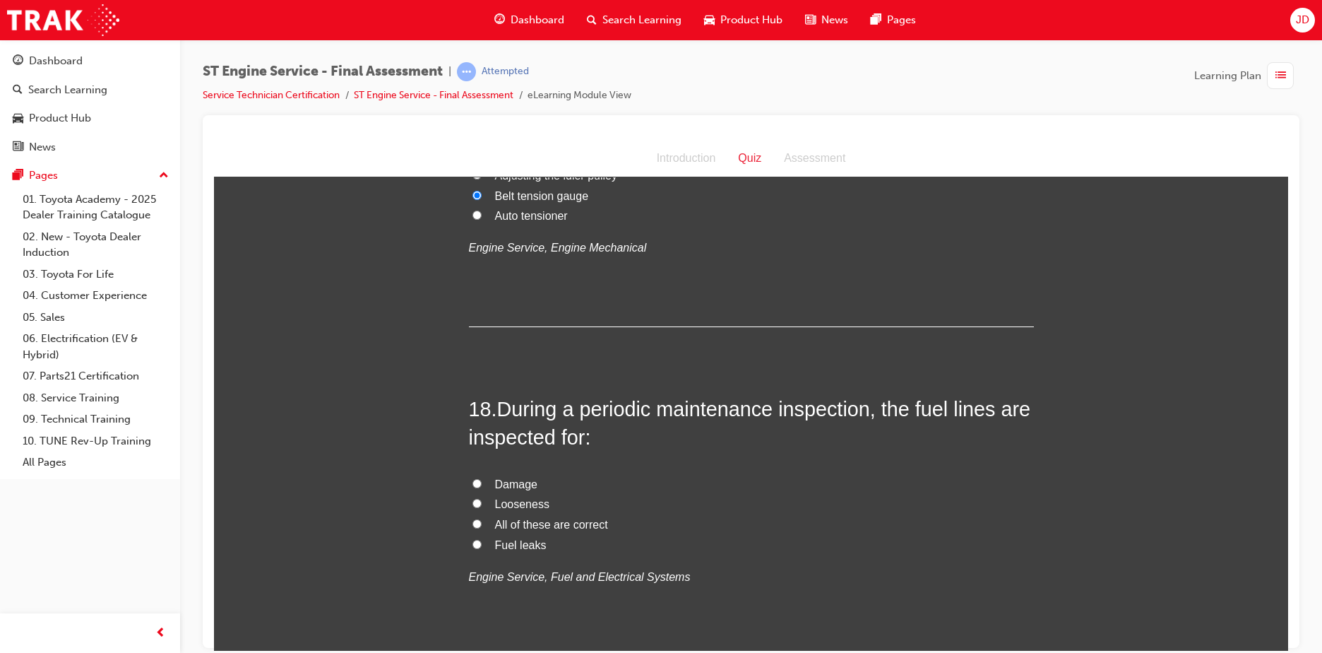
scroll to position [5297, 0]
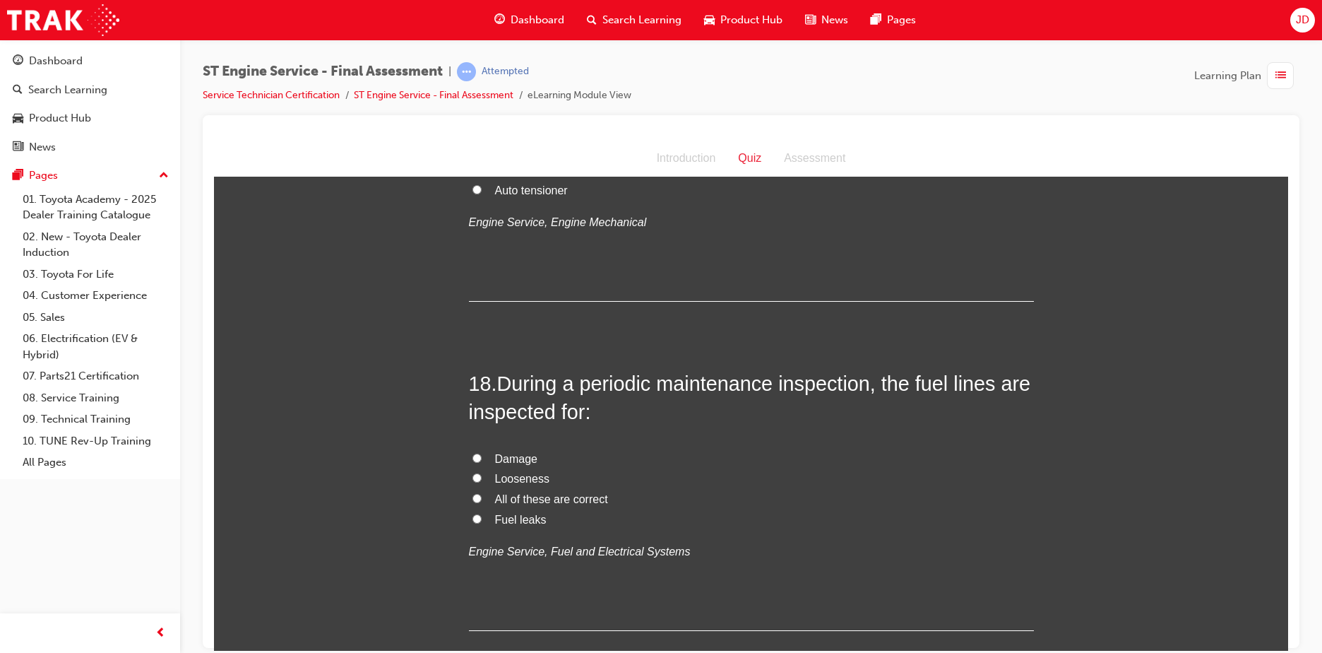
click at [522, 504] on span "All of these are correct" at bounding box center [551, 498] width 113 height 12
click at [482, 502] on input "All of these are correct" at bounding box center [476, 497] width 9 height 9
radio input "true"
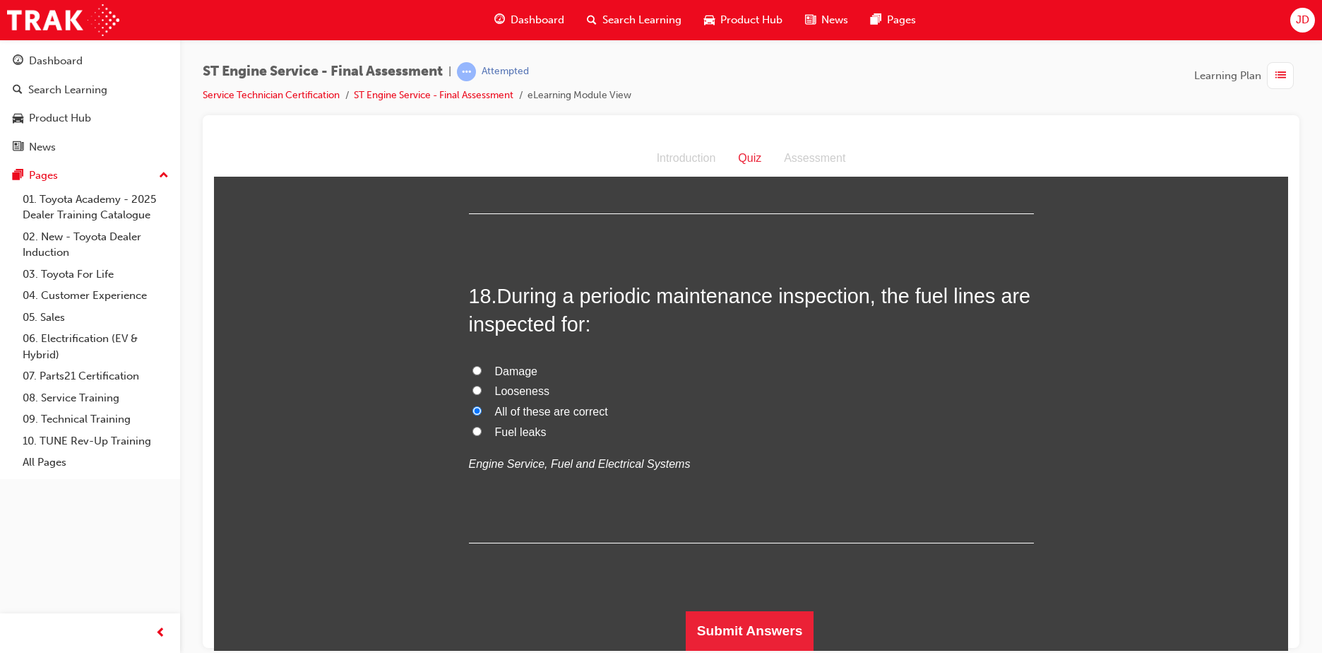
scroll to position [5412, 0]
click at [710, 624] on button "Submit Answers" at bounding box center [750, 630] width 129 height 40
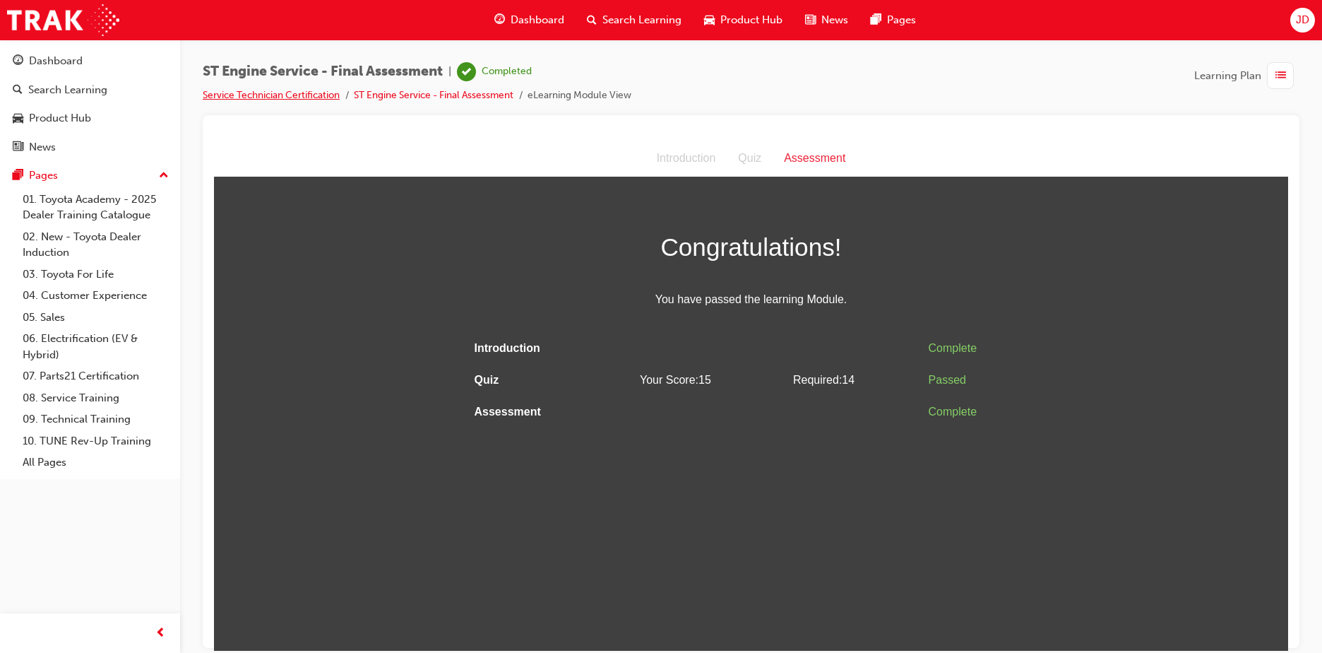
click at [329, 94] on link "Service Technician Certification" at bounding box center [271, 95] width 137 height 12
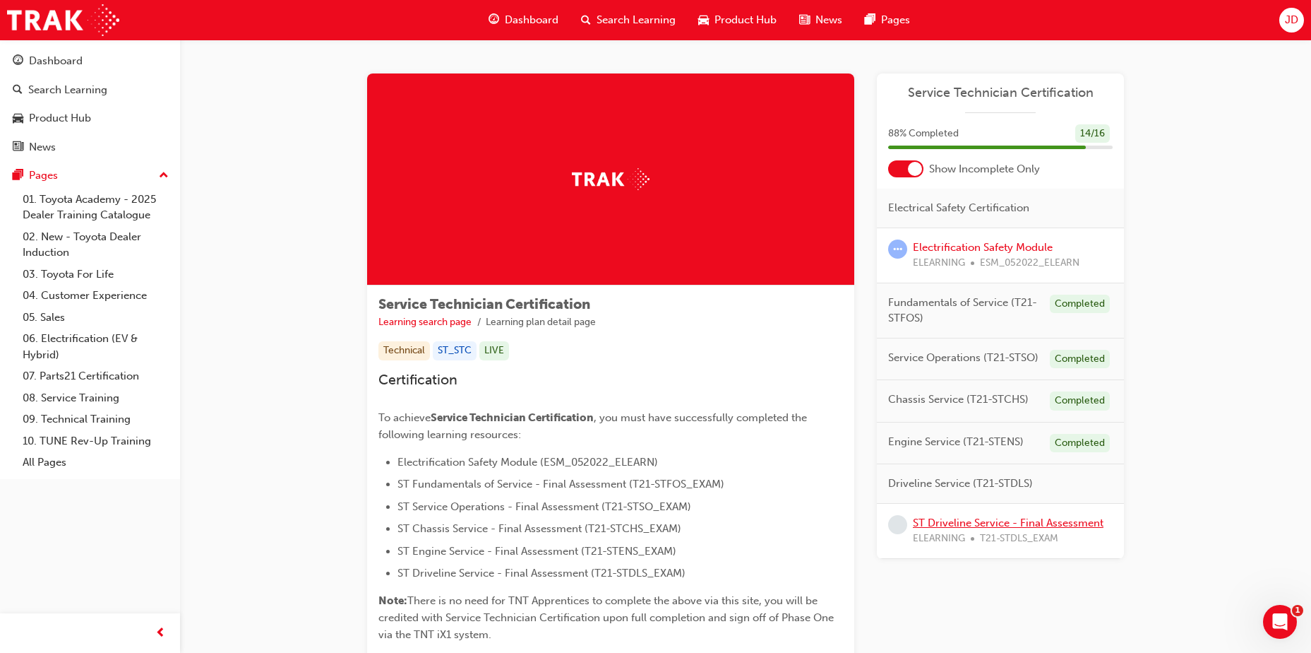
click at [985, 518] on link "ST Driveline Service - Final Assessment" at bounding box center [1008, 522] width 191 height 13
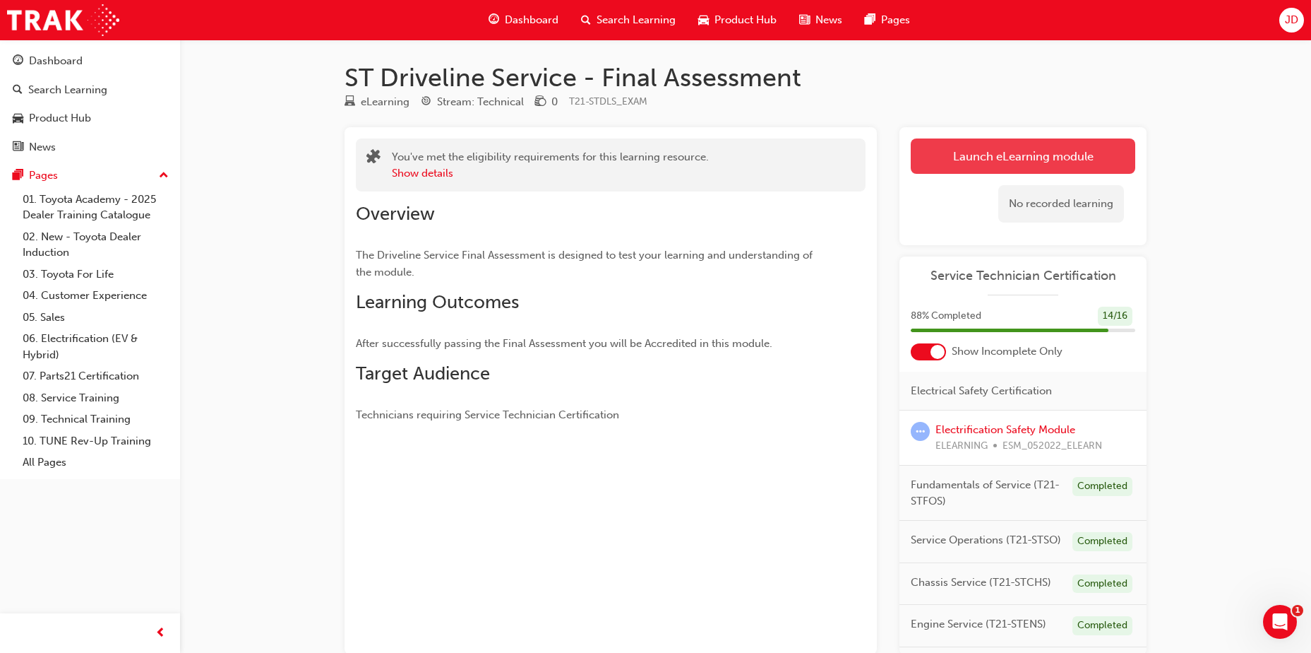
click at [1068, 152] on link "Launch eLearning module" at bounding box center [1023, 155] width 225 height 35
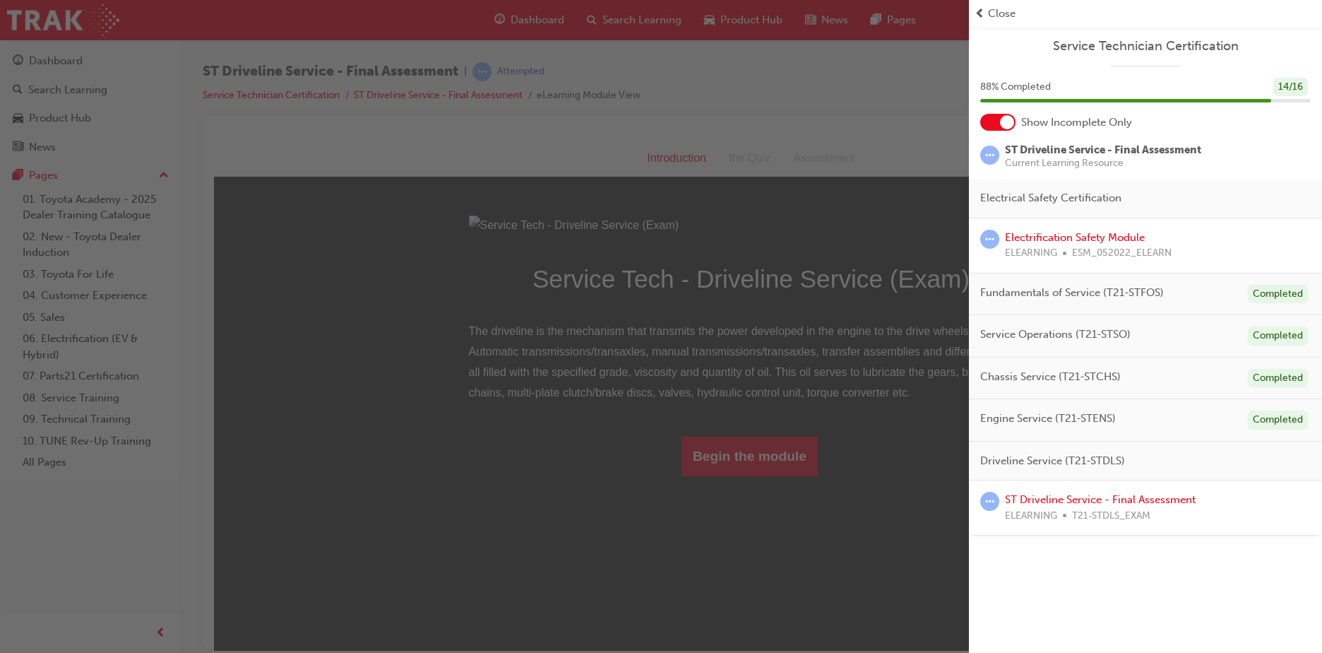
click at [994, 12] on span "Close" at bounding box center [1002, 14] width 28 height 16
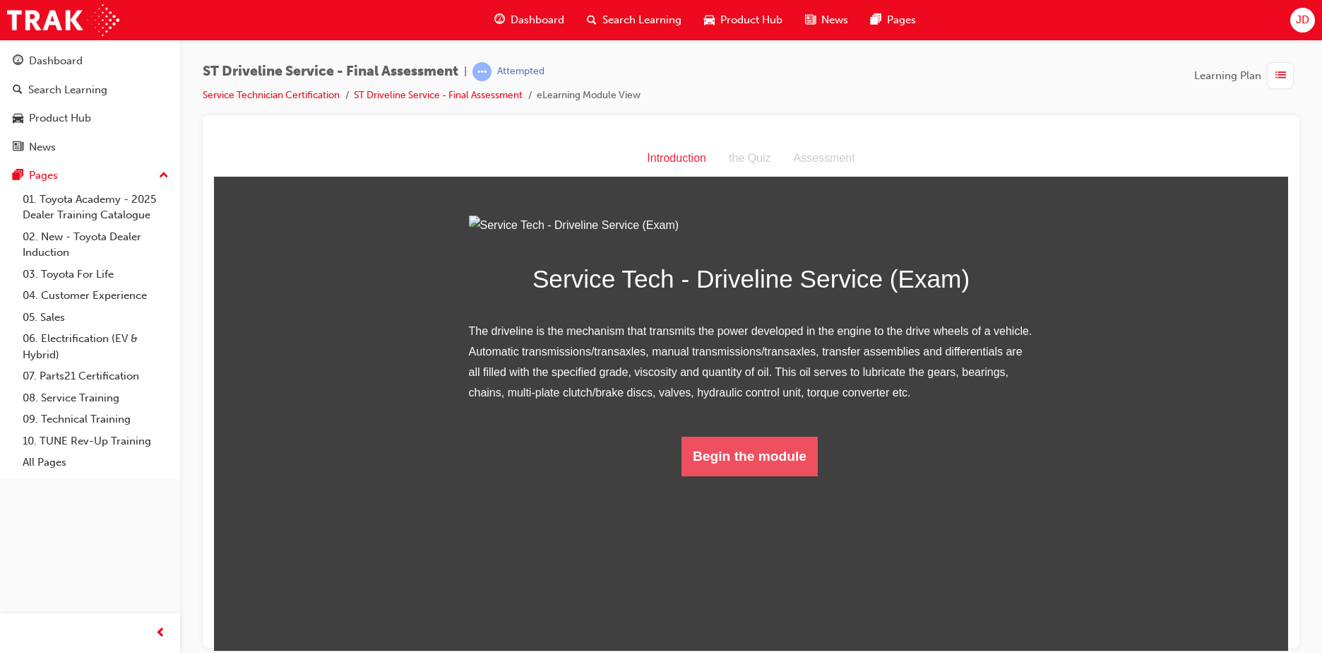
click at [746, 475] on button "Begin the module" at bounding box center [750, 456] width 136 height 40
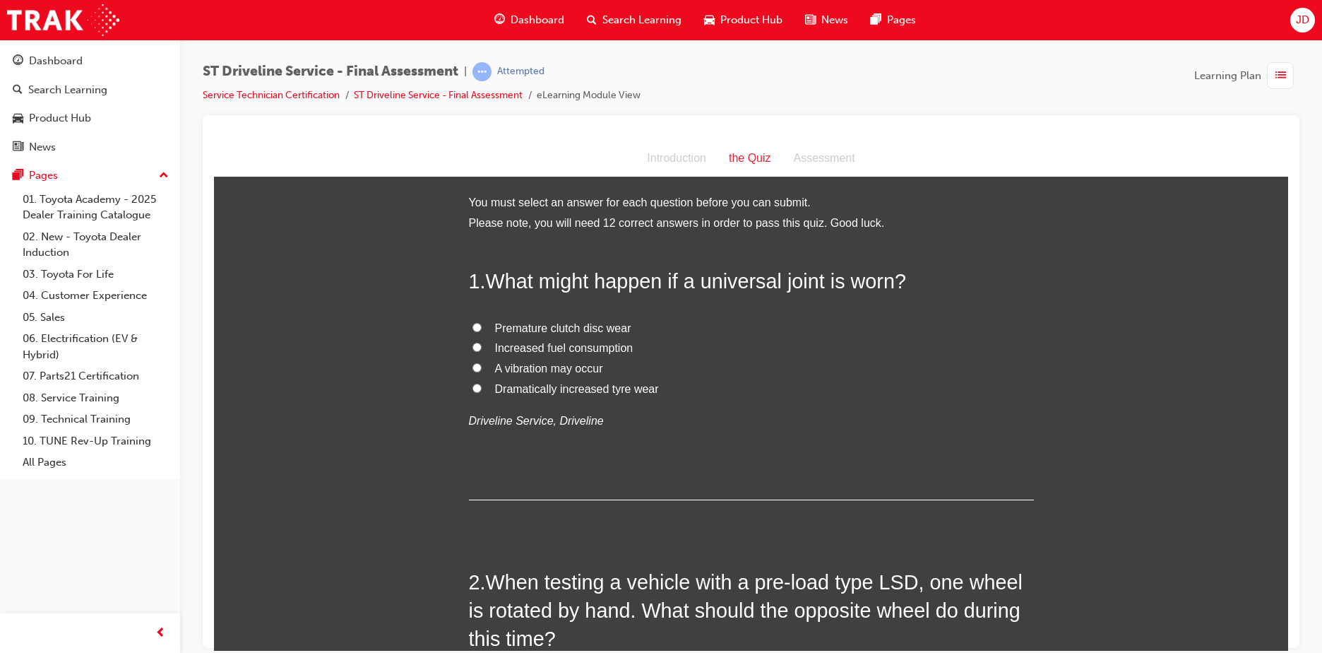
click at [500, 365] on span "A vibration may occur" at bounding box center [549, 368] width 108 height 12
click at [482, 365] on input "A vibration may occur" at bounding box center [476, 366] width 9 height 9
radio input "true"
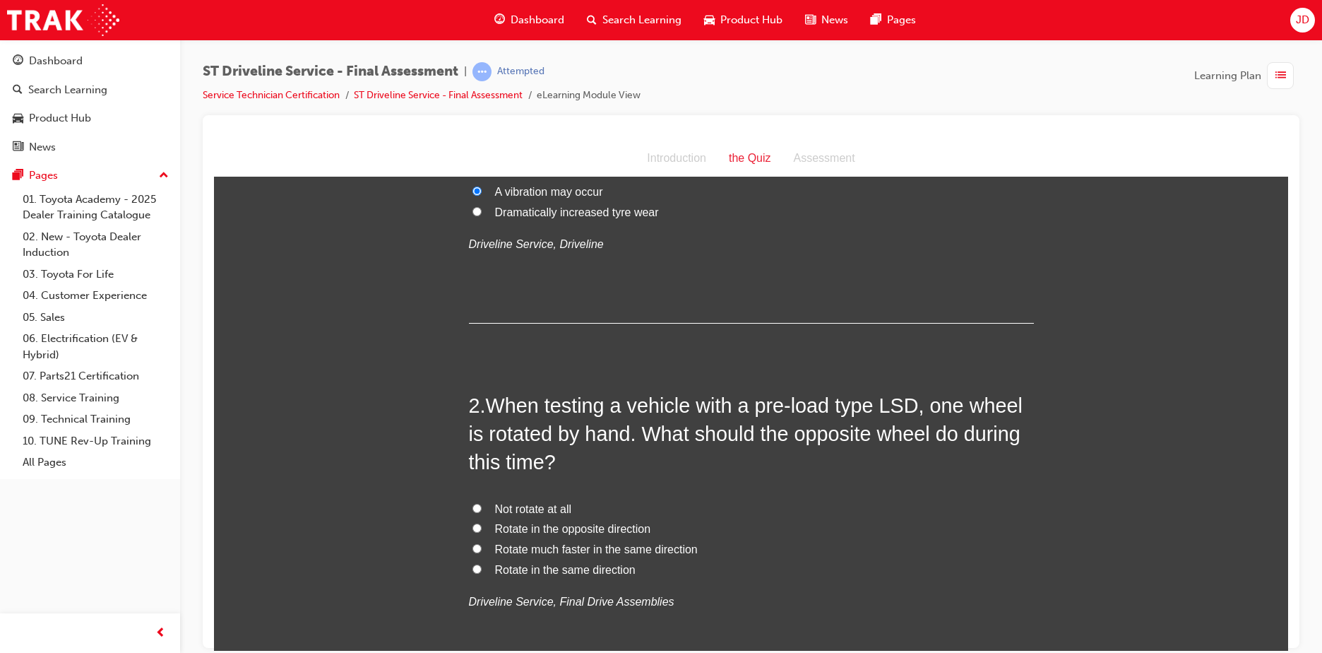
scroll to position [212, 0]
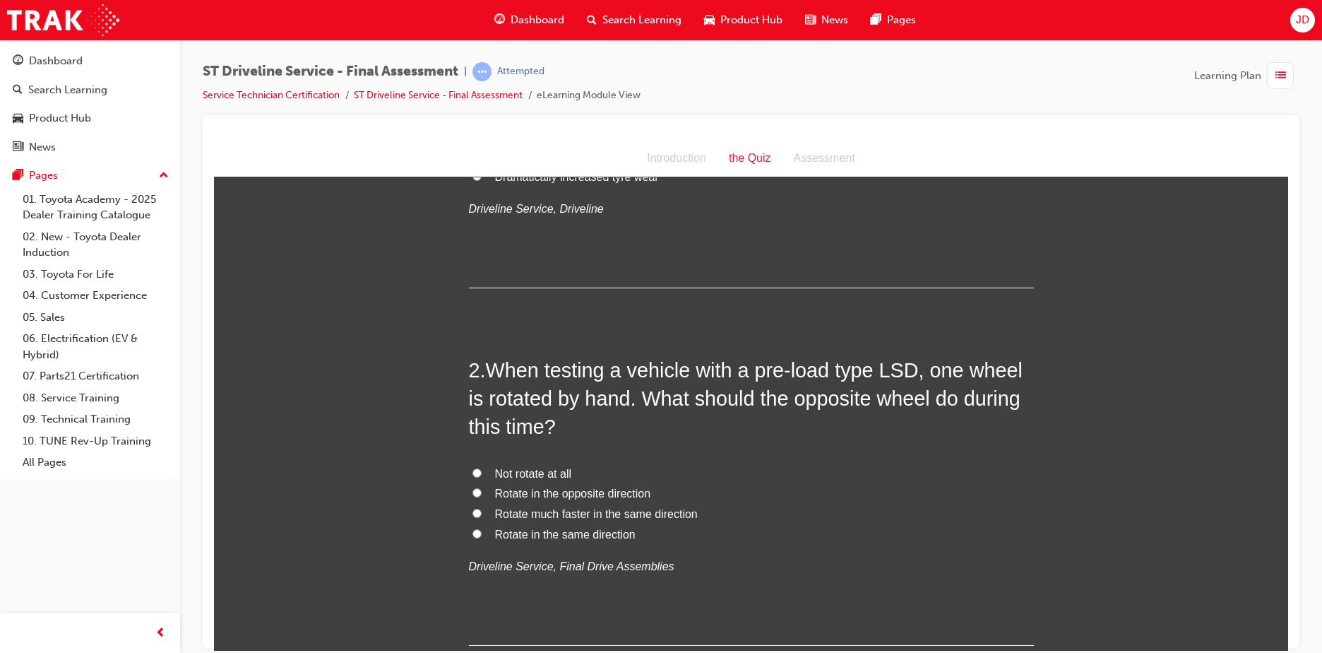
click at [630, 492] on span "Rotate in the opposite direction" at bounding box center [573, 493] width 156 height 12
click at [482, 492] on input "Rotate in the opposite direction" at bounding box center [476, 491] width 9 height 9
radio input "true"
click at [583, 534] on span "Rotate in the same direction" at bounding box center [565, 534] width 141 height 12
click at [482, 534] on input "Rotate in the same direction" at bounding box center [476, 532] width 9 height 9
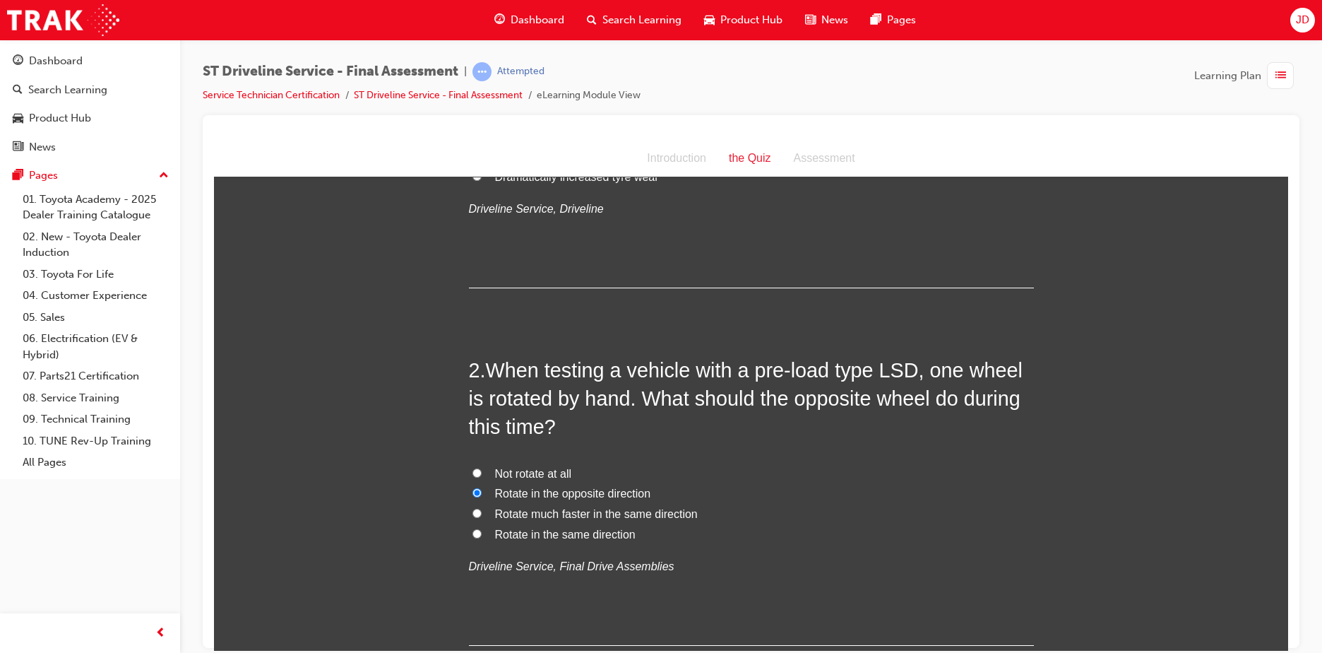
radio input "true"
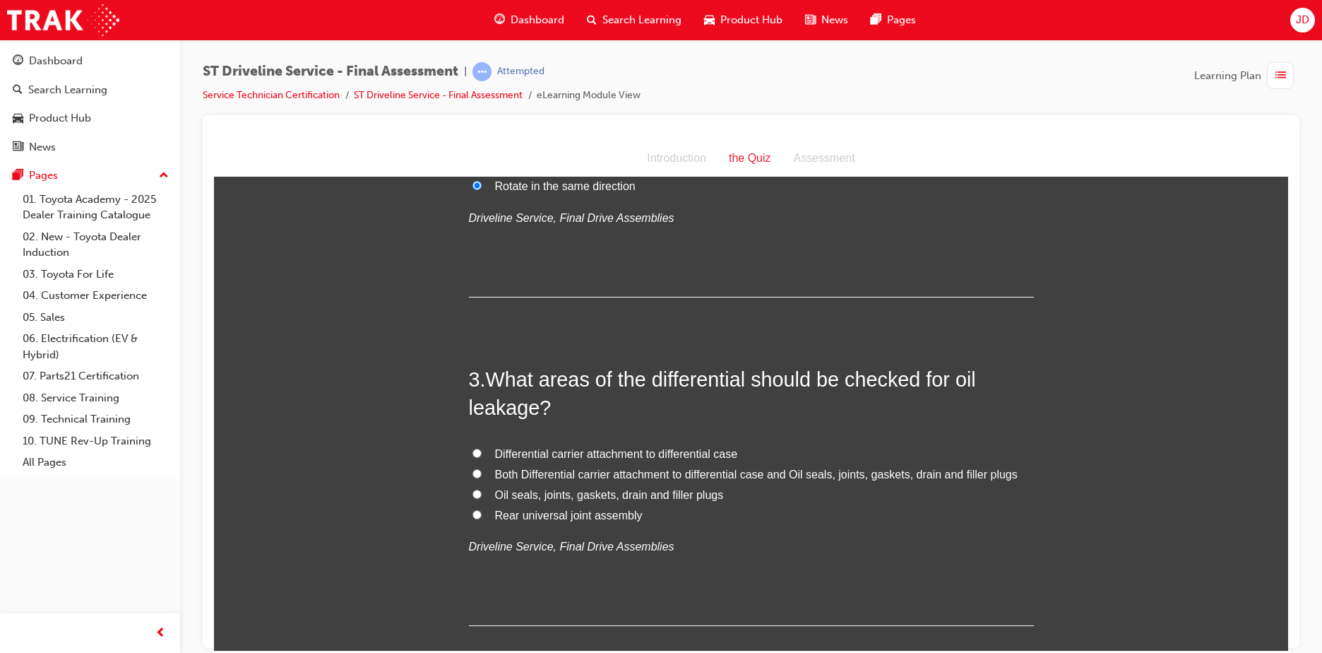
scroll to position [636, 0]
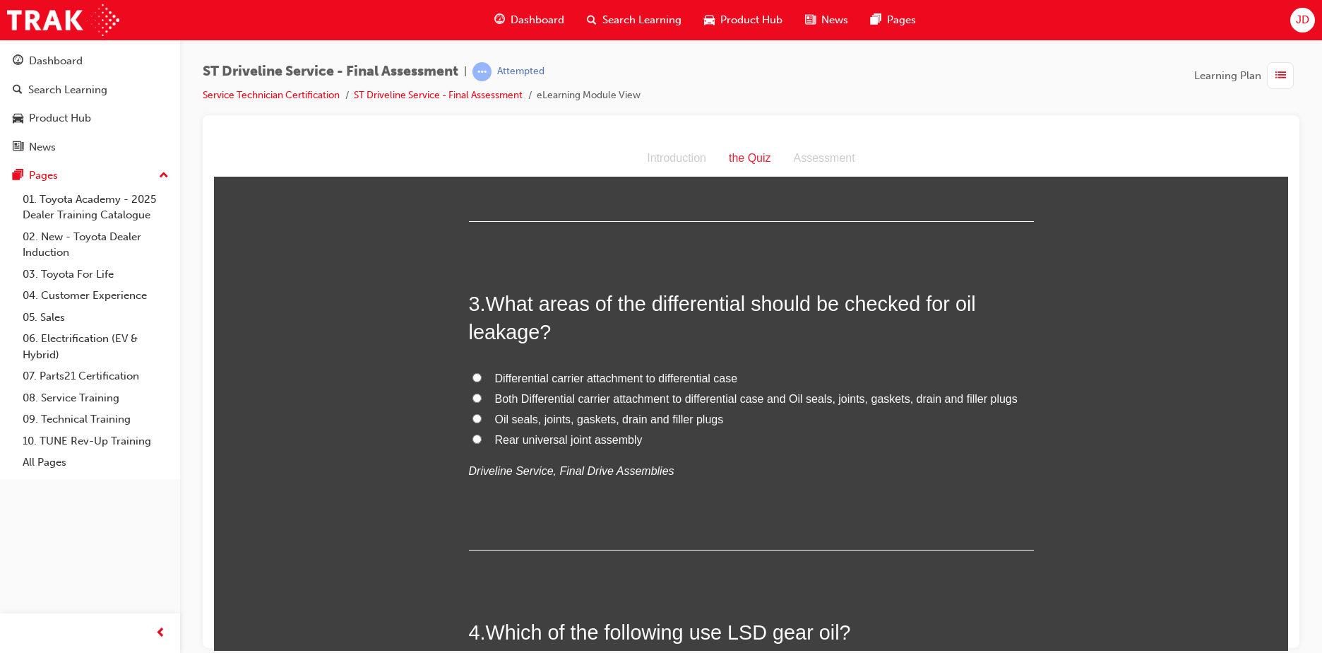
click at [542, 400] on span "Both Differential carrier attachment to differential case and Oil seals, joints…" at bounding box center [756, 398] width 523 height 12
click at [482, 400] on input "Both Differential carrier attachment to differential case and Oil seals, joints…" at bounding box center [476, 397] width 9 height 9
radio input "true"
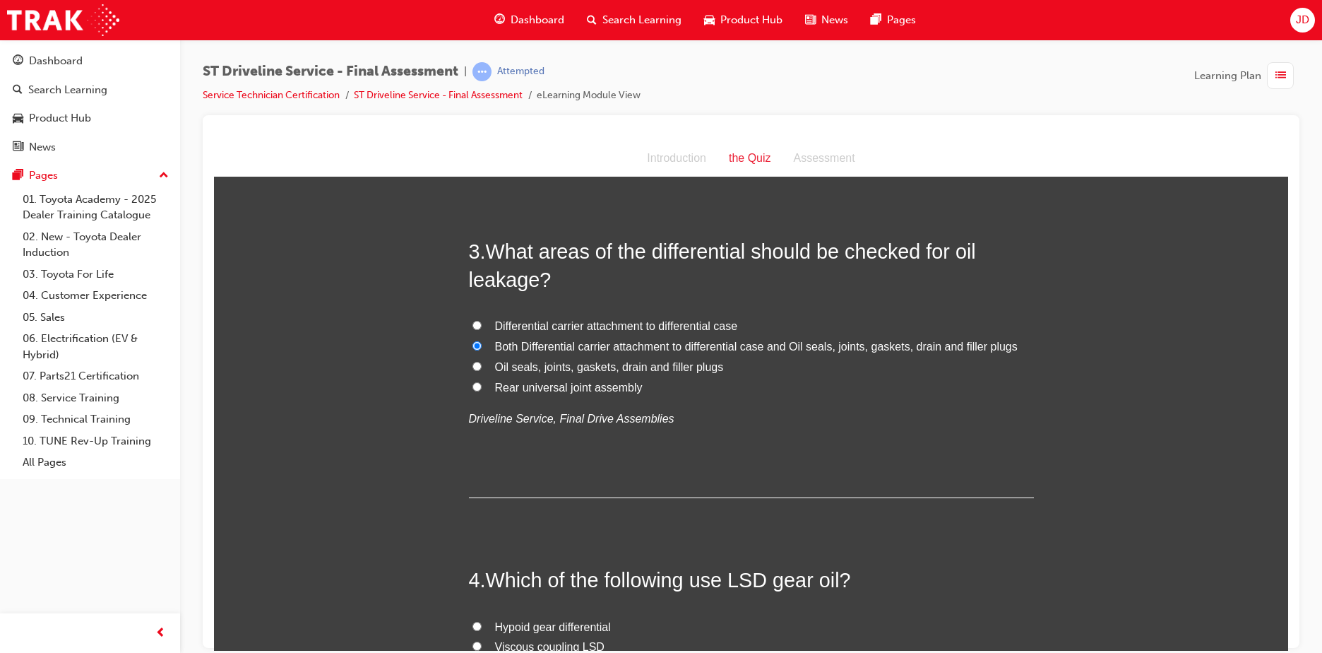
scroll to position [918, 0]
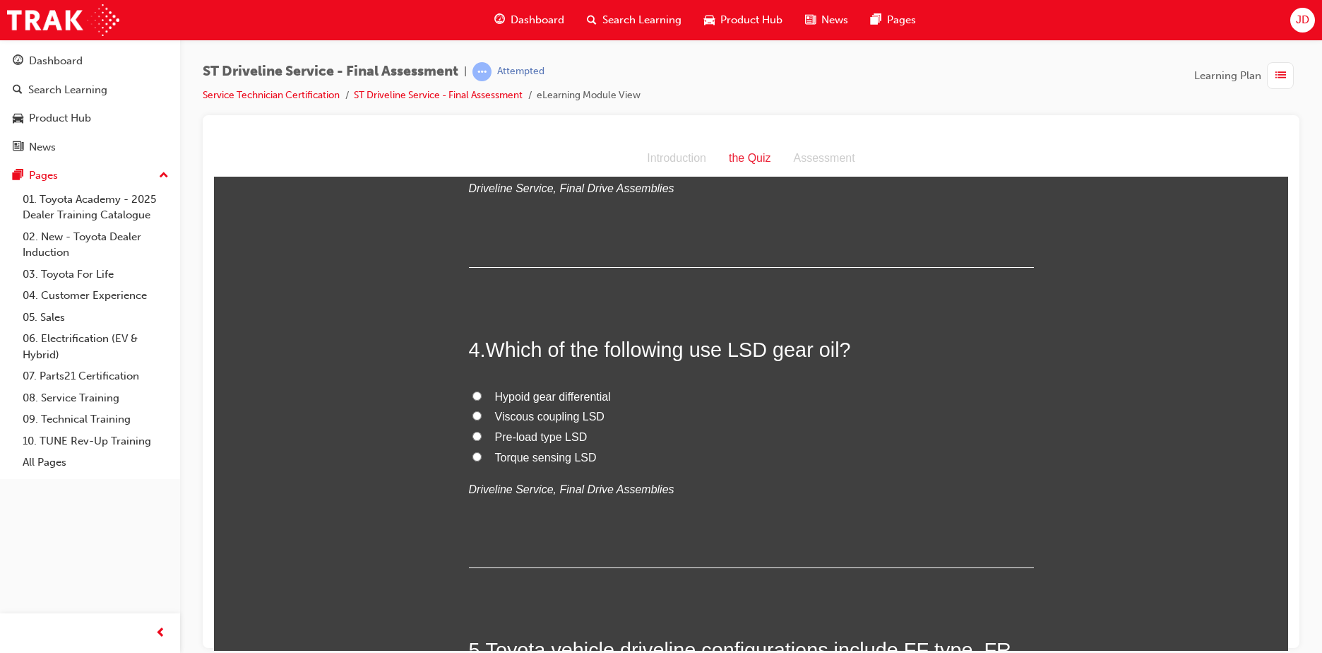
click at [564, 434] on span "Pre-load type LSD" at bounding box center [541, 436] width 93 height 12
click at [482, 434] on input "Pre-load type LSD" at bounding box center [476, 435] width 9 height 9
radio input "true"
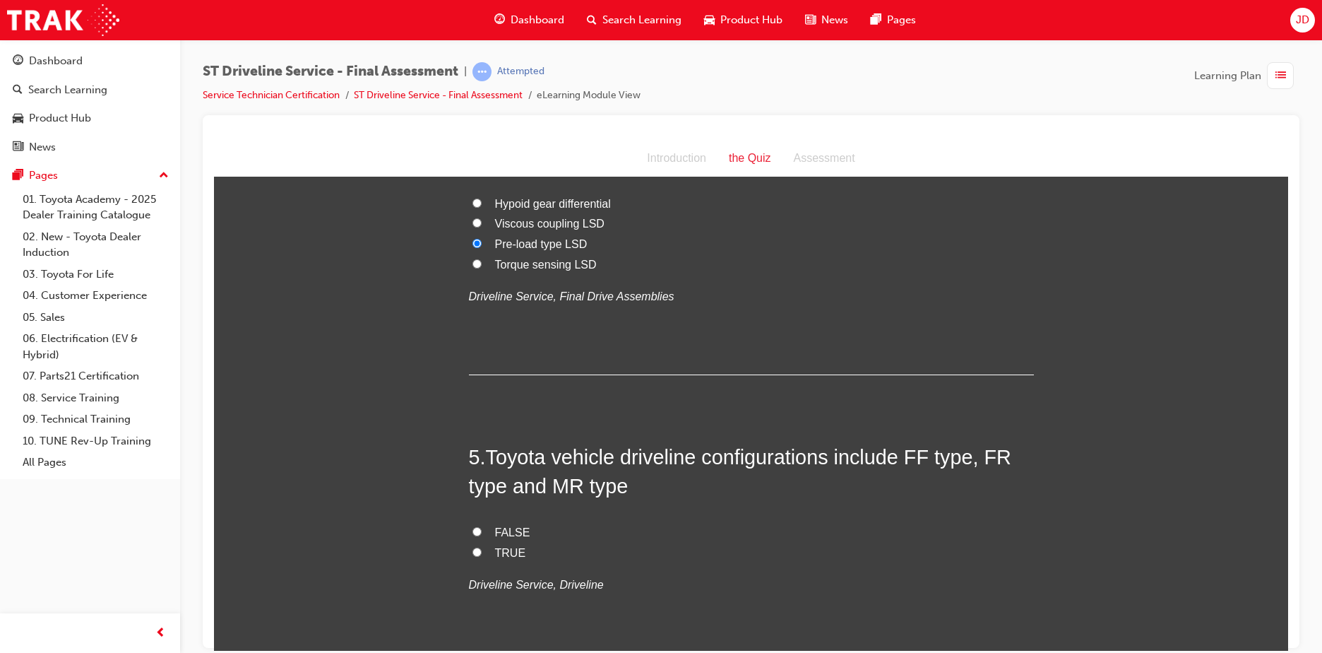
scroll to position [1130, 0]
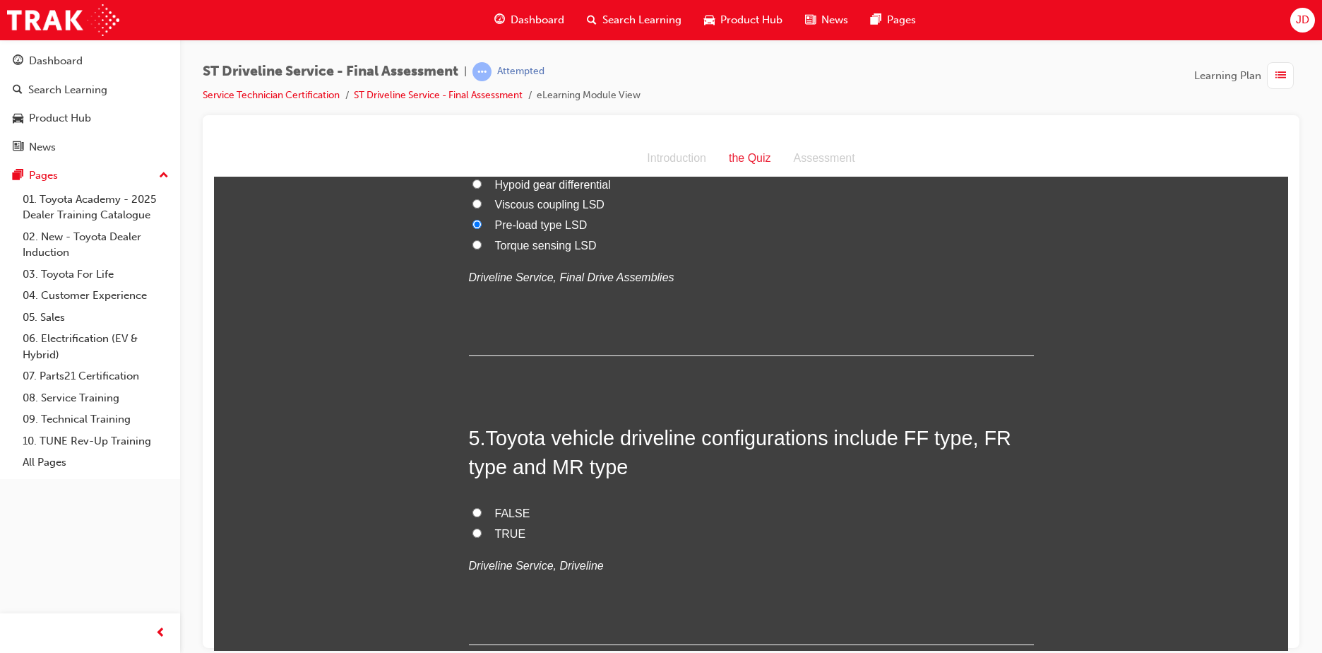
click at [499, 530] on span "TRUE" at bounding box center [510, 533] width 31 height 12
click at [482, 530] on input "TRUE" at bounding box center [476, 532] width 9 height 9
radio input "true"
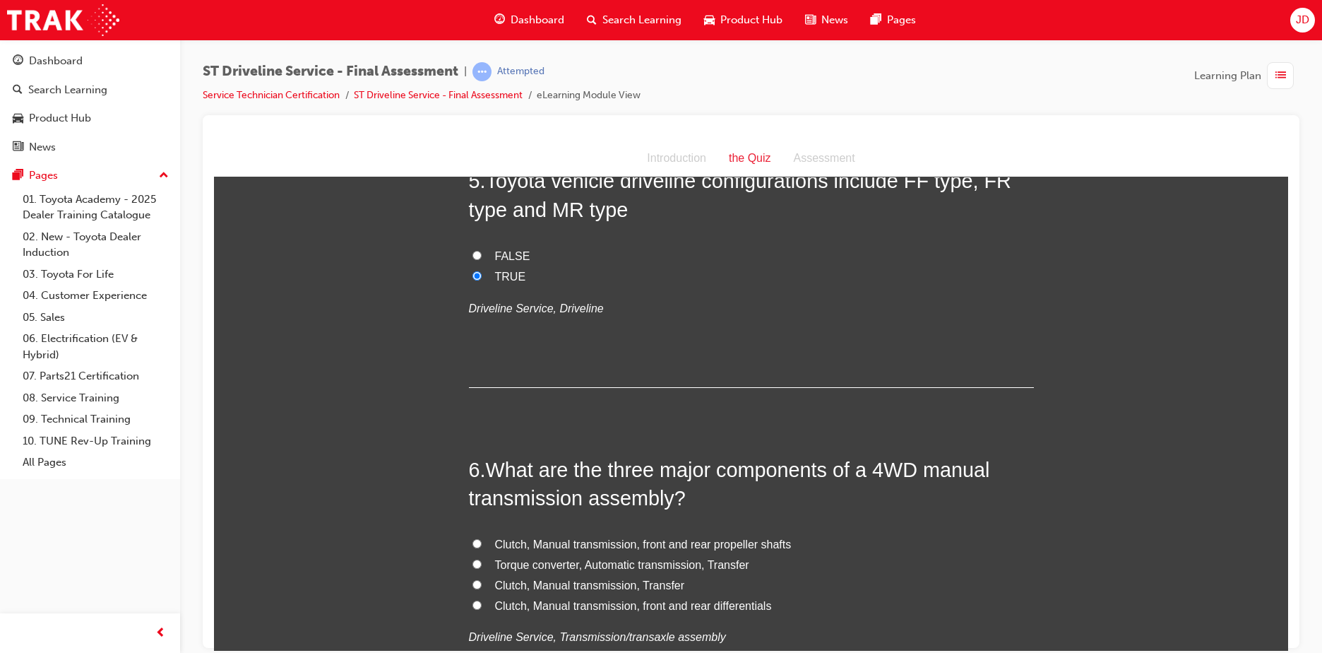
scroll to position [1412, 0]
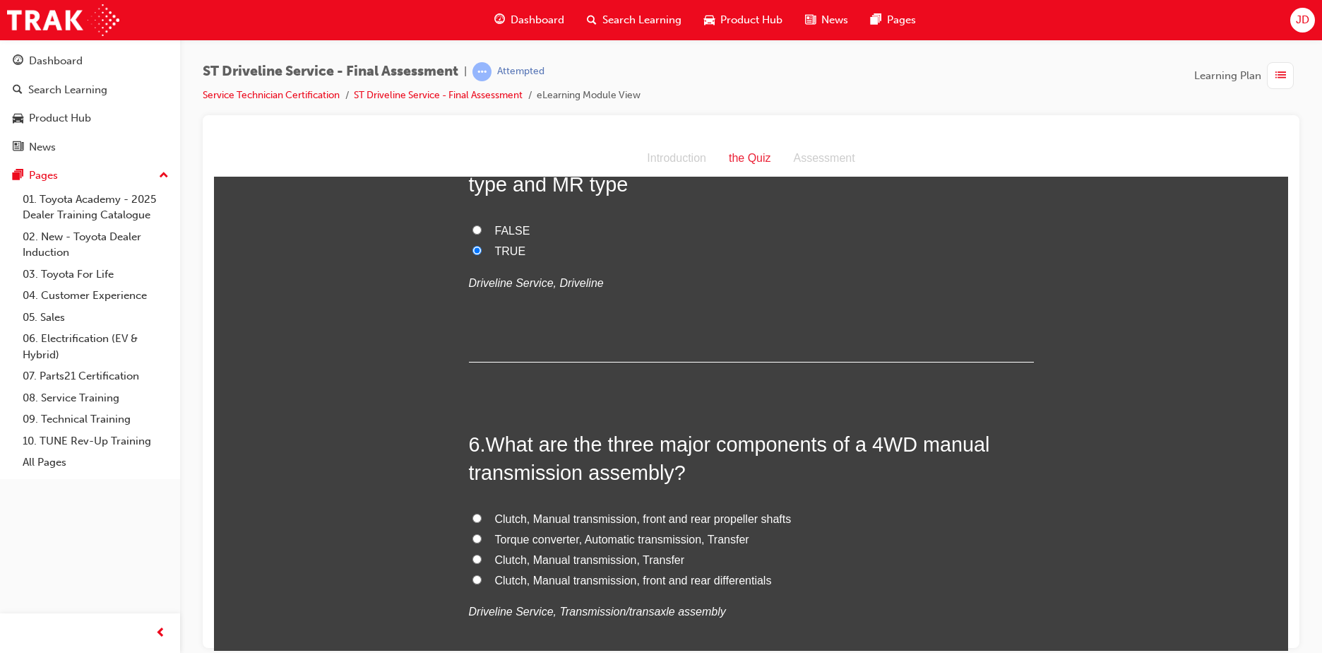
click at [625, 559] on span "Clutch, Manual transmission, Transfer" at bounding box center [590, 559] width 190 height 12
click at [482, 559] on input "Clutch, Manual transmission, Transfer" at bounding box center [476, 558] width 9 height 9
radio input "true"
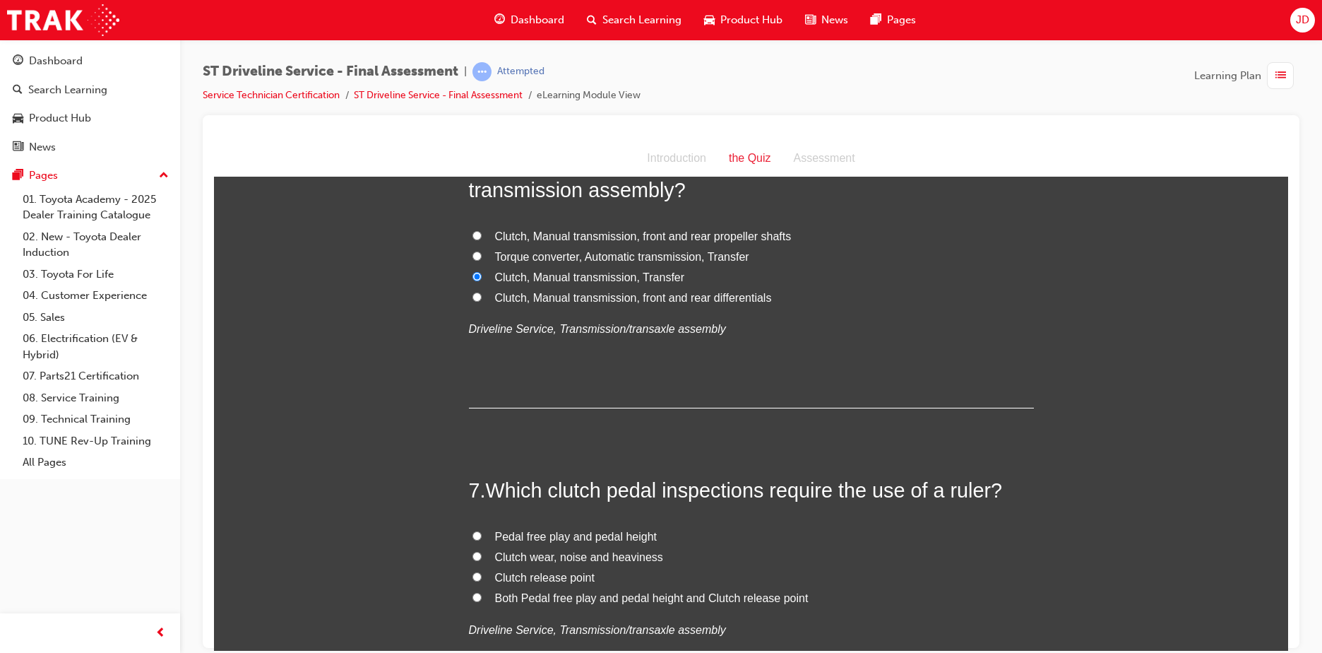
scroll to position [1766, 0]
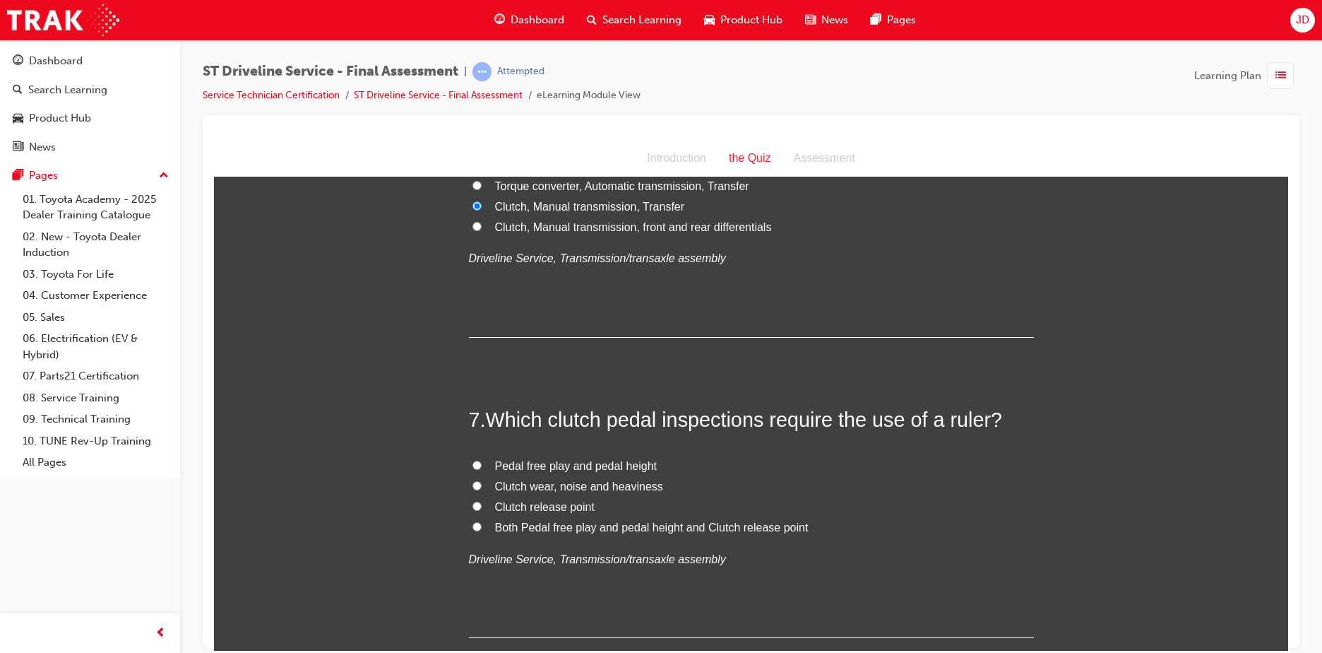
click at [569, 525] on span "Both Pedal free play and pedal height and Clutch release point" at bounding box center [652, 526] width 314 height 12
click at [482, 525] on input "Both Pedal free play and pedal height and Clutch release point" at bounding box center [476, 525] width 9 height 9
radio input "true"
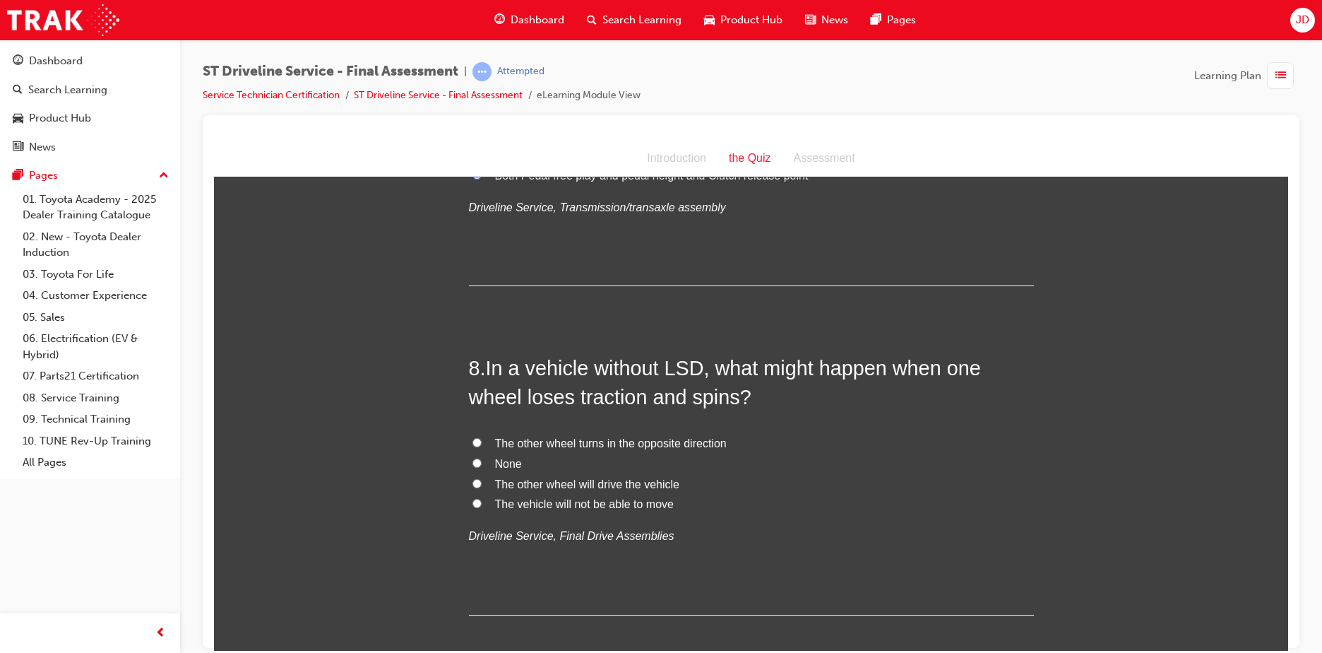
scroll to position [2119, 0]
click at [569, 441] on span "The other wheel turns in the opposite direction" at bounding box center [611, 441] width 232 height 12
click at [482, 441] on input "The other wheel turns in the opposite direction" at bounding box center [476, 440] width 9 height 9
radio input "true"
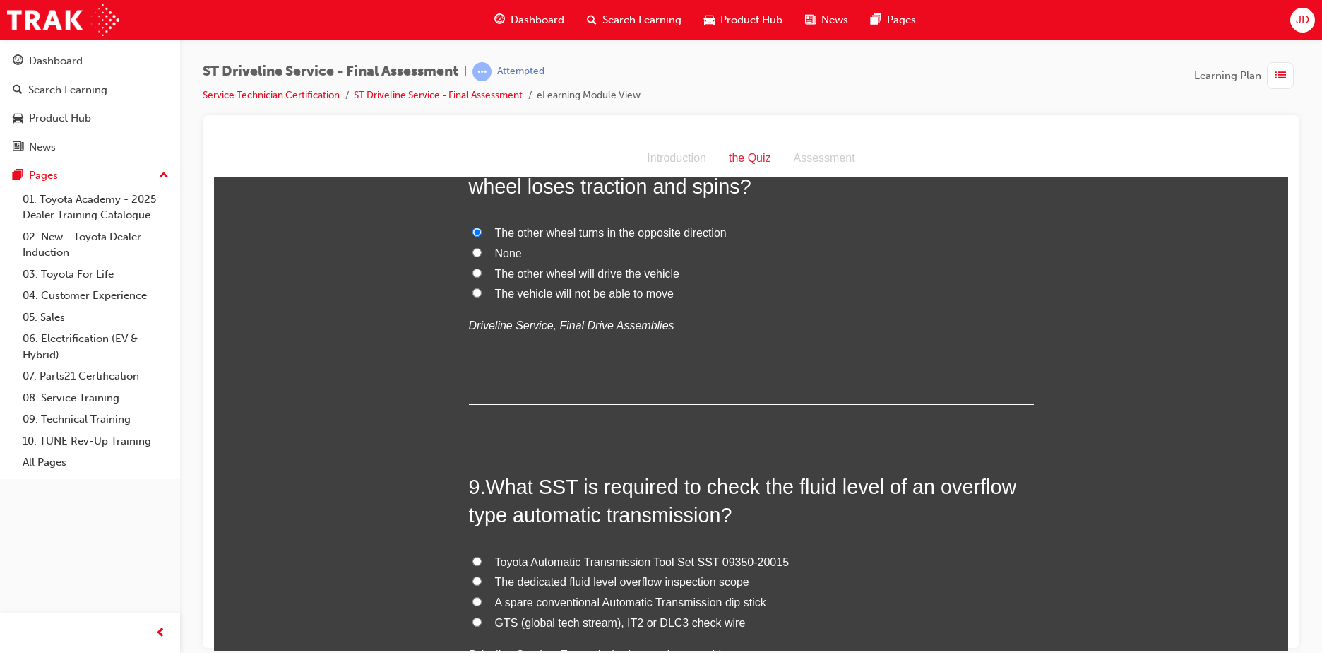
scroll to position [2331, 0]
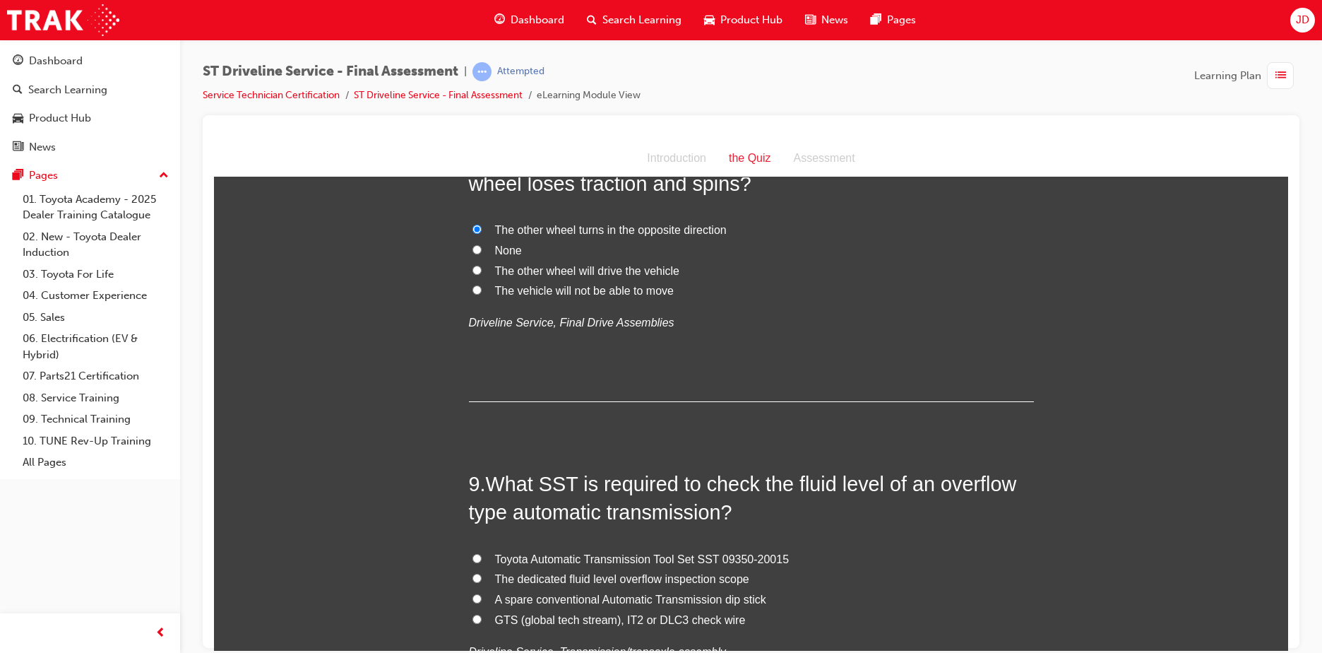
click at [571, 618] on span "GTS (global tech stream), IT2 or DLC3 check wire" at bounding box center [620, 619] width 251 height 12
click at [482, 618] on input "GTS (global tech stream), IT2 or DLC3 check wire" at bounding box center [476, 618] width 9 height 9
radio input "true"
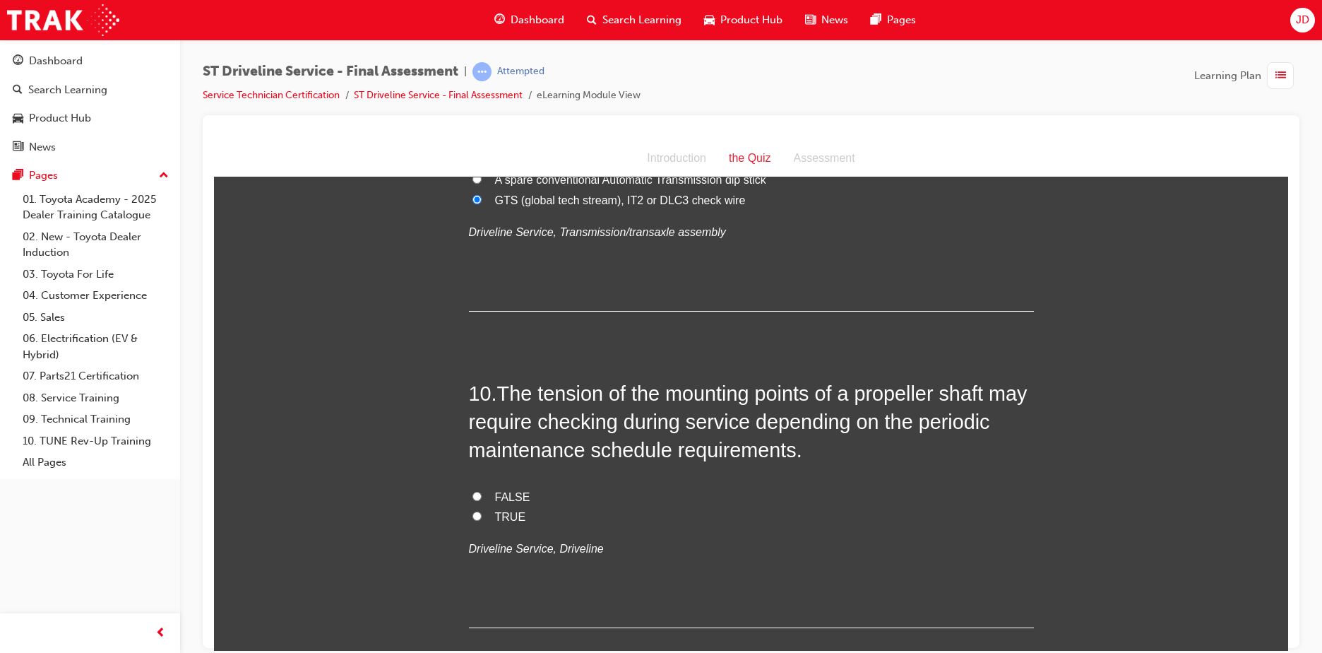
scroll to position [2754, 0]
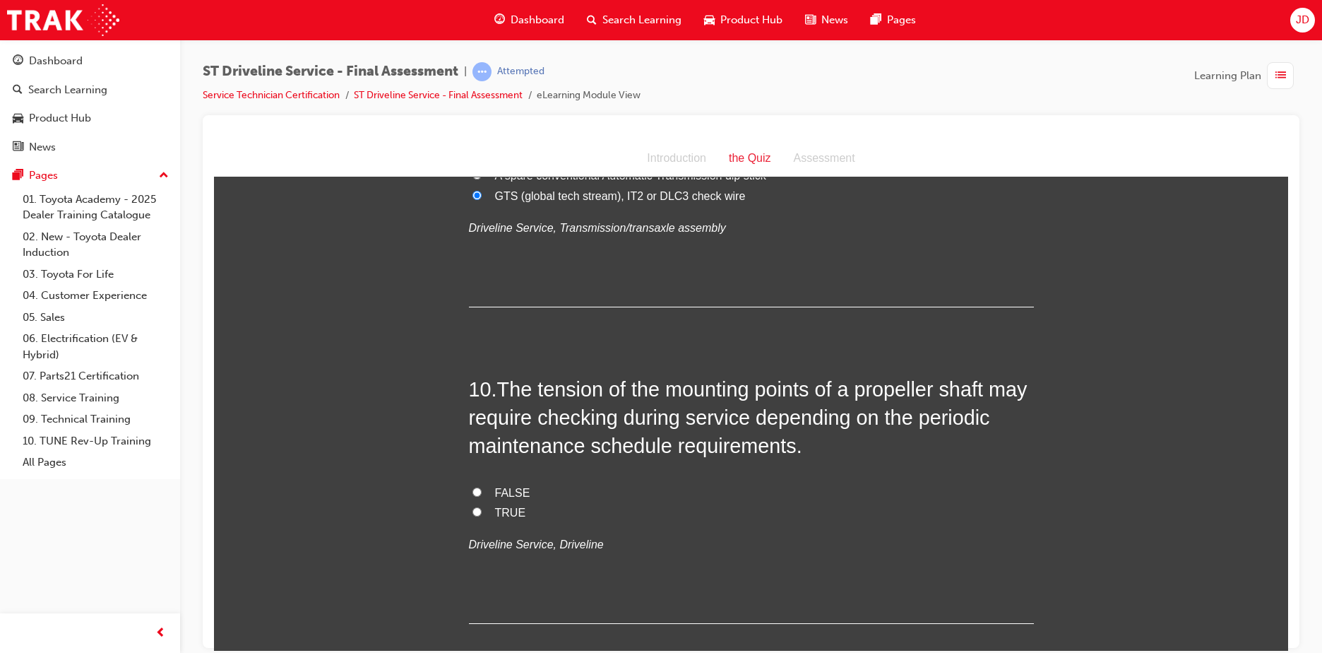
click at [507, 506] on span "TRUE" at bounding box center [510, 512] width 31 height 12
click at [482, 506] on input "TRUE" at bounding box center [476, 510] width 9 height 9
radio input "true"
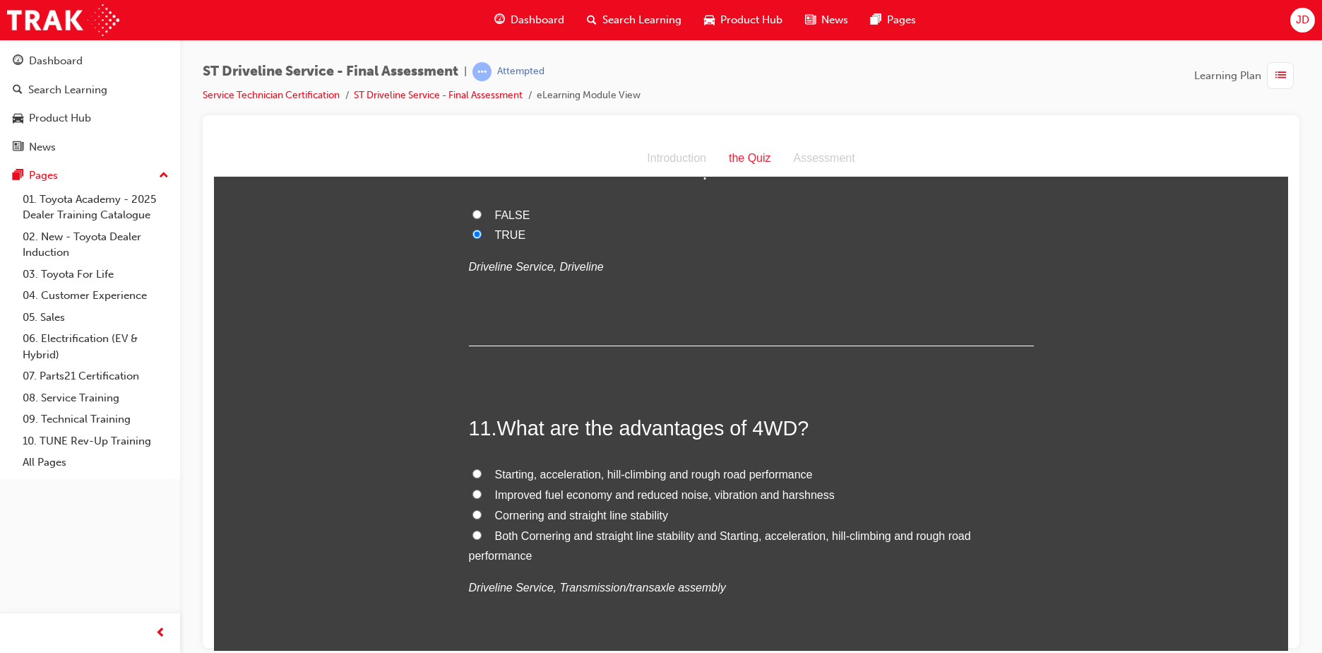
scroll to position [3037, 0]
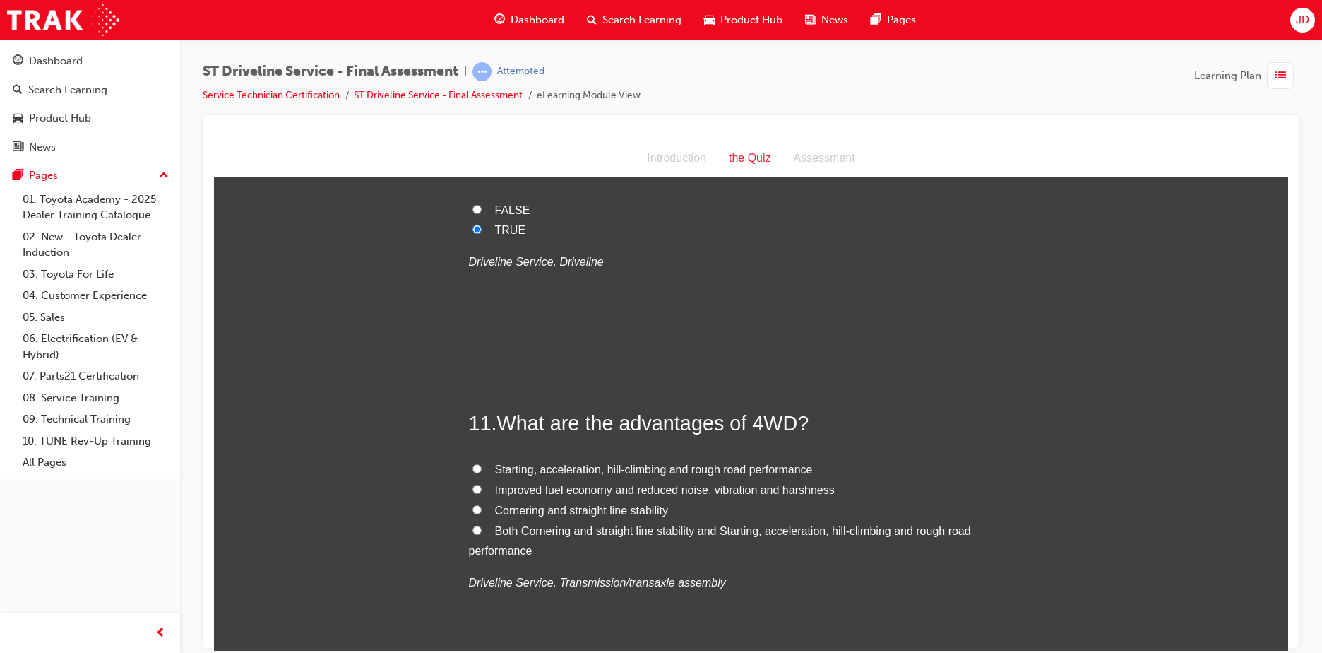
click at [615, 530] on span "Both Cornering and straight line stability and Starting, acceleration, hill-cli…" at bounding box center [720, 540] width 502 height 32
click at [482, 530] on input "Both Cornering and straight line stability and Starting, acceleration, hill-cli…" at bounding box center [476, 529] width 9 height 9
radio input "true"
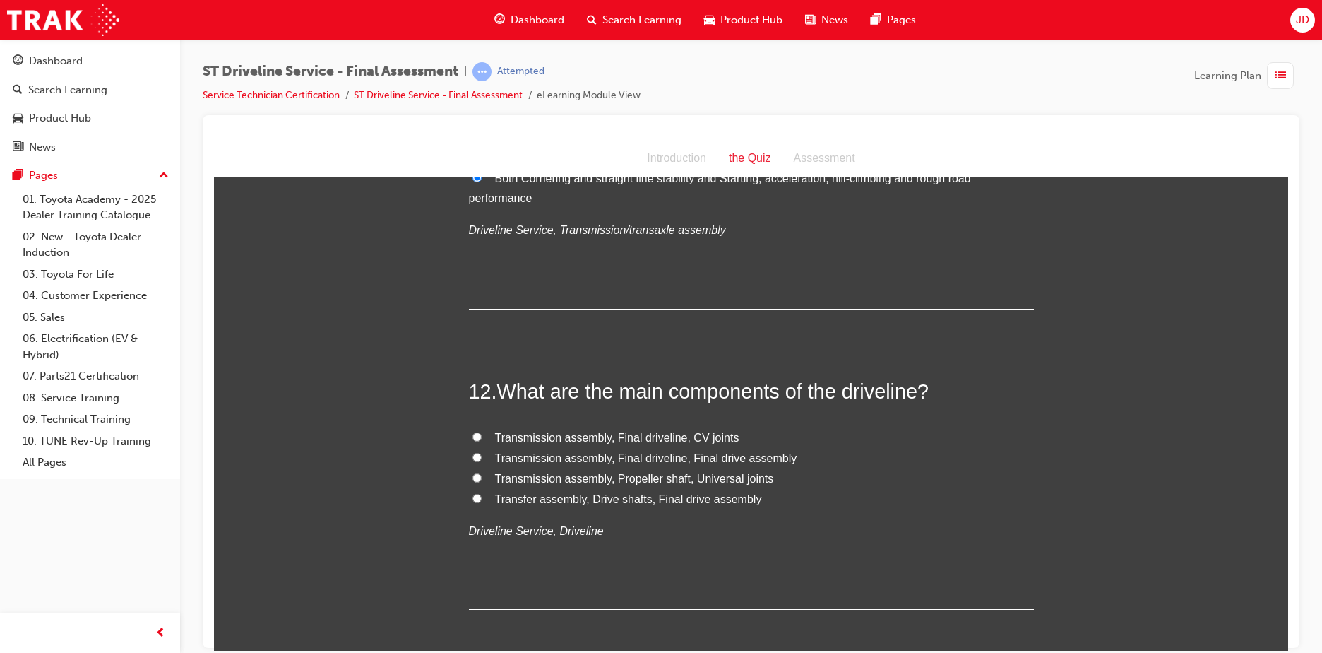
scroll to position [3390, 0]
click at [565, 451] on span "Transmission assembly, Final driveline, Final drive assembly" at bounding box center [646, 457] width 302 height 12
click at [482, 451] on input "Transmission assembly, Final driveline, Final drive assembly" at bounding box center [476, 455] width 9 height 9
radio input "true"
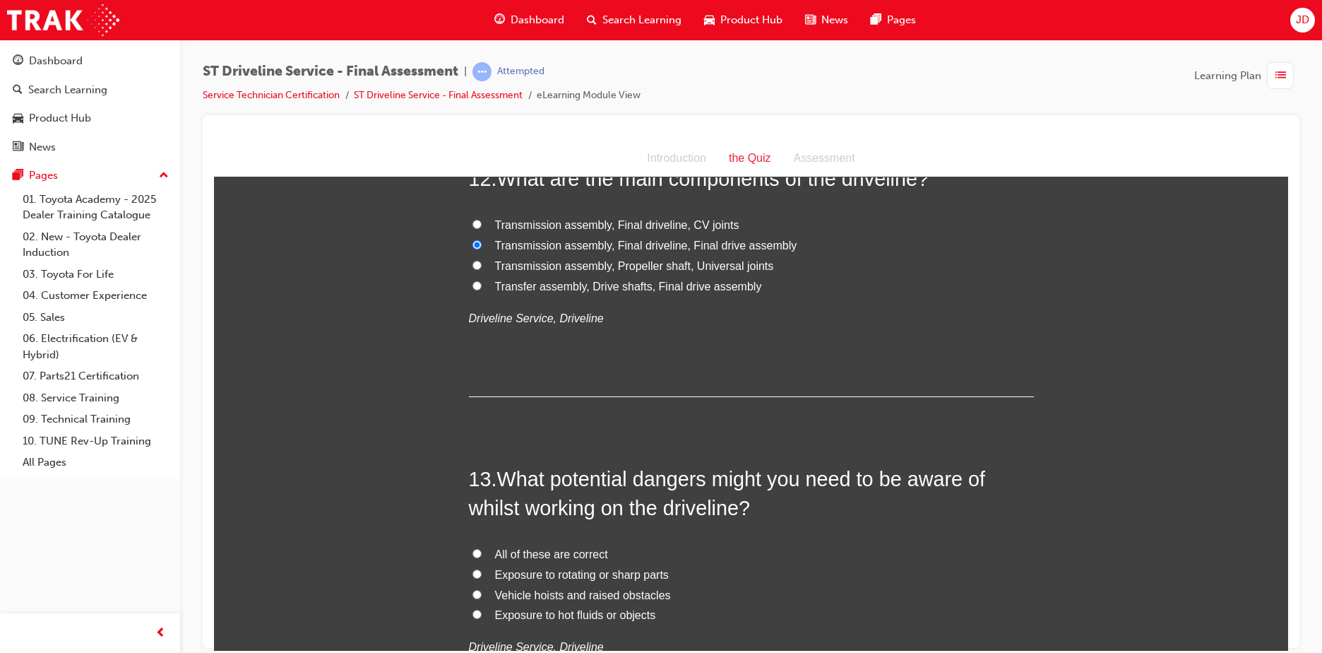
scroll to position [3743, 0]
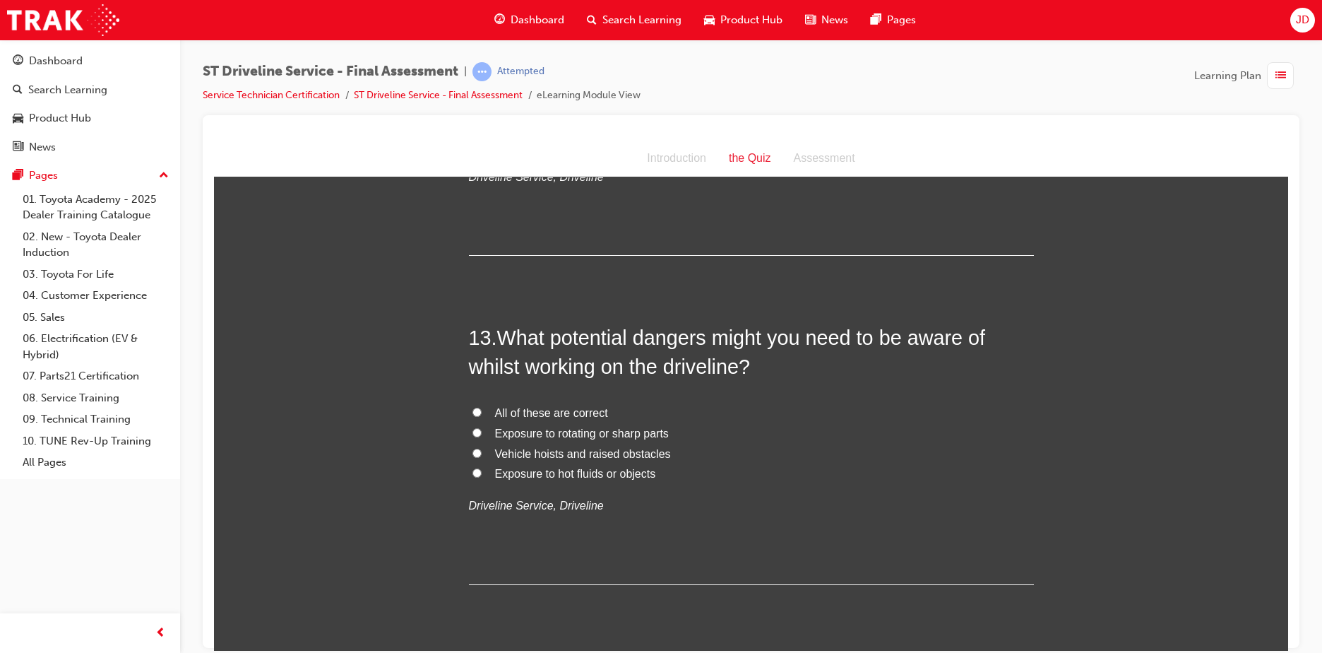
click at [560, 415] on span "All of these are correct" at bounding box center [551, 412] width 113 height 12
click at [482, 415] on input "All of these are correct" at bounding box center [476, 411] width 9 height 9
radio input "true"
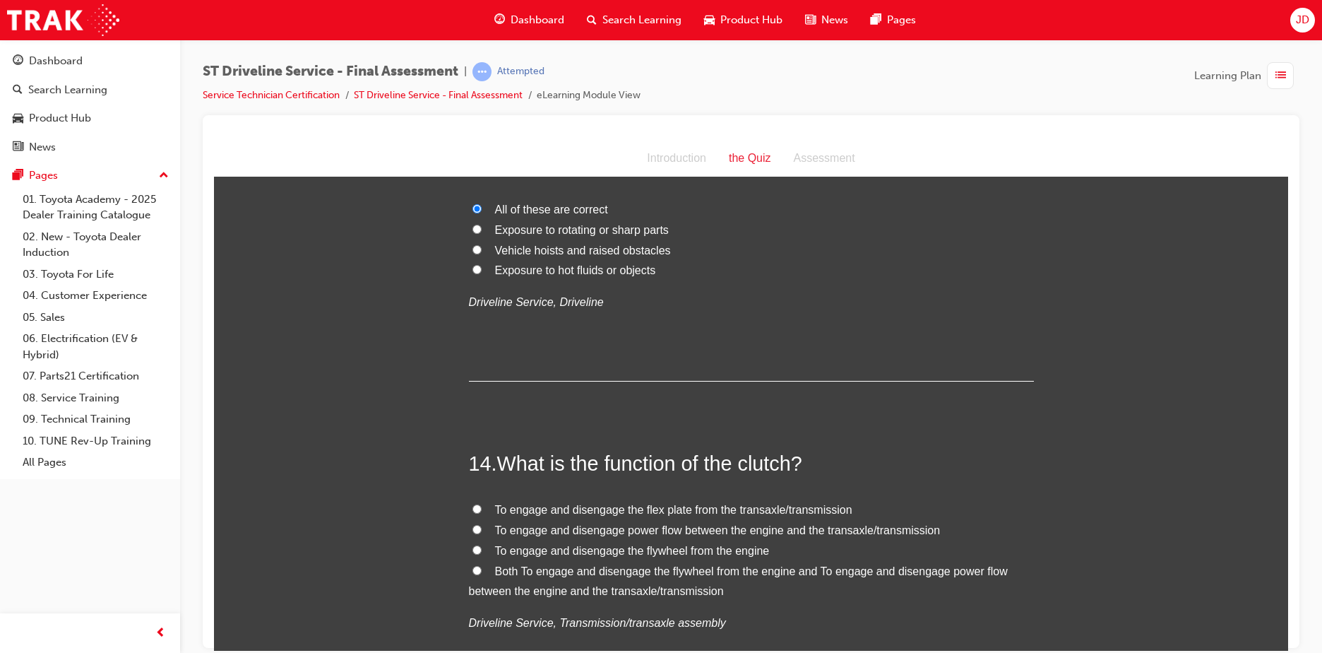
scroll to position [3955, 0]
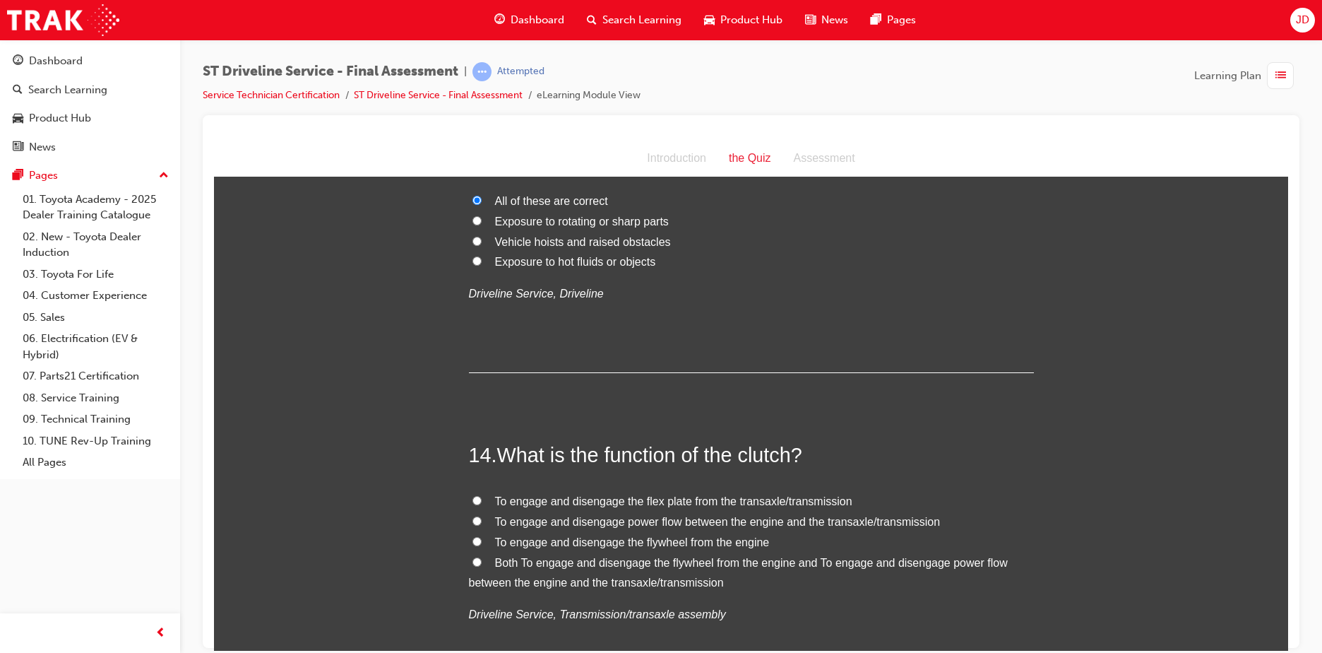
click at [559, 561] on span "Both To engage and disengage the flywheel from the engine and To engage and dis…" at bounding box center [738, 572] width 539 height 32
click at [482, 561] on input "Both To engage and disengage the flywheel from the engine and To engage and dis…" at bounding box center [476, 561] width 9 height 9
radio input "true"
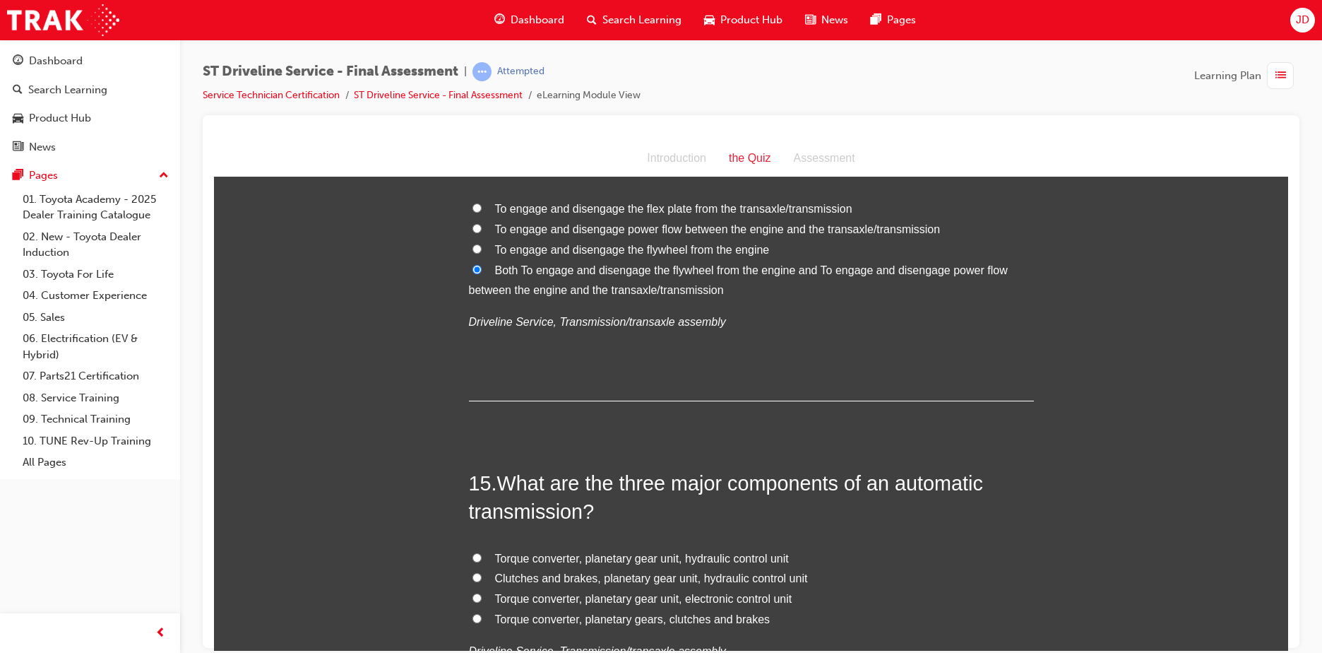
scroll to position [4308, 0]
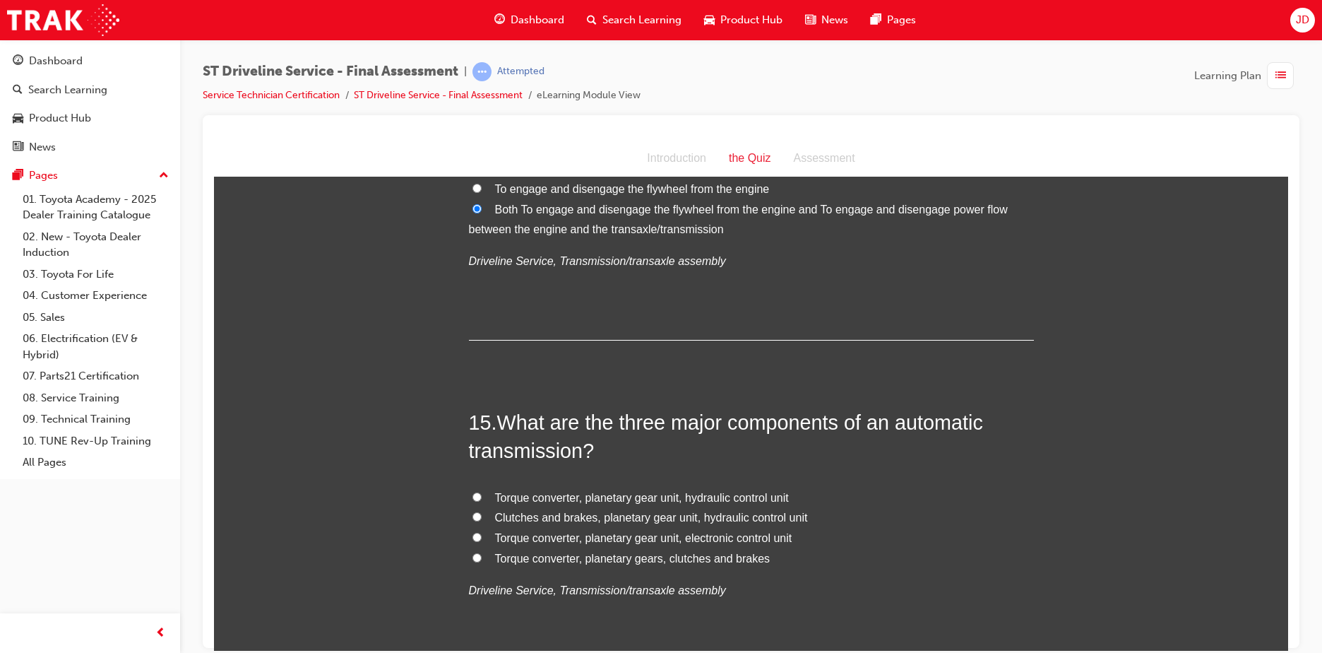
click at [612, 557] on span "Torque converter, planetary gears, clutches and brakes" at bounding box center [632, 558] width 275 height 12
click at [482, 557] on input "Torque converter, planetary gears, clutches and brakes" at bounding box center [476, 556] width 9 height 9
radio input "true"
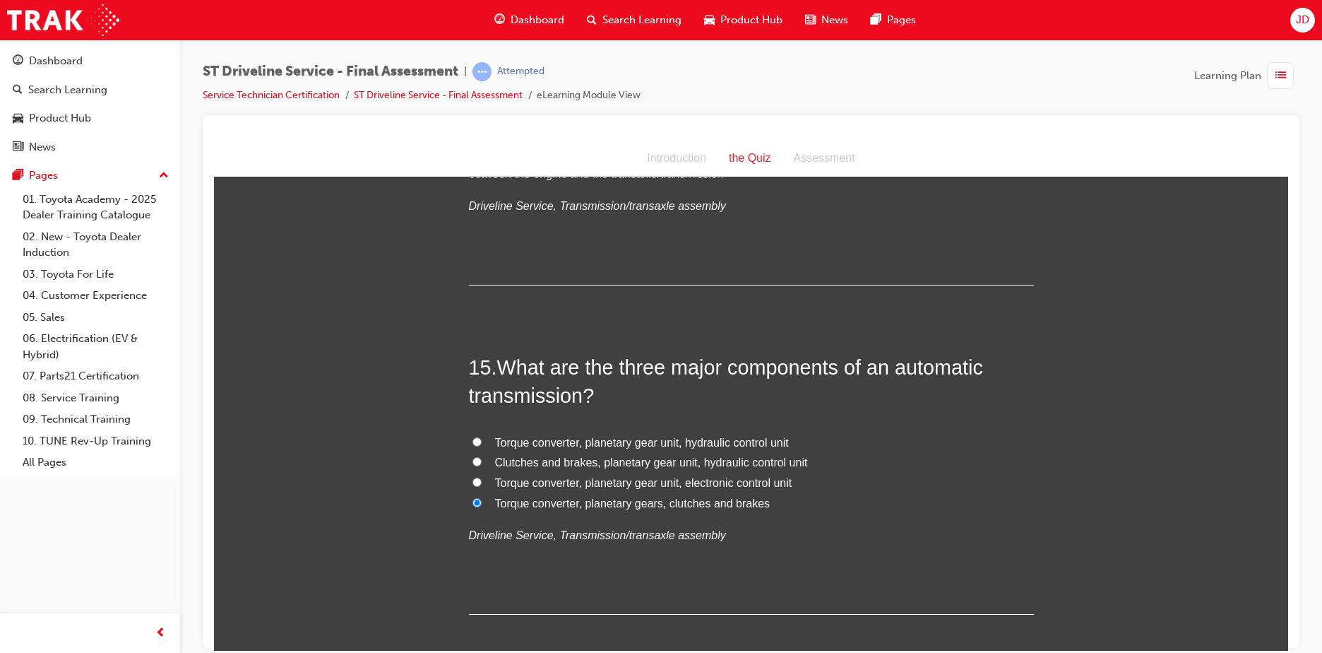
scroll to position [4434, 0]
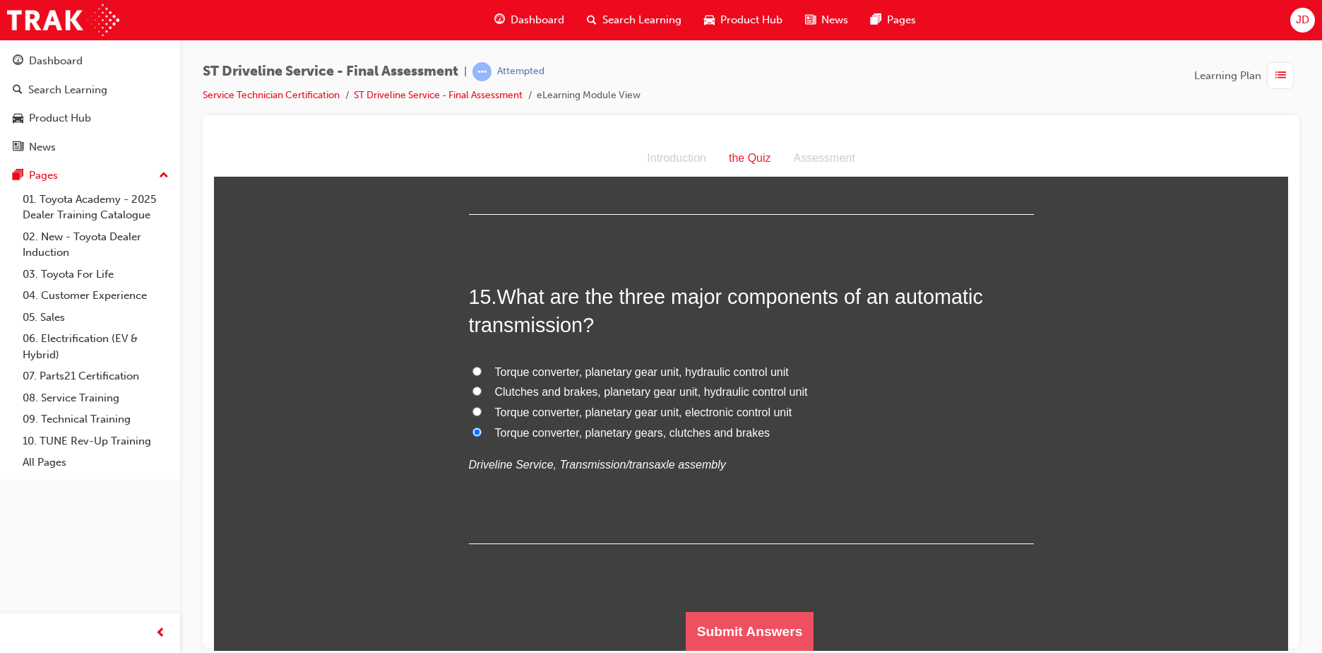
click at [773, 618] on button "Submit Answers" at bounding box center [750, 631] width 129 height 40
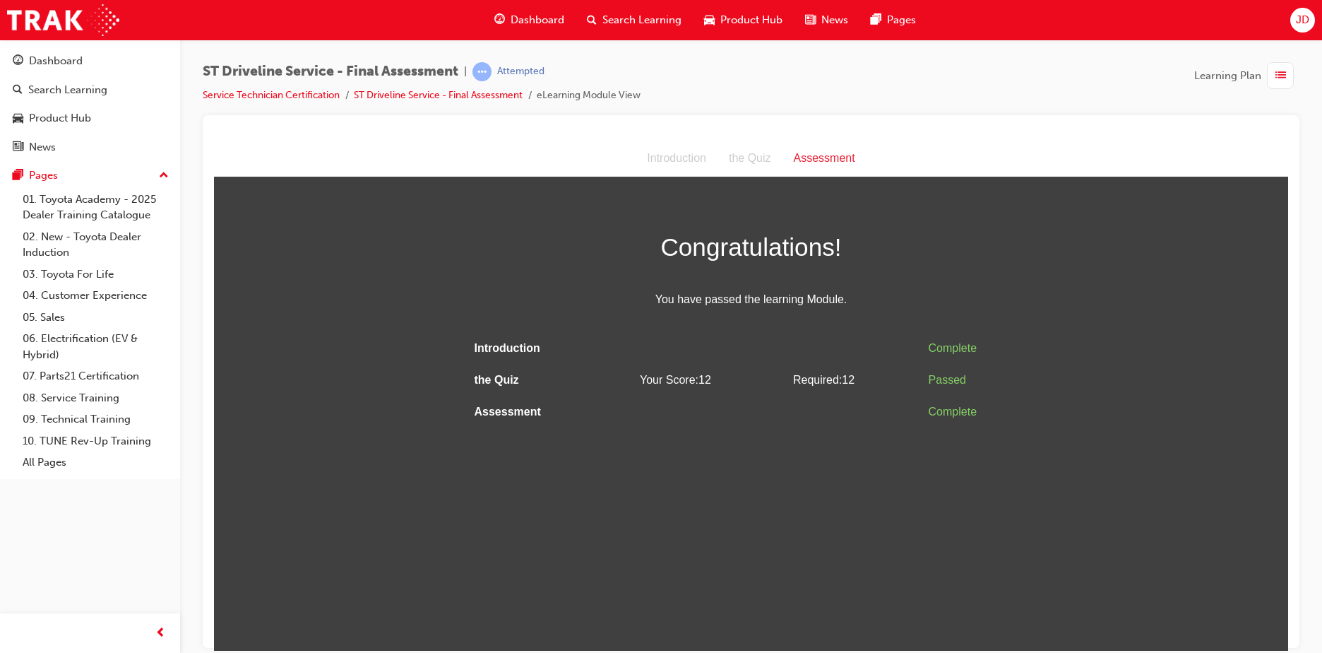
scroll to position [0, 0]
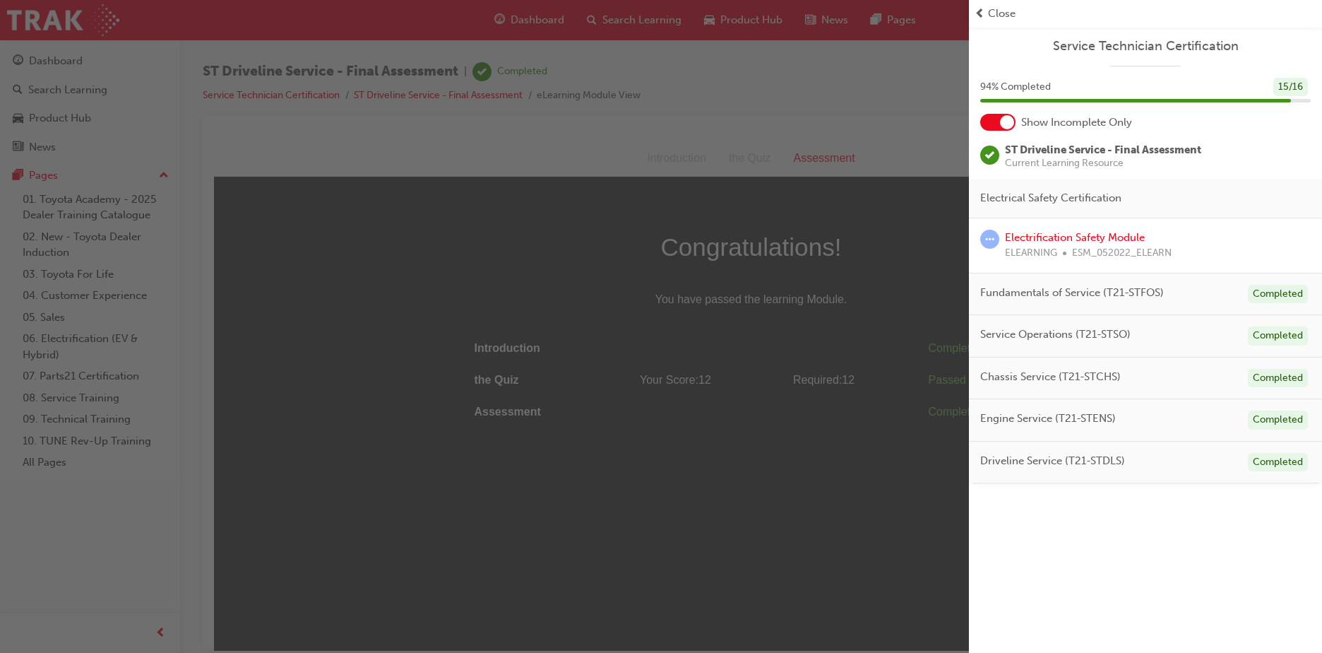
click at [989, 20] on span "Close" at bounding box center [1002, 14] width 28 height 16
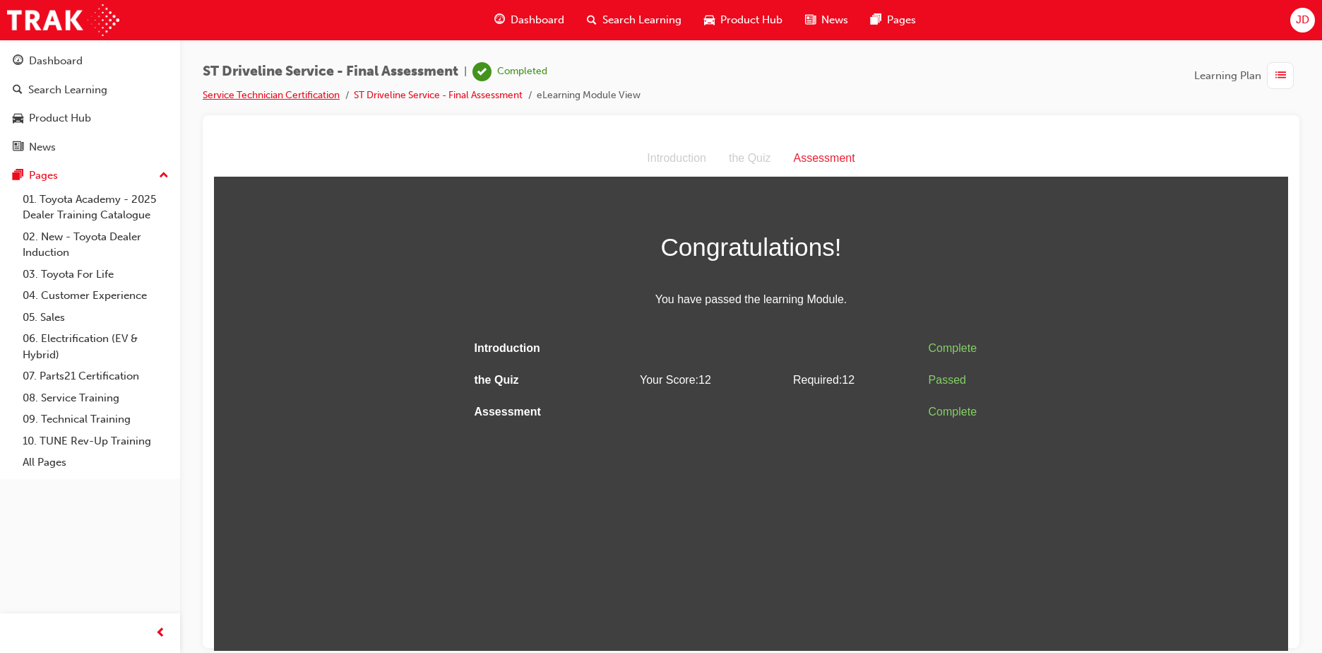
click at [259, 97] on link "Service Technician Certification" at bounding box center [271, 95] width 137 height 12
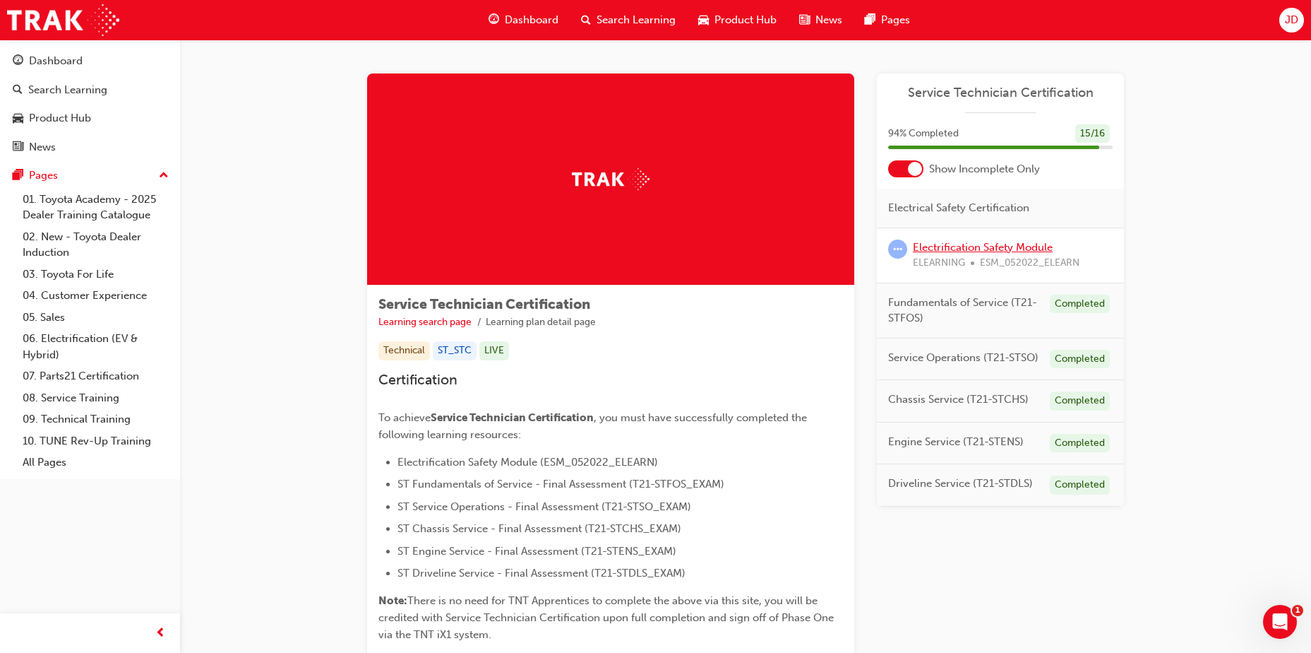
click at [966, 249] on link "Electrification Safety Module" at bounding box center [983, 247] width 140 height 13
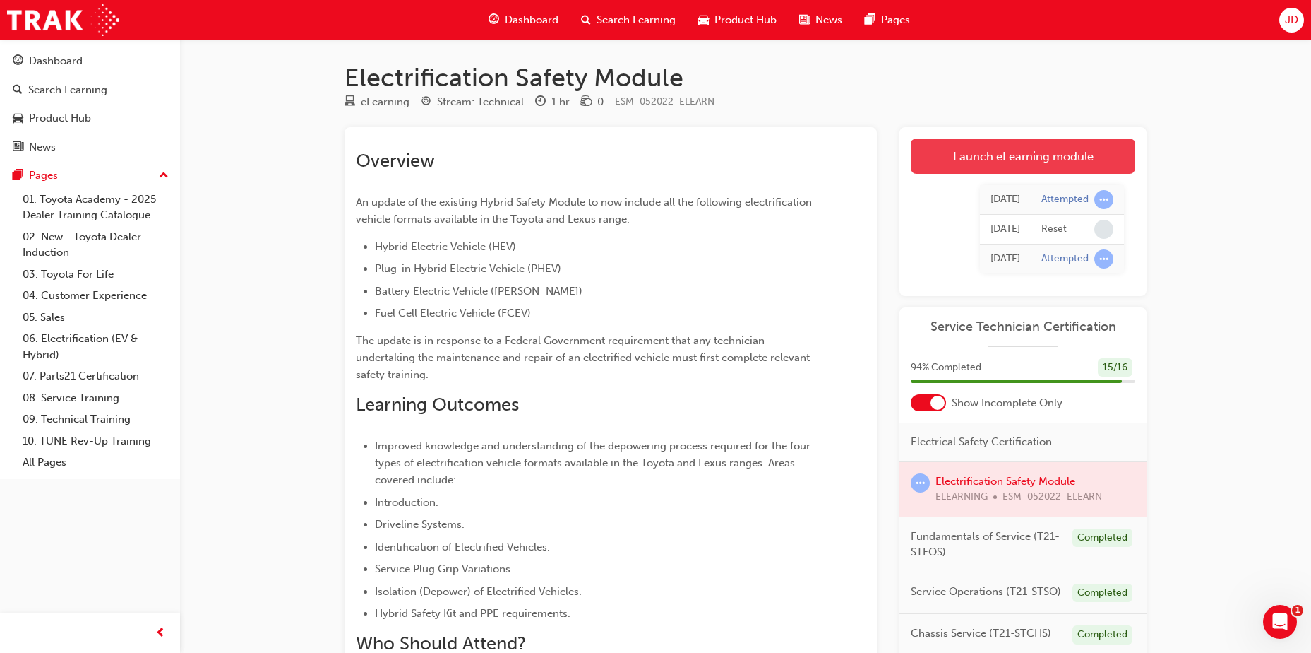
click at [1062, 159] on link "Launch eLearning module" at bounding box center [1023, 155] width 225 height 35
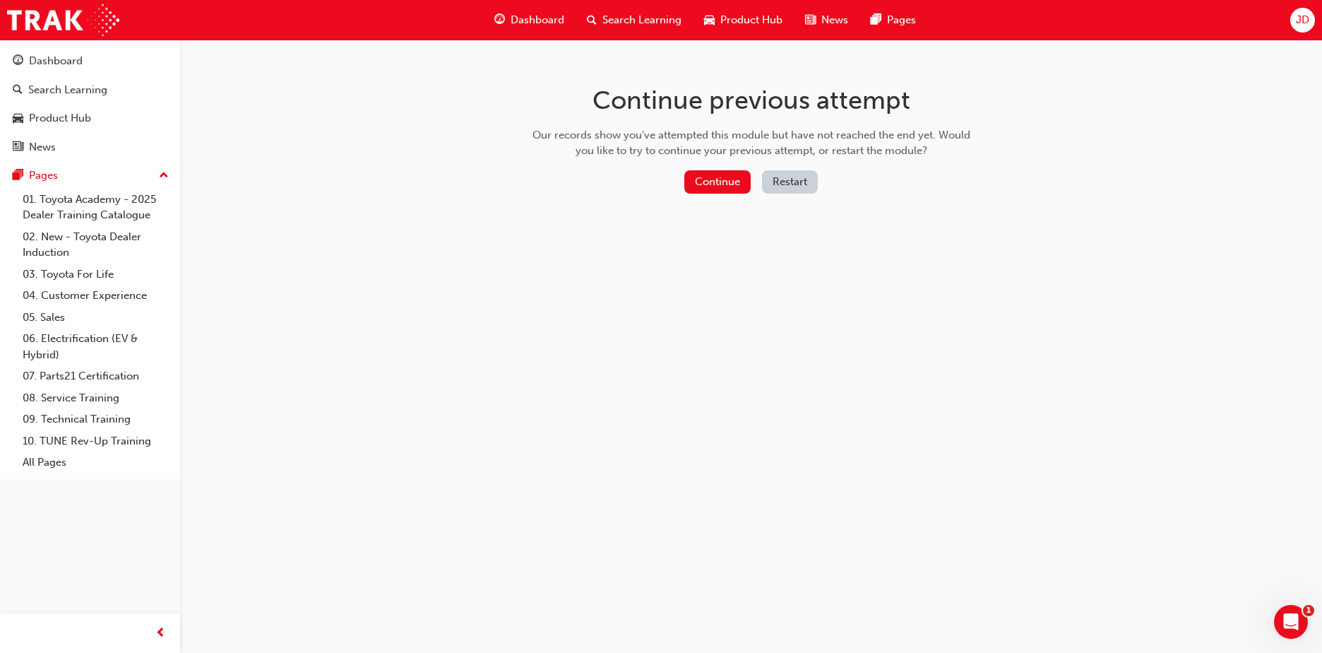
click at [797, 177] on button "Restart" at bounding box center [790, 181] width 56 height 23
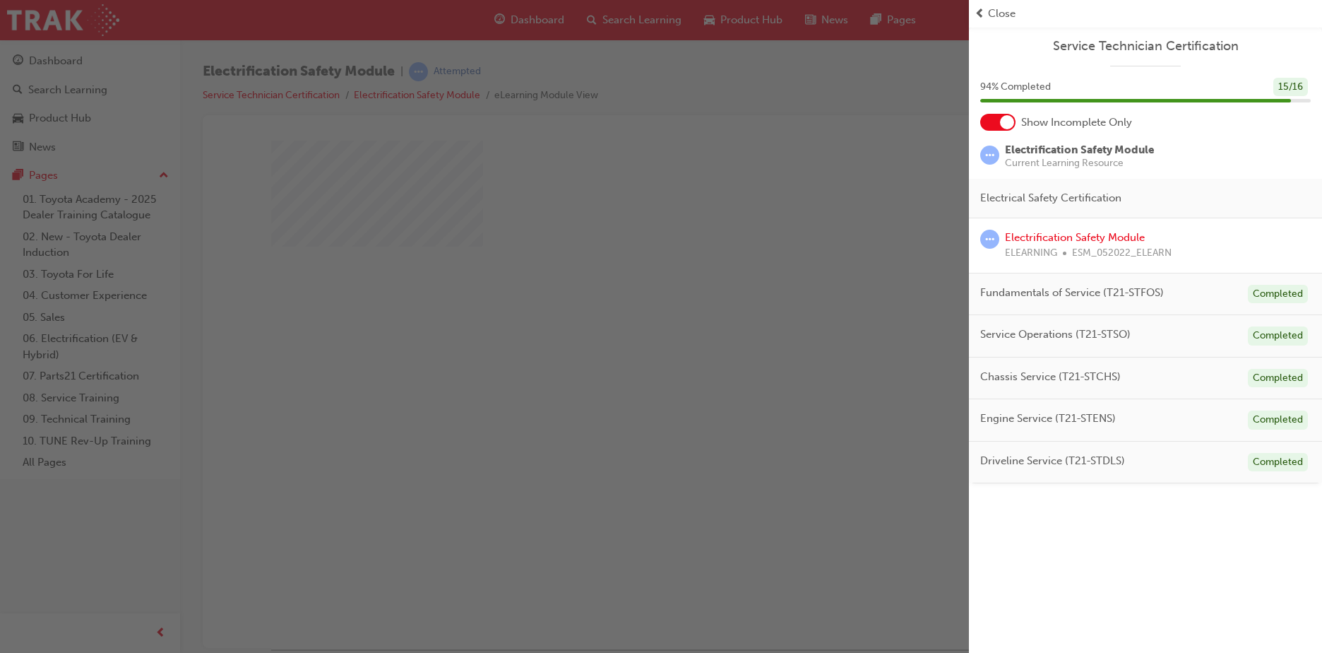
click at [992, 13] on span "Close" at bounding box center [1002, 14] width 28 height 16
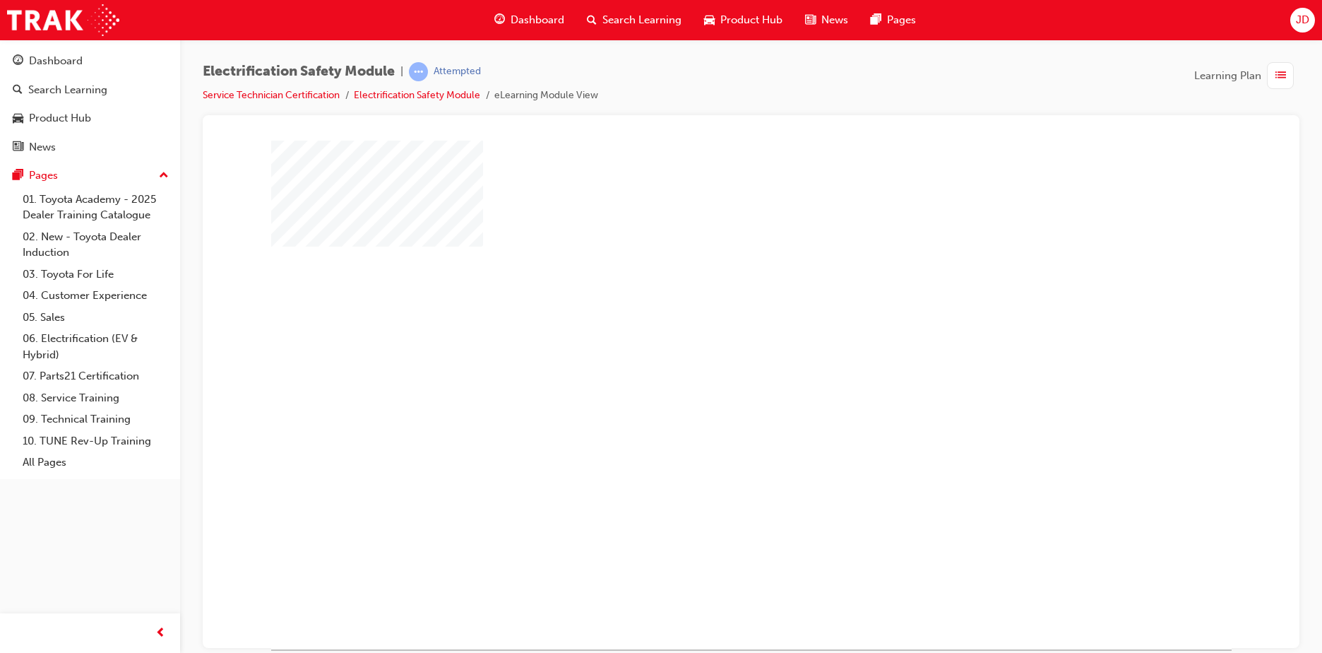
scroll to position [20, 0]
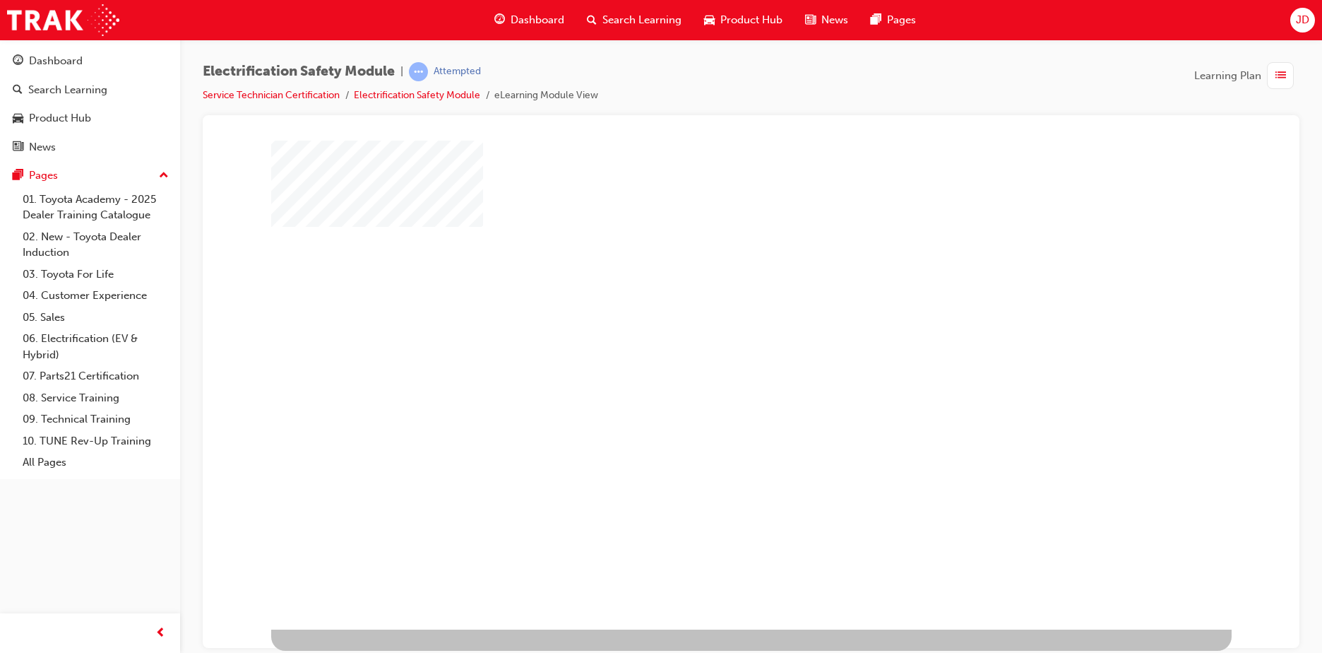
click at [710, 333] on div "play" at bounding box center [710, 333] width 0 height 0
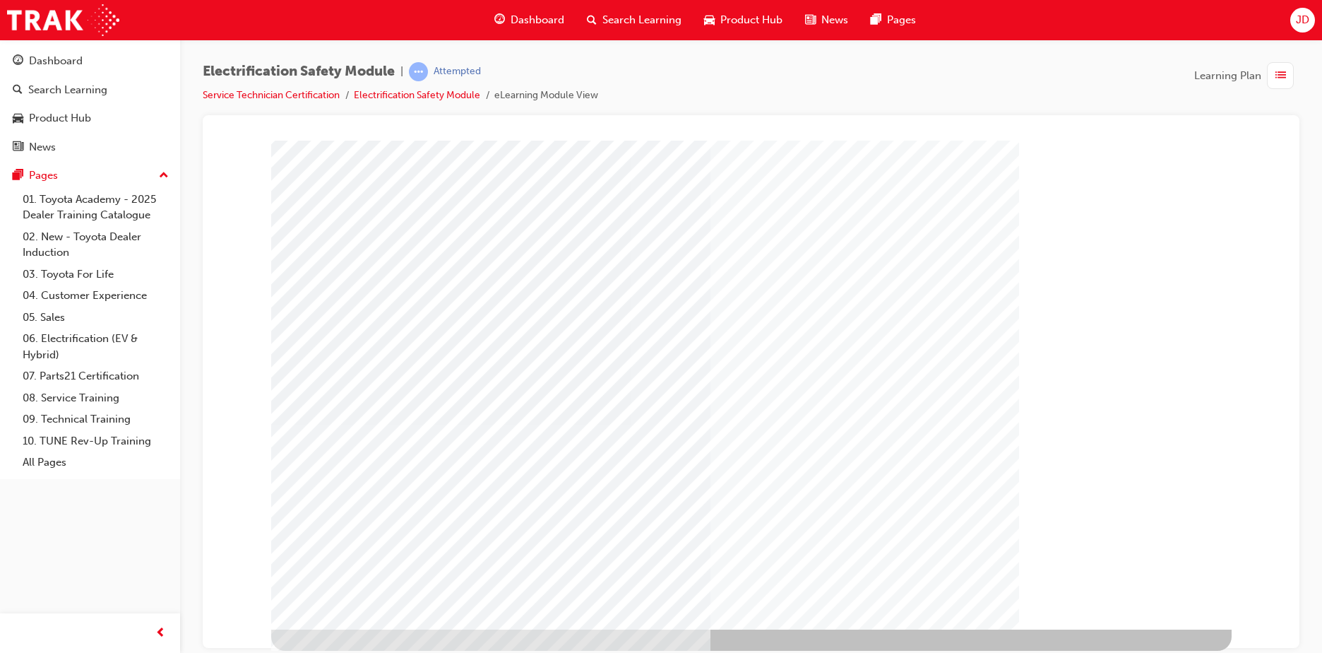
scroll to position [0, 0]
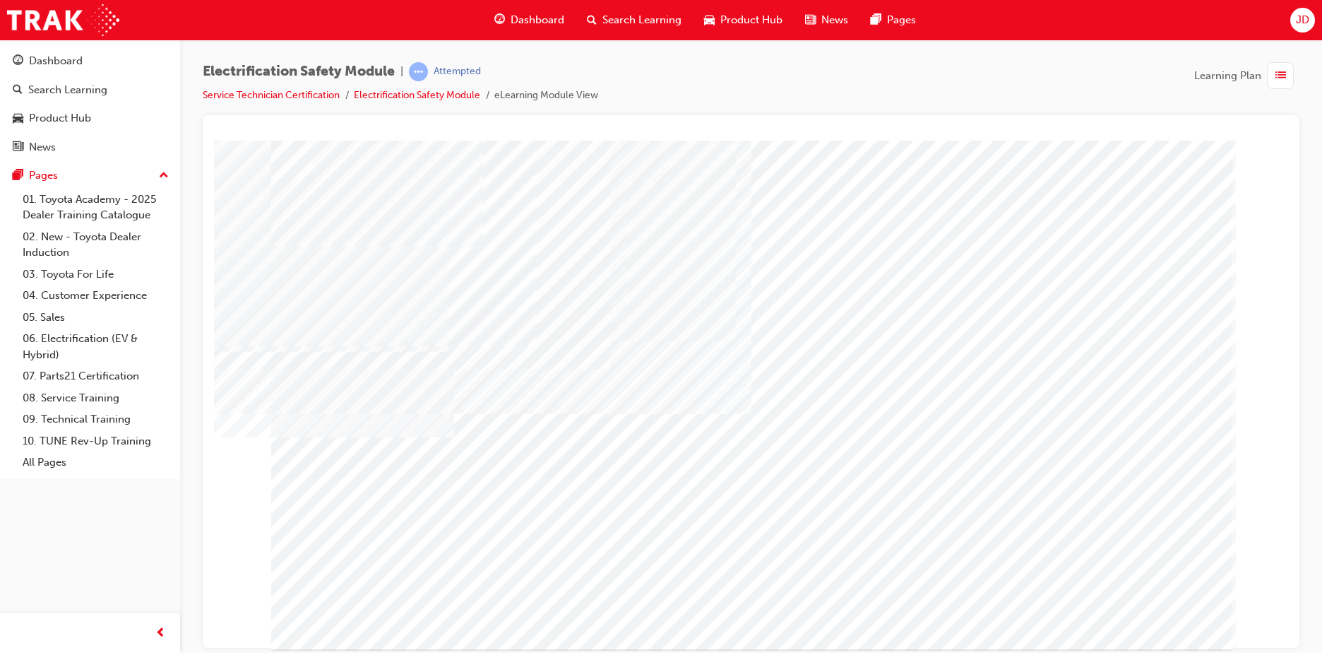
drag, startPoint x: 734, startPoint y: 529, endPoint x: 844, endPoint y: 501, distance: 113.1
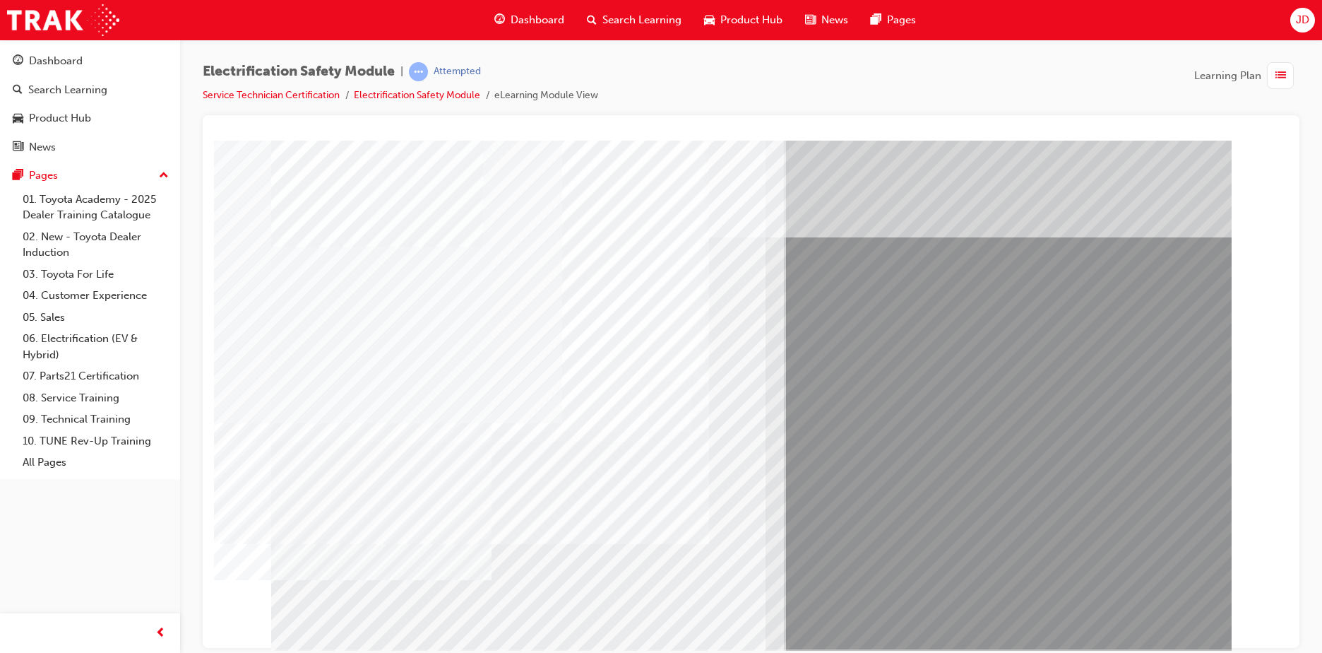
drag, startPoint x: 581, startPoint y: 524, endPoint x: 649, endPoint y: 527, distance: 68.6
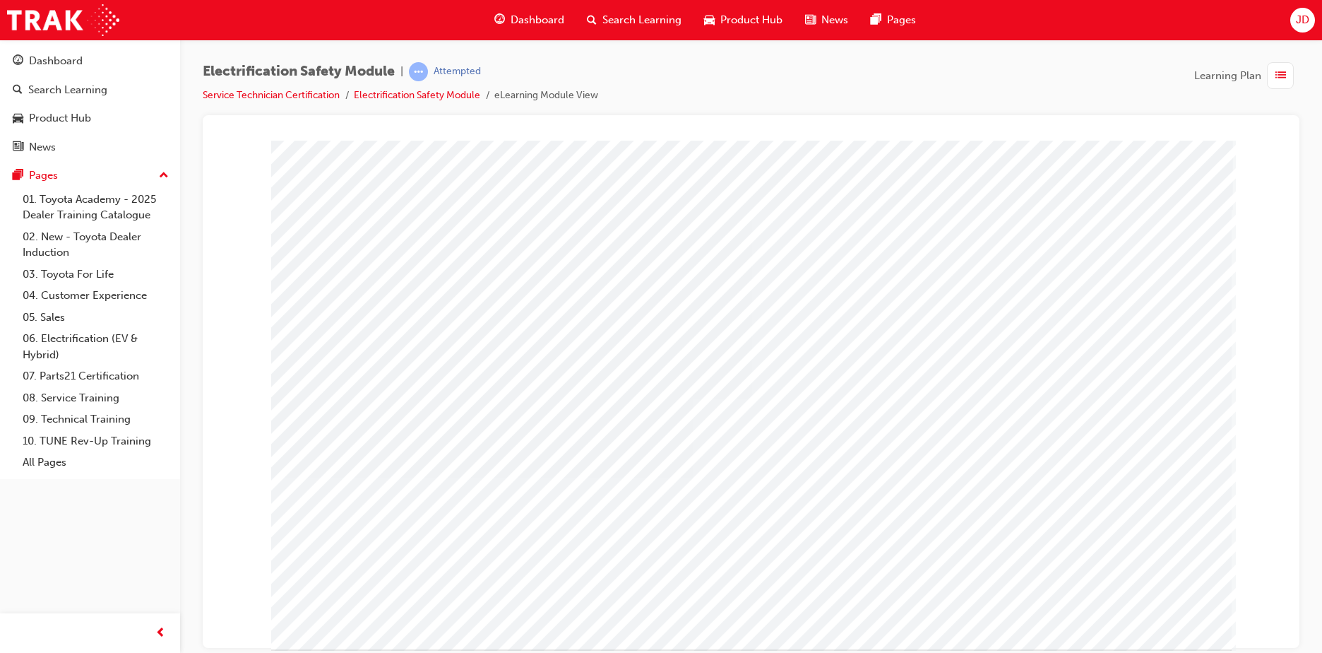
drag, startPoint x: 745, startPoint y: 270, endPoint x: 765, endPoint y: 271, distance: 19.8
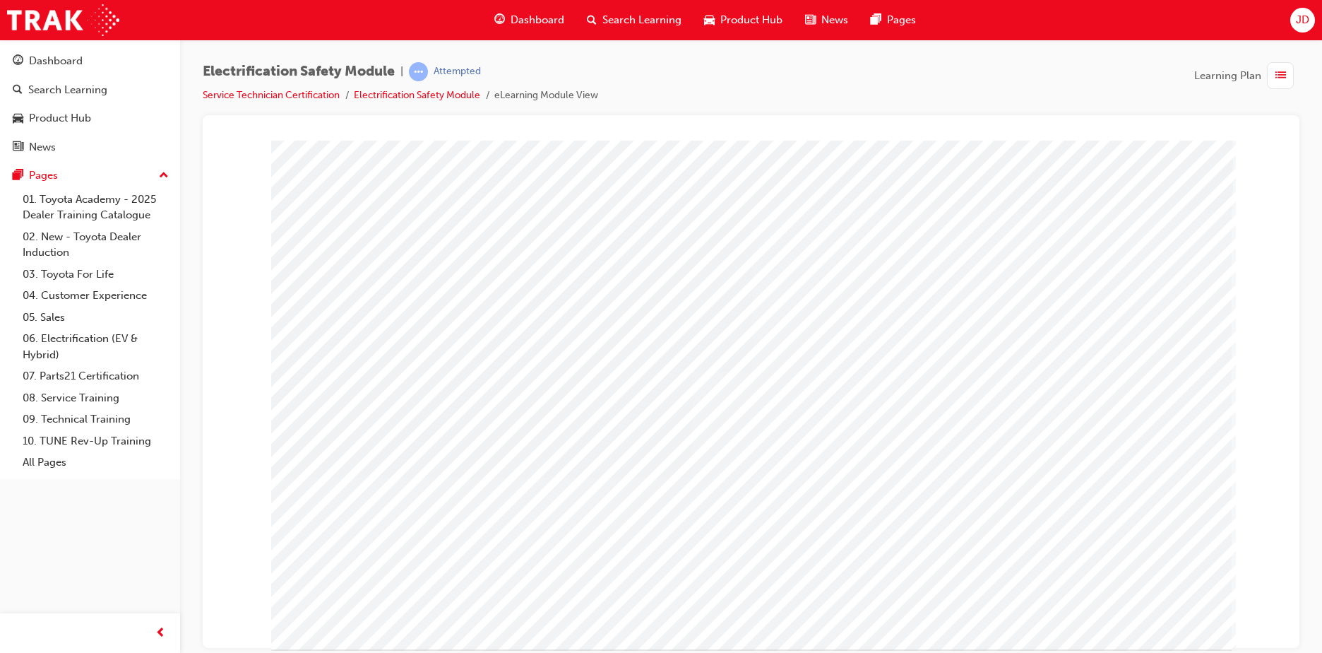
click at [1134, 607] on div "multistate" at bounding box center [751, 394] width 960 height 508
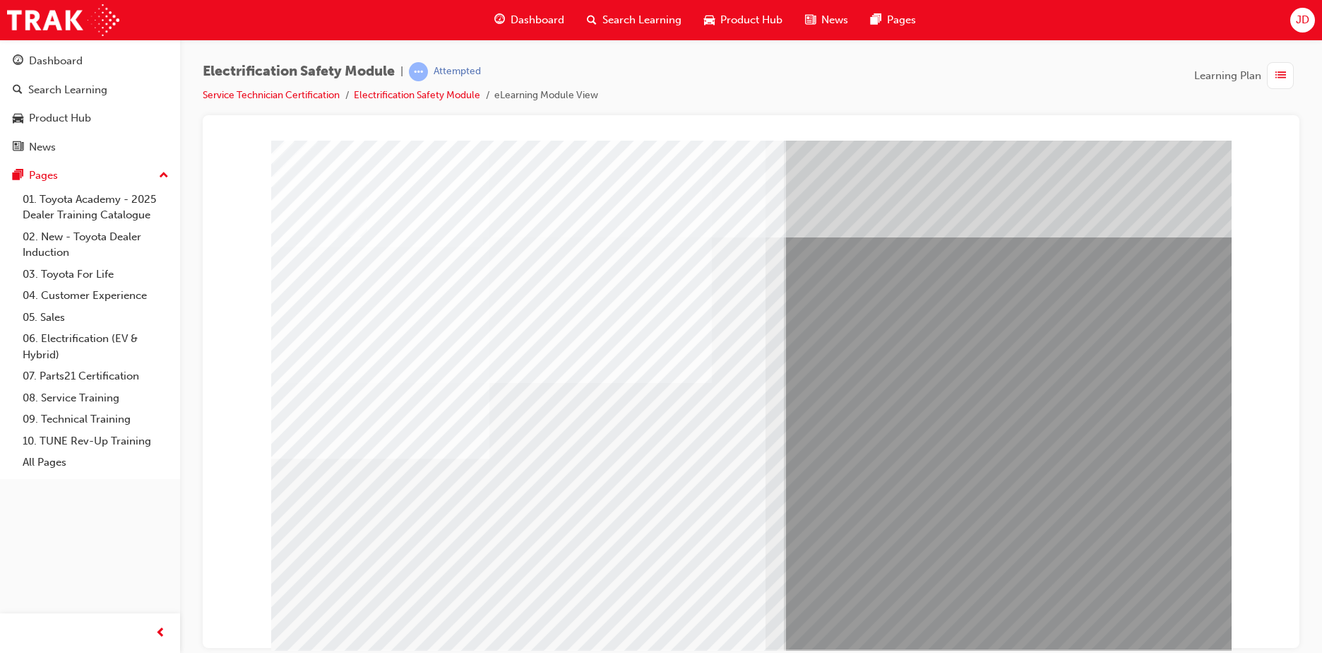
drag, startPoint x: 544, startPoint y: 513, endPoint x: 588, endPoint y: 518, distance: 44.8
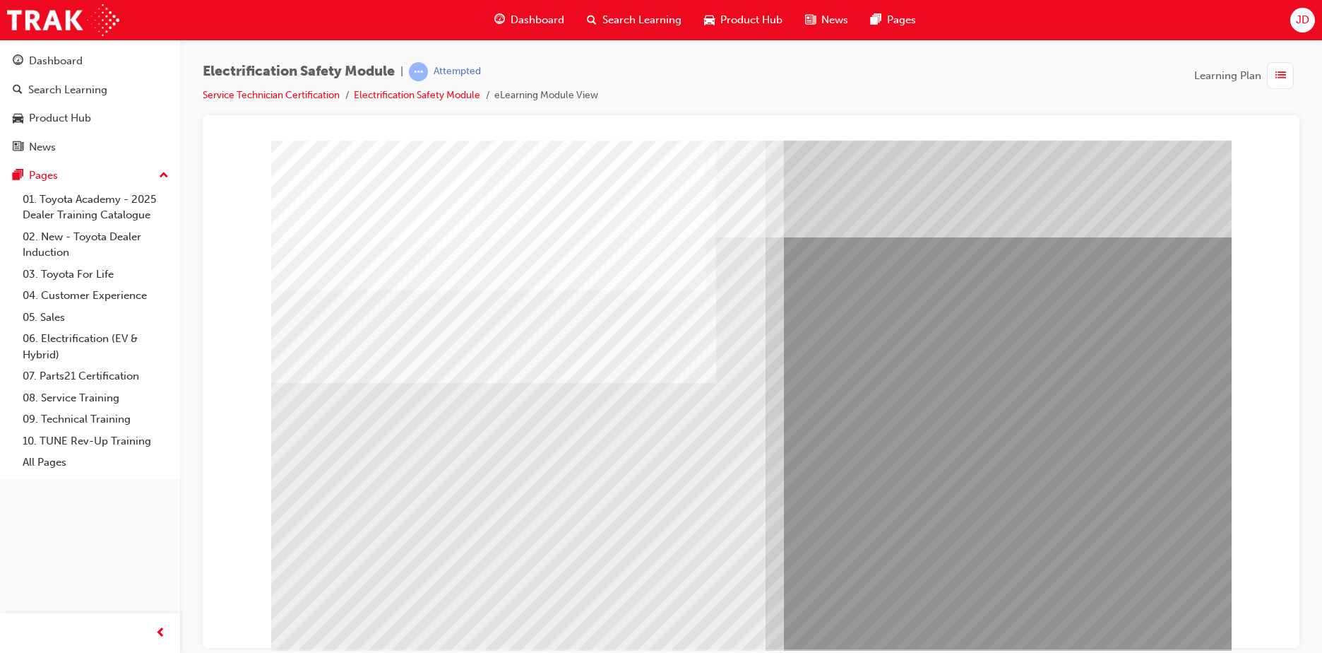
drag, startPoint x: 285, startPoint y: 522, endPoint x: 303, endPoint y: 517, distance: 19.0
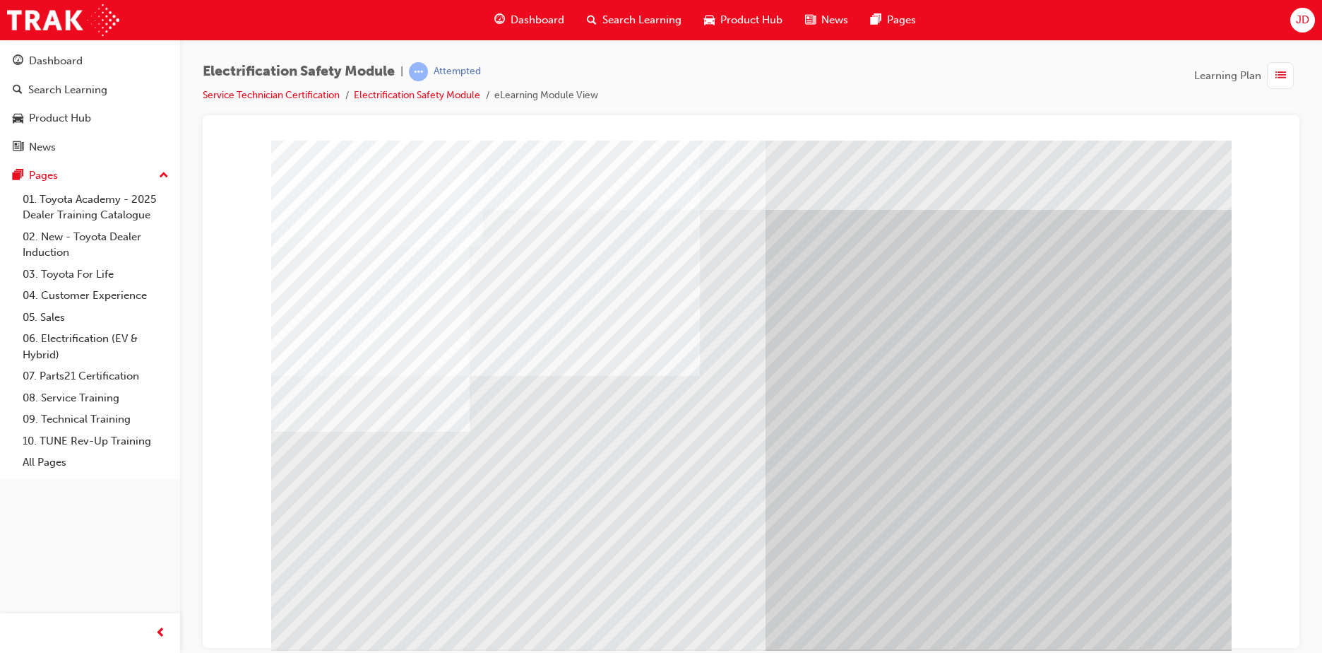
drag, startPoint x: 701, startPoint y: 534, endPoint x: 827, endPoint y: 542, distance: 126.0
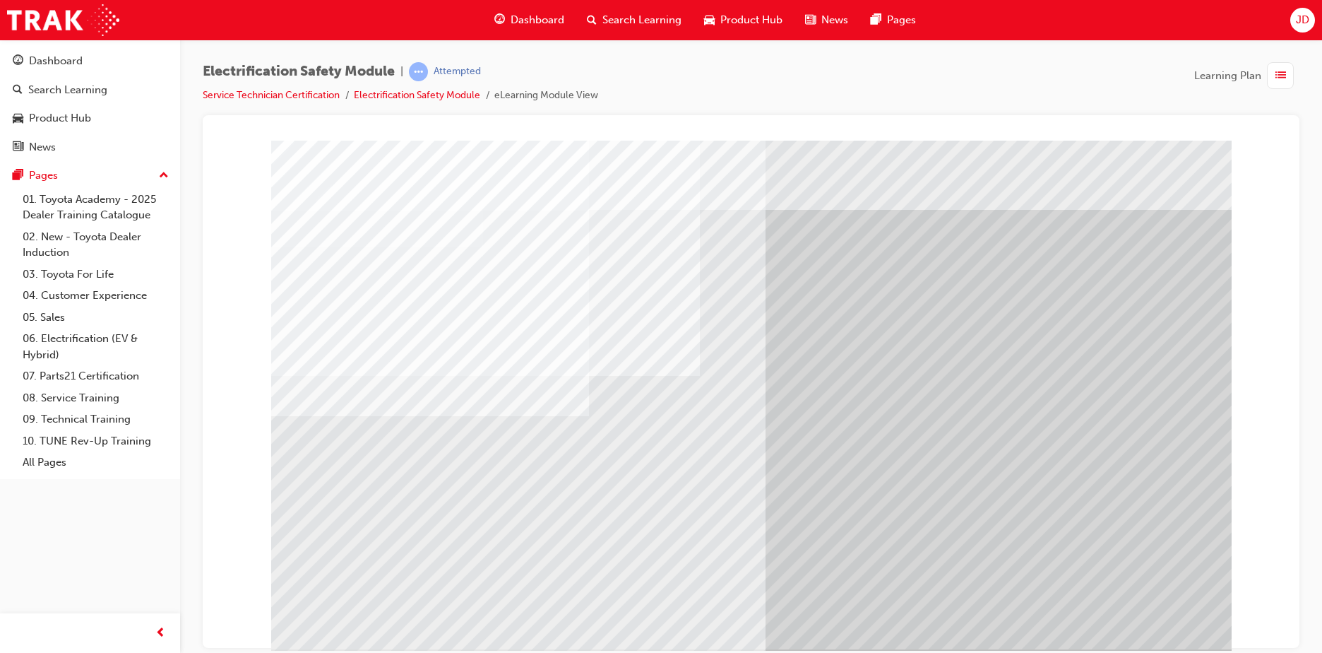
drag, startPoint x: 619, startPoint y: 515, endPoint x: 644, endPoint y: 515, distance: 24.7
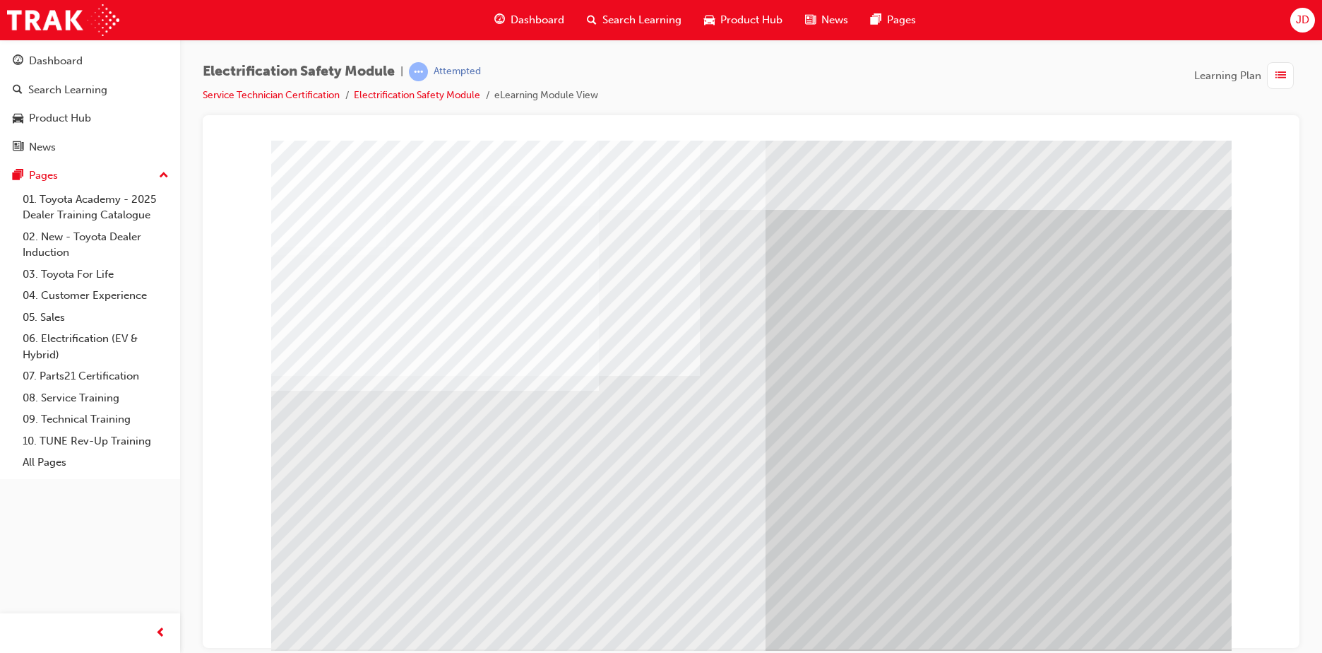
drag, startPoint x: 468, startPoint y: 525, endPoint x: 550, endPoint y: 525, distance: 82.6
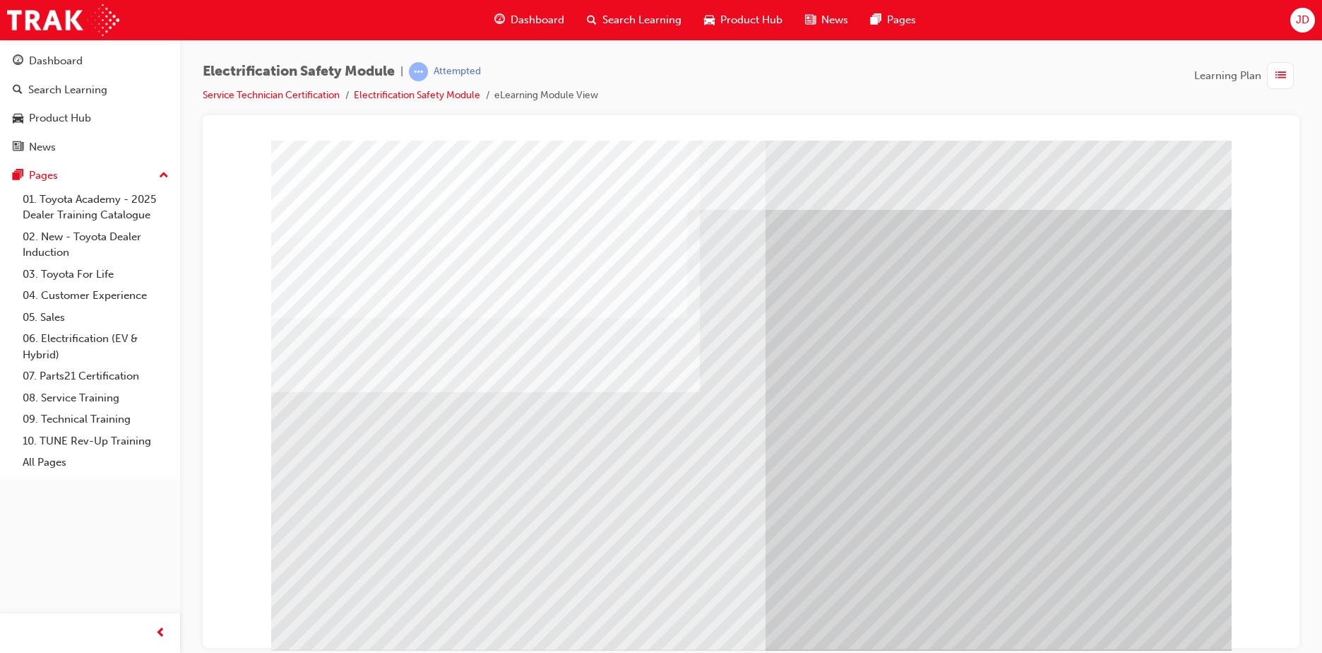
drag, startPoint x: 647, startPoint y: 541, endPoint x: 662, endPoint y: 542, distance: 14.8
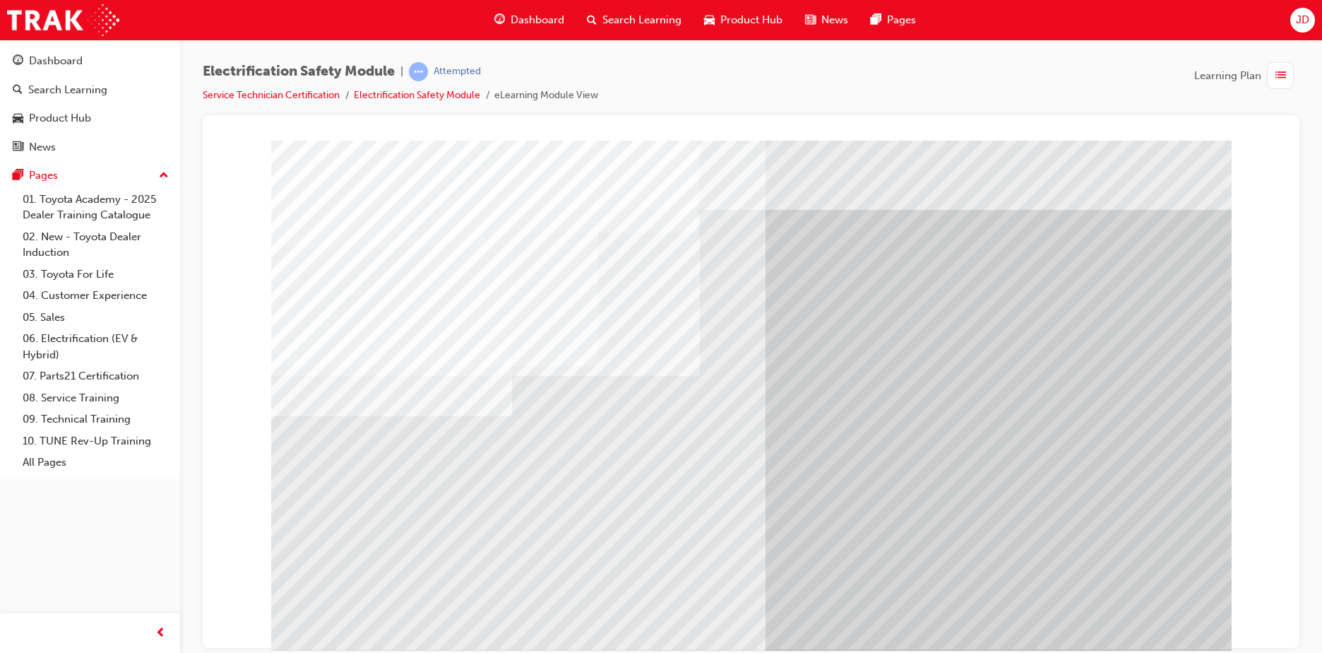
drag, startPoint x: 564, startPoint y: 506, endPoint x: 708, endPoint y: 518, distance: 145.3
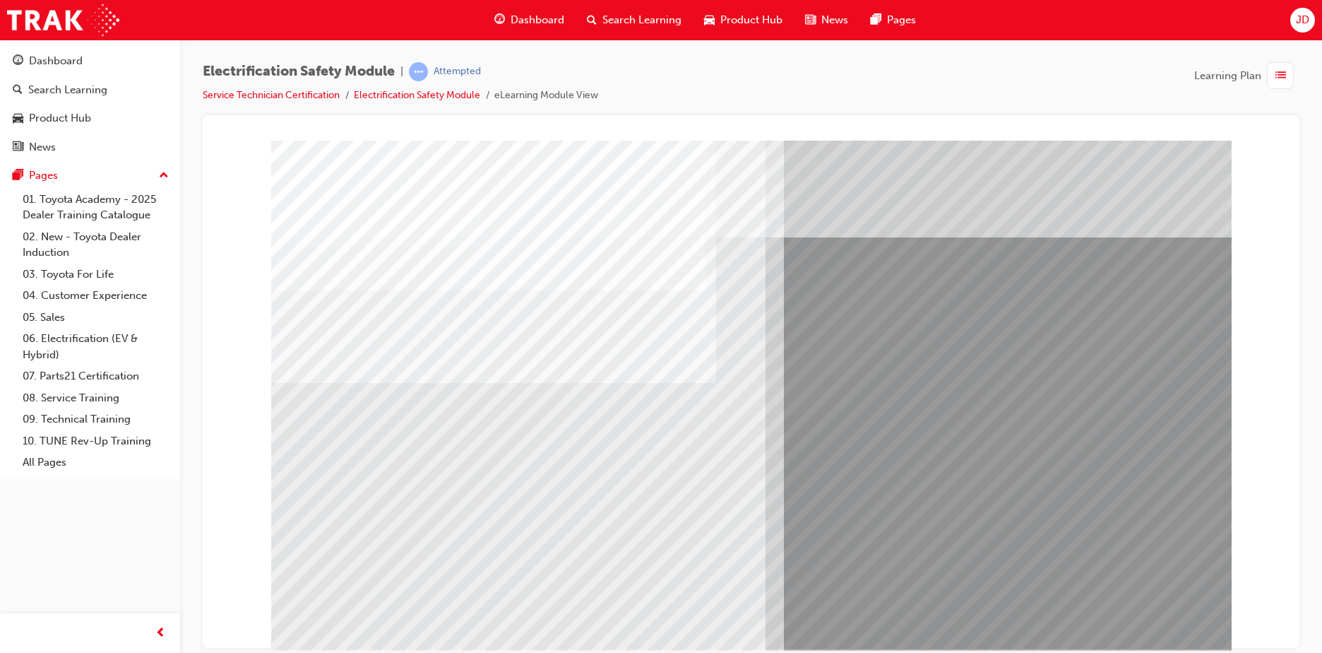
drag, startPoint x: 333, startPoint y: 512, endPoint x: 398, endPoint y: 499, distance: 66.3
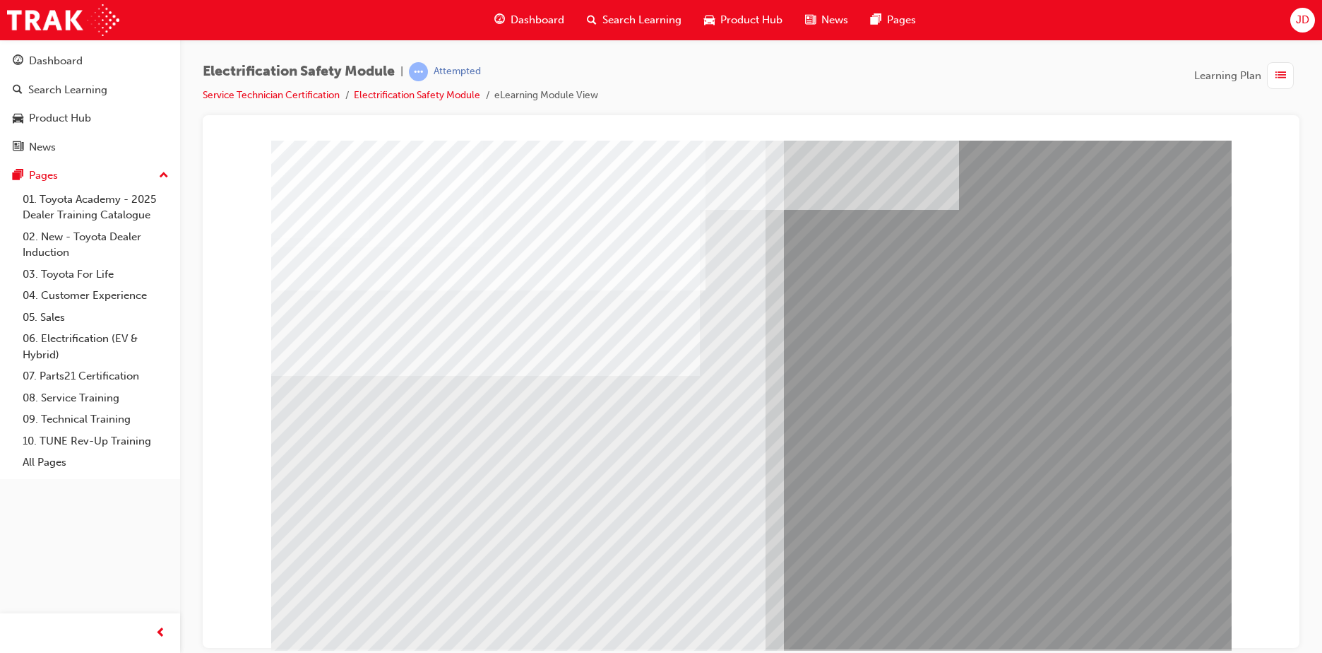
drag, startPoint x: 381, startPoint y: 513, endPoint x: 448, endPoint y: 507, distance: 67.4
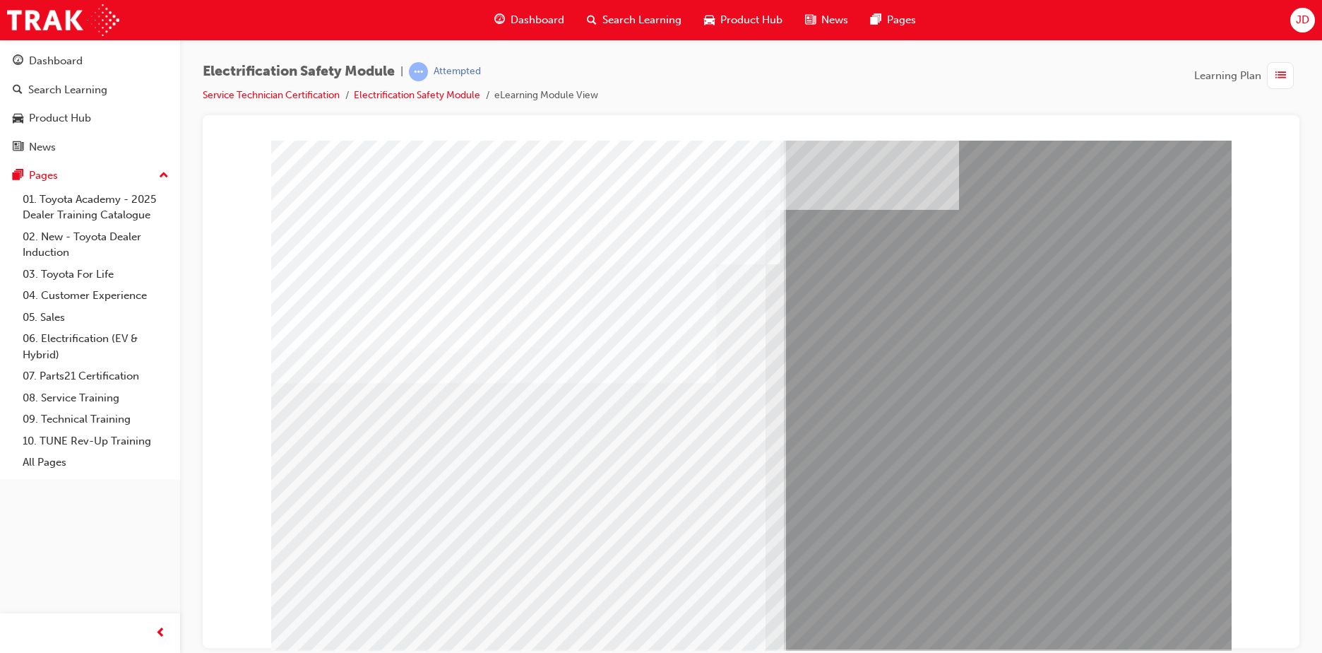
drag, startPoint x: 496, startPoint y: 562, endPoint x: 510, endPoint y: 562, distance: 13.4
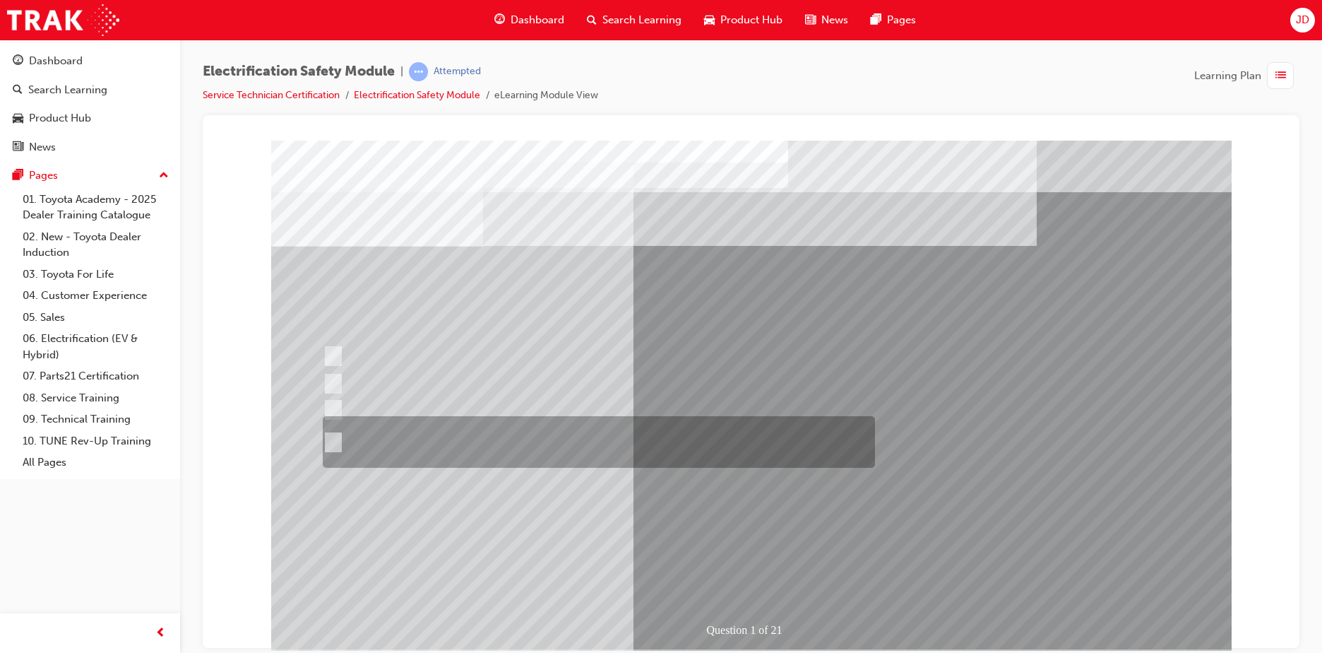
click at [464, 443] on div at bounding box center [595, 442] width 552 height 52
radio input "true"
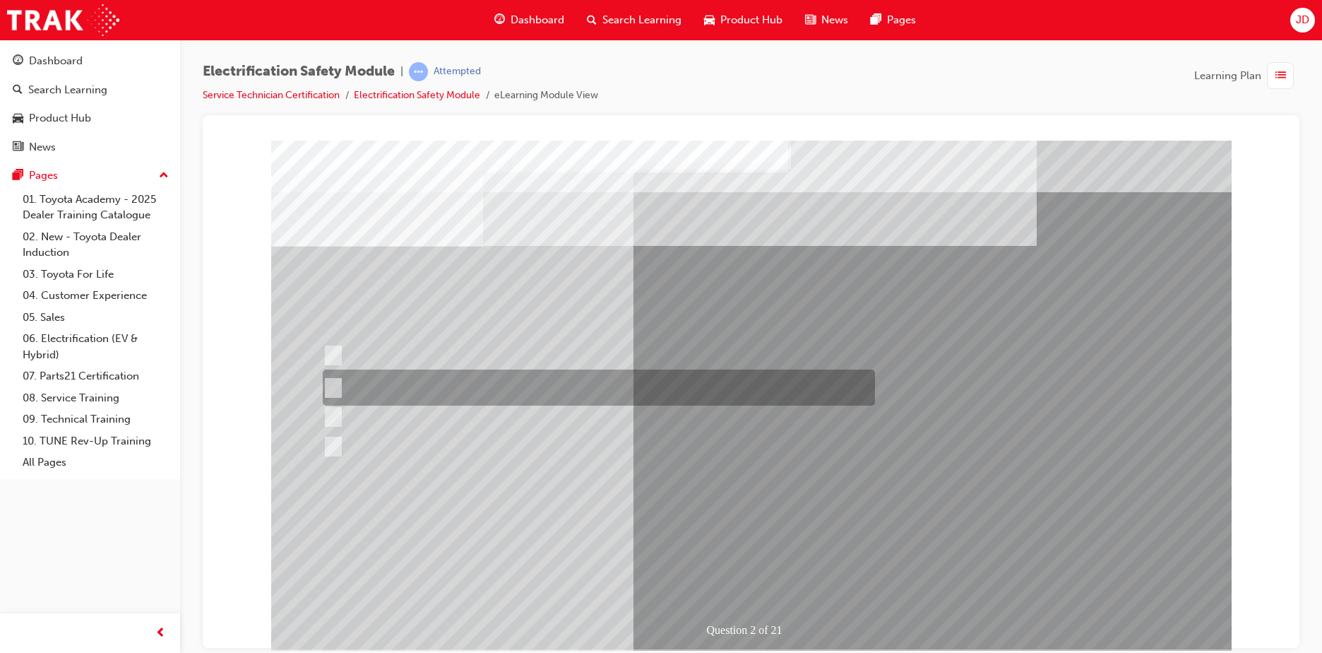
click at [426, 381] on div at bounding box center [595, 387] width 552 height 36
radio input "true"
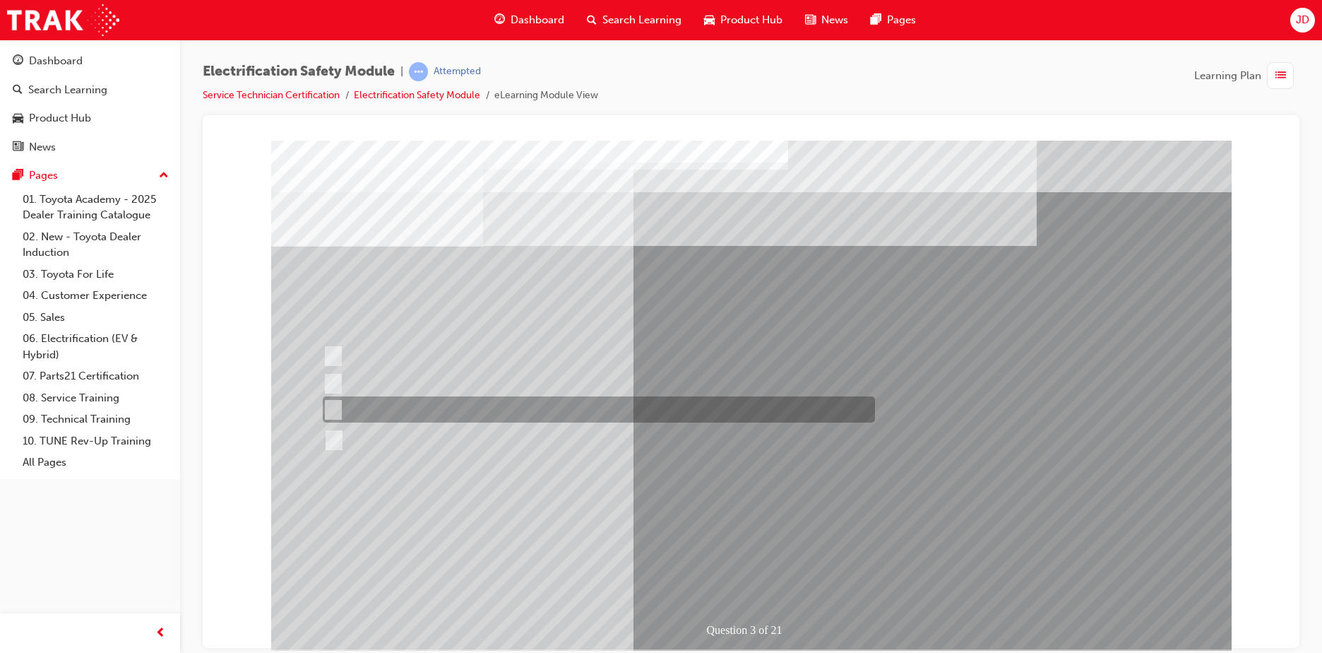
click at [605, 421] on div at bounding box center [595, 409] width 552 height 26
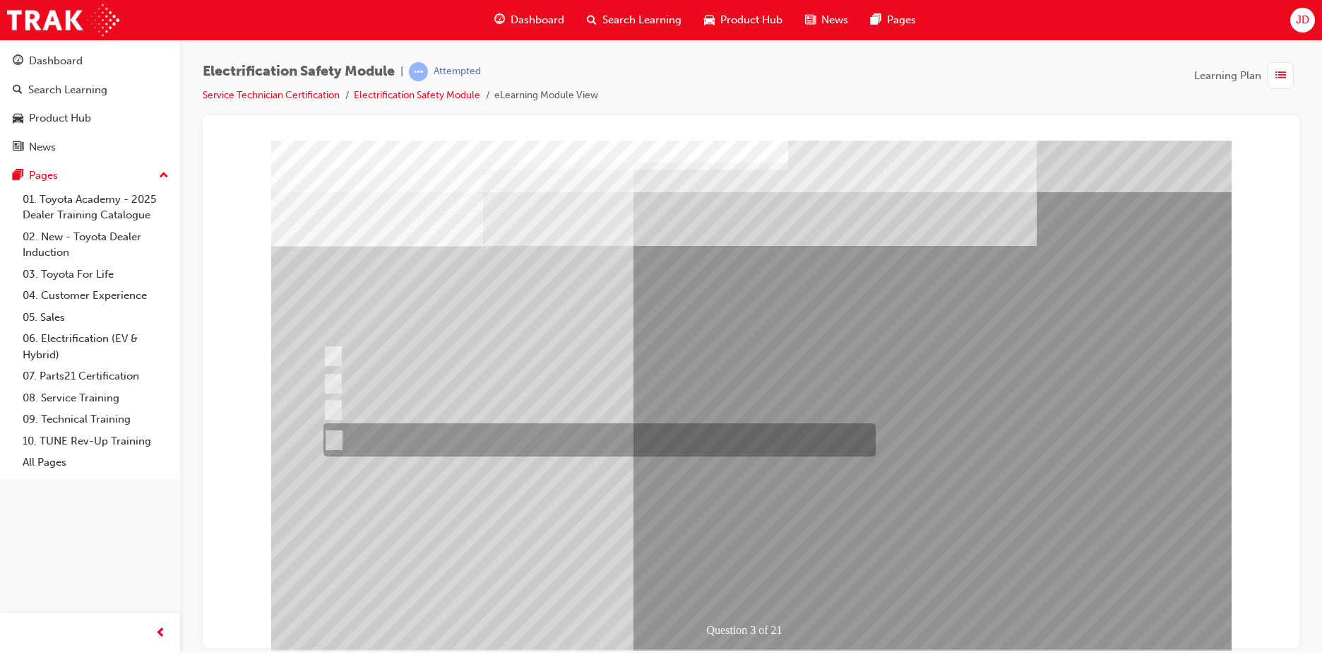
click at [413, 424] on div at bounding box center [596, 439] width 552 height 33
radio input "false"
radio input "true"
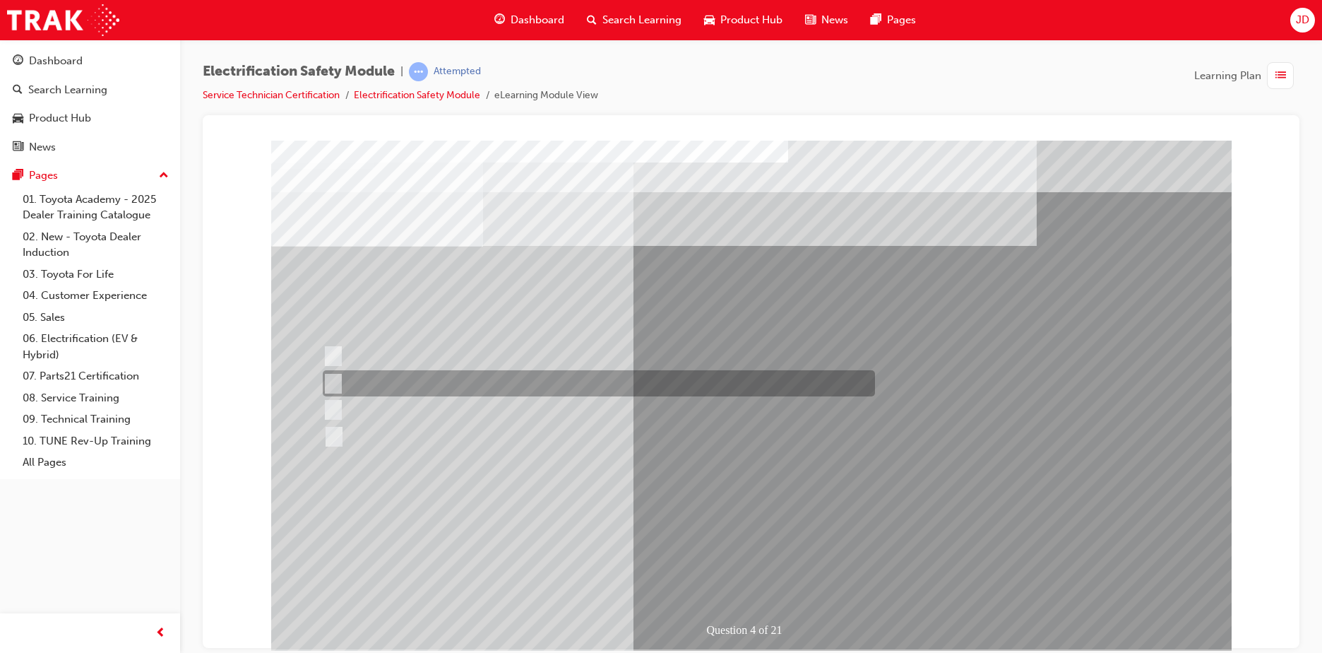
click at [383, 384] on div at bounding box center [595, 383] width 552 height 26
checkbox input "true"
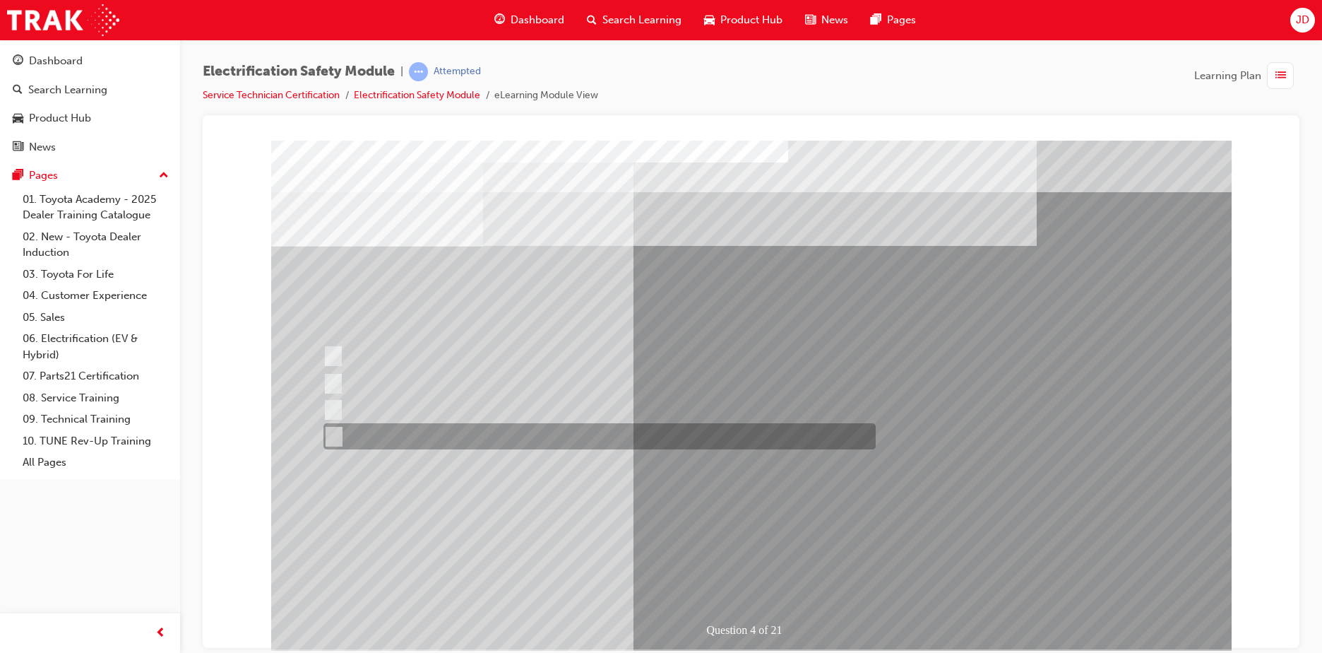
click at [397, 427] on div at bounding box center [596, 436] width 552 height 26
checkbox input "true"
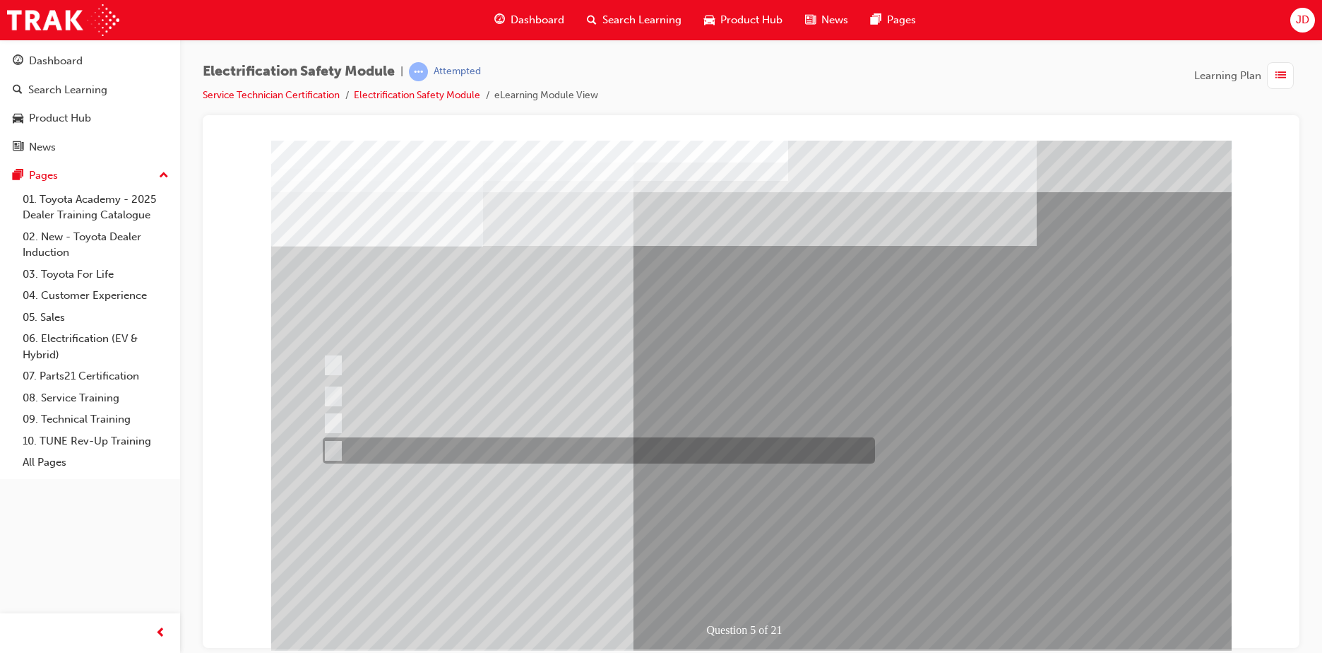
click at [424, 446] on div at bounding box center [595, 450] width 552 height 26
checkbox input "true"
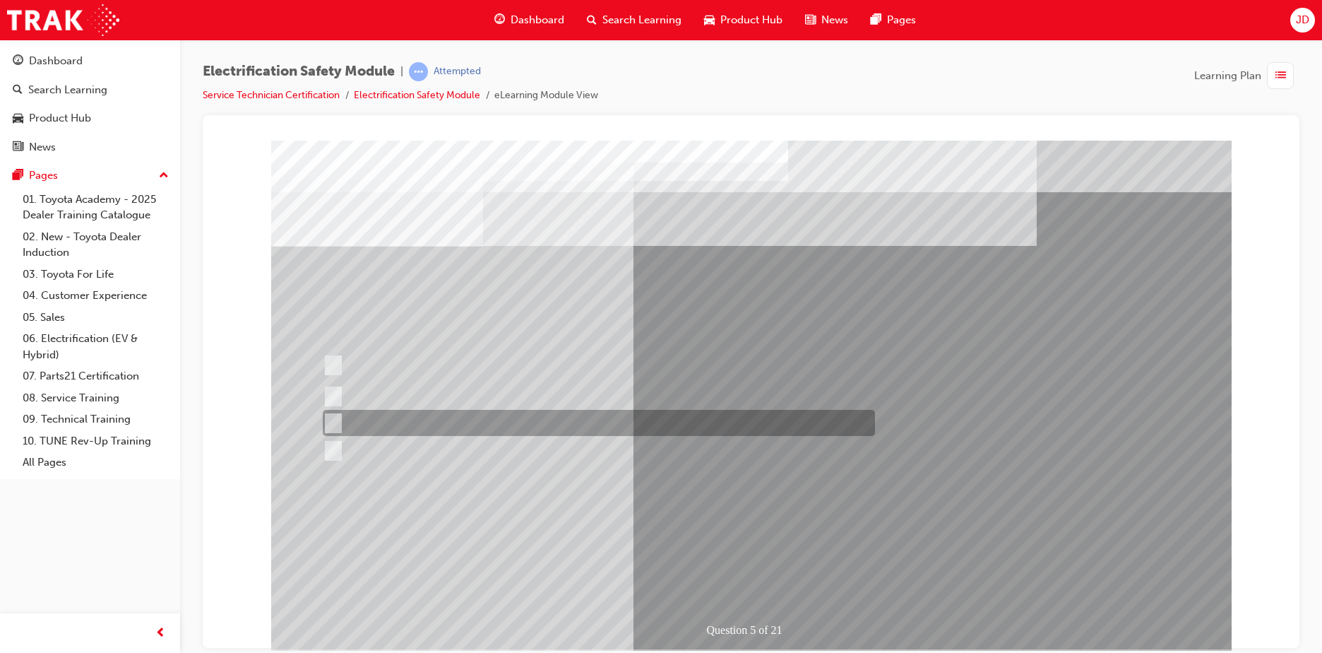
click at [428, 420] on div at bounding box center [595, 423] width 552 height 26
checkbox input "true"
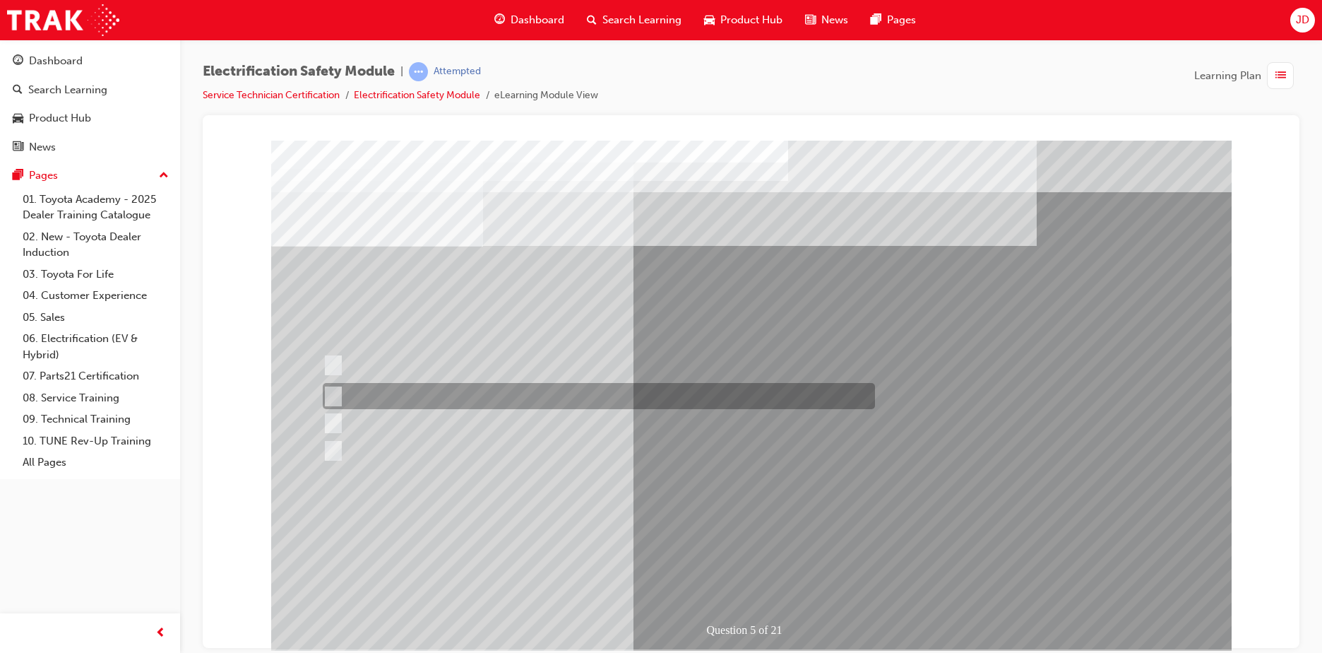
click at [435, 399] on div at bounding box center [595, 396] width 552 height 26
checkbox input "true"
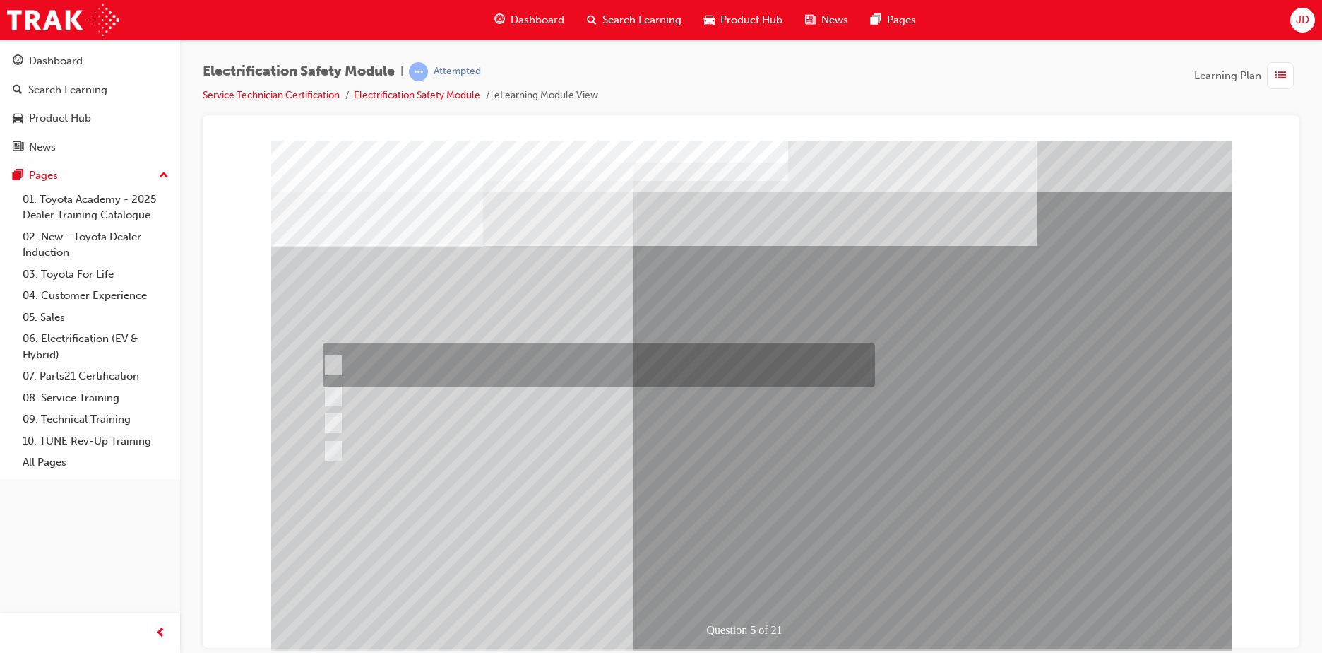
click at [419, 366] on div at bounding box center [595, 365] width 552 height 44
checkbox input "true"
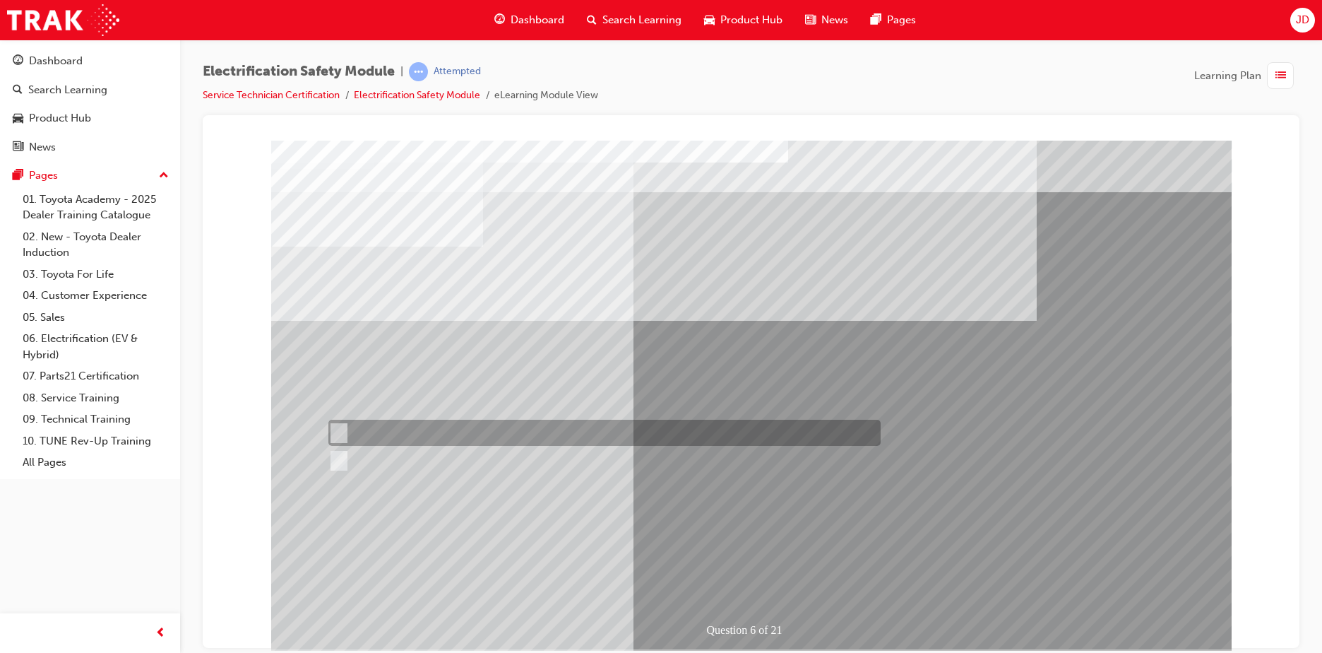
click at [369, 432] on div at bounding box center [601, 433] width 552 height 26
radio input "true"
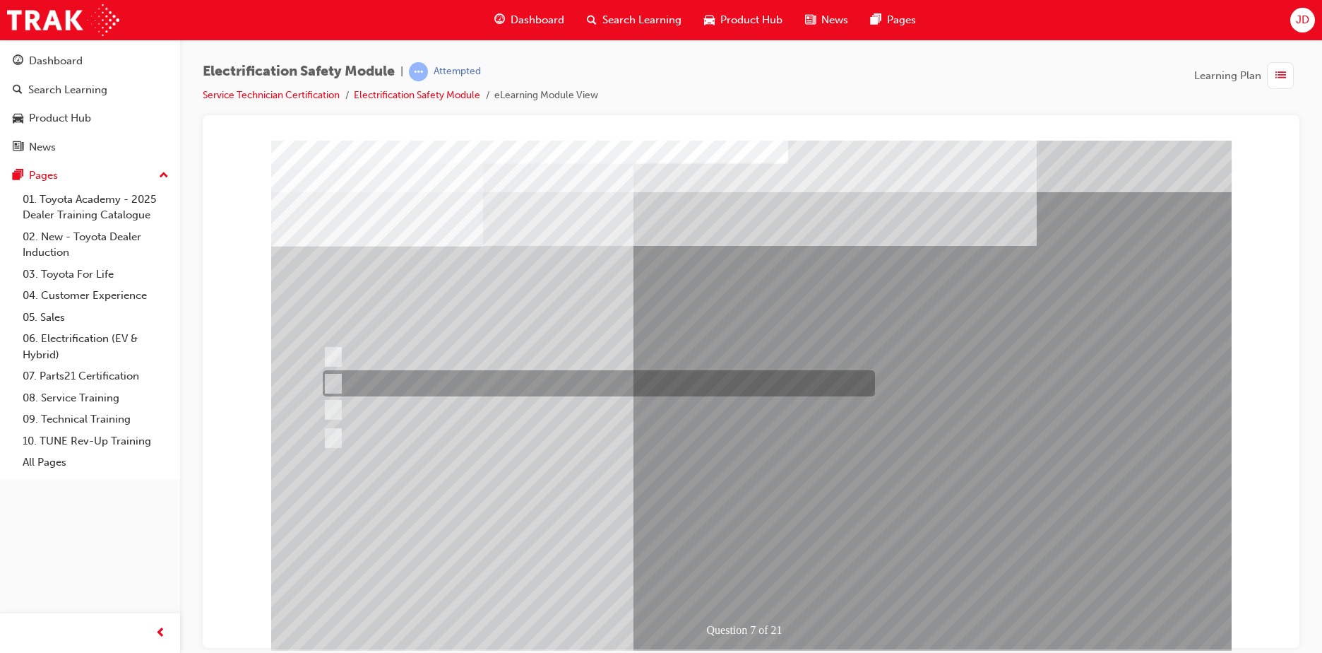
click at [405, 384] on div at bounding box center [595, 383] width 552 height 26
radio input "true"
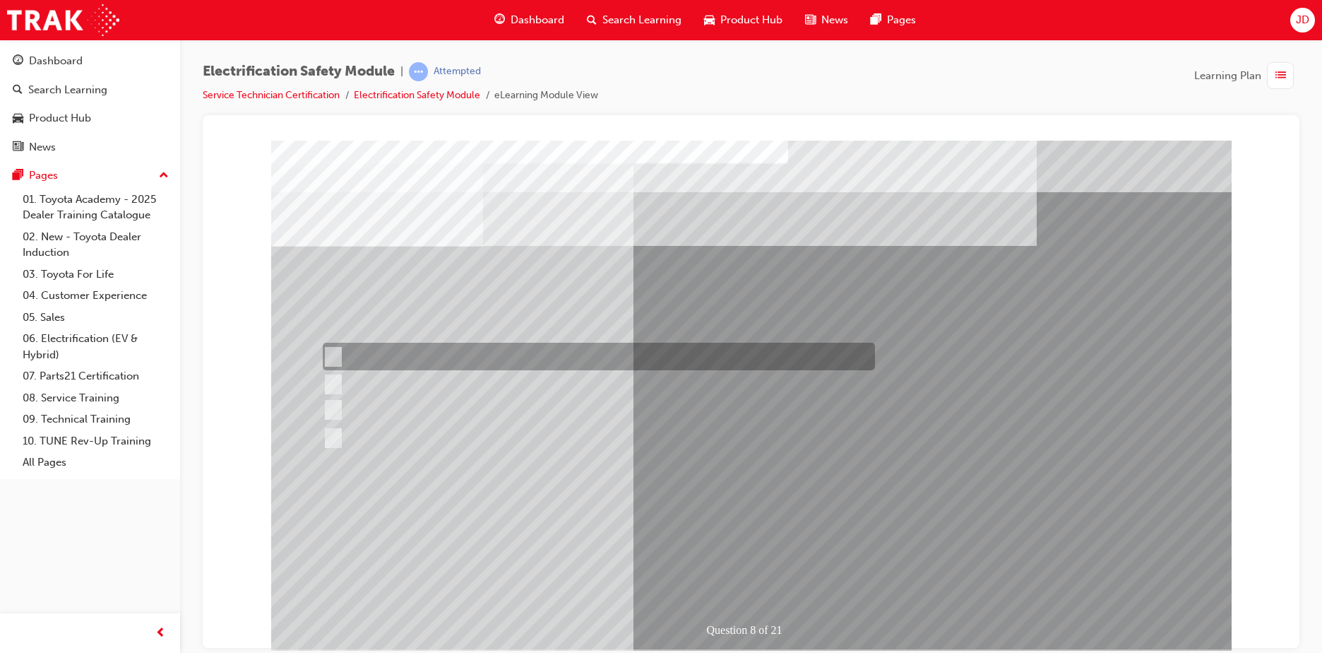
click at [542, 350] on div at bounding box center [595, 357] width 552 height 28
radio input "true"
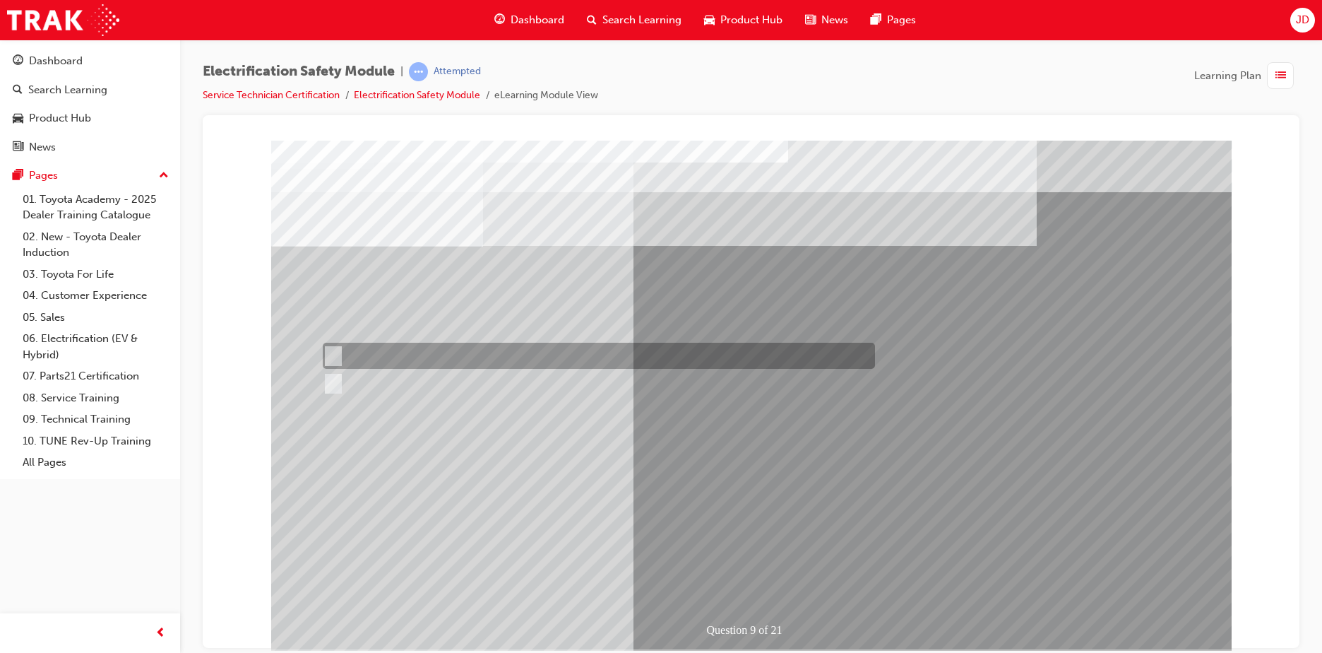
click at [372, 352] on div at bounding box center [595, 356] width 552 height 26
radio input "true"
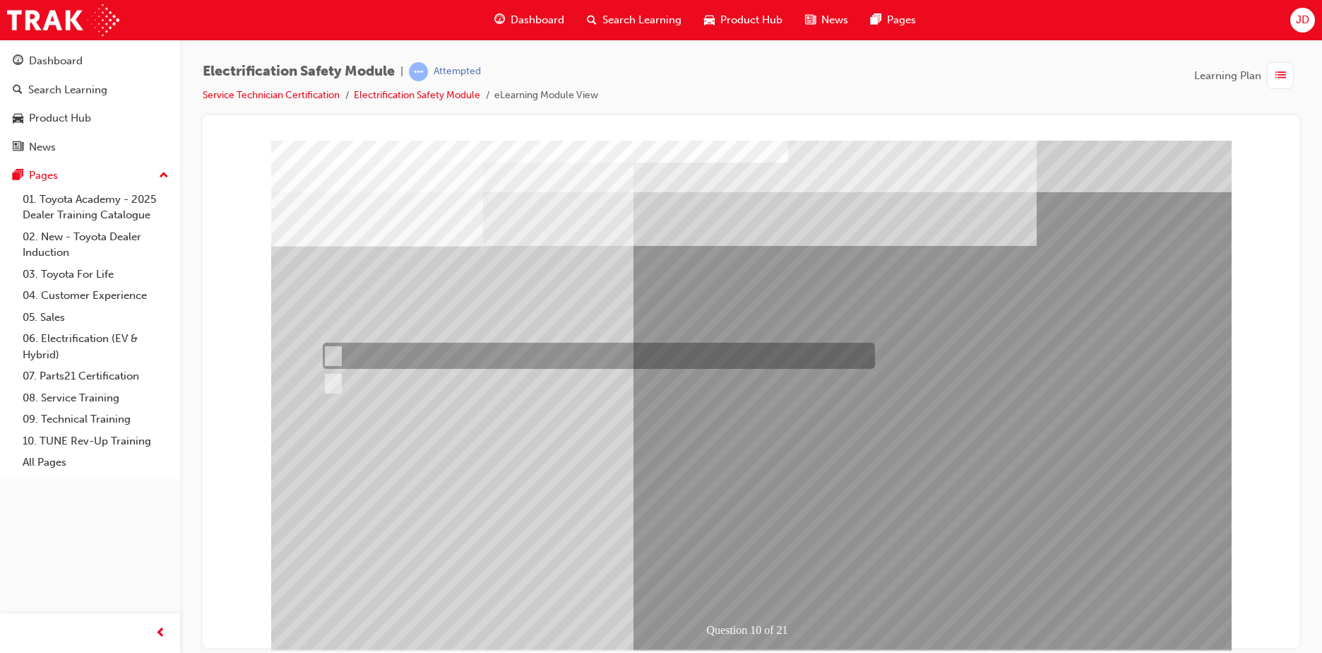
click at [376, 377] on div at bounding box center [595, 383] width 552 height 26
radio input "true"
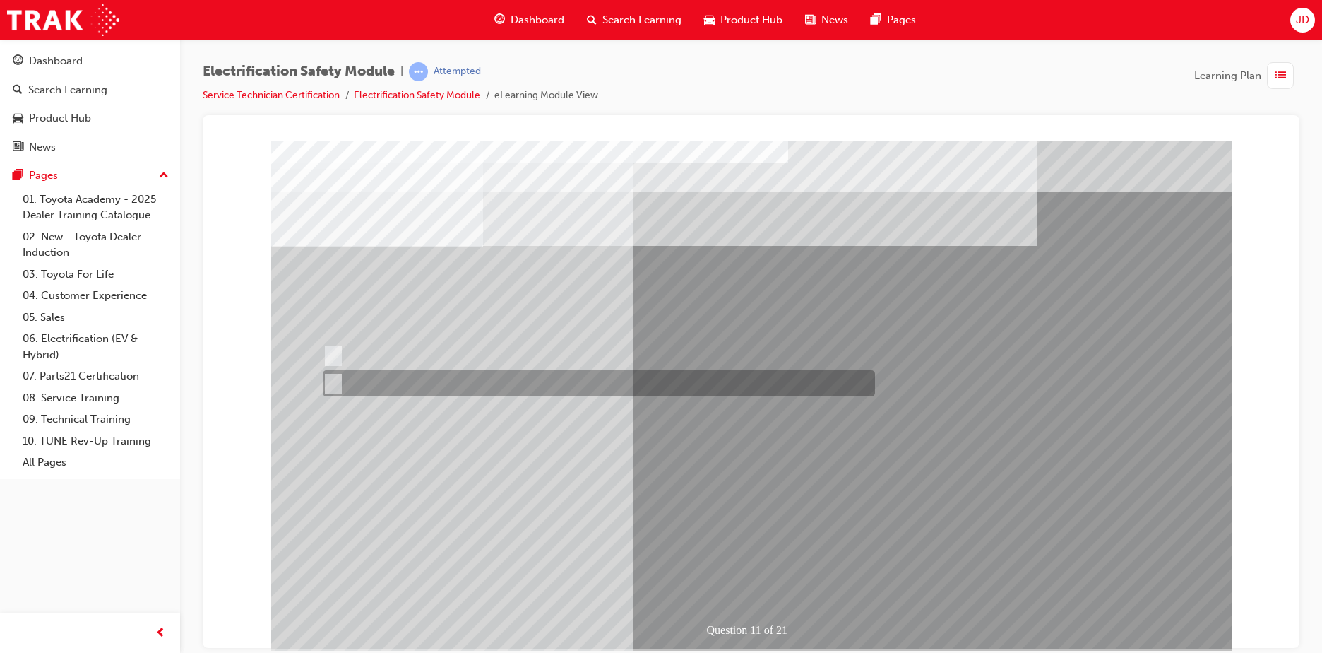
click at [381, 378] on div at bounding box center [595, 383] width 552 height 26
radio input "true"
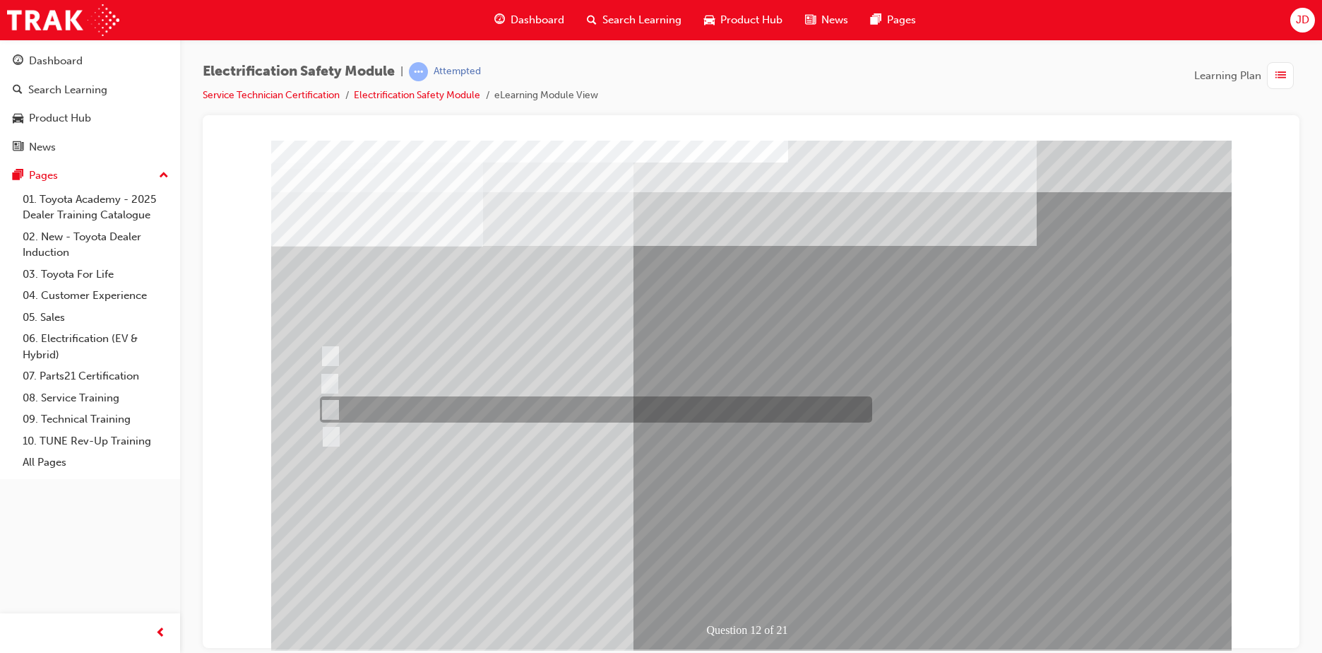
click at [556, 408] on div at bounding box center [592, 409] width 552 height 26
radio input "true"
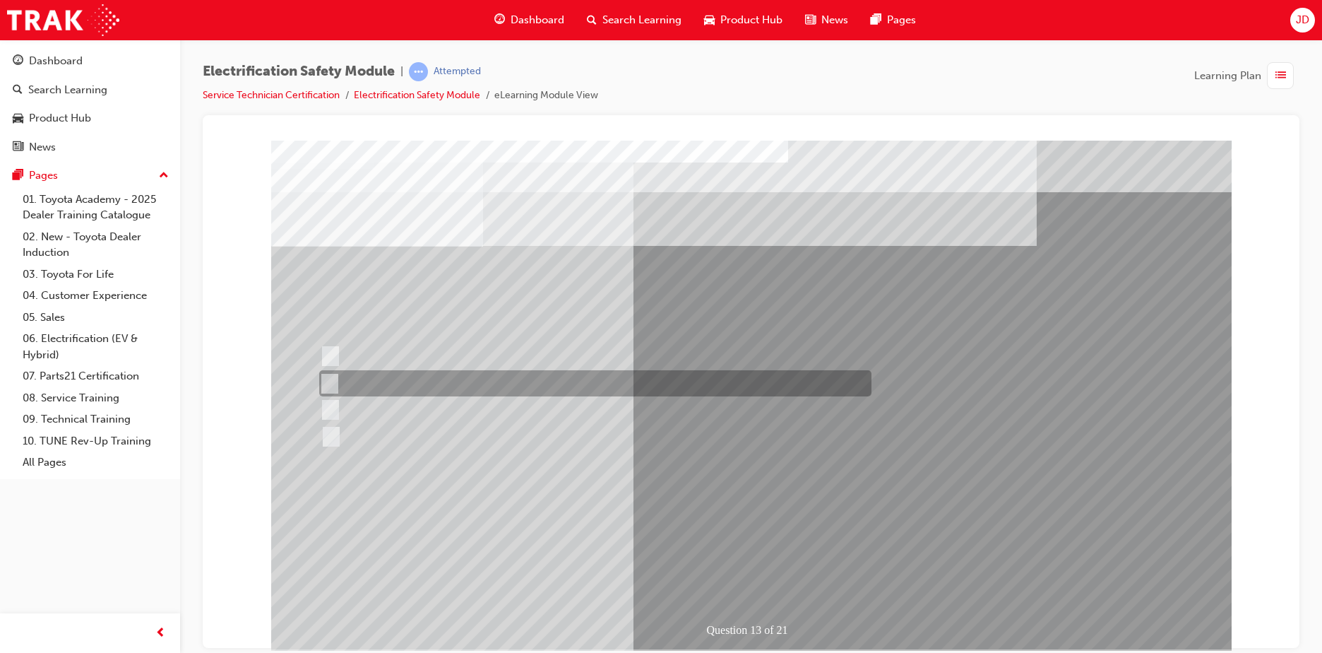
click at [434, 383] on div at bounding box center [592, 383] width 552 height 26
radio input "true"
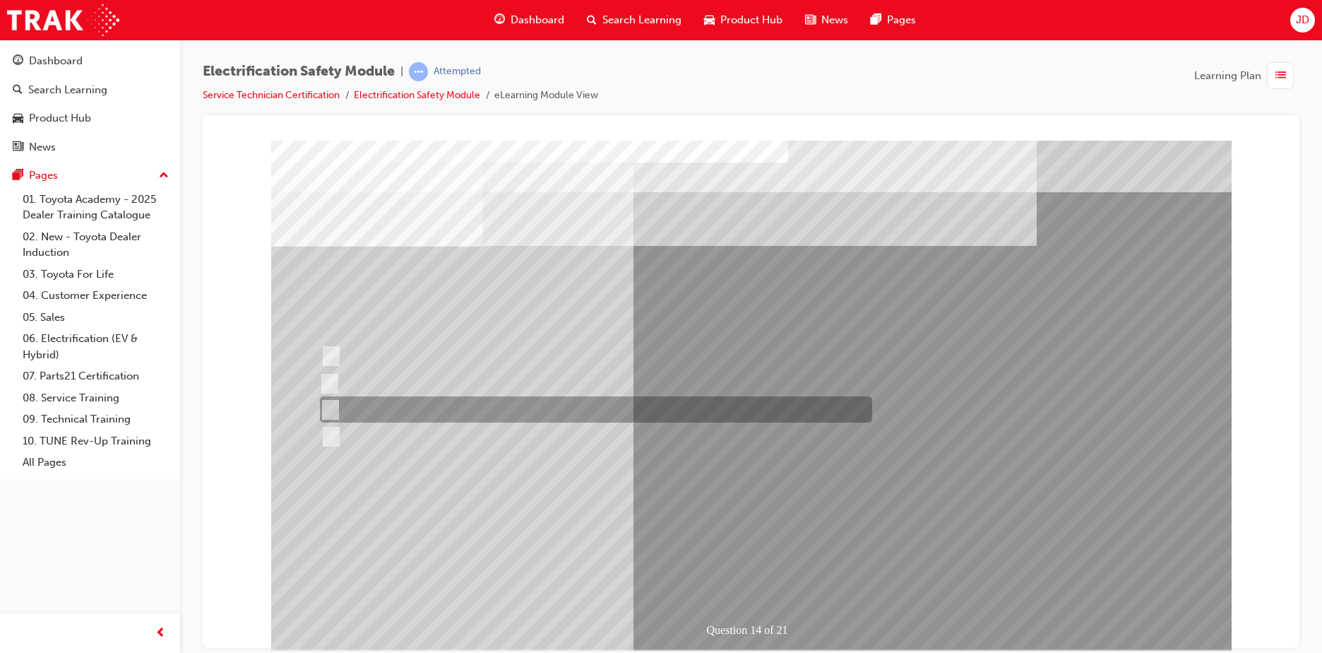
click at [432, 407] on div at bounding box center [592, 409] width 552 height 26
radio input "true"
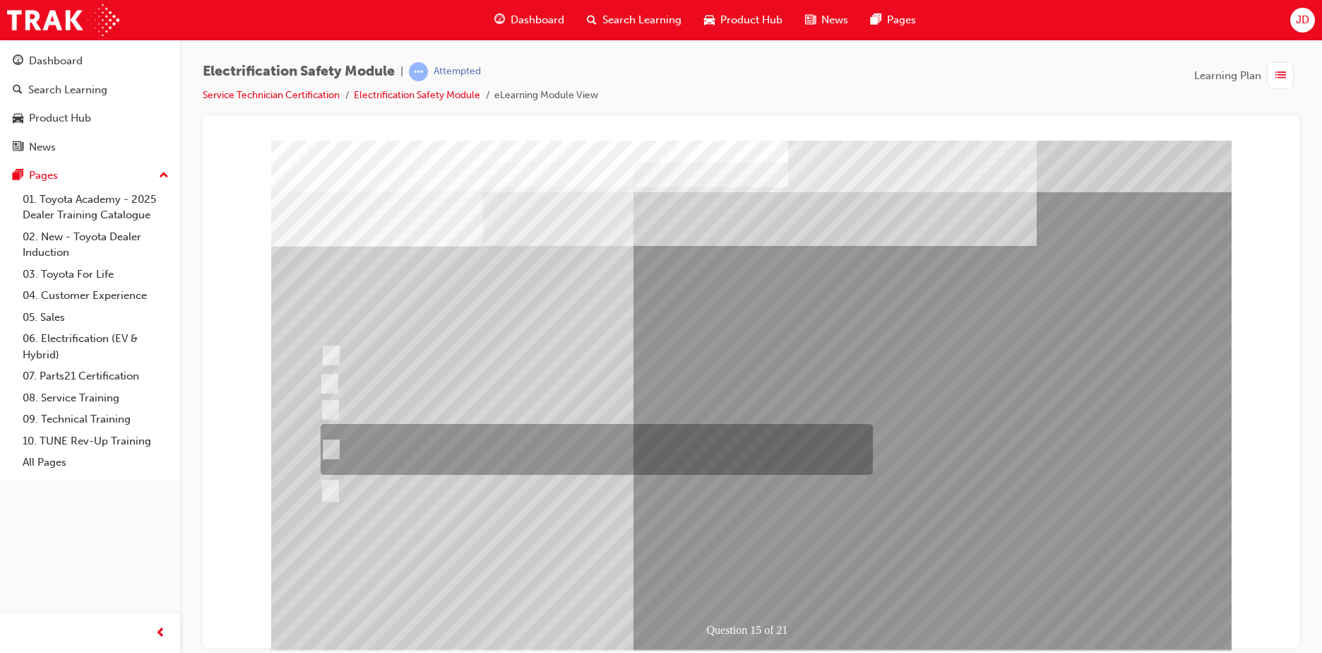
click at [480, 446] on div at bounding box center [593, 449] width 552 height 51
radio input "true"
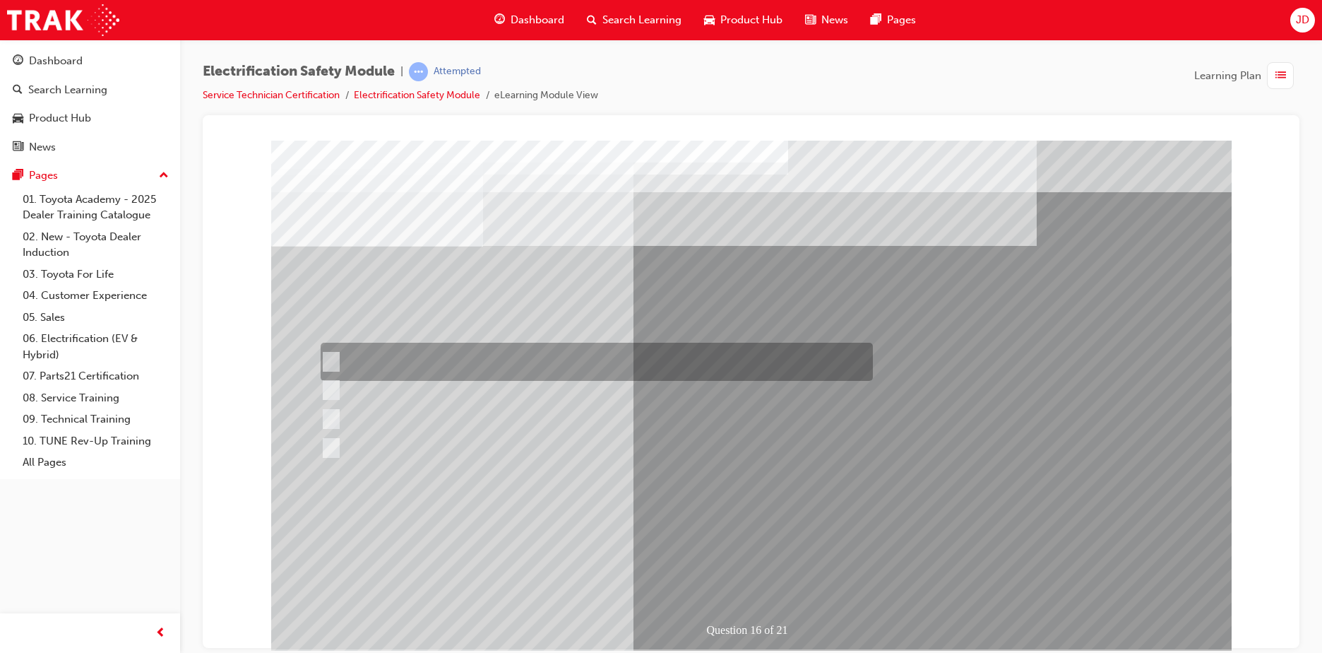
click at [393, 358] on div at bounding box center [593, 362] width 552 height 38
radio input "true"
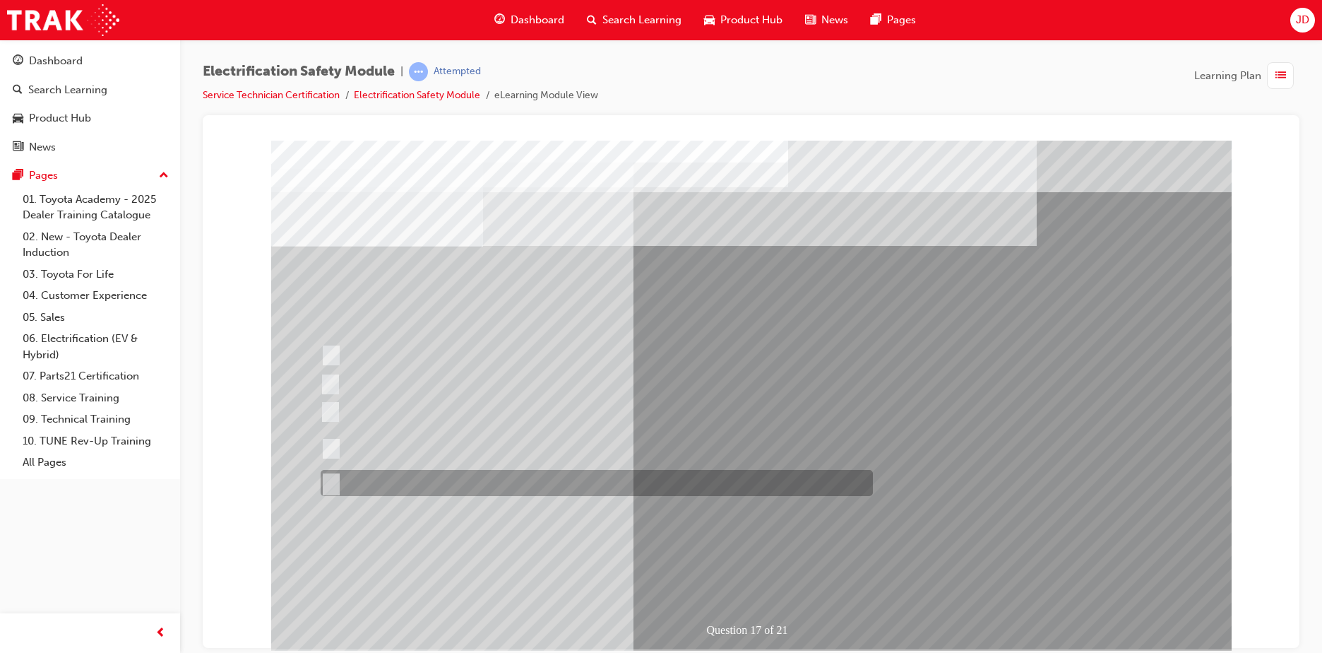
click at [417, 484] on div at bounding box center [593, 483] width 552 height 26
radio input "true"
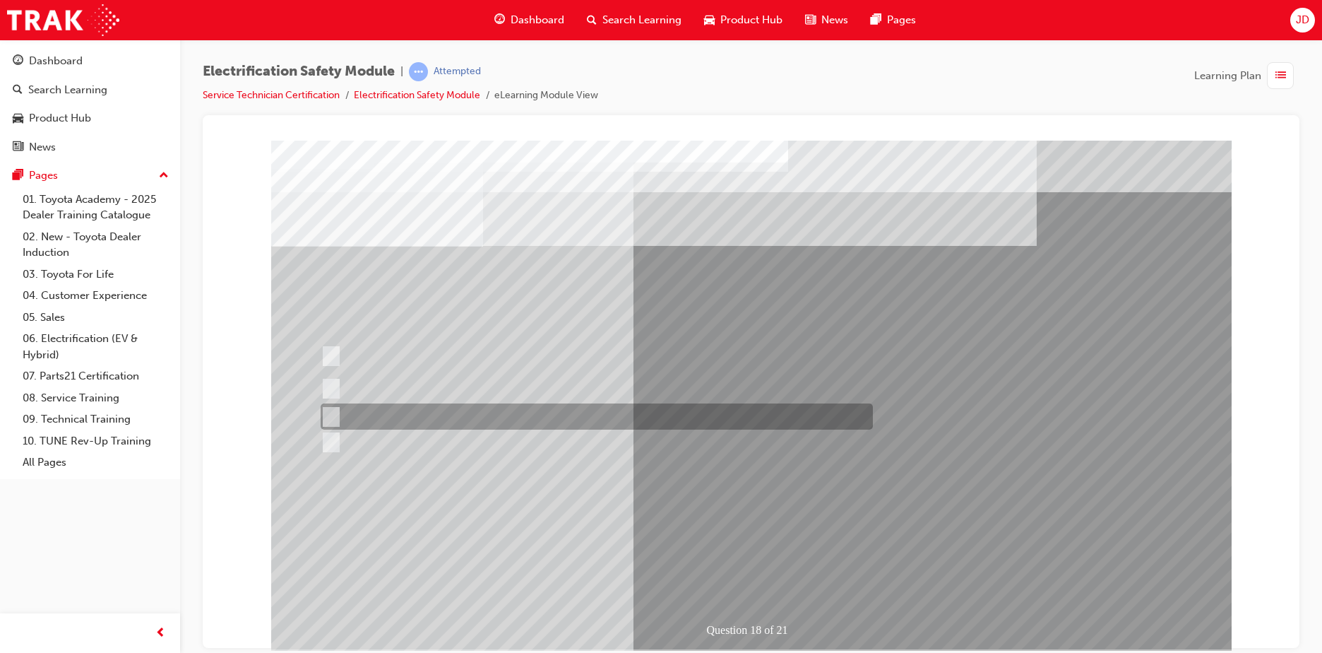
click at [495, 410] on div at bounding box center [593, 416] width 552 height 26
radio input "true"
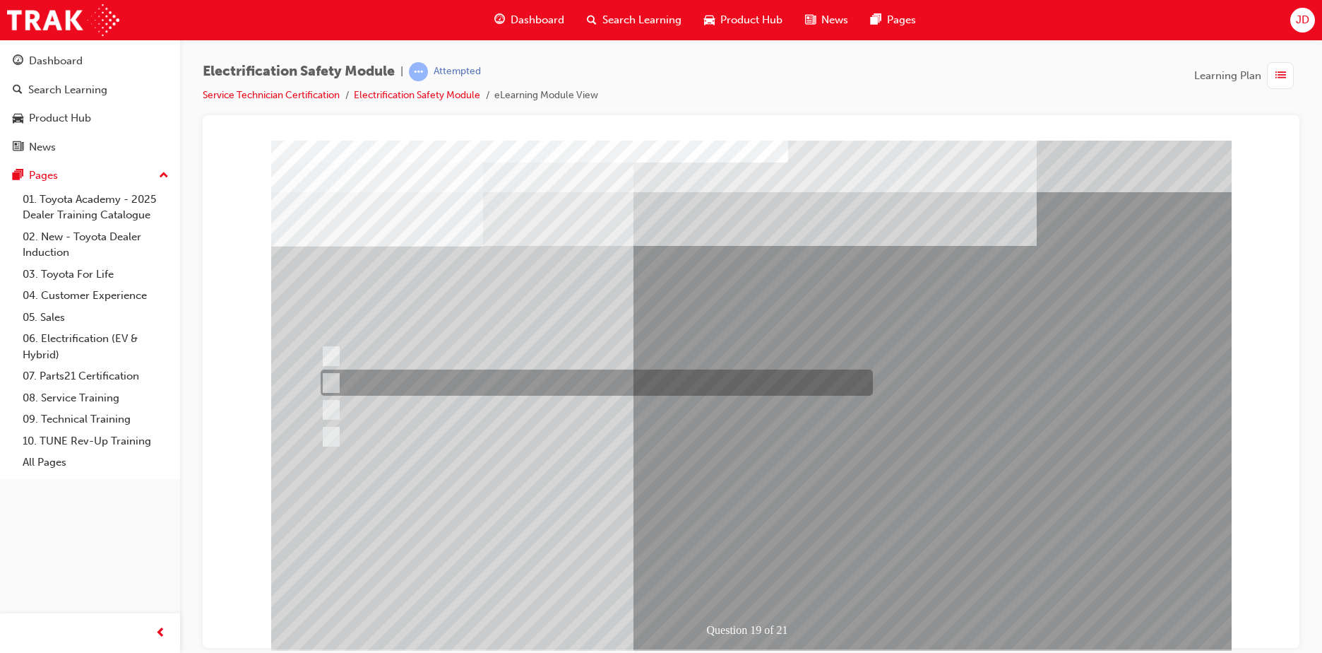
click at [447, 376] on div at bounding box center [593, 382] width 552 height 26
radio input "true"
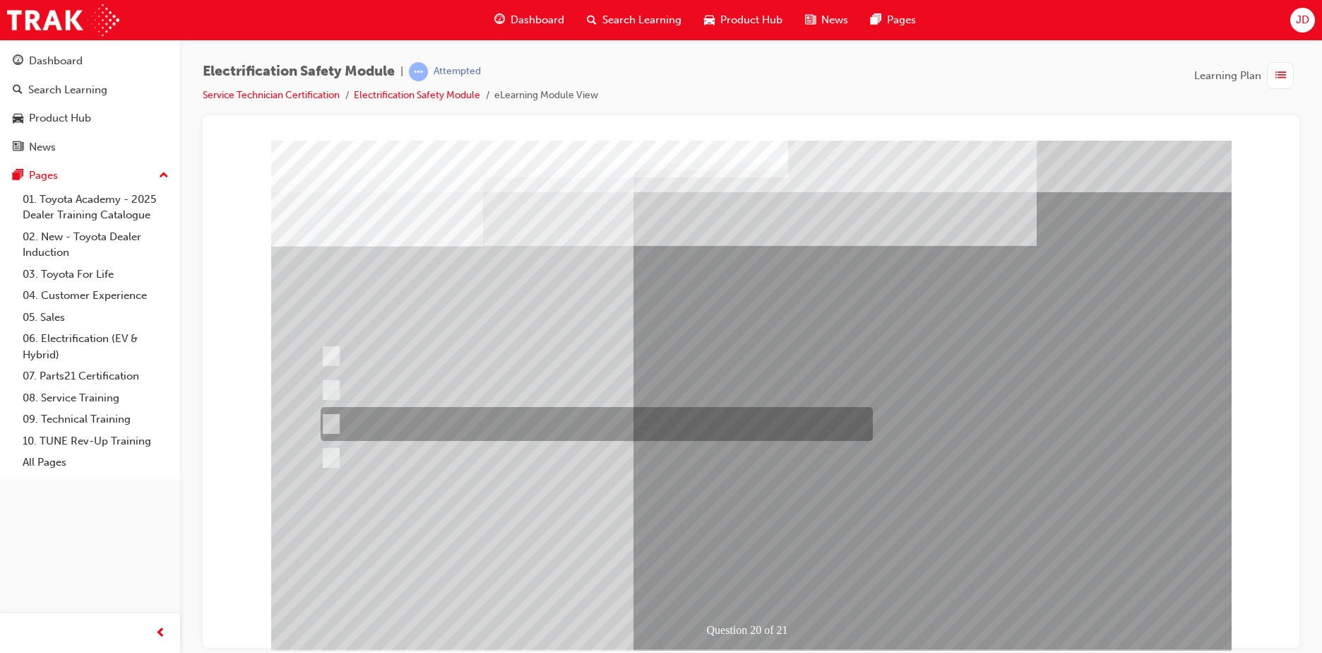
click at [461, 424] on div at bounding box center [593, 424] width 552 height 34
radio input "true"
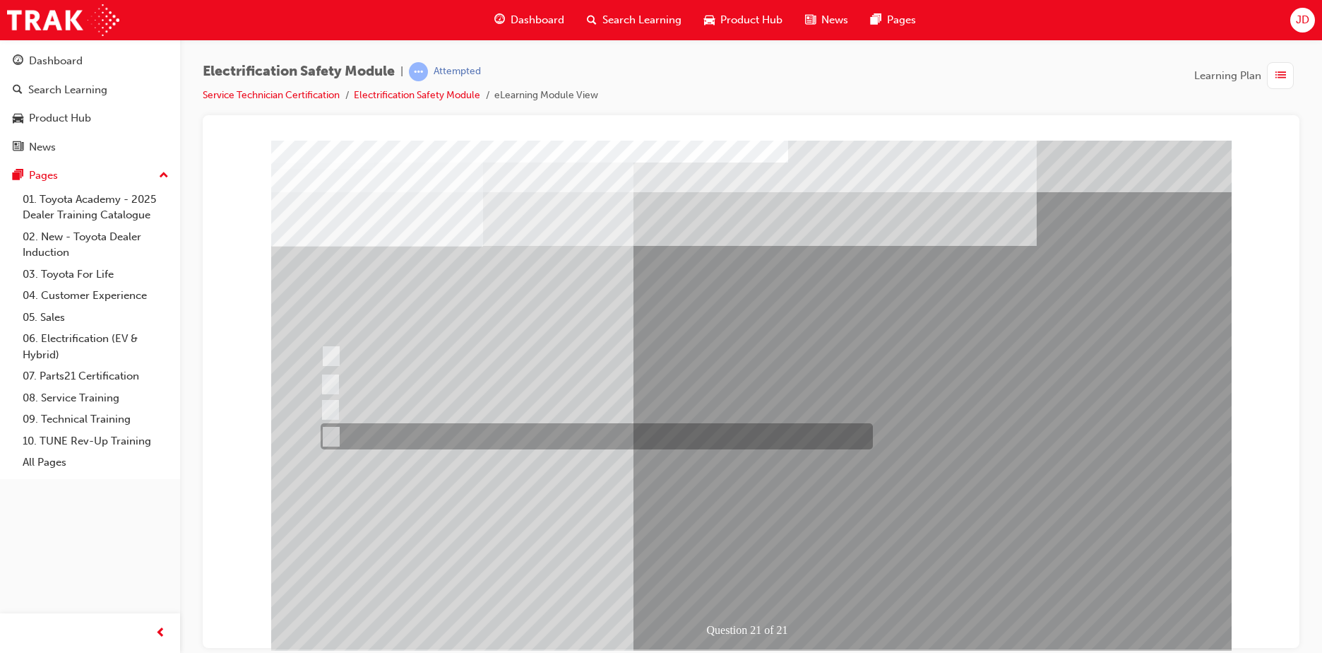
click at [476, 435] on div at bounding box center [593, 436] width 552 height 26
radio input "true"
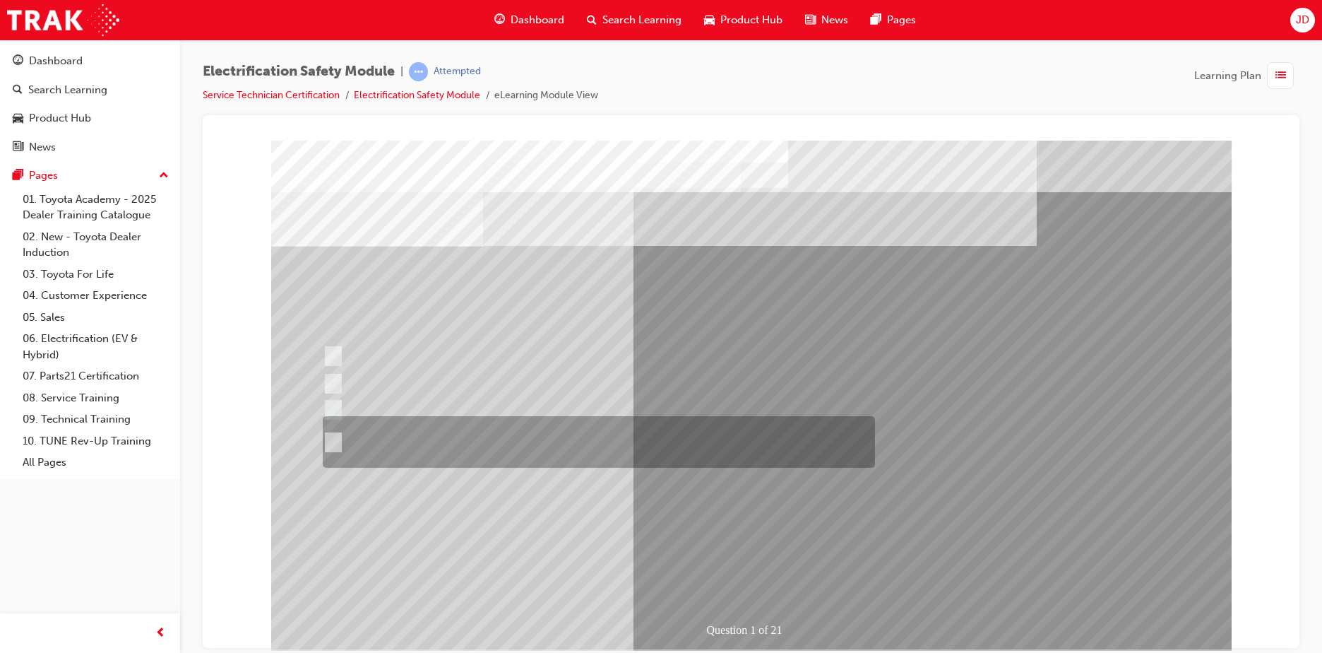
click at [480, 444] on div at bounding box center [595, 442] width 552 height 52
radio input "true"
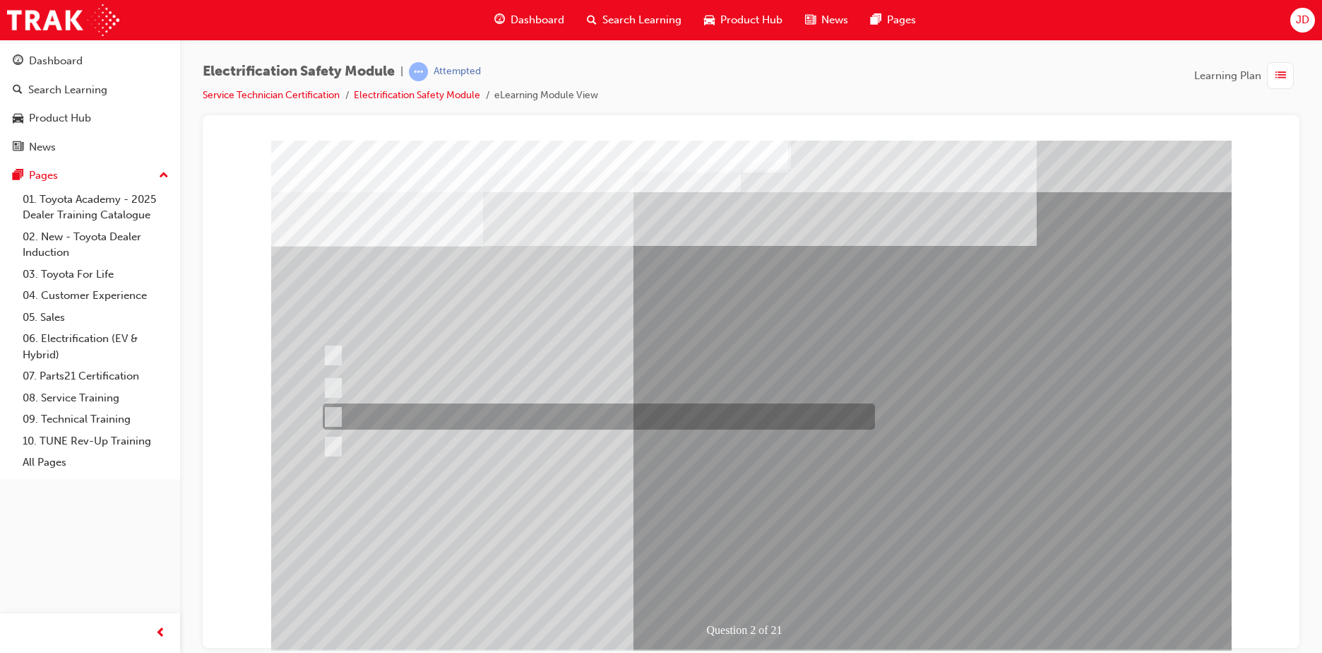
click at [429, 416] on div at bounding box center [595, 416] width 552 height 26
radio input "true"
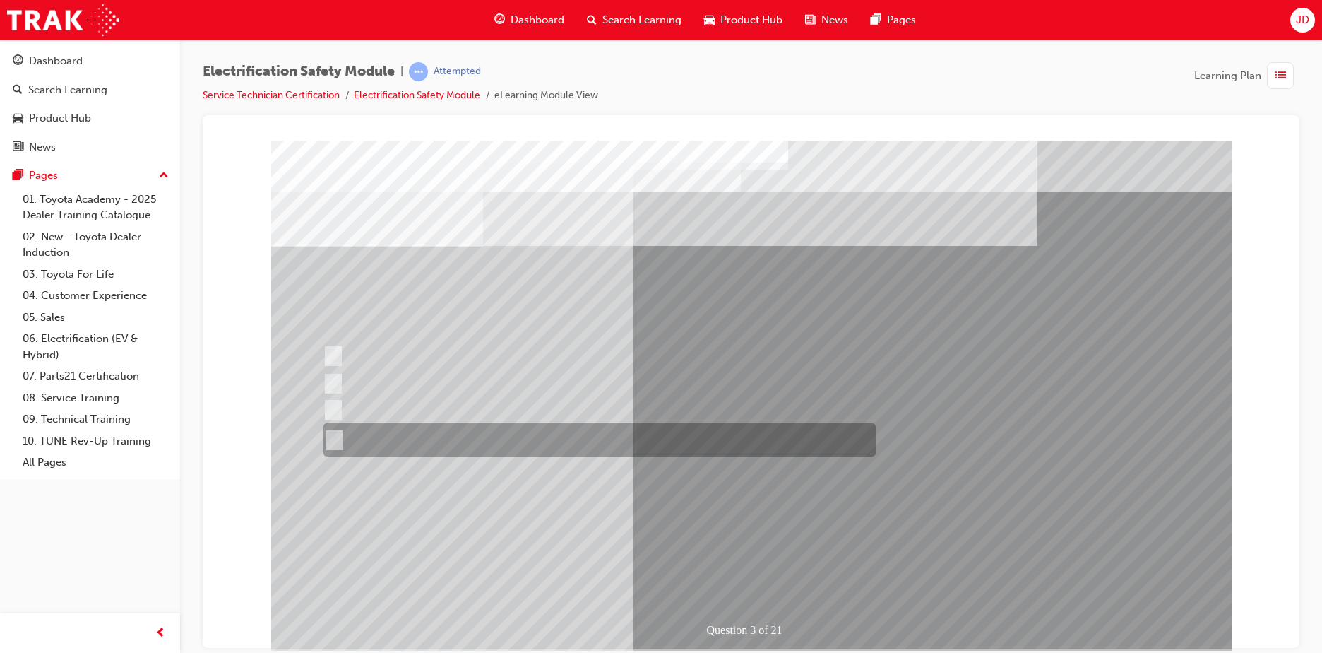
click at [442, 425] on div at bounding box center [596, 439] width 552 height 33
radio input "true"
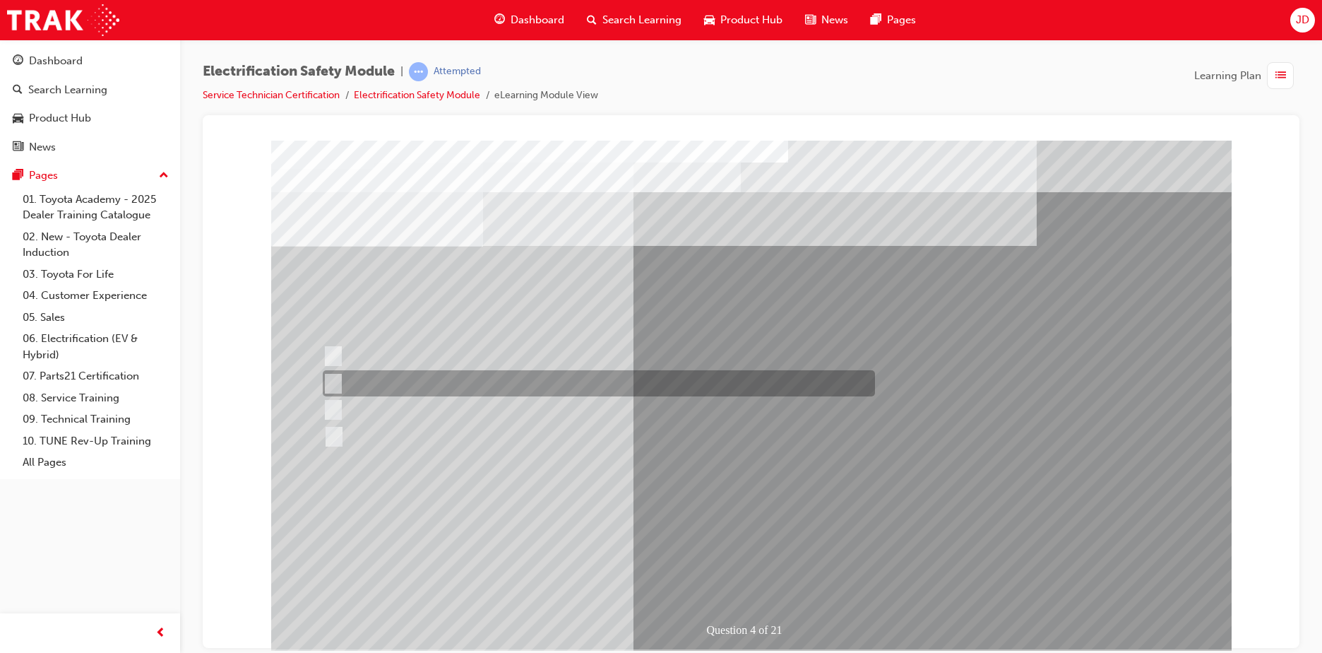
click at [396, 384] on div at bounding box center [595, 383] width 552 height 26
checkbox input "true"
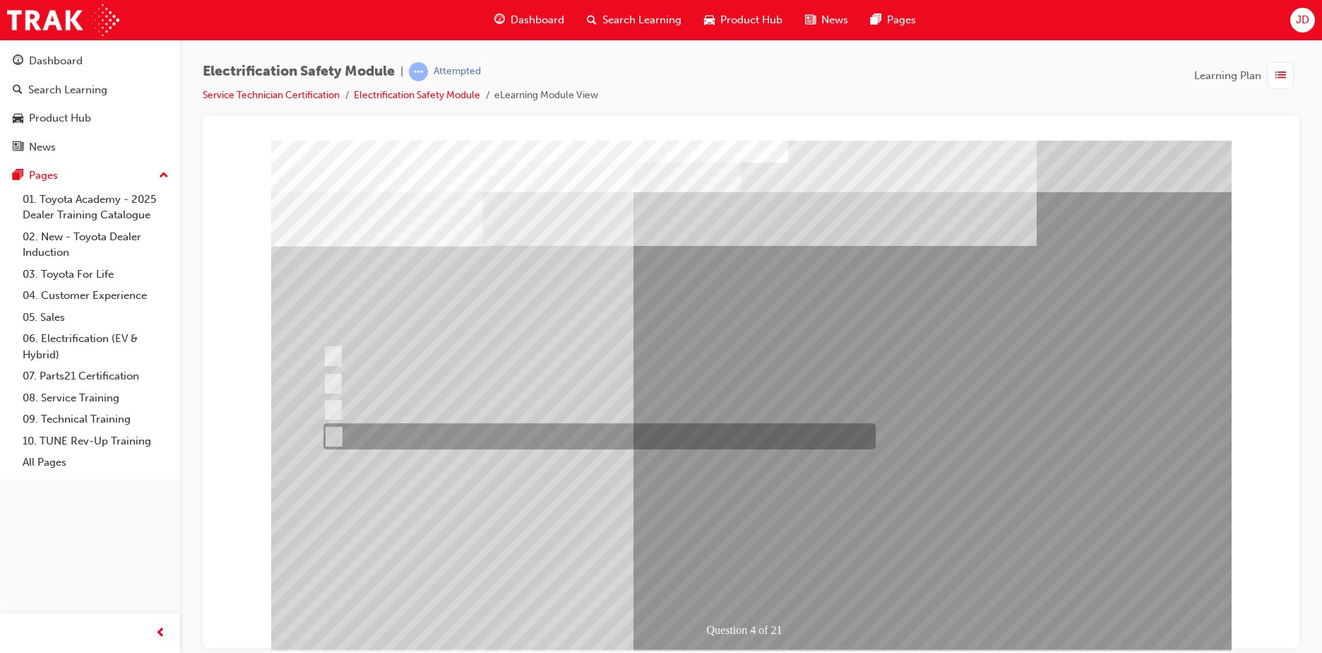
click at [391, 448] on div at bounding box center [596, 436] width 552 height 26
checkbox input "true"
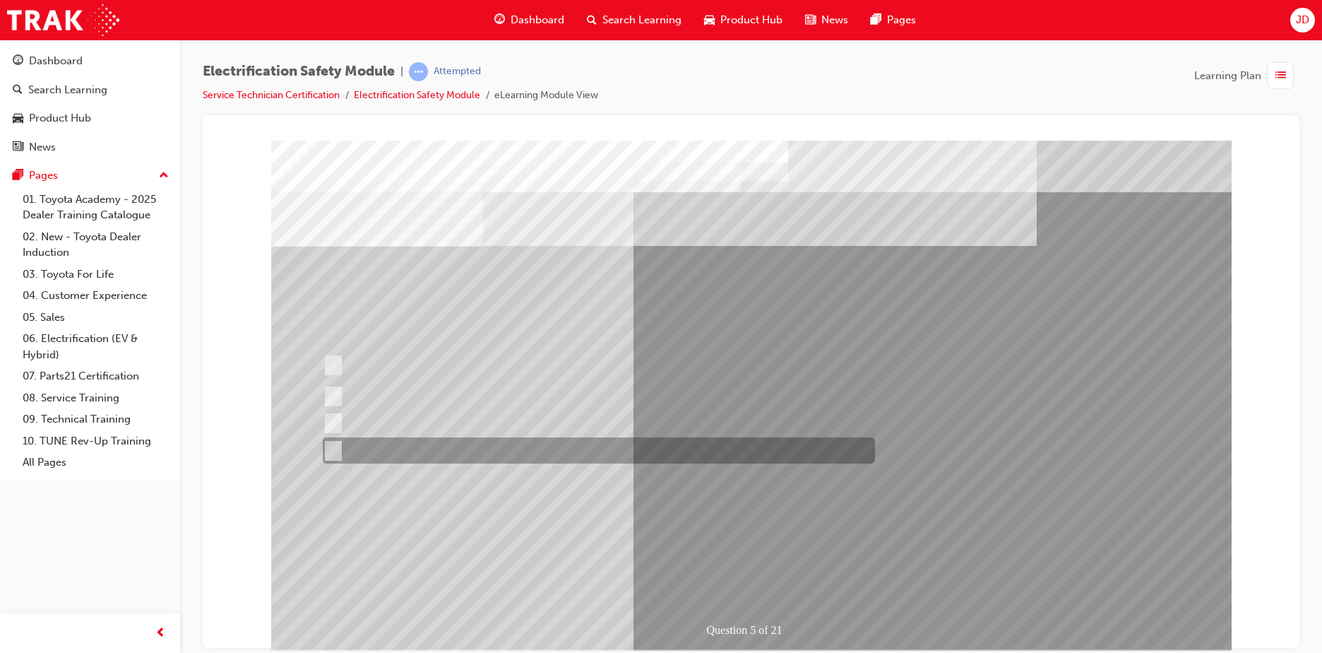
click at [419, 449] on div at bounding box center [595, 450] width 552 height 26
checkbox input "true"
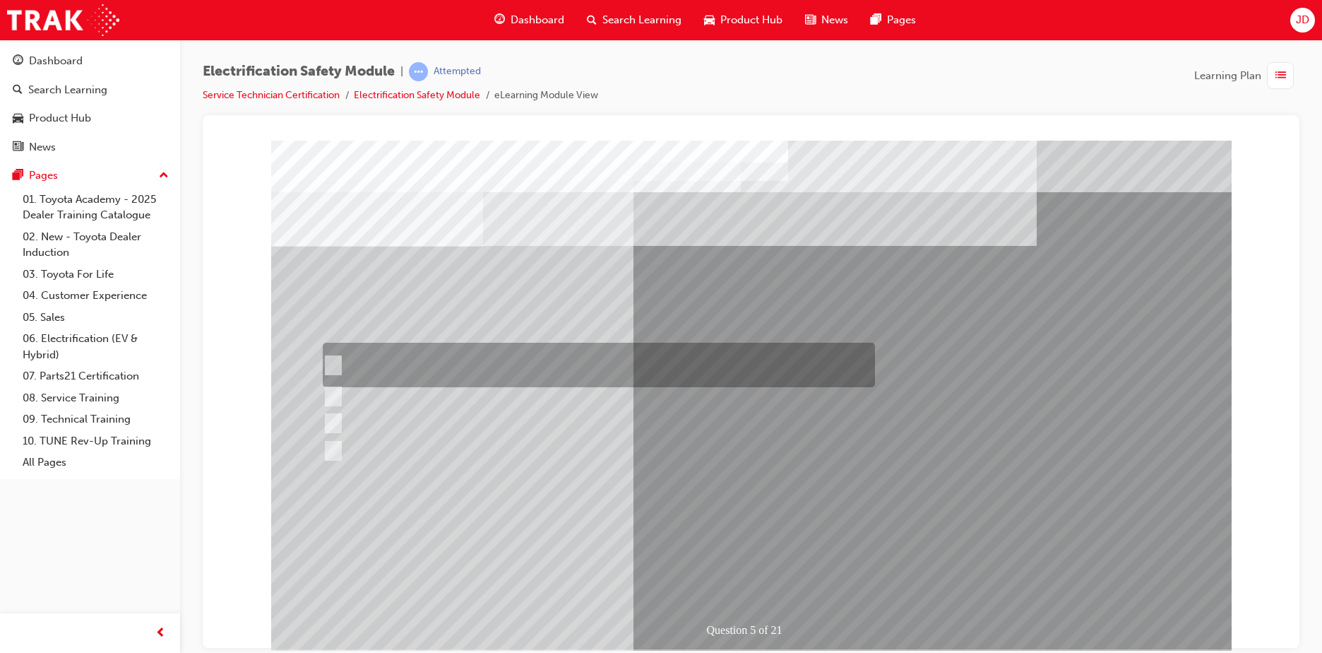
click at [393, 368] on div at bounding box center [595, 365] width 552 height 44
checkbox input "true"
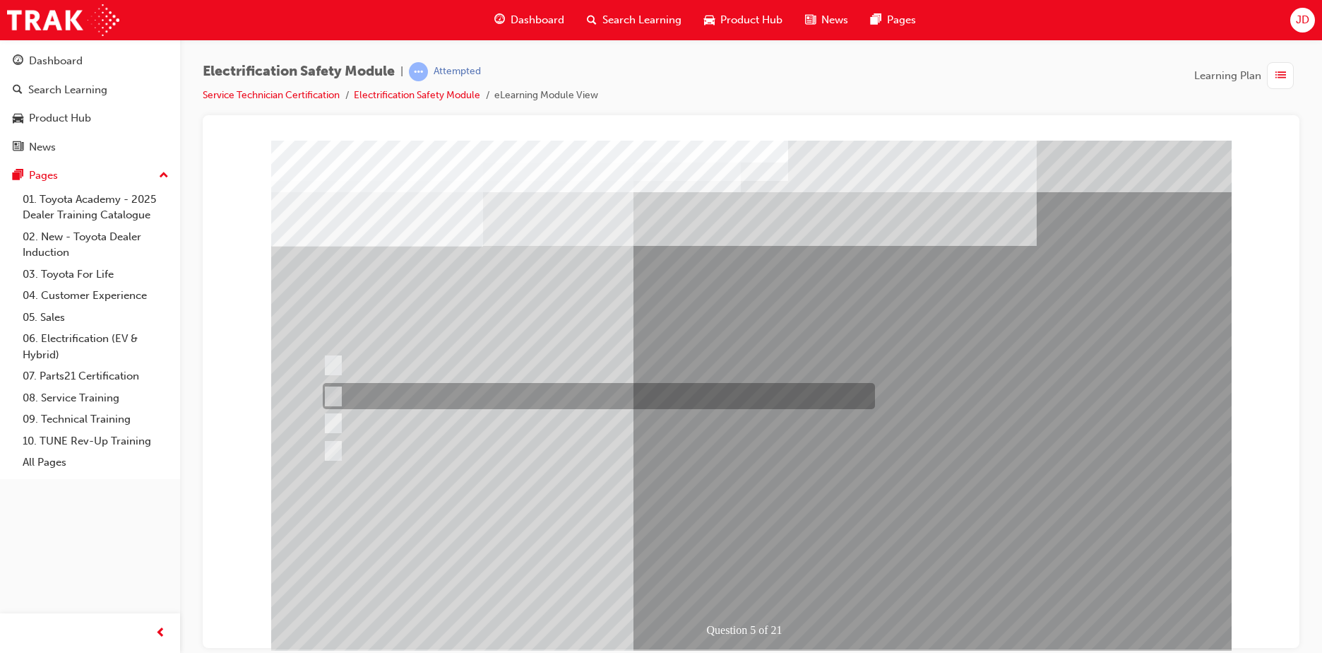
click at [385, 398] on div at bounding box center [595, 396] width 552 height 26
checkbox input "true"
click at [385, 420] on div at bounding box center [595, 423] width 552 height 26
checkbox input "true"
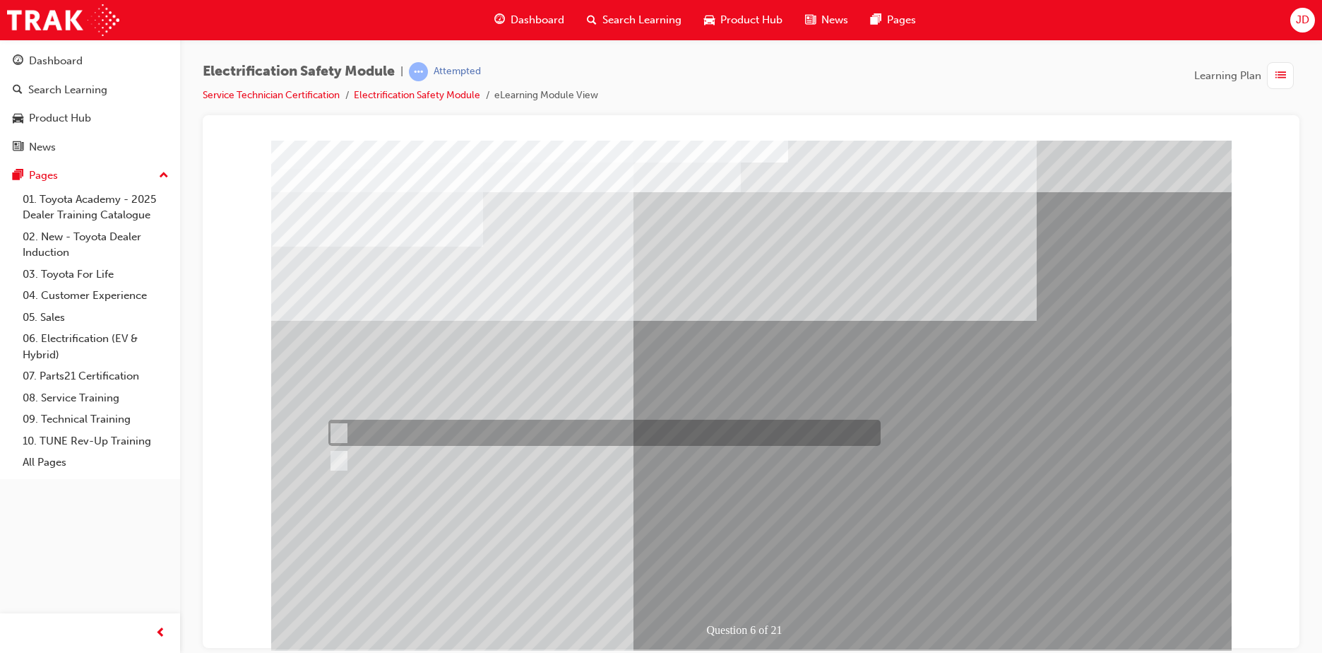
click at [376, 439] on div at bounding box center [601, 433] width 552 height 26
radio input "true"
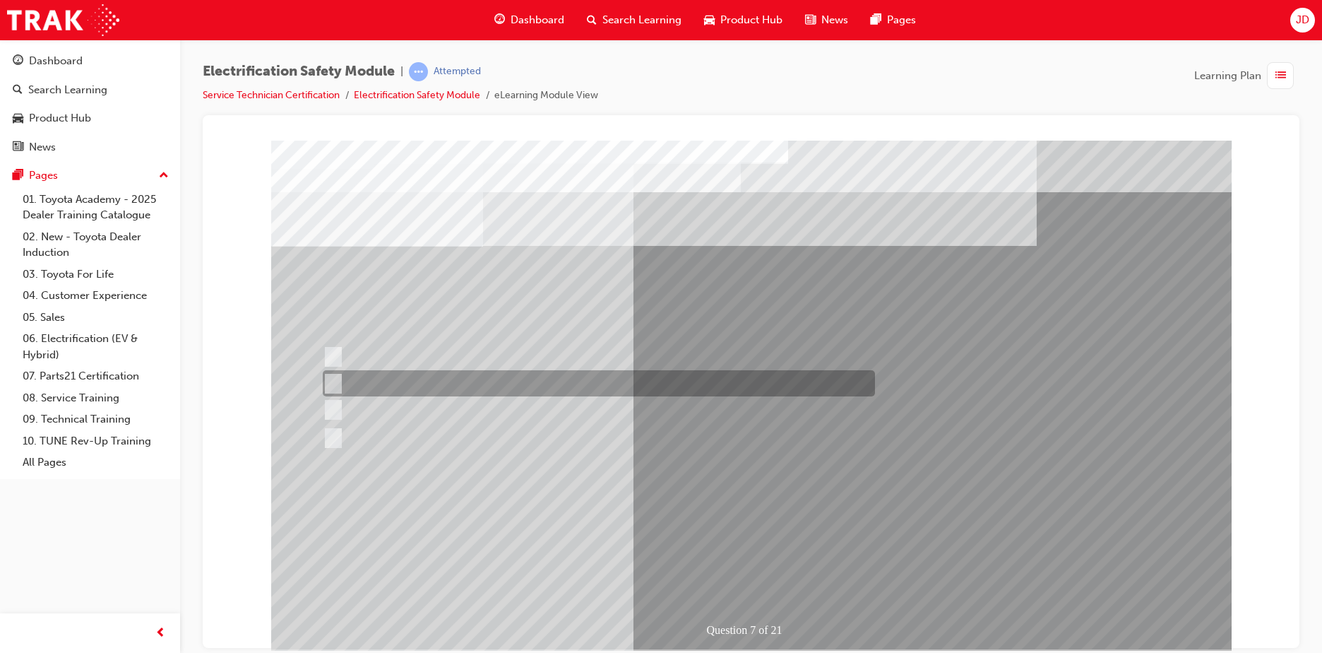
click at [432, 380] on div at bounding box center [595, 383] width 552 height 26
radio input "true"
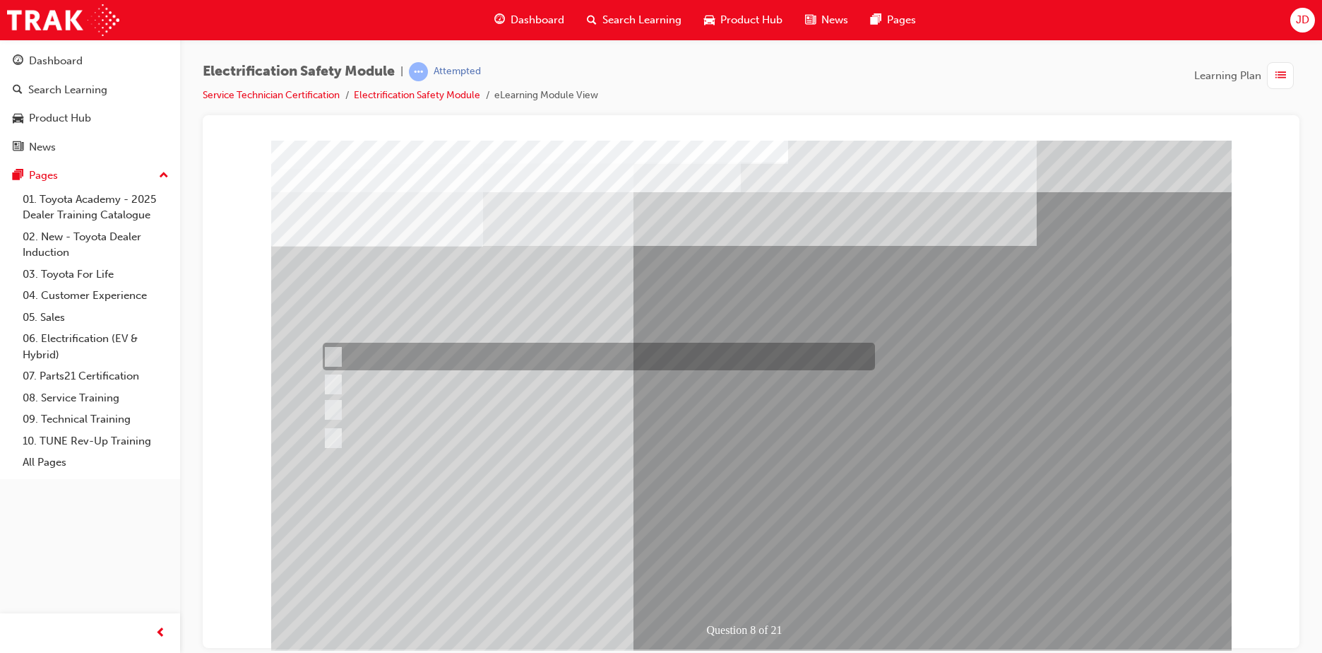
click at [530, 352] on div at bounding box center [595, 357] width 552 height 28
radio input "true"
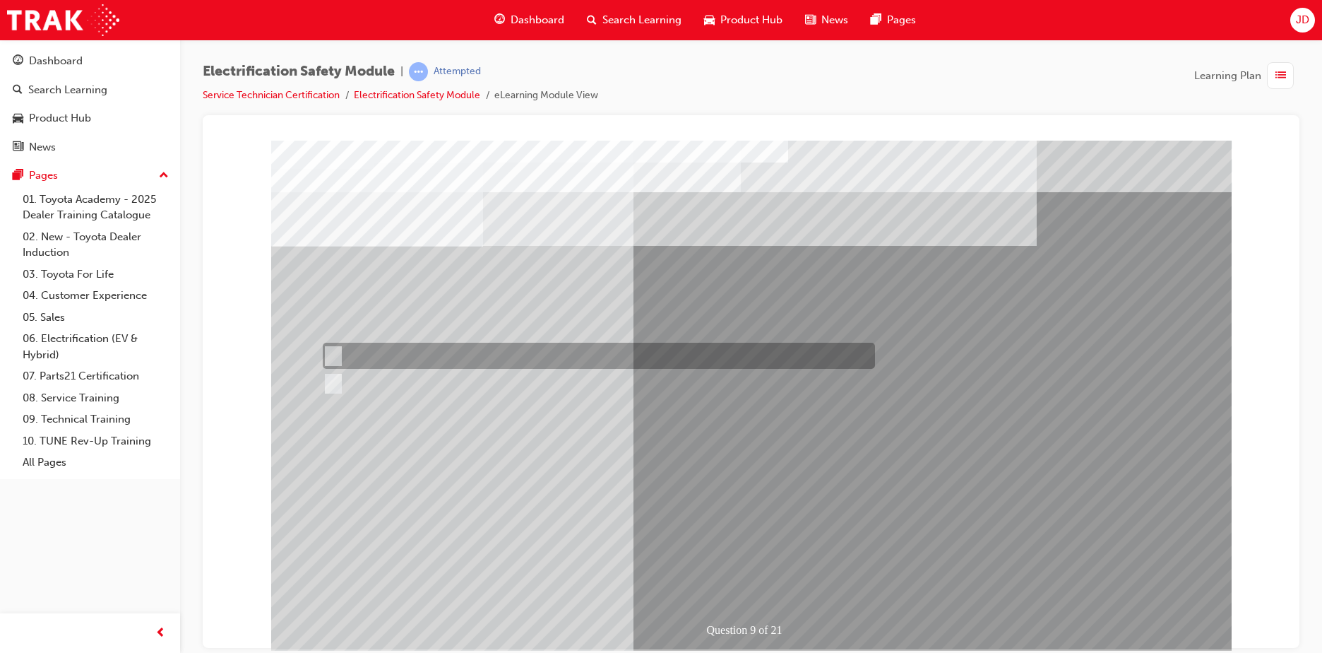
click at [617, 366] on div at bounding box center [595, 356] width 552 height 26
radio input "true"
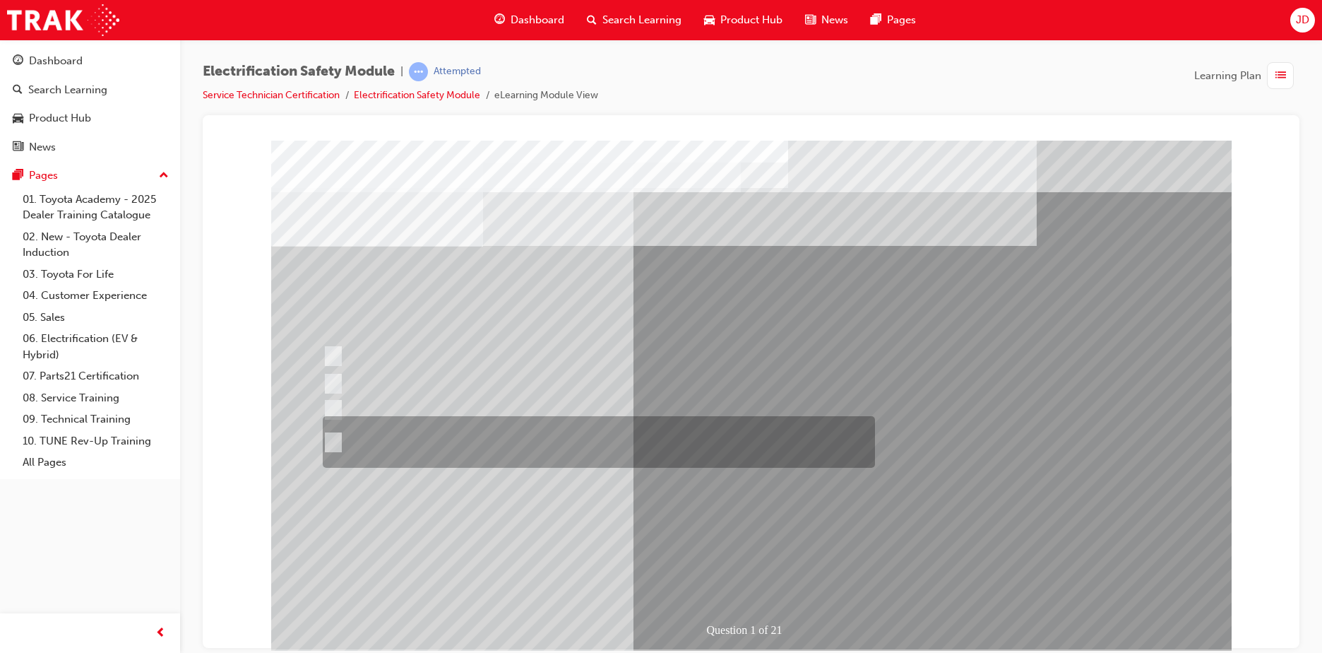
click at [472, 447] on div at bounding box center [595, 442] width 552 height 52
radio input "true"
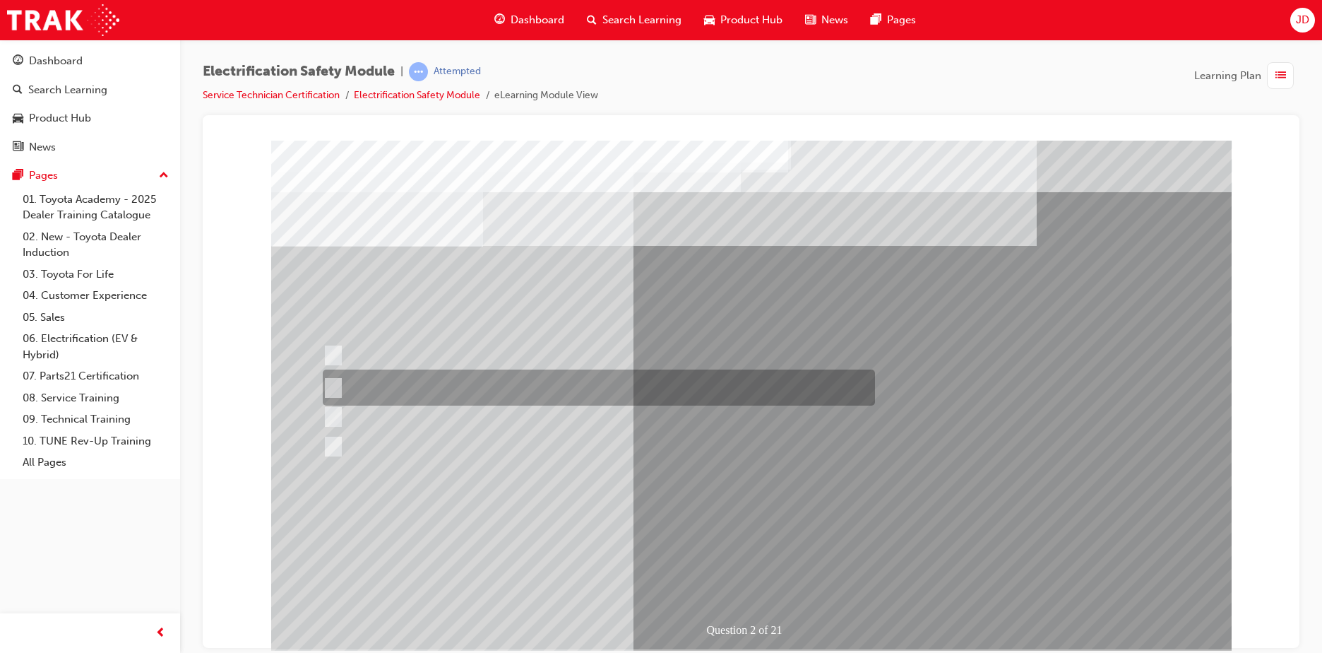
click at [415, 379] on div at bounding box center [595, 387] width 552 height 36
radio input "true"
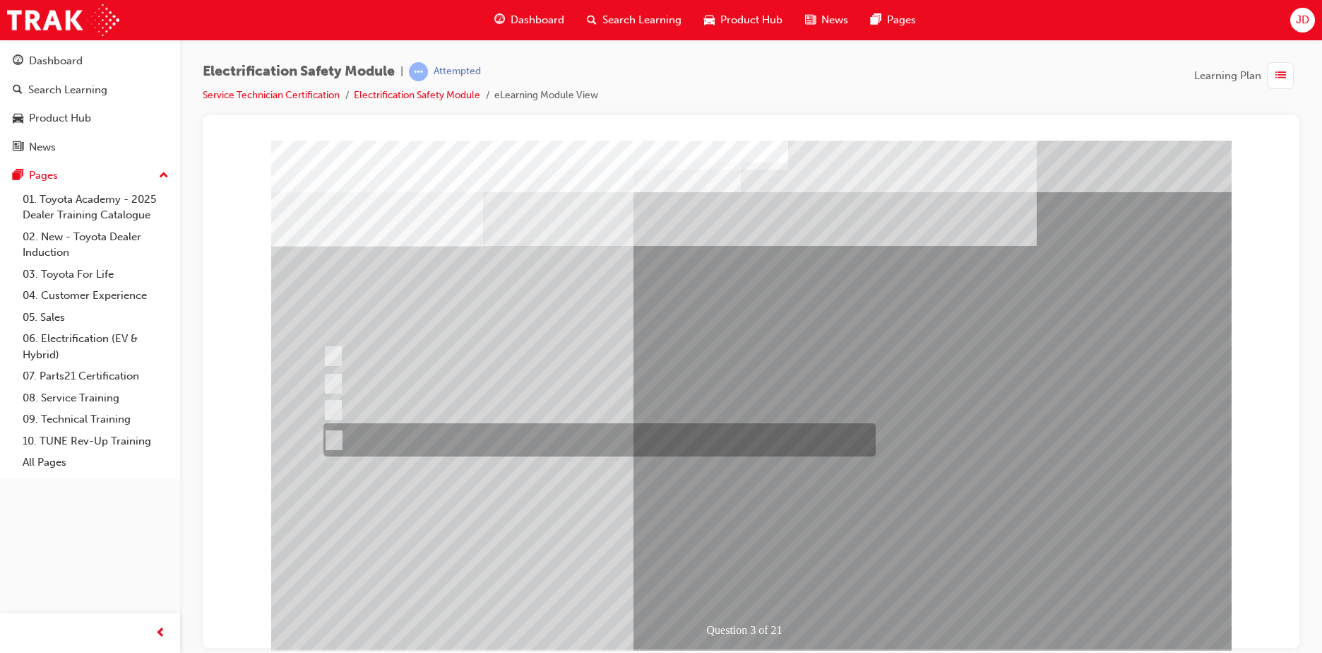
click at [435, 448] on div at bounding box center [596, 439] width 552 height 33
radio input "true"
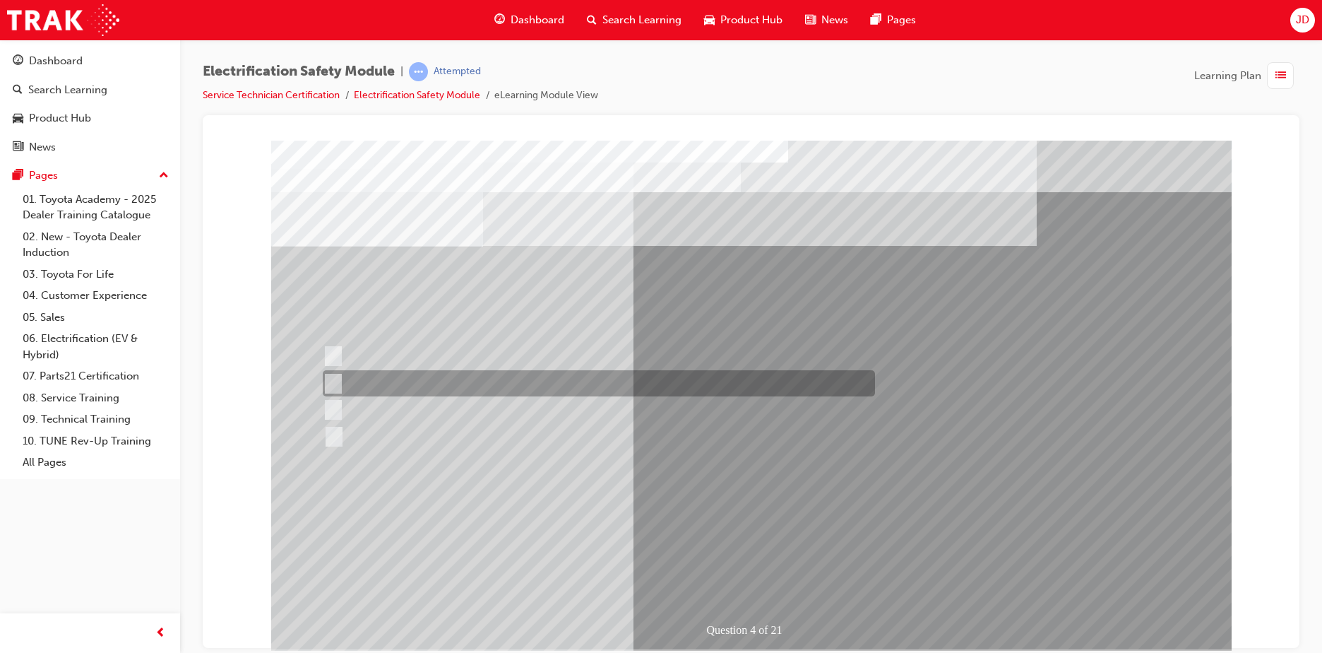
click at [425, 374] on div at bounding box center [595, 383] width 552 height 26
checkbox input "true"
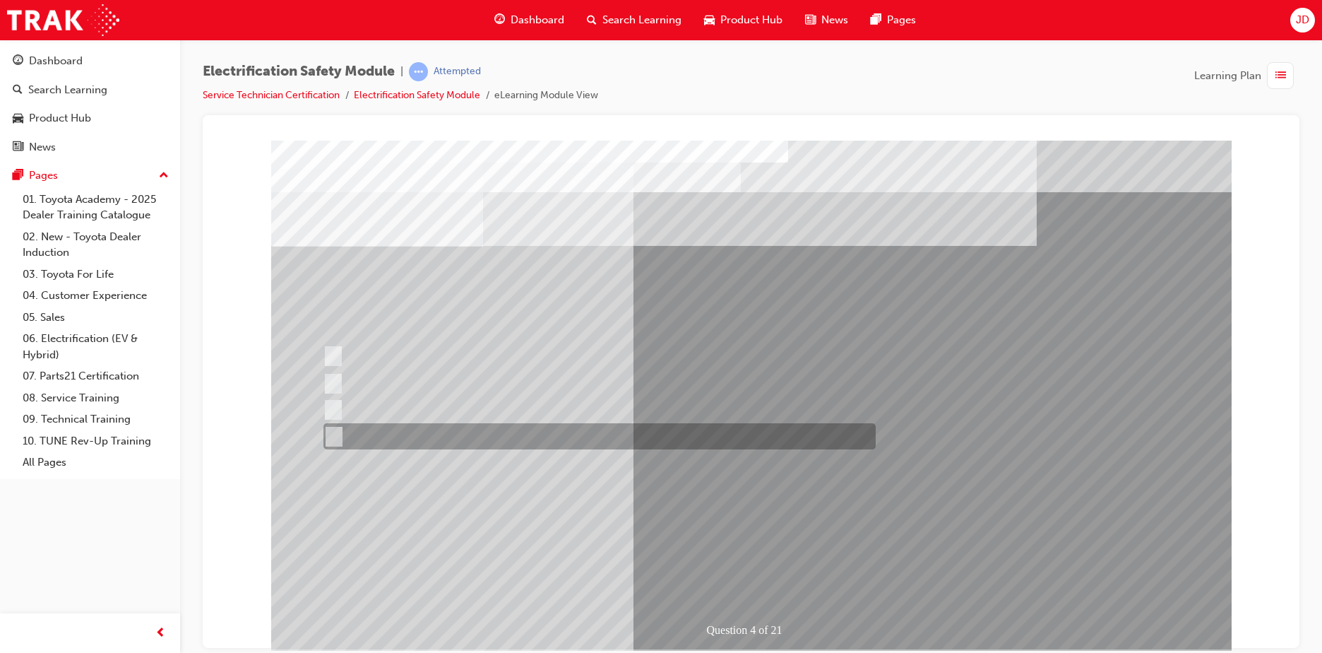
click at [436, 432] on div at bounding box center [596, 436] width 552 height 26
checkbox input "true"
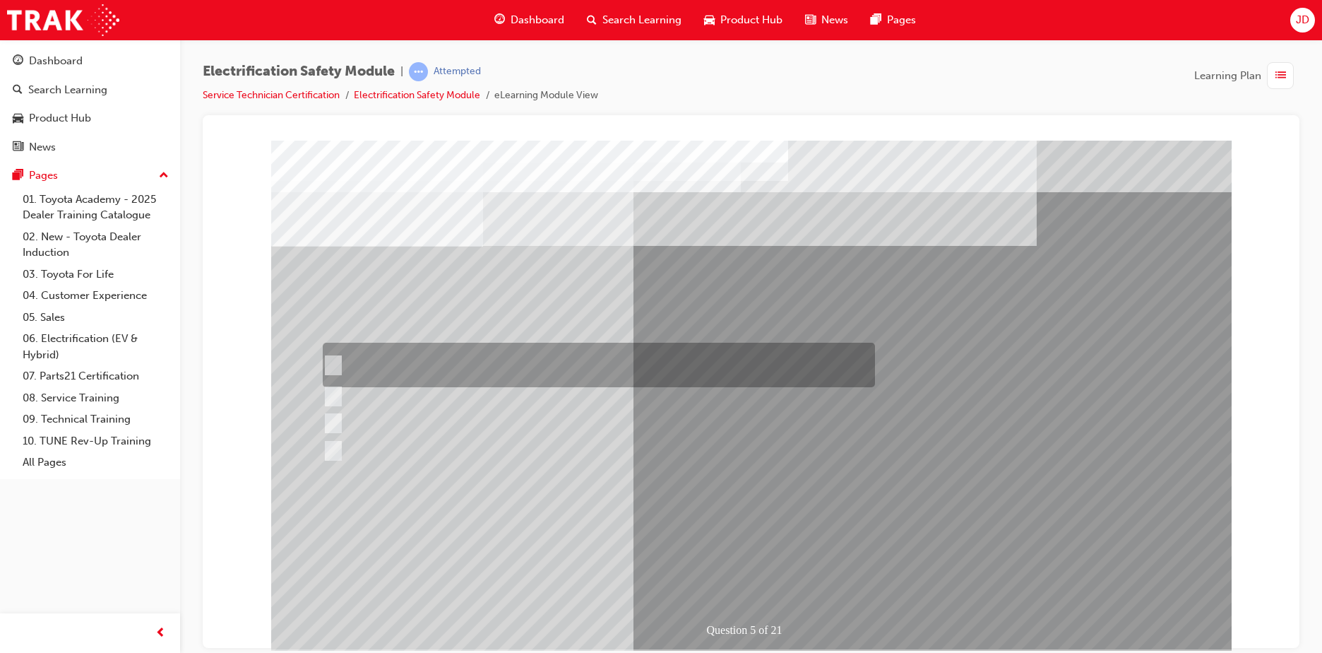
click at [445, 353] on div at bounding box center [595, 365] width 552 height 44
checkbox input "true"
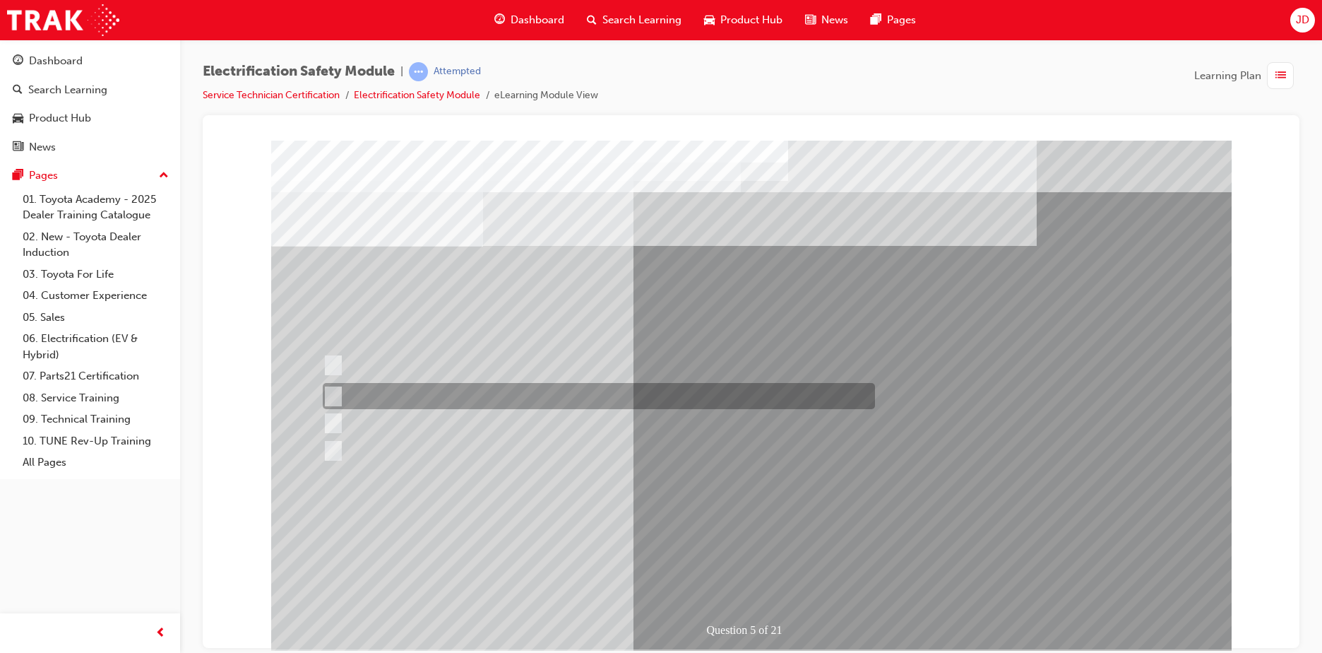
click at [445, 383] on div at bounding box center [595, 396] width 552 height 26
checkbox input "true"
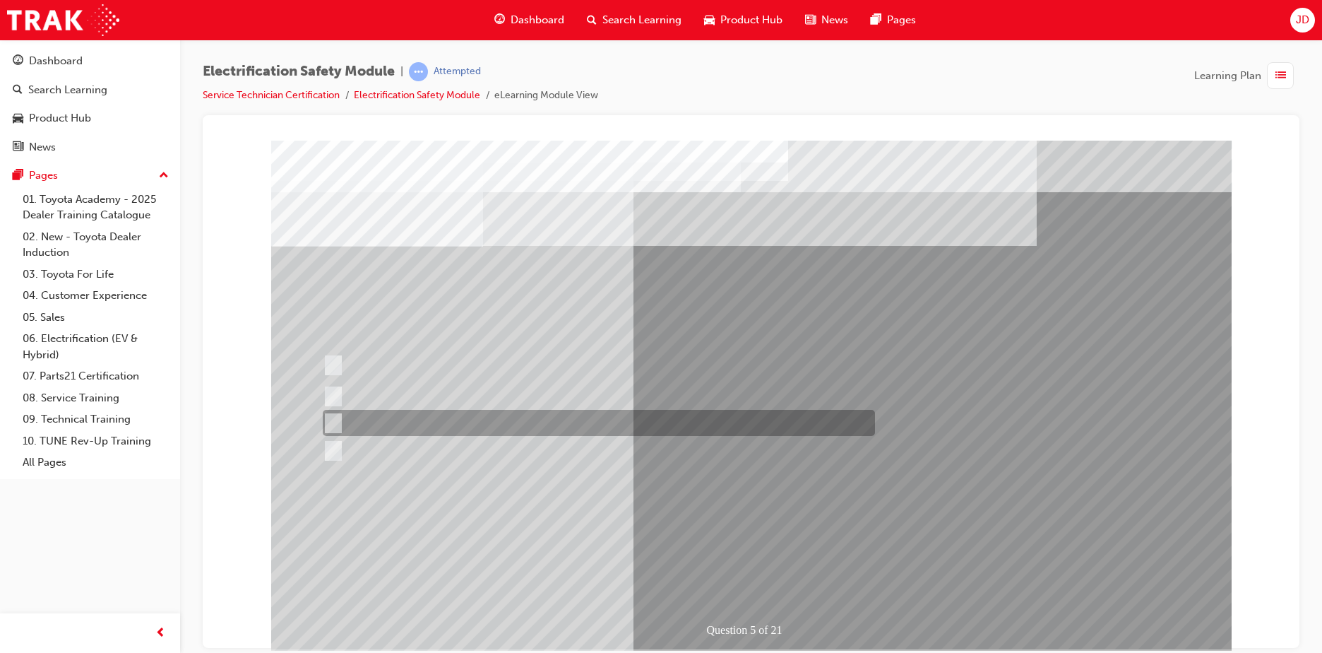
click at [447, 417] on div at bounding box center [595, 423] width 552 height 26
checkbox input "true"
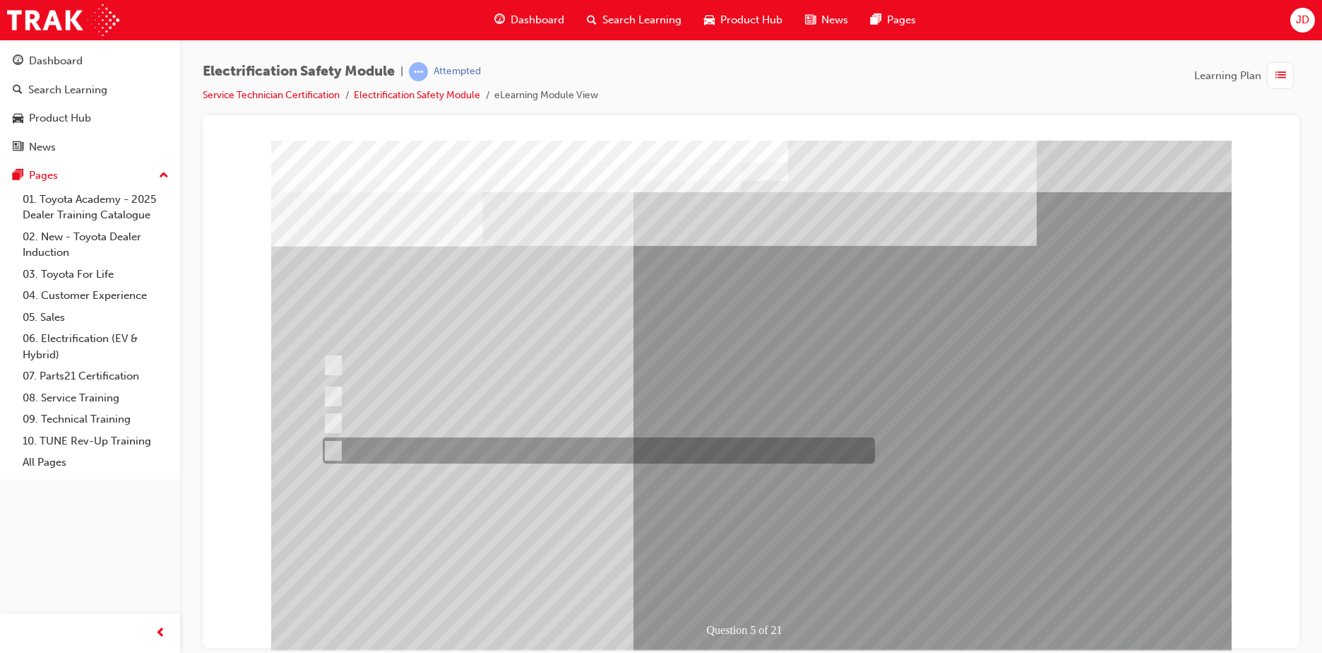
click at [444, 451] on div at bounding box center [595, 450] width 552 height 26
checkbox input "true"
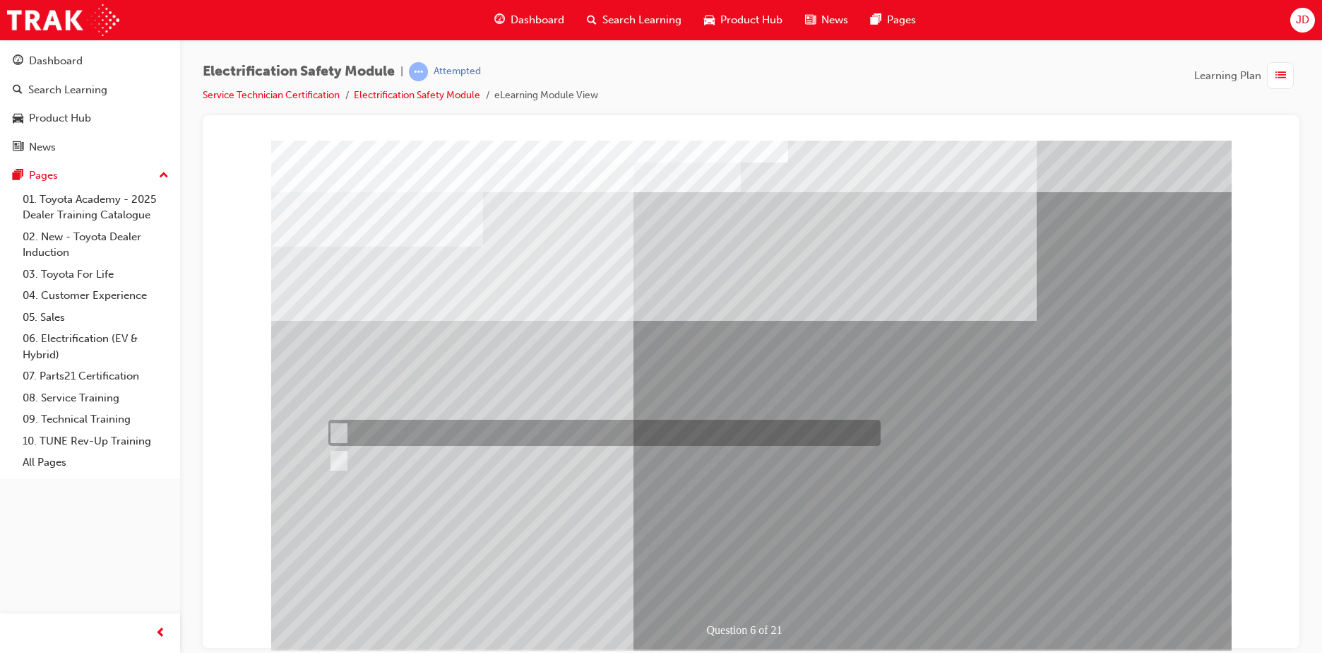
click at [382, 432] on div at bounding box center [601, 433] width 552 height 26
radio input "true"
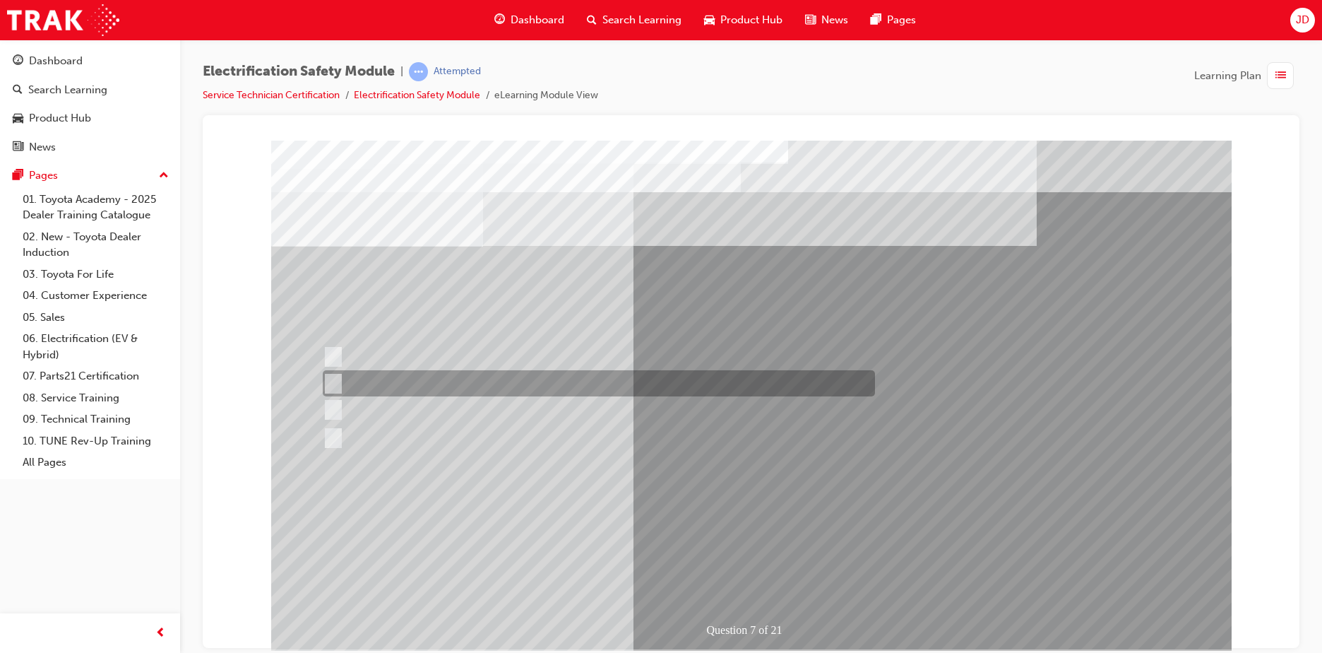
drag, startPoint x: 496, startPoint y: 382, endPoint x: 668, endPoint y: 453, distance: 185.9
click at [497, 382] on div at bounding box center [595, 383] width 552 height 26
radio input "true"
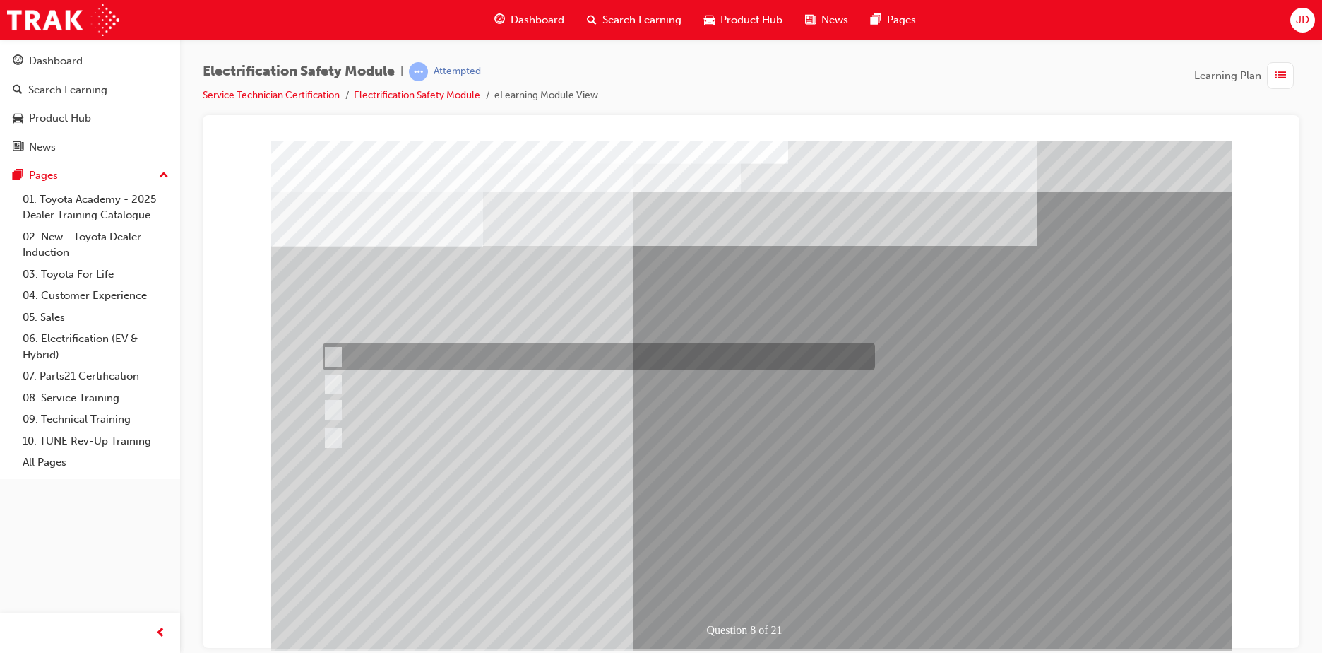
click at [533, 359] on div at bounding box center [595, 357] width 552 height 28
radio input "true"
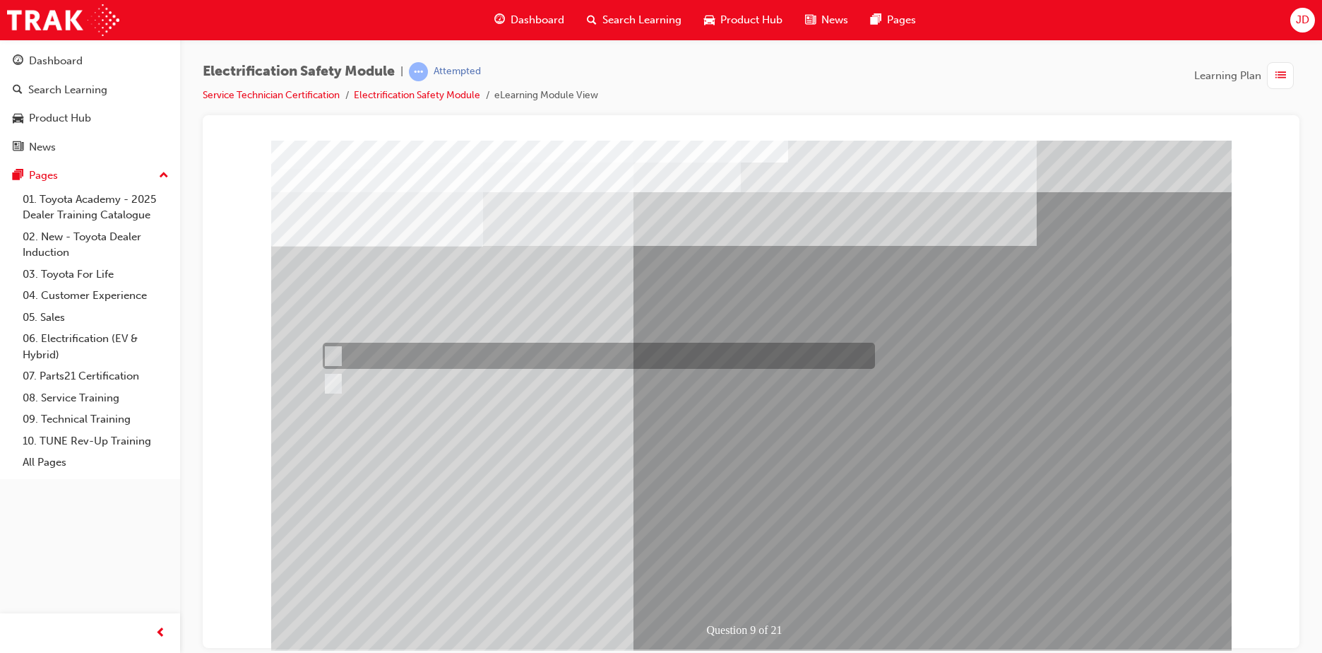
click at [412, 350] on div at bounding box center [595, 356] width 552 height 26
radio input "true"
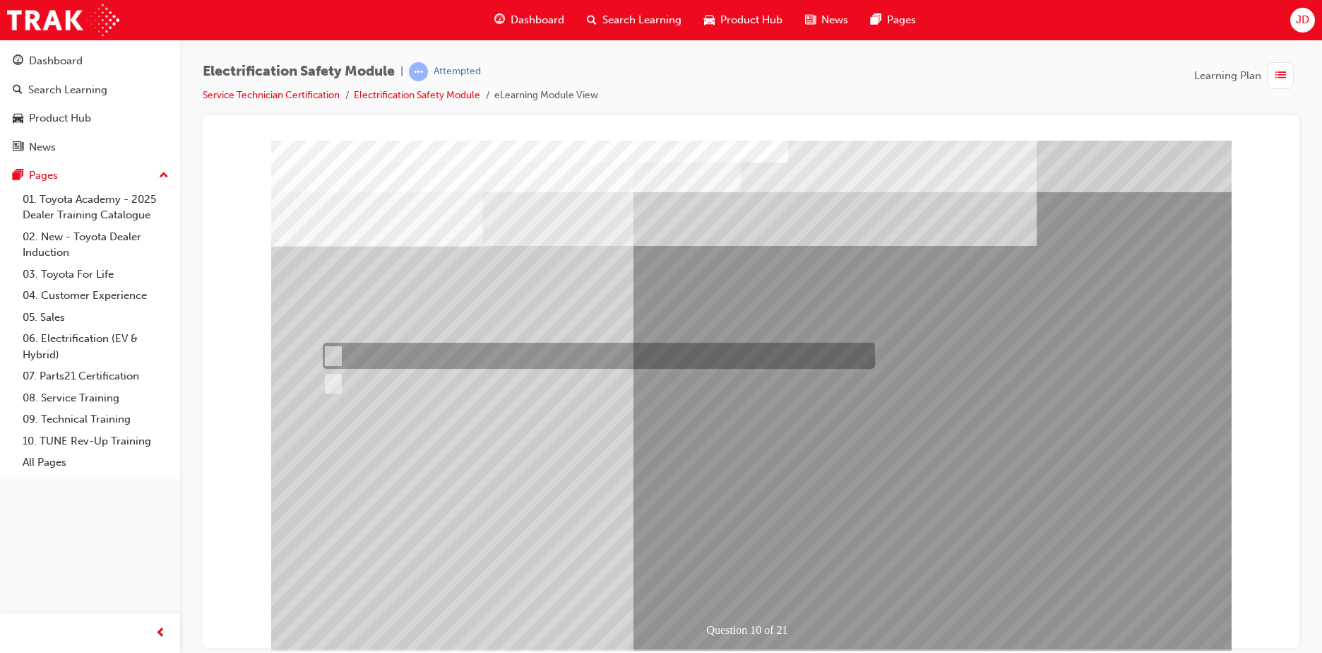
click at [365, 349] on div at bounding box center [595, 356] width 552 height 26
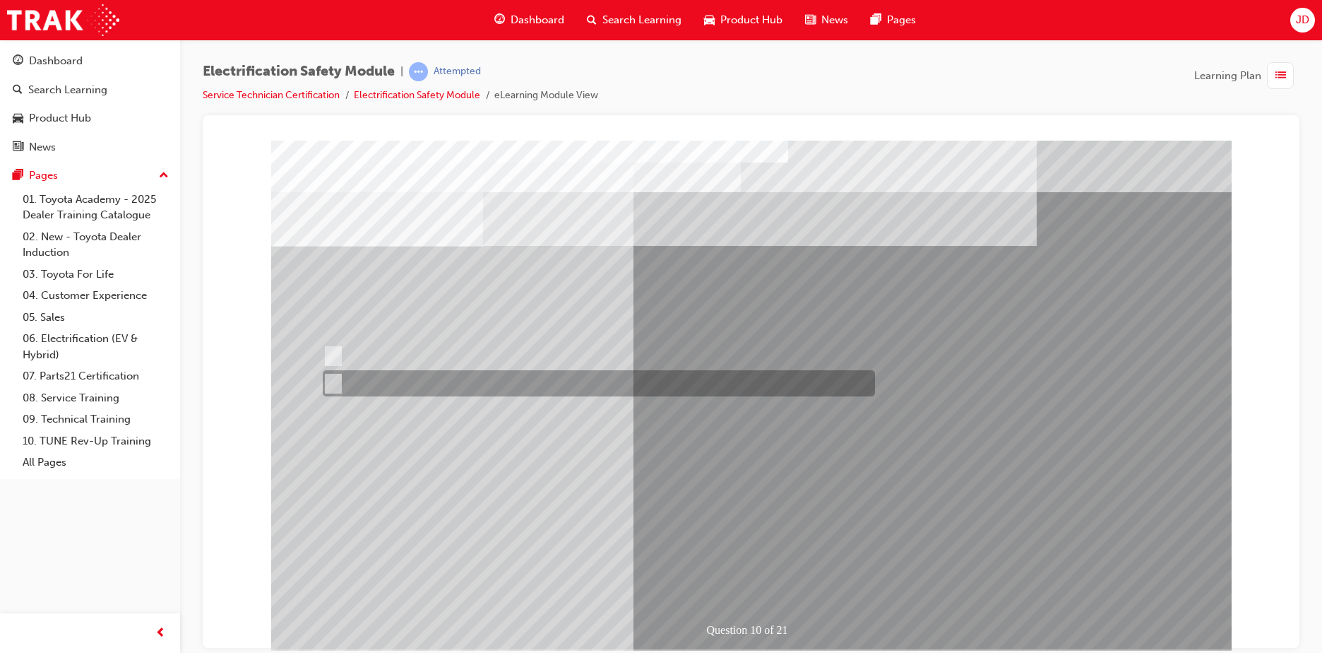
click at [367, 388] on div at bounding box center [595, 383] width 552 height 26
radio input "false"
radio input "true"
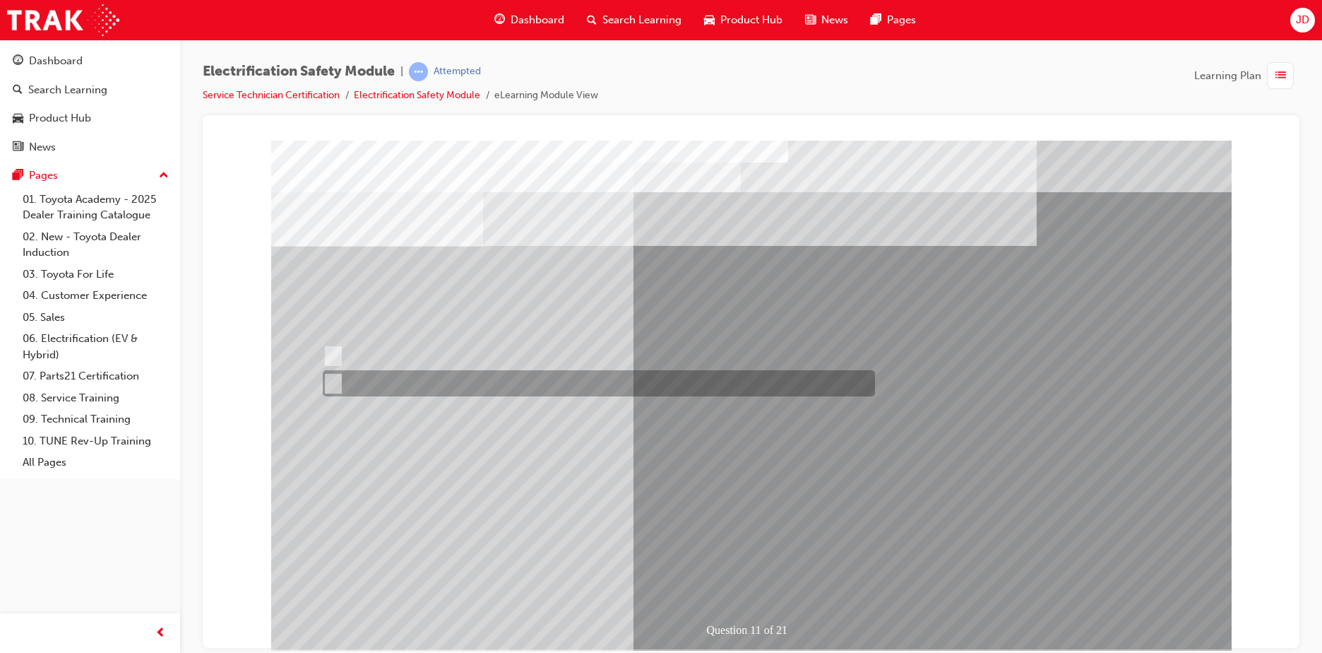
click at [377, 382] on div at bounding box center [595, 383] width 552 height 26
radio input "true"
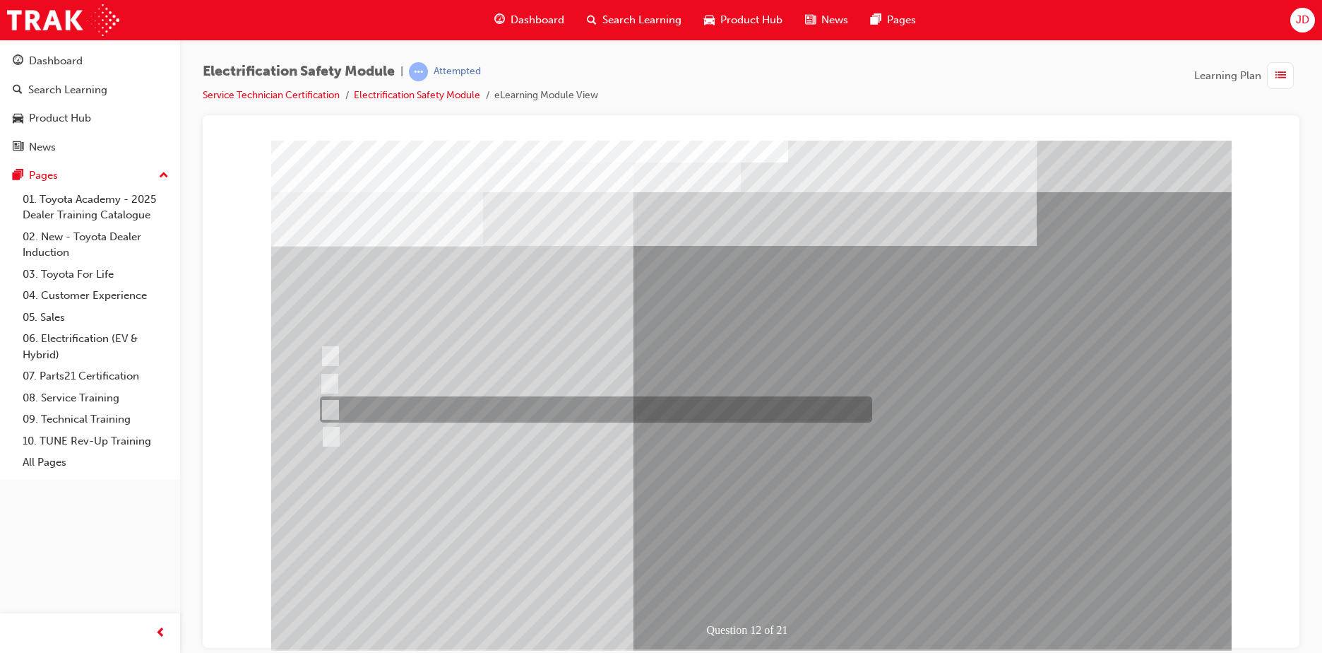
click at [504, 400] on div at bounding box center [592, 409] width 552 height 26
radio input "true"
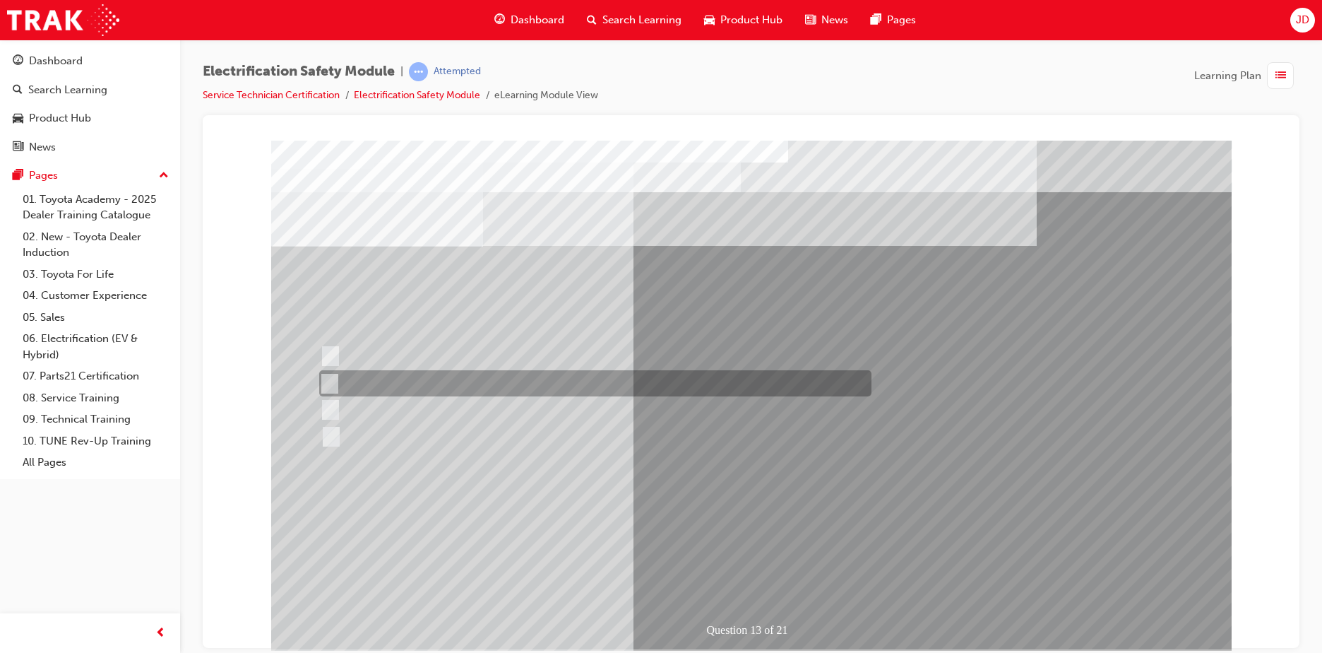
click at [484, 380] on div at bounding box center [592, 383] width 552 height 26
radio input "true"
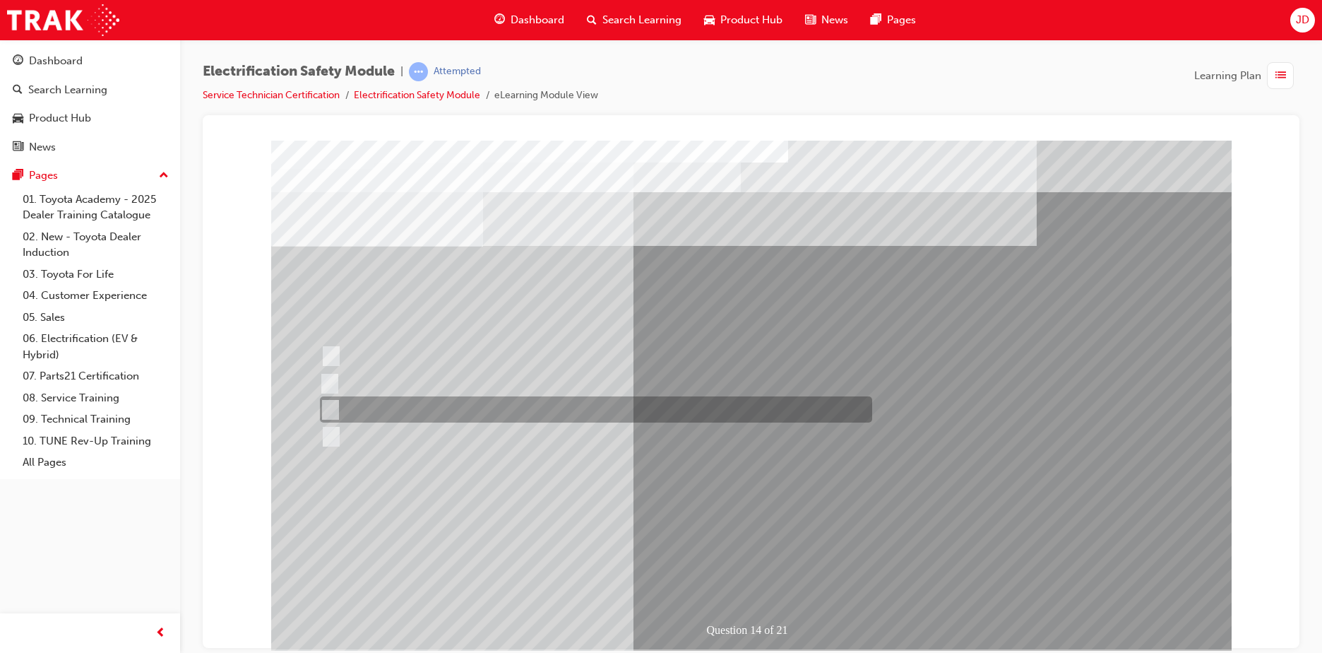
click at [410, 401] on div at bounding box center [592, 409] width 552 height 26
radio input "true"
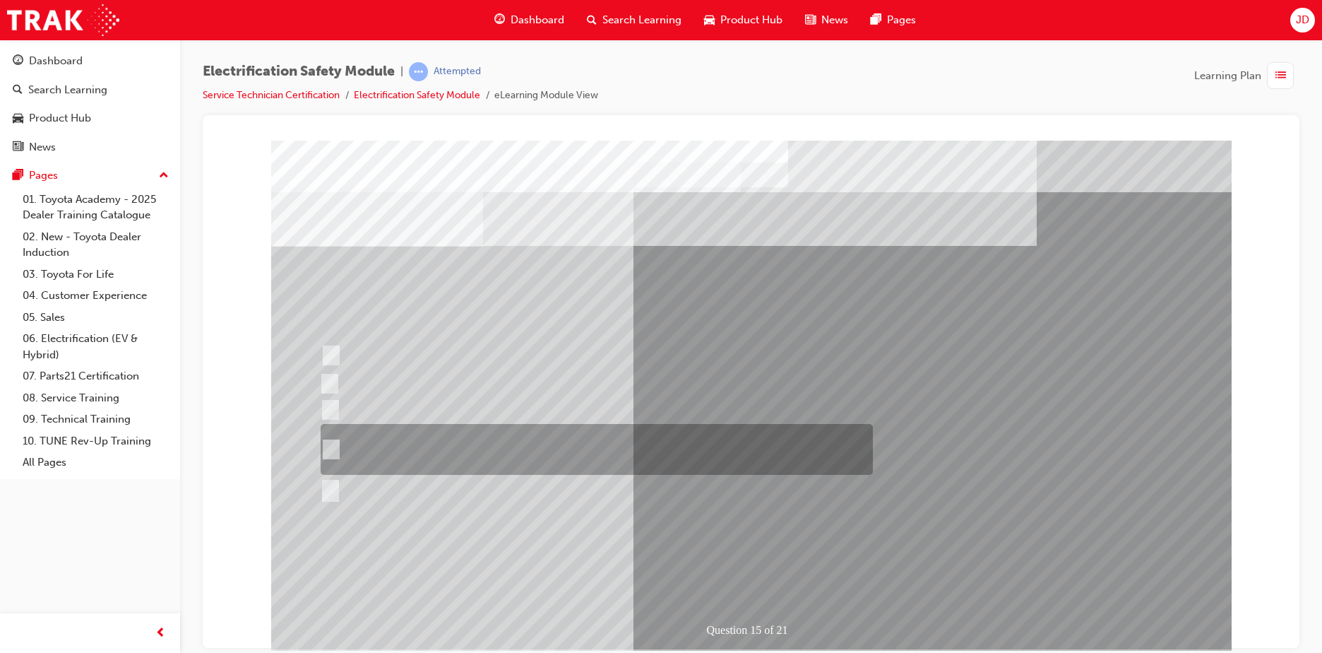
click at [528, 438] on div at bounding box center [593, 449] width 552 height 51
radio input "true"
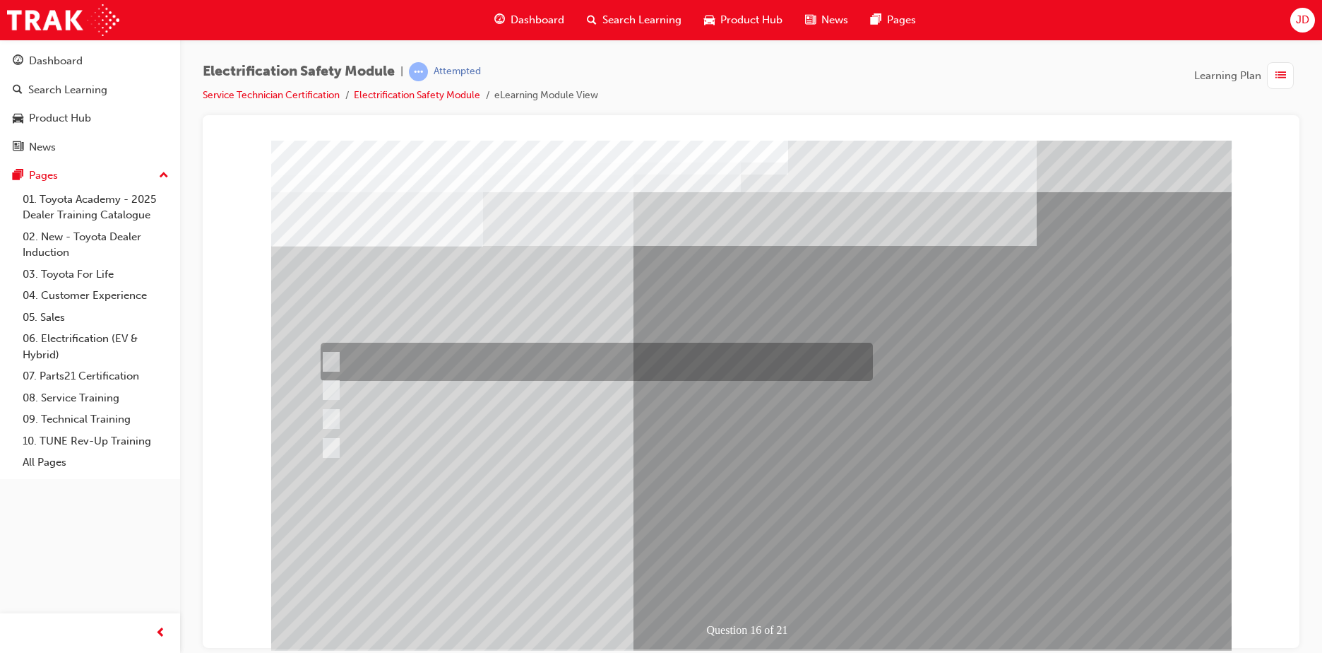
click at [534, 347] on div at bounding box center [593, 362] width 552 height 38
radio input "true"
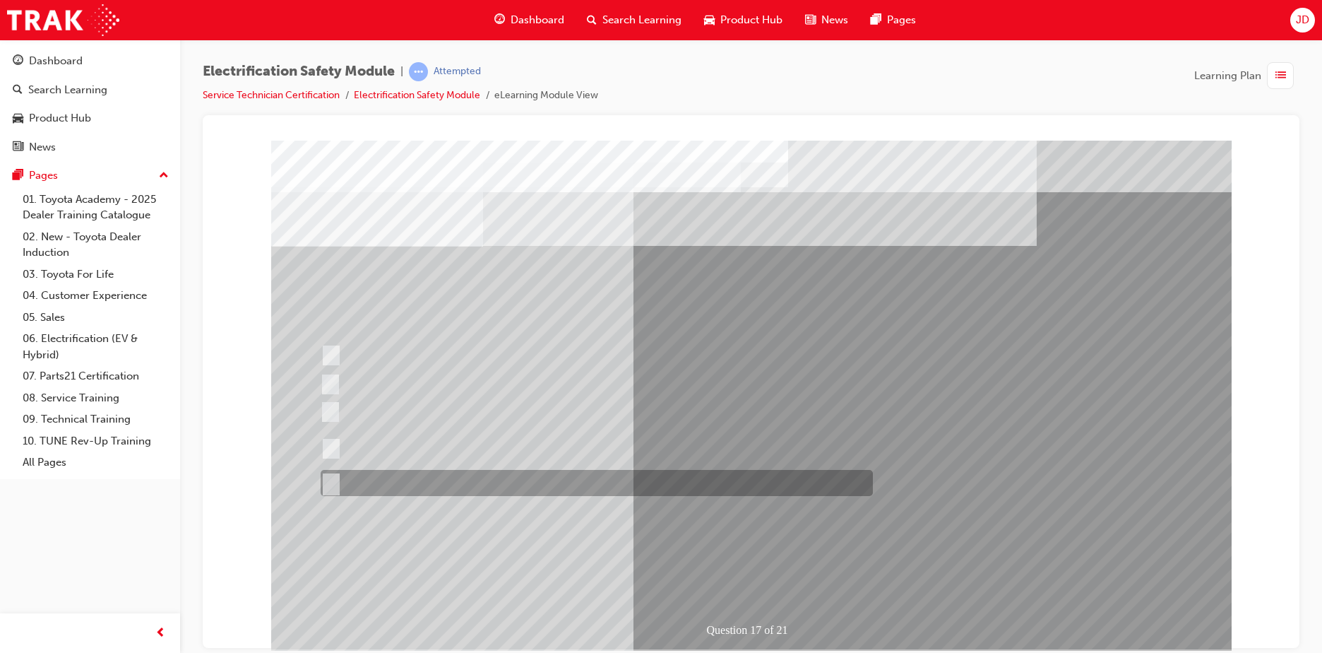
click at [446, 475] on div at bounding box center [593, 483] width 552 height 26
radio input "true"
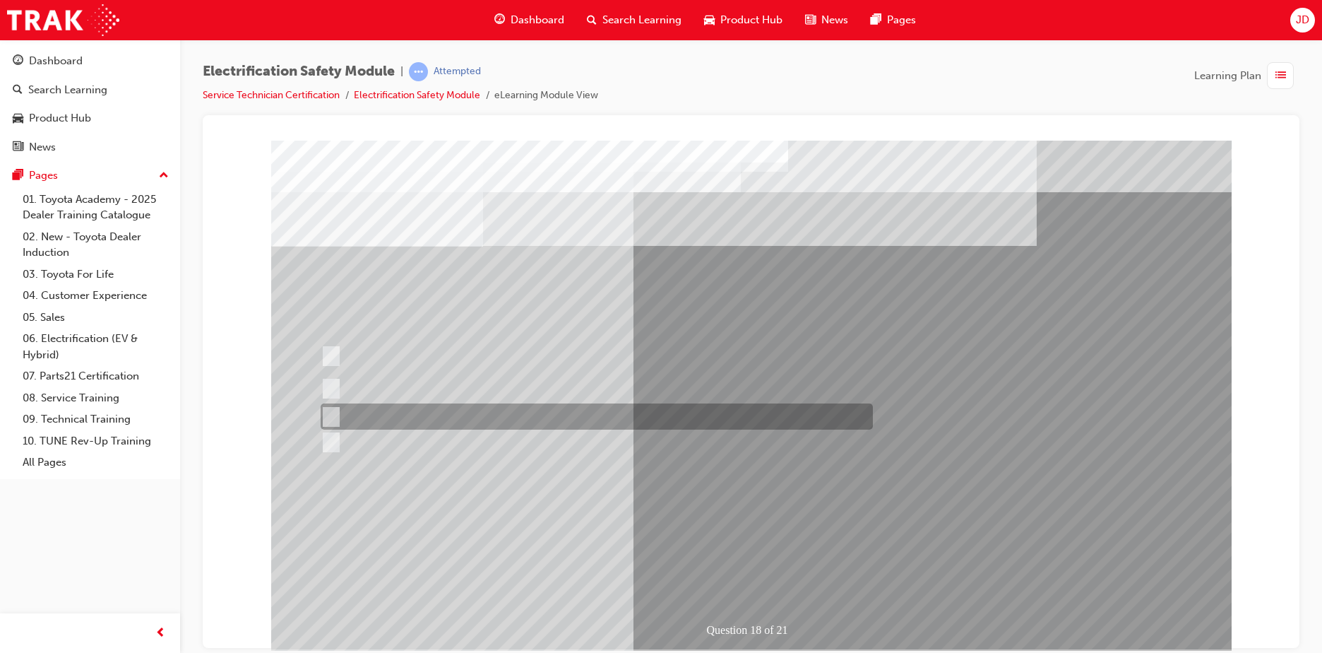
click at [549, 414] on div at bounding box center [593, 416] width 552 height 26
radio input "true"
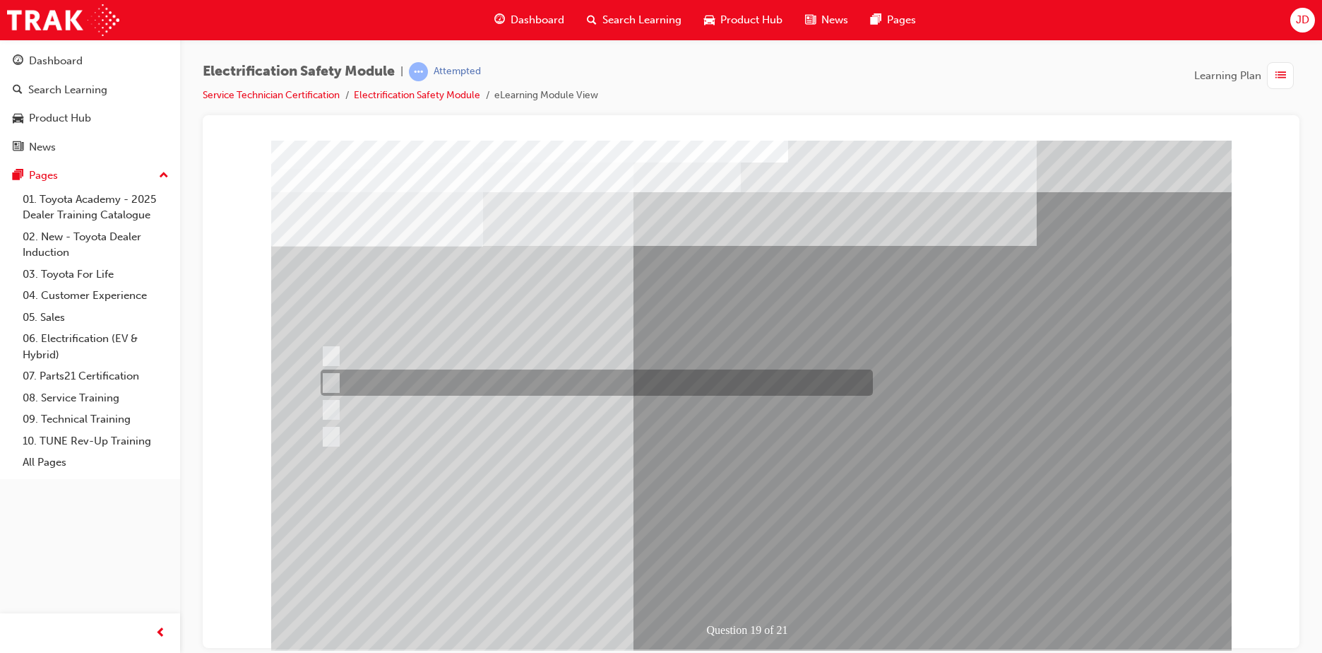
click at [550, 371] on div at bounding box center [593, 382] width 552 height 26
radio input "true"
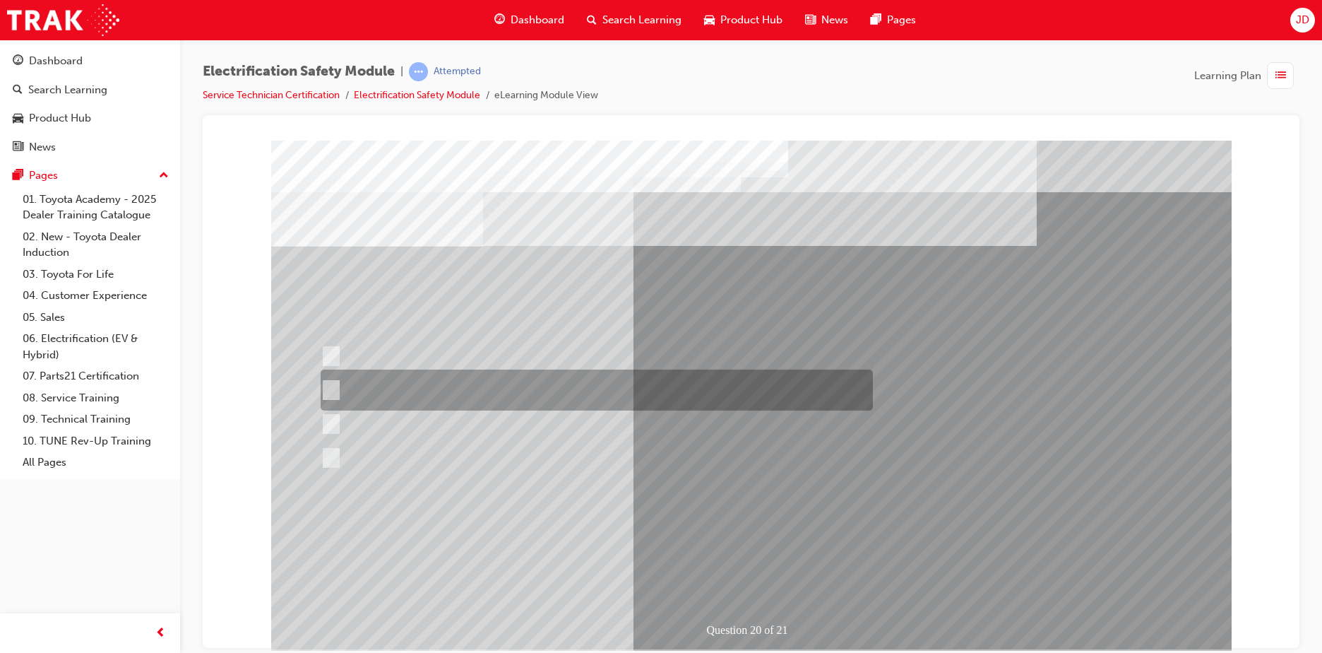
click at [481, 398] on div at bounding box center [593, 389] width 552 height 41
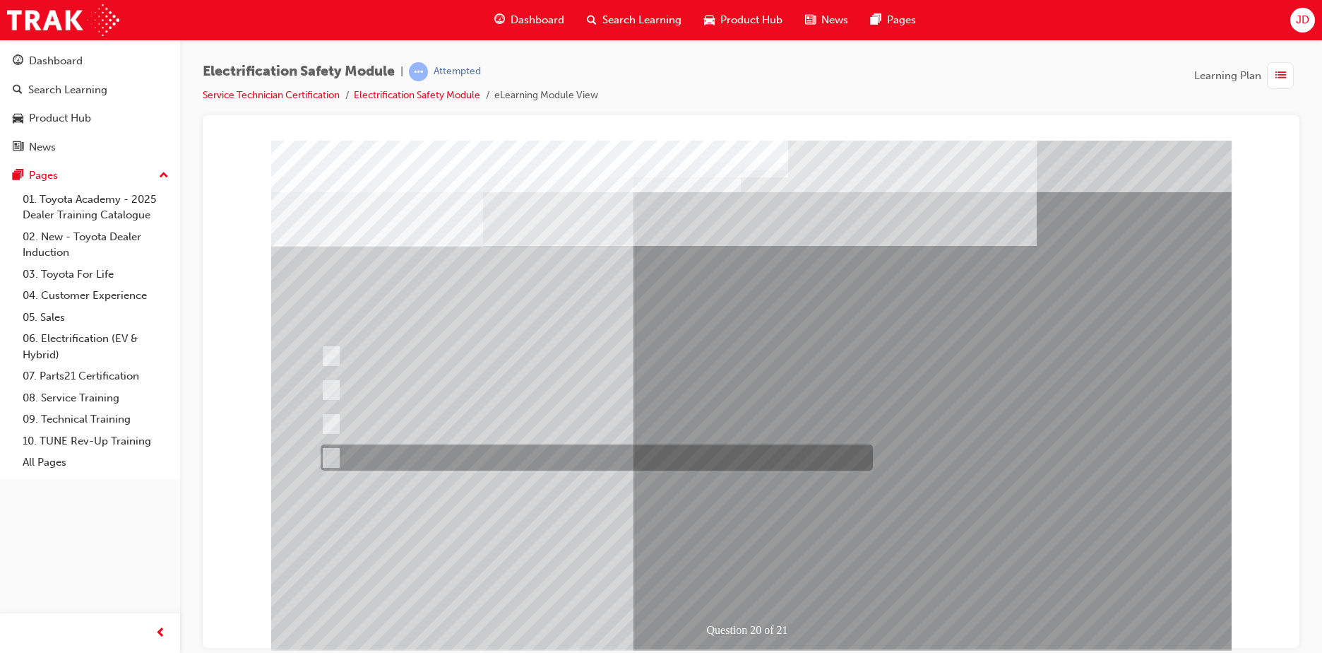
click at [459, 457] on div at bounding box center [593, 457] width 552 height 26
radio input "false"
radio input "true"
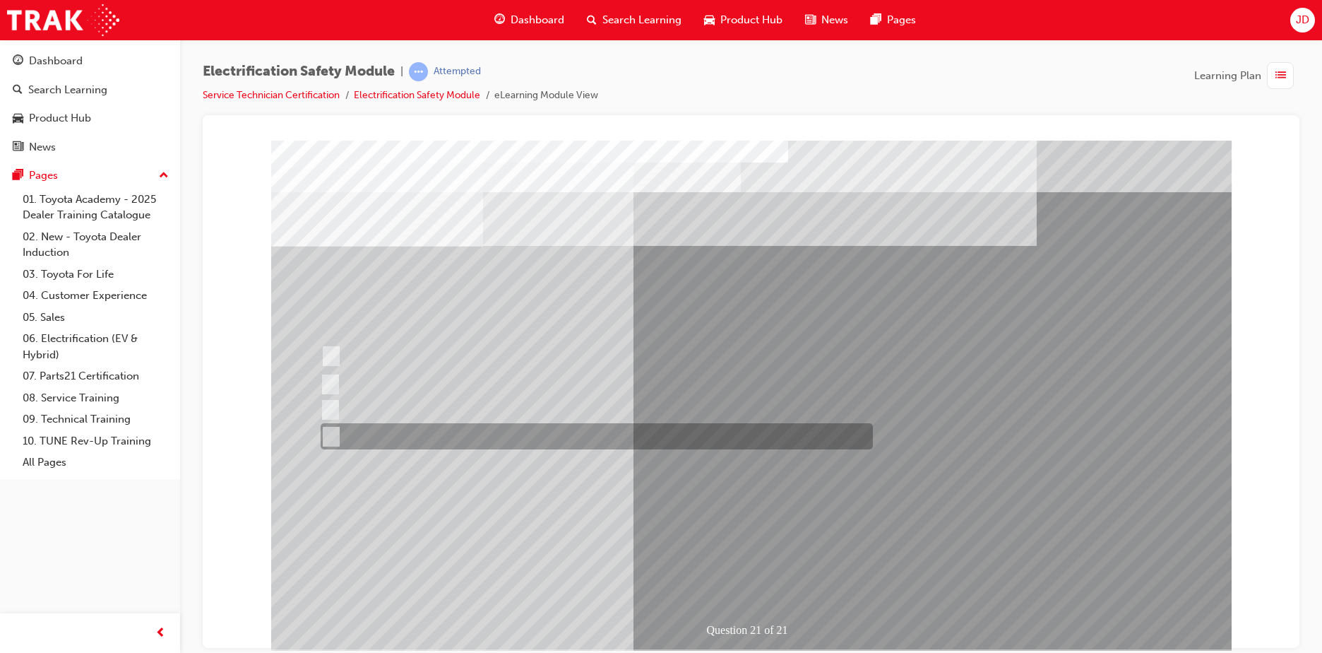
click at [505, 440] on div at bounding box center [593, 436] width 552 height 26
radio input "true"
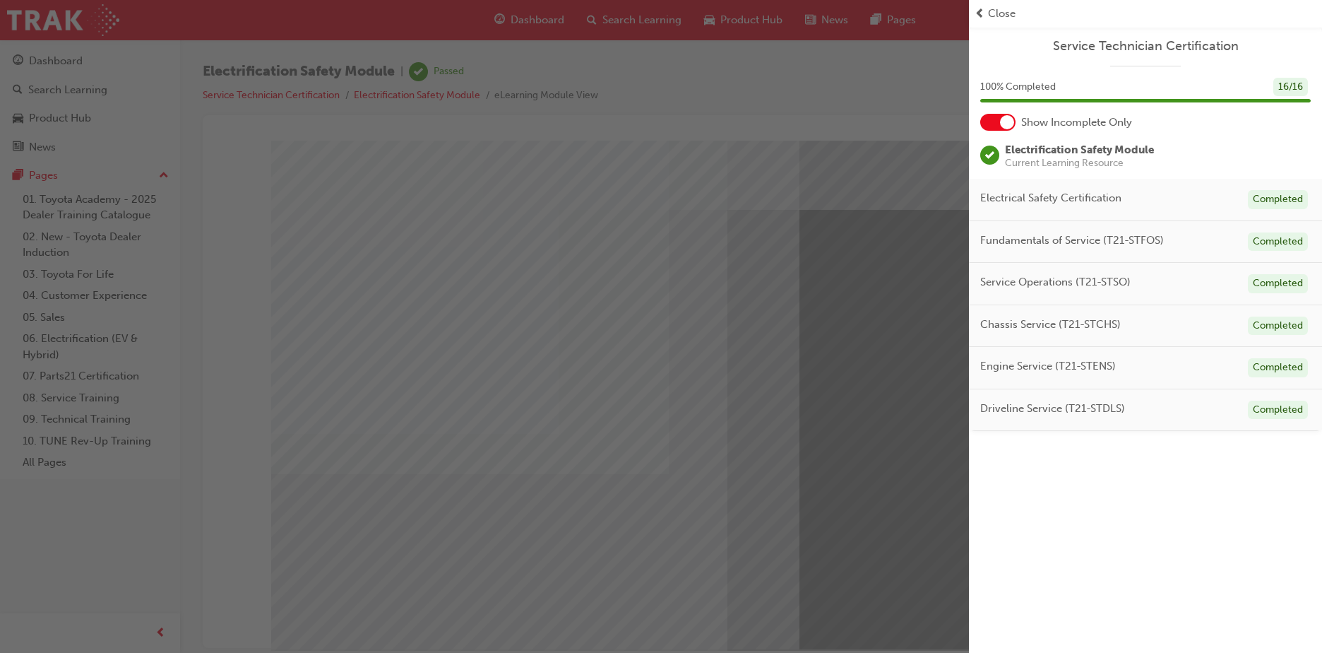
click at [1008, 15] on span "Close" at bounding box center [1002, 14] width 28 height 16
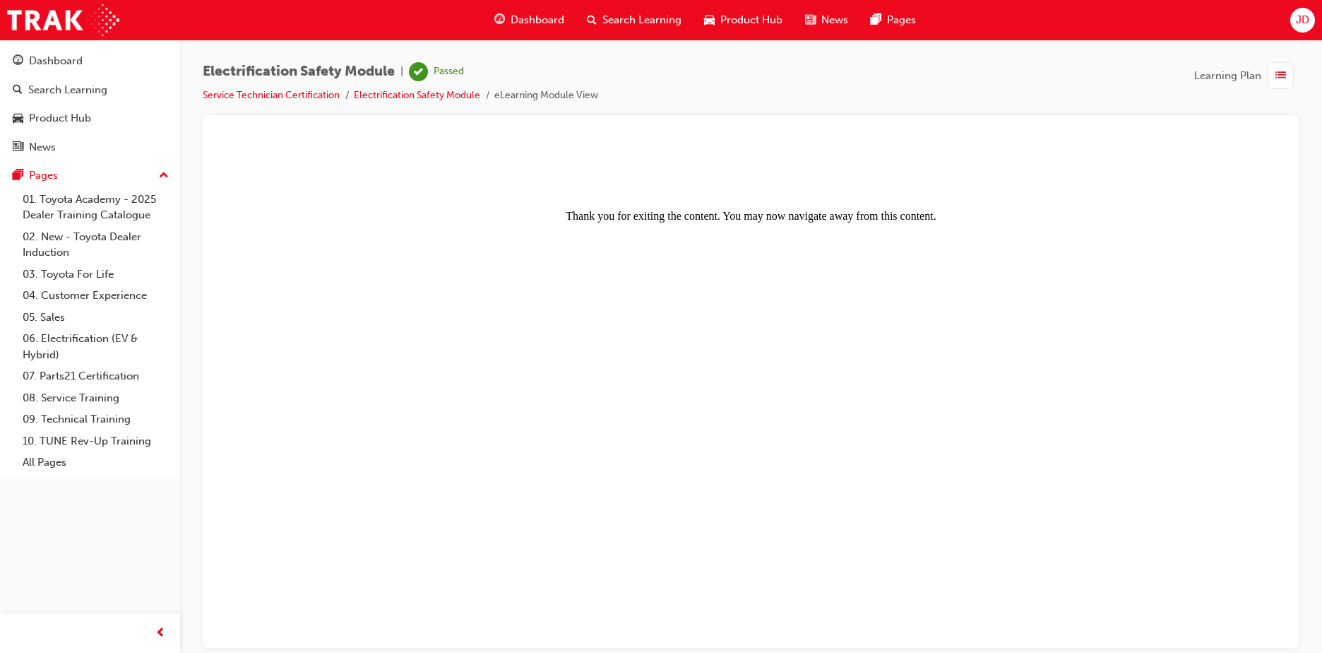
click at [525, 22] on span "Dashboard" at bounding box center [538, 20] width 54 height 16
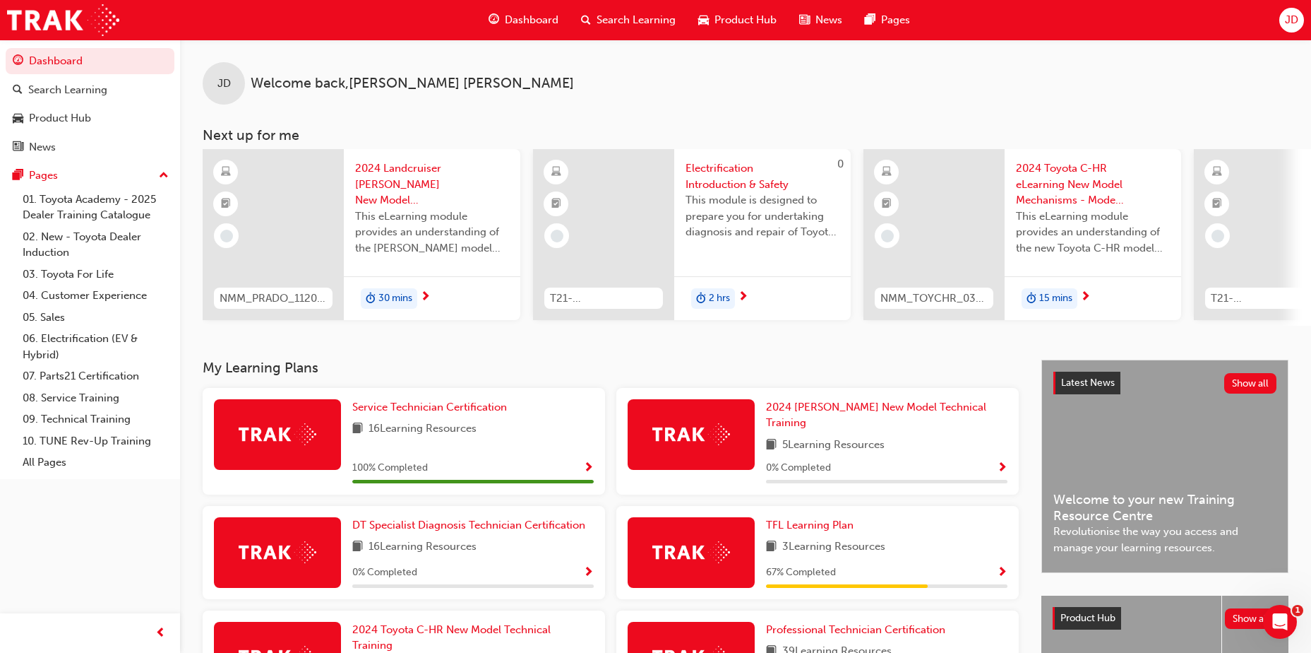
click at [1295, 17] on span "JD" at bounding box center [1291, 20] width 13 height 16
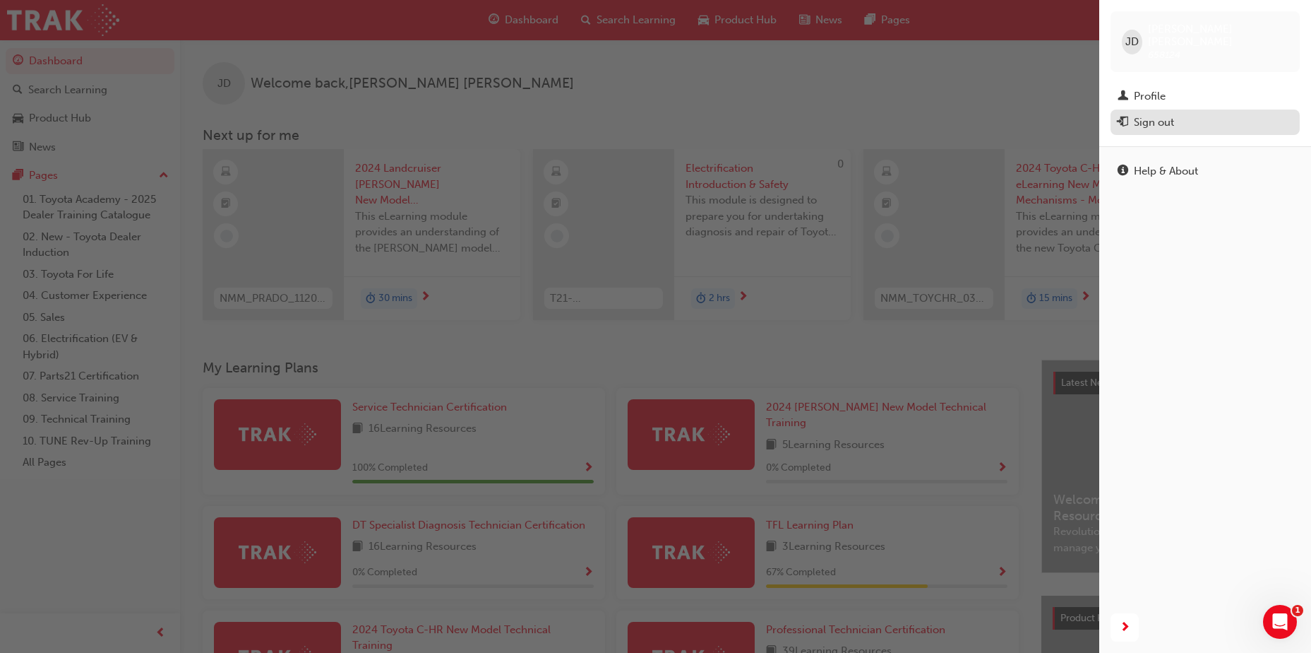
click at [1213, 114] on div "Sign out" at bounding box center [1205, 123] width 175 height 18
